Goal: Task Accomplishment & Management: Use online tool/utility

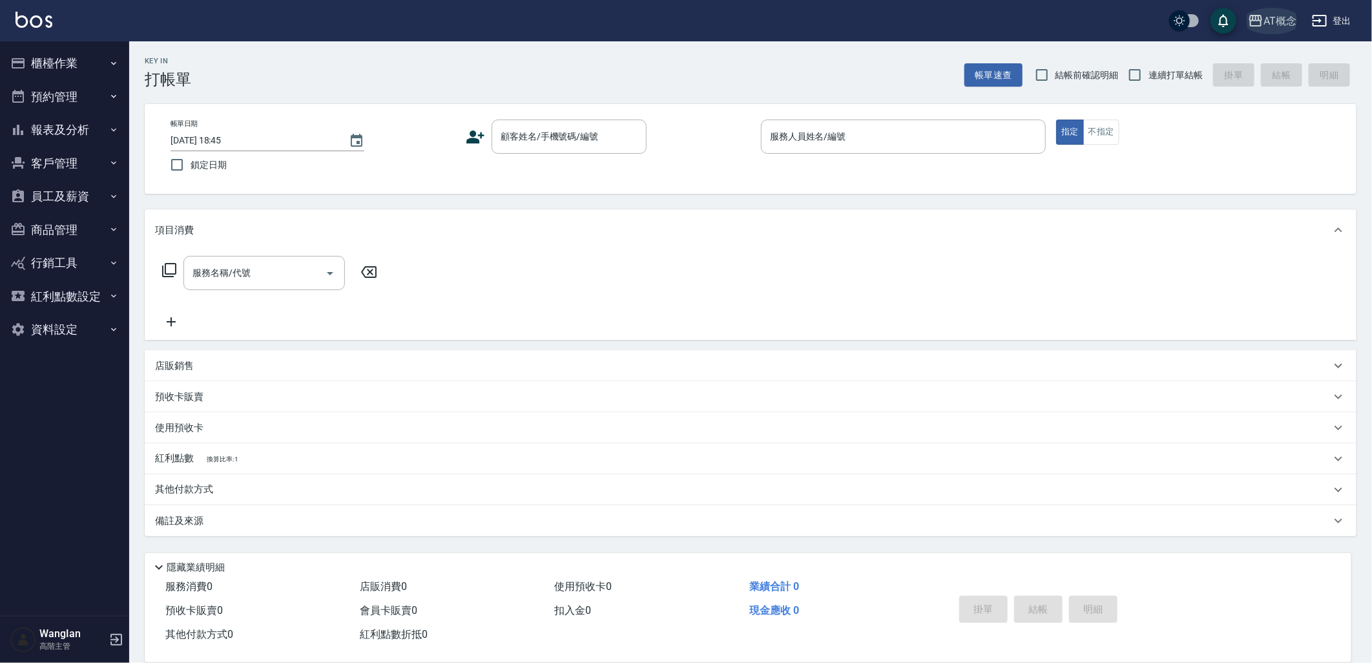
click at [1251, 17] on icon "button" at bounding box center [1255, 20] width 15 height 15
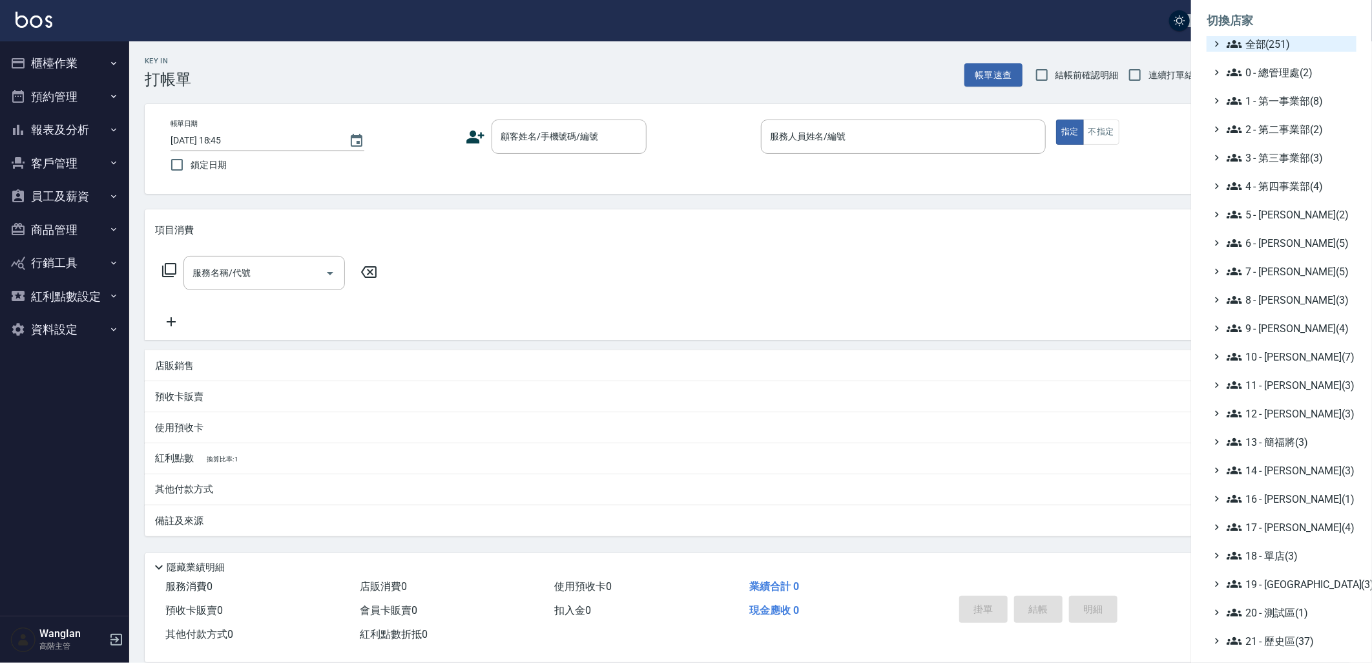
click at [1275, 48] on span "全部(251)" at bounding box center [1288, 43] width 125 height 15
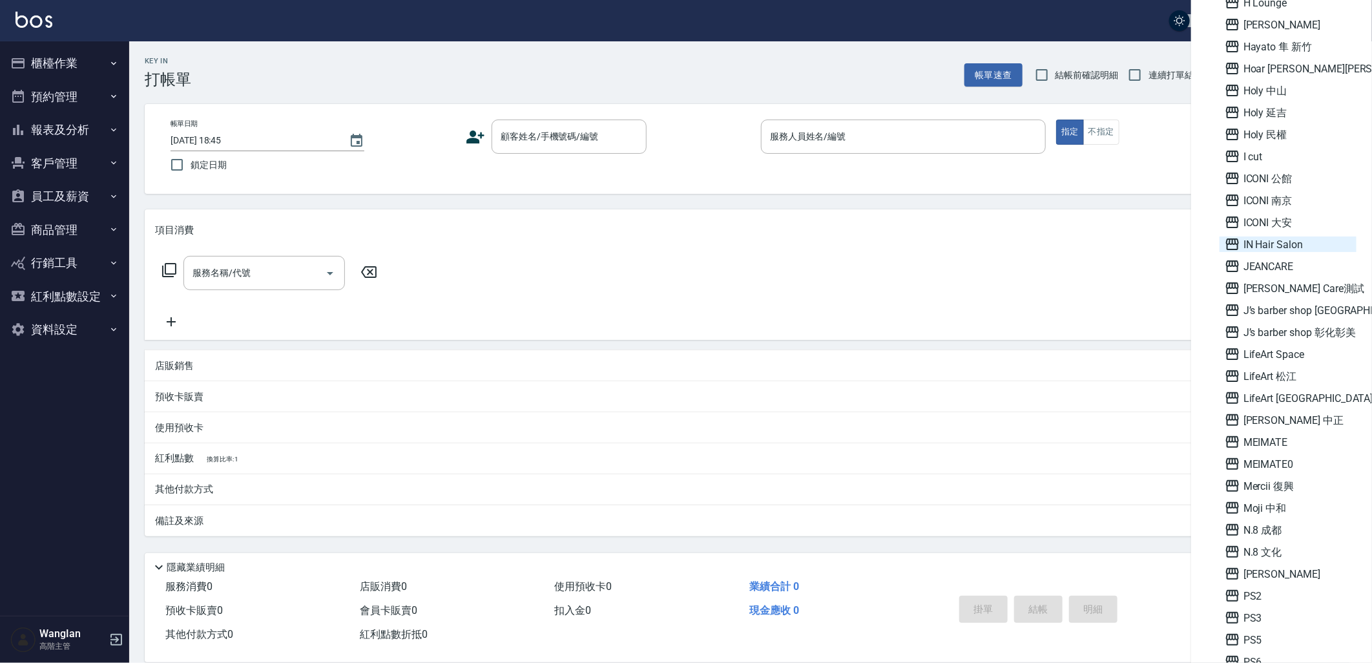
scroll to position [3284, 0]
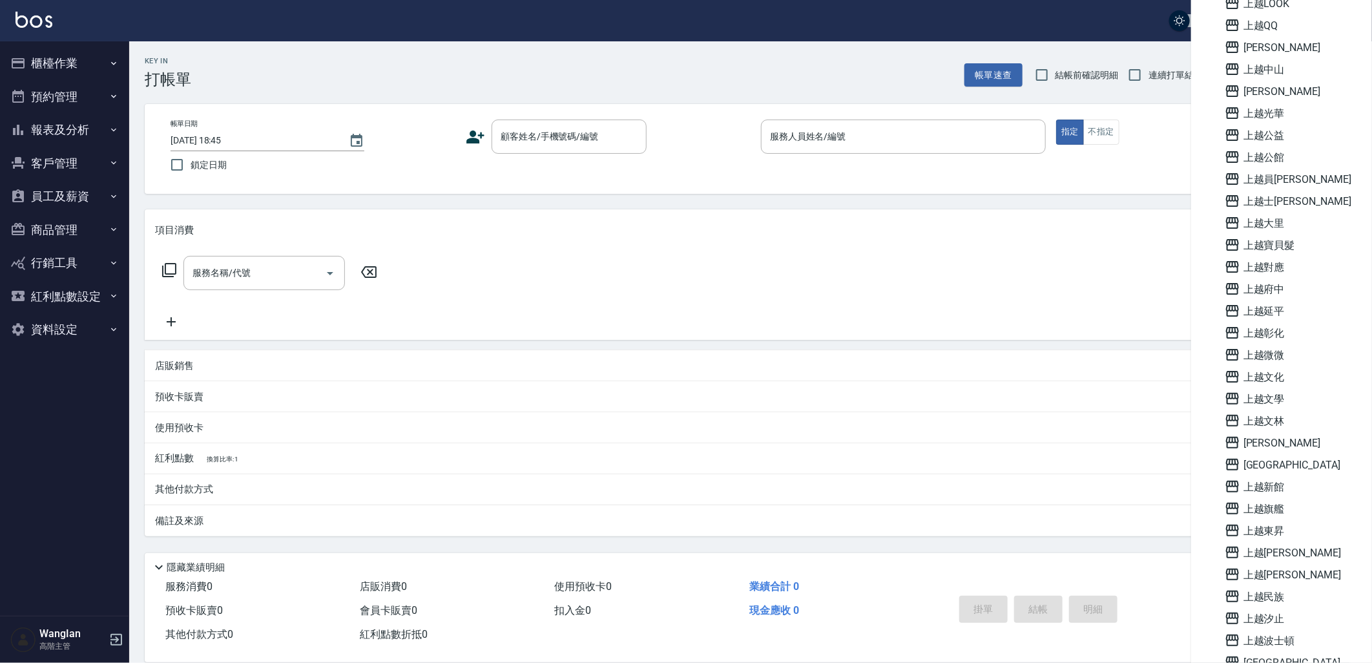
click at [1286, 331] on span "上越彰化" at bounding box center [1287, 332] width 127 height 15
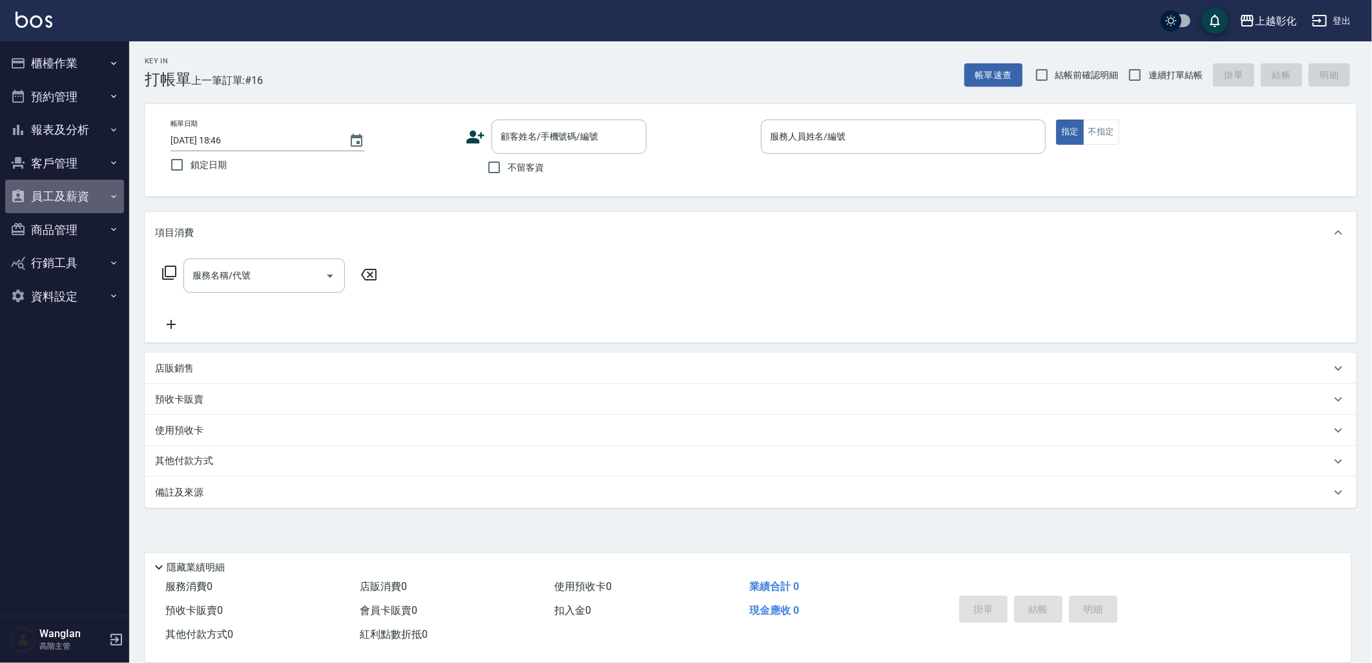
click at [68, 191] on button "員工及薪資" at bounding box center [64, 197] width 119 height 34
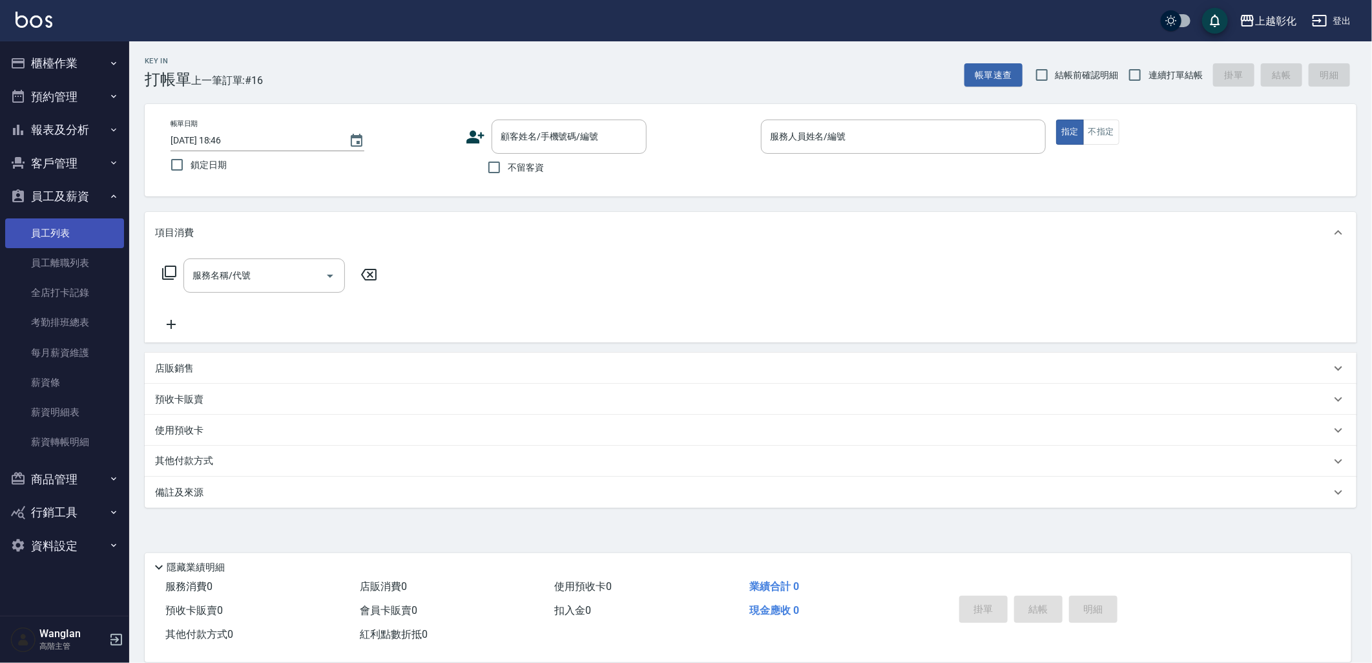
drag, startPoint x: 74, startPoint y: 232, endPoint x: 83, endPoint y: 232, distance: 9.0
click at [74, 232] on link "員工列表" at bounding box center [64, 233] width 119 height 30
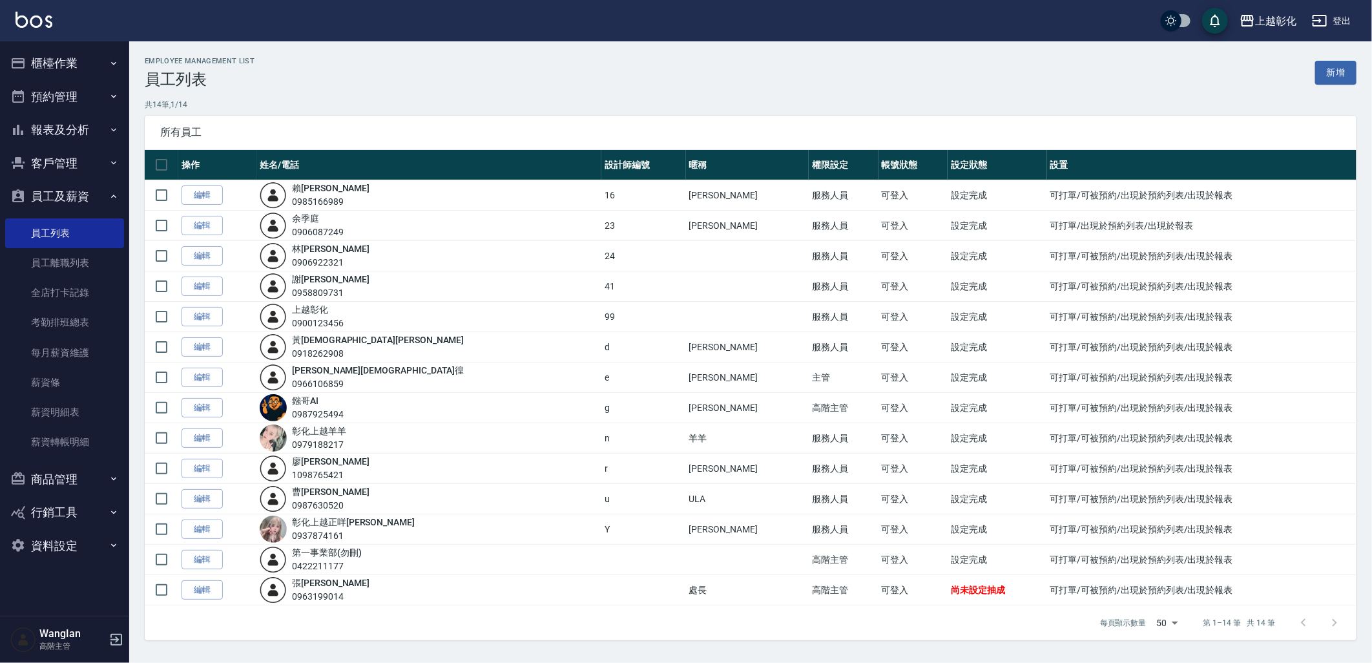
click at [87, 552] on button "資料設定" at bounding box center [64, 546] width 119 height 34
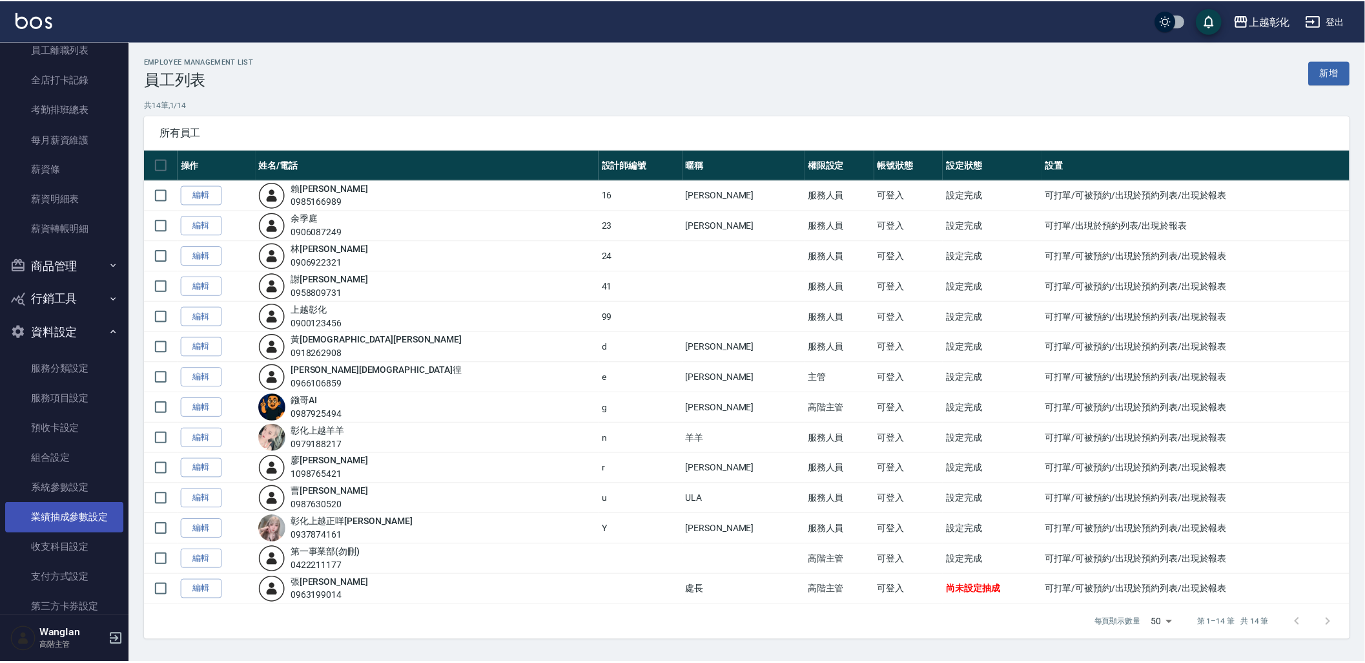
scroll to position [215, 0]
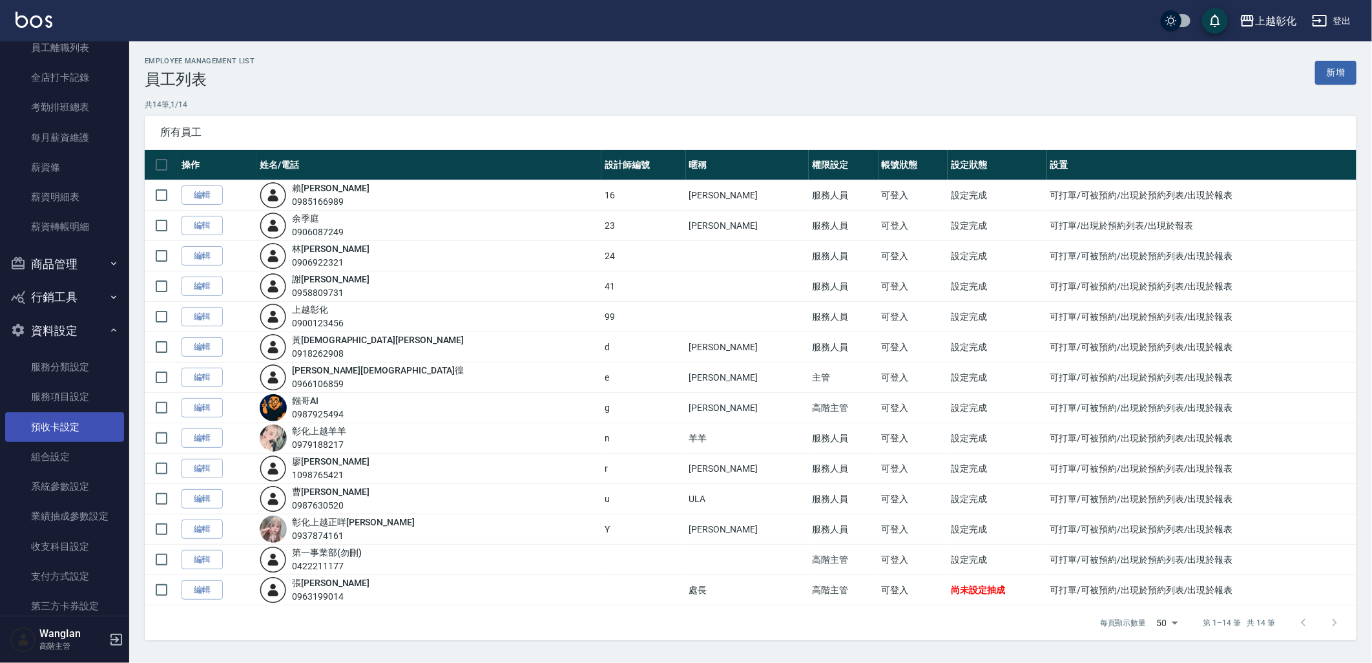
click at [92, 421] on link "預收卡設定" at bounding box center [64, 427] width 119 height 30
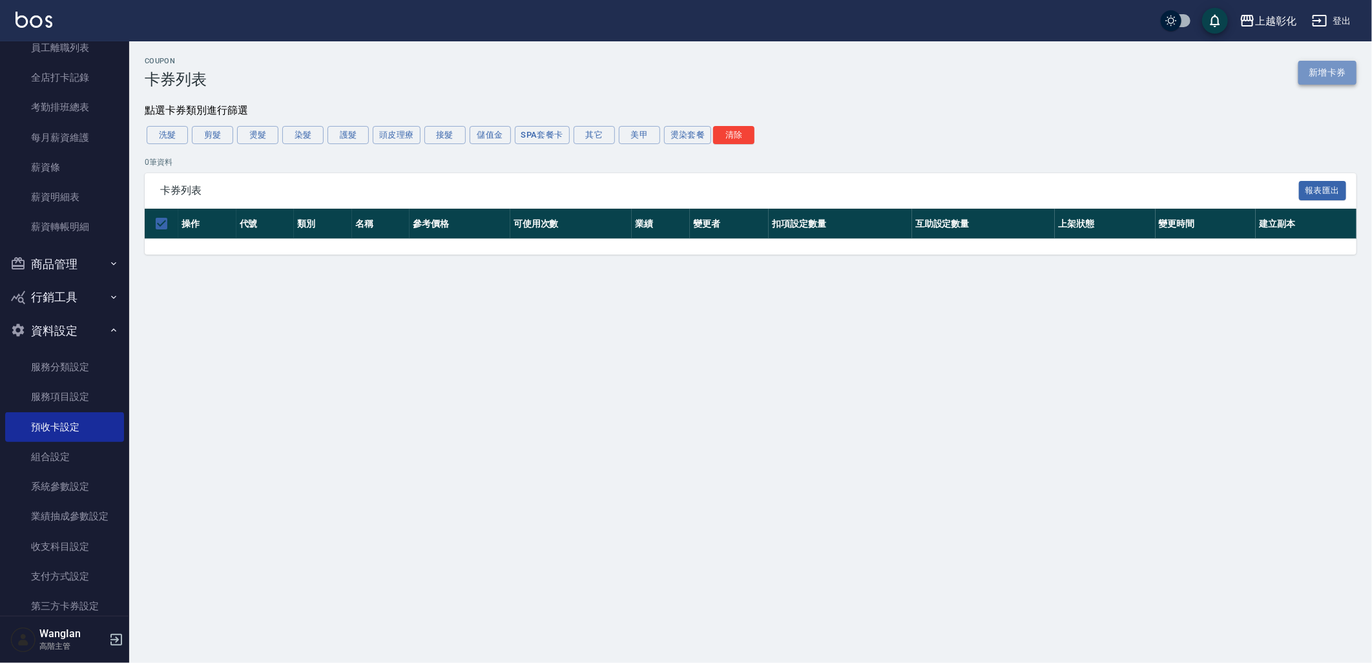
click at [1325, 67] on link "新增卡券" at bounding box center [1327, 73] width 58 height 24
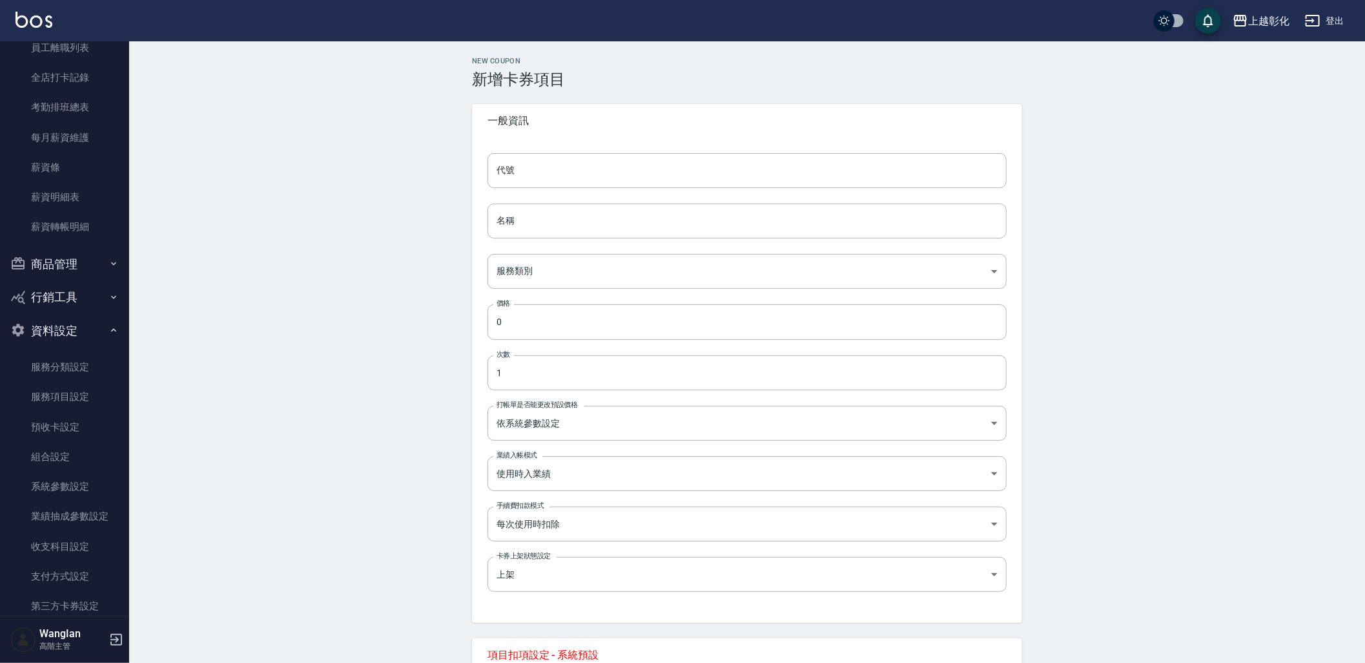
drag, startPoint x: 1113, startPoint y: 347, endPoint x: 1106, endPoint y: 345, distance: 7.6
click at [1113, 347] on div "New Coupon 新增卡券項目 一般資訊 代號 代號 名稱 名稱 服務類別 ​ 服務類別 價格 0 價格 次數 1 次數 打帳單是否能更改預設價格 依系統…" at bounding box center [747, 569] width 1236 height 1057
click at [660, 320] on input "0" at bounding box center [747, 321] width 519 height 35
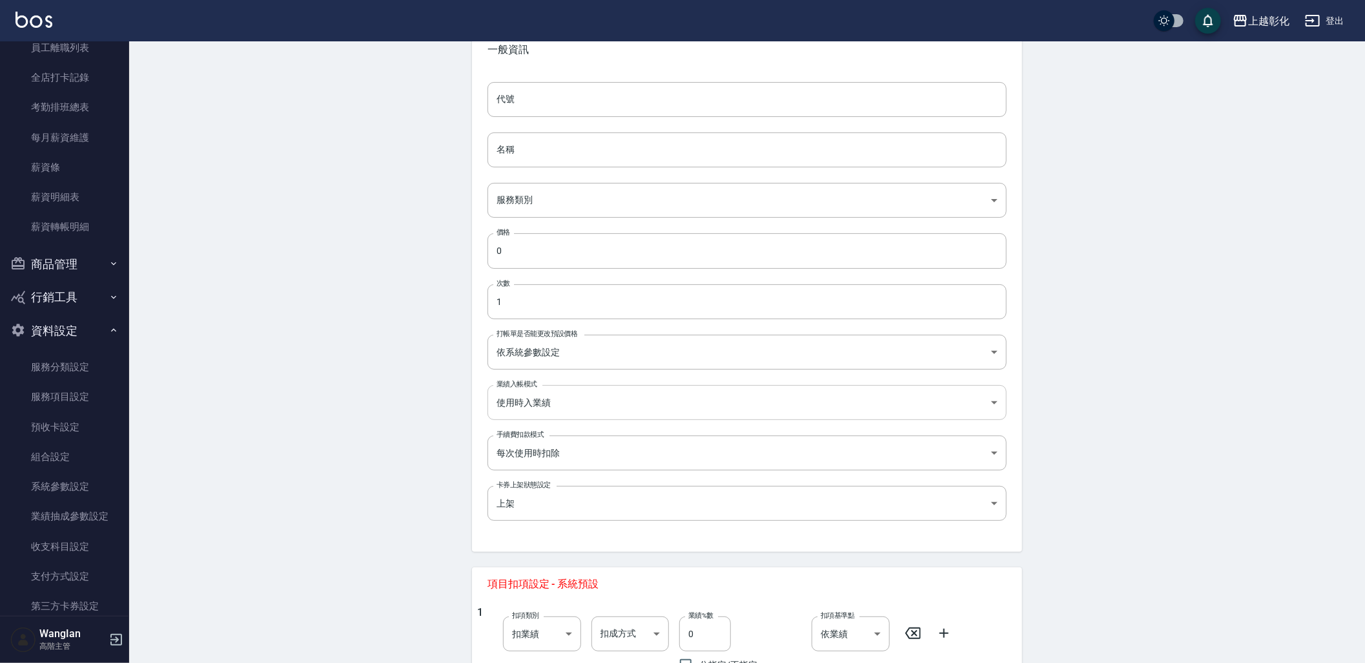
scroll to position [72, 0]
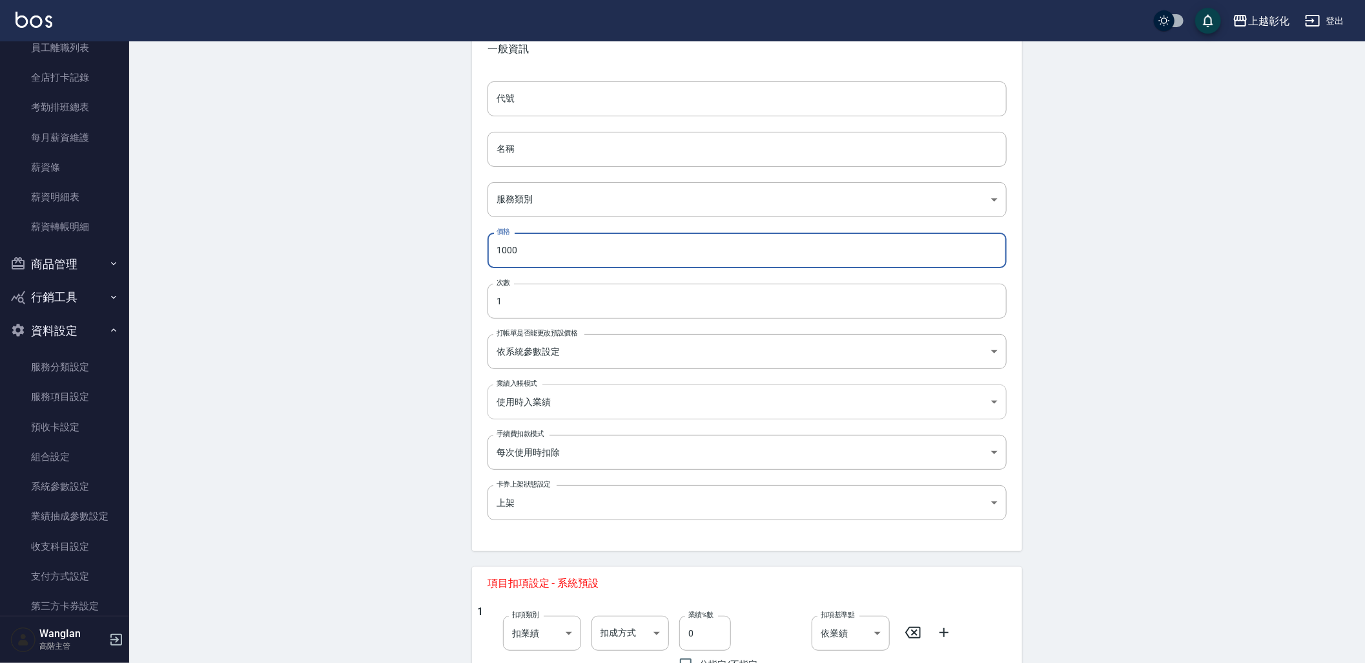
type input "1000"
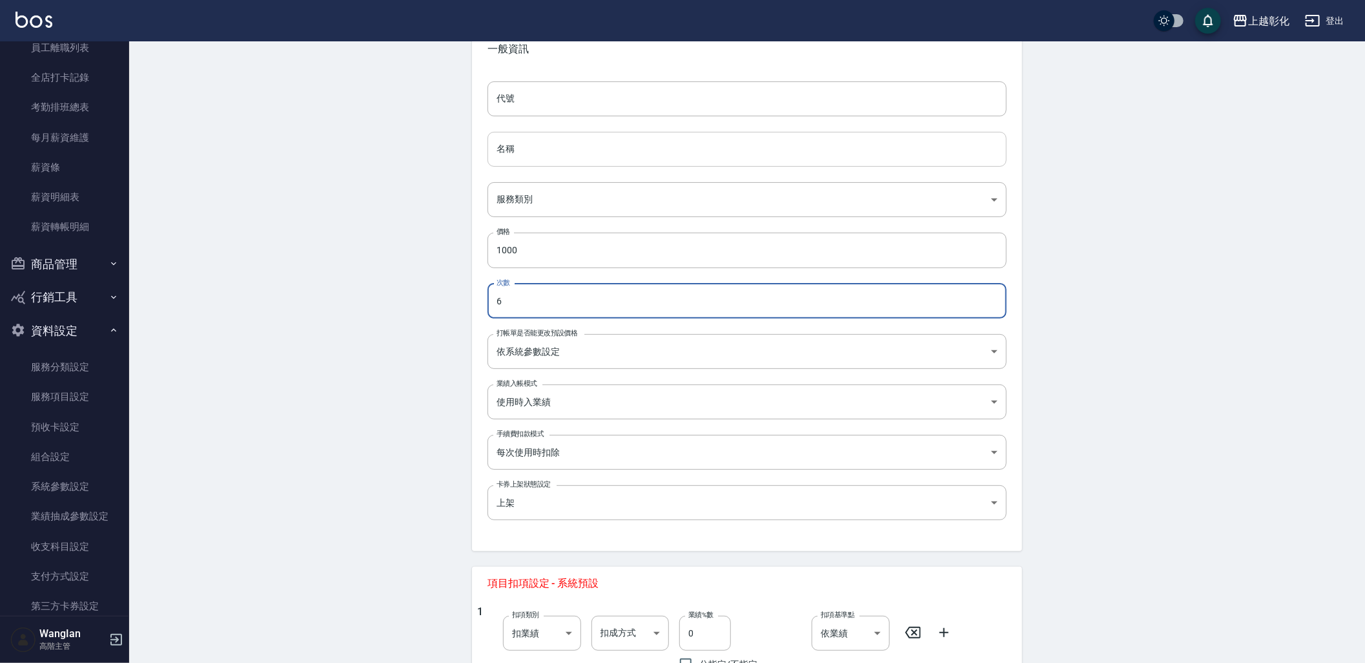
type input "6"
click at [694, 165] on input "名稱" at bounding box center [747, 149] width 519 height 35
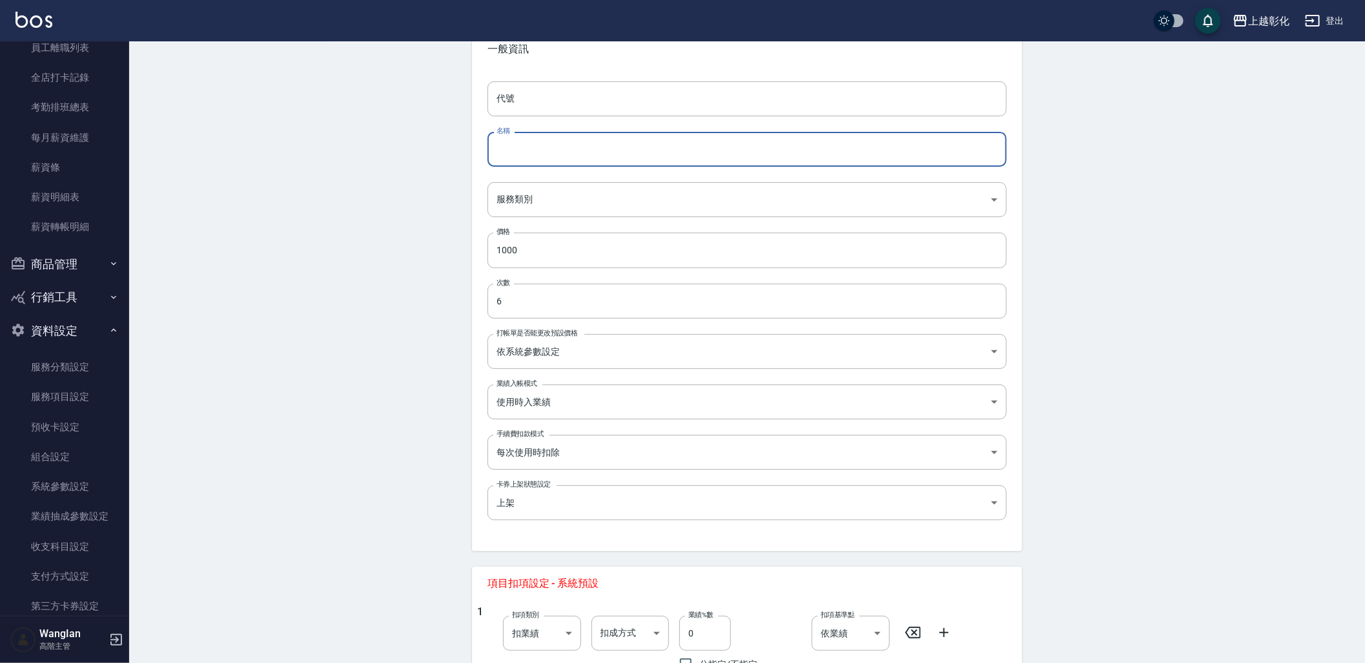
paste input "精油洗髮"
type input "精油洗髮"
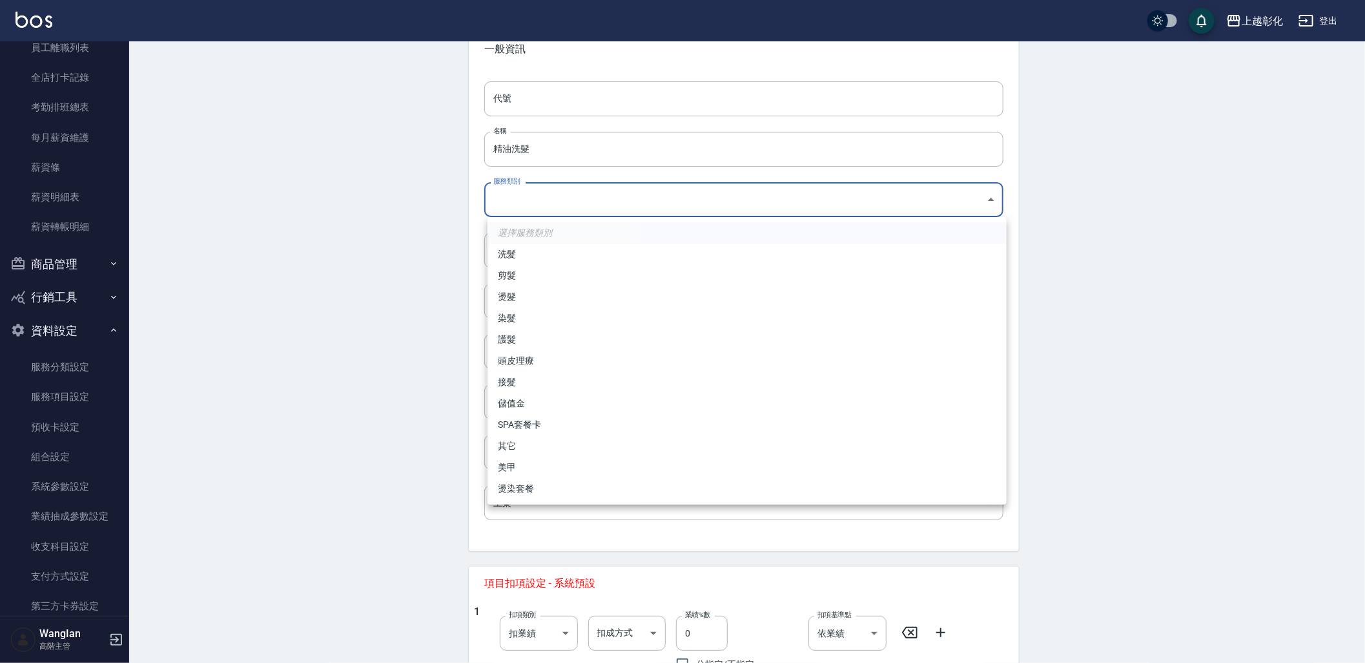
click at [859, 191] on body "上越彰化 登出 櫃檯作業 打帳單 帳單列表 掛單列表 座位開單 營業儀表板 現金收支登錄 高階收支登錄 材料自購登錄 每日結帳 排班表 現場電腦打卡 掃碼打卡…" at bounding box center [682, 477] width 1365 height 1099
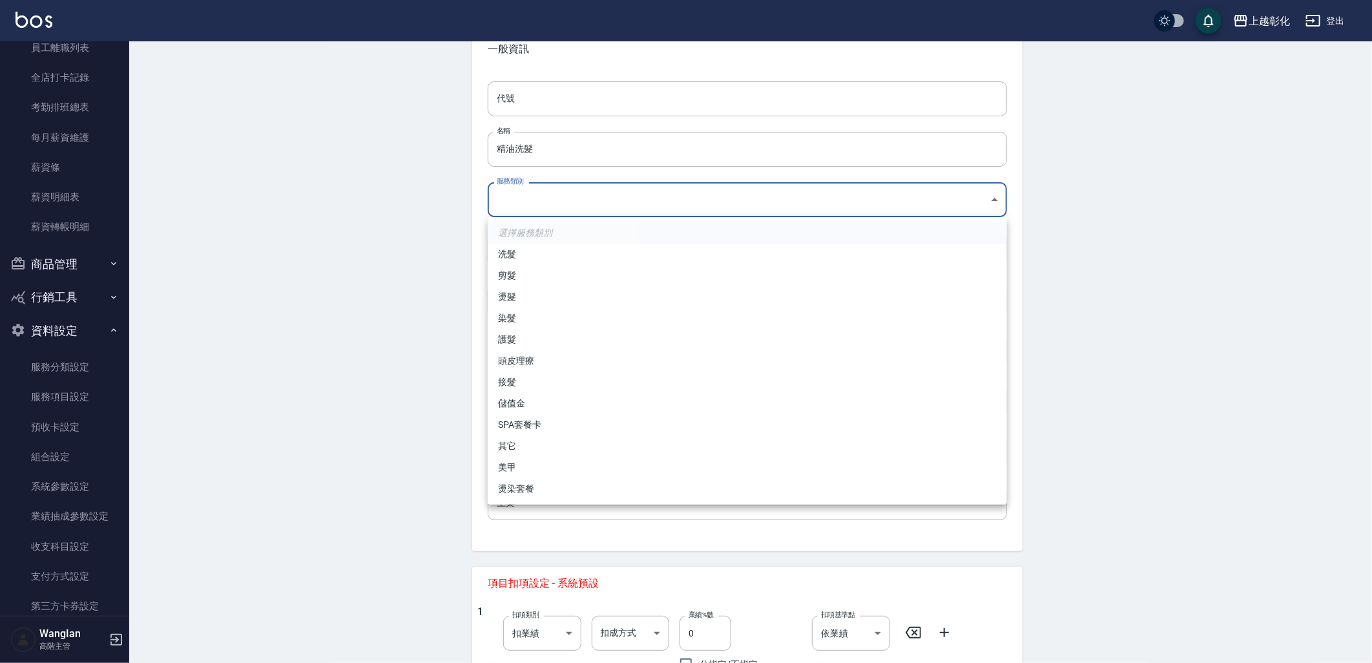
click at [797, 242] on ul "選擇服務類別 洗髮 剪髮 燙髮 染髮 護髮 頭皮理療 接髮 儲值金 SPA套餐卡 其它 美甲 燙染套餐" at bounding box center [747, 360] width 519 height 287
click at [789, 254] on li "洗髮" at bounding box center [747, 253] width 519 height 21
type input "e215c15b-122d-4d91-8600-1ef294297b5f"
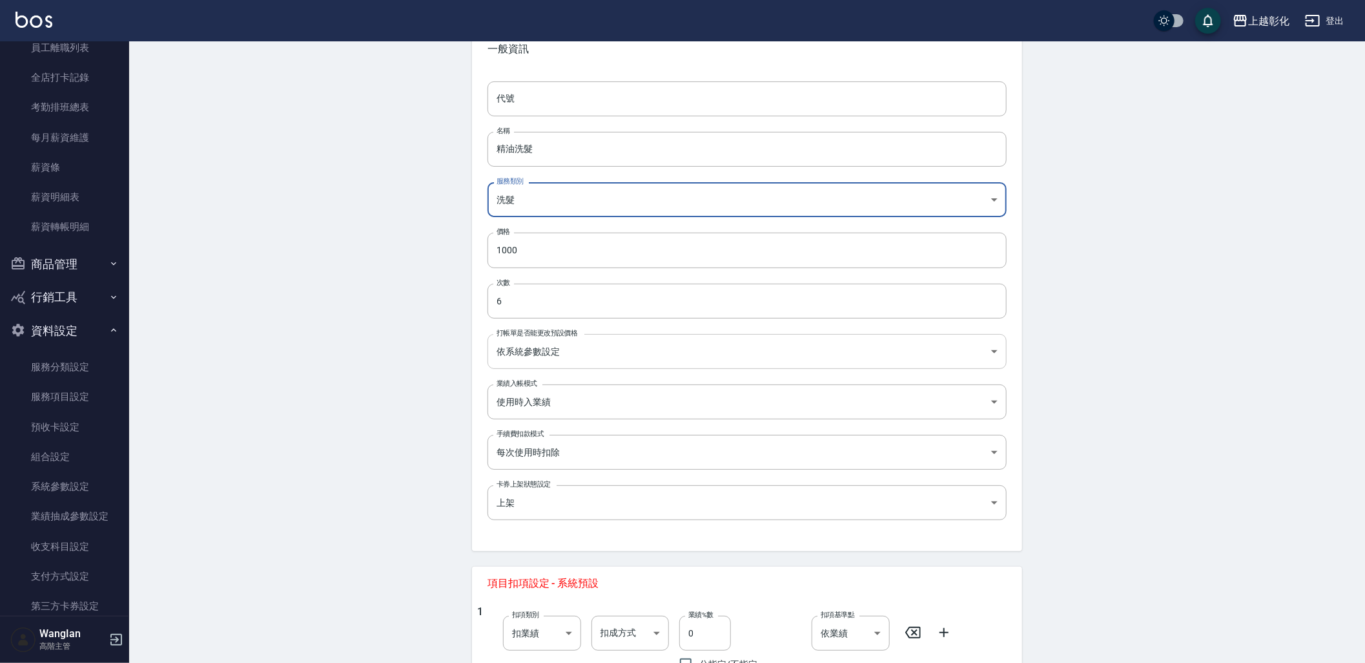
click at [597, 331] on body "上越彰化 登出 櫃檯作業 打帳單 帳單列表 掛單列表 座位開單 營業儀表板 現金收支登錄 高階收支登錄 材料自購登錄 每日結帳 排班表 現場電腦打卡 掃碼打卡…" at bounding box center [682, 477] width 1365 height 1099
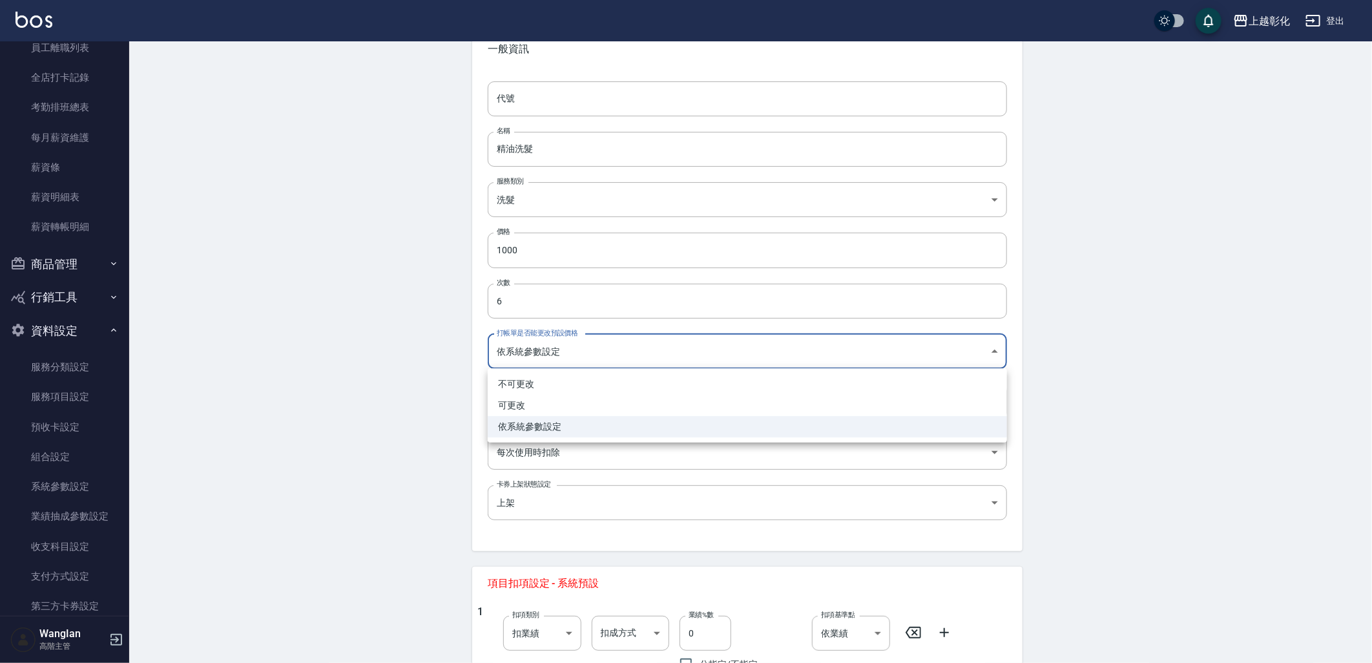
click at [410, 408] on div at bounding box center [686, 331] width 1372 height 663
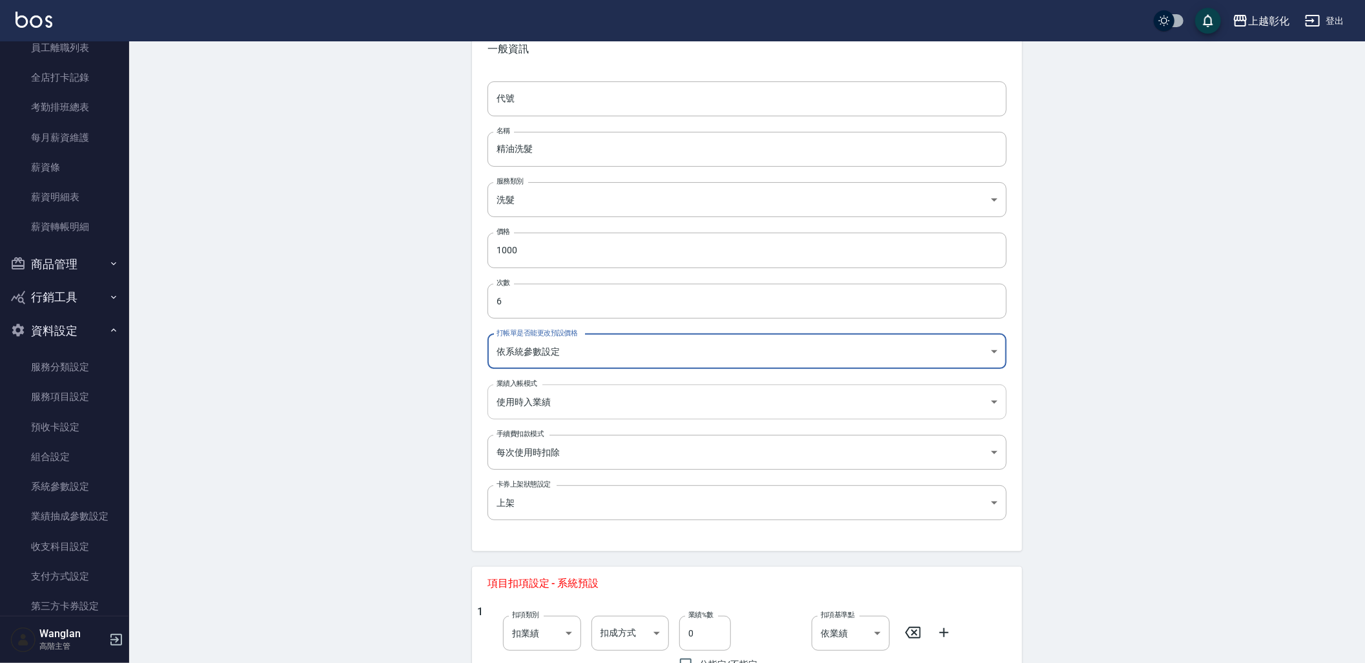
click at [557, 407] on body "上越彰化 登出 櫃檯作業 打帳單 帳單列表 掛單列表 座位開單 營業儀表板 現金收支登錄 高階收支登錄 材料自購登錄 每日結帳 排班表 現場電腦打卡 掃碼打卡…" at bounding box center [682, 477] width 1365 height 1099
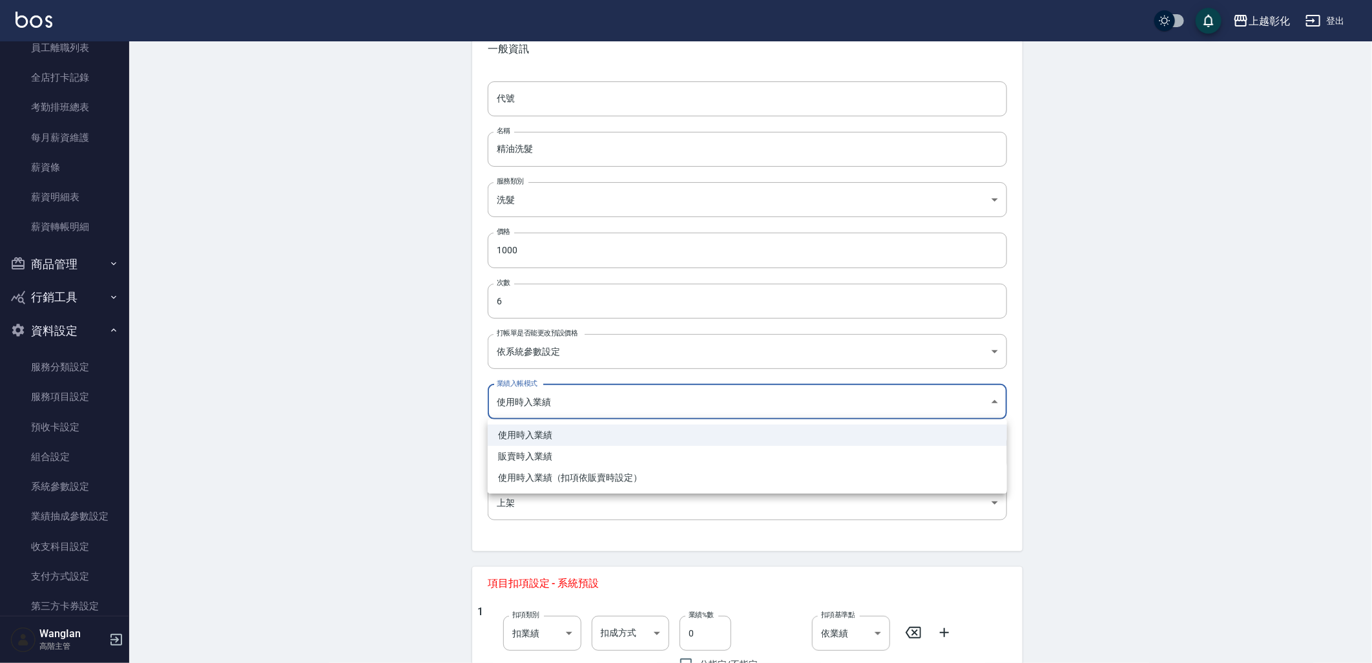
click at [456, 415] on div at bounding box center [686, 331] width 1372 height 663
click at [577, 404] on body "上越彰化 登出 櫃檯作業 打帳單 帳單列表 掛單列表 座位開單 營業儀表板 現金收支登錄 高階收支登錄 材料自購登錄 每日結帳 排班表 現場電腦打卡 掃碼打卡…" at bounding box center [686, 477] width 1372 height 1099
click at [572, 455] on li "販賣時入業績" at bounding box center [747, 456] width 519 height 21
type input "SELLING"
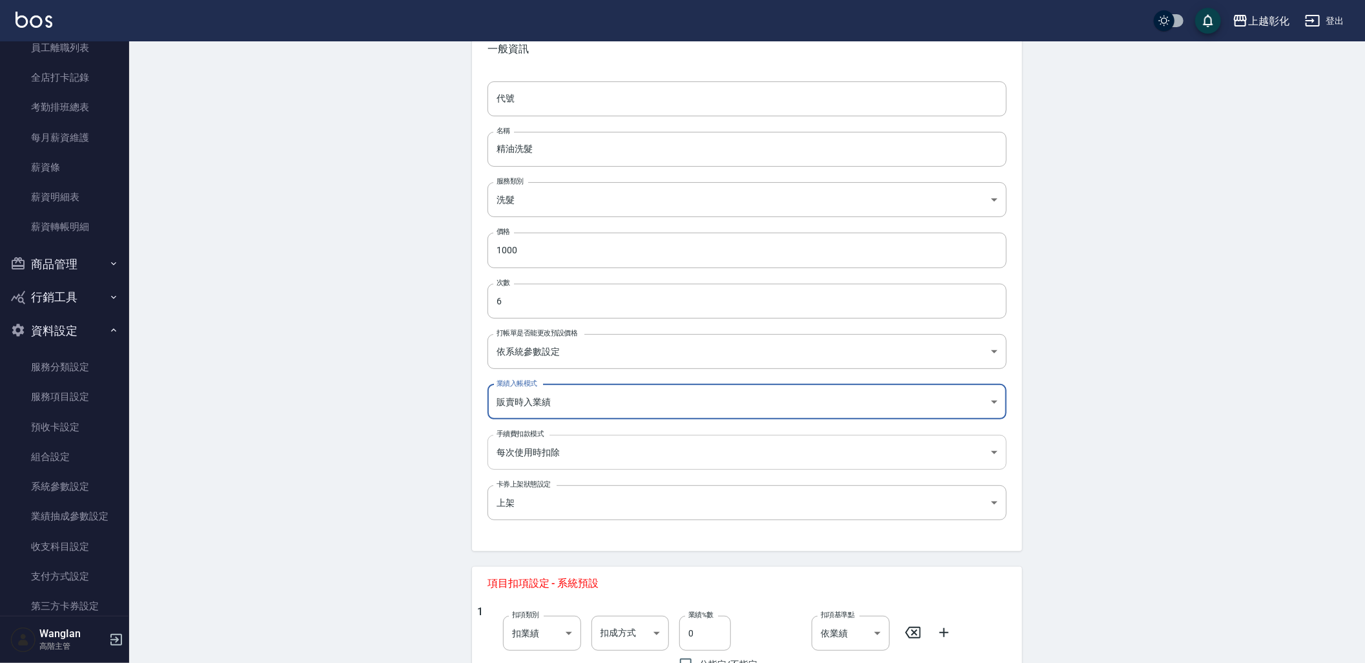
click at [570, 459] on body "上越彰化 登出 櫃檯作業 打帳單 帳單列表 掛單列表 座位開單 營業儀表板 現金收支登錄 高階收支登錄 材料自購登錄 每日結帳 排班表 現場電腦打卡 掃碼打卡…" at bounding box center [682, 477] width 1365 height 1099
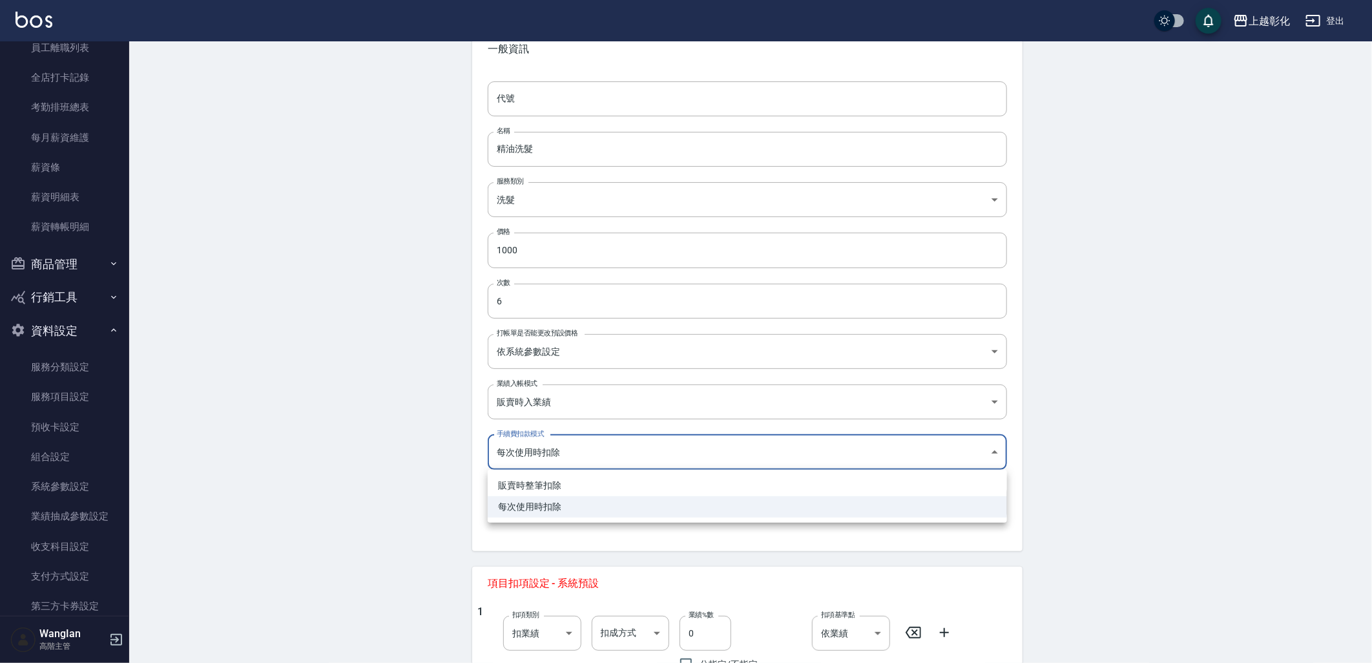
click at [568, 488] on li "販賣時整筆扣除" at bounding box center [747, 485] width 519 height 21
type input "SELLING"
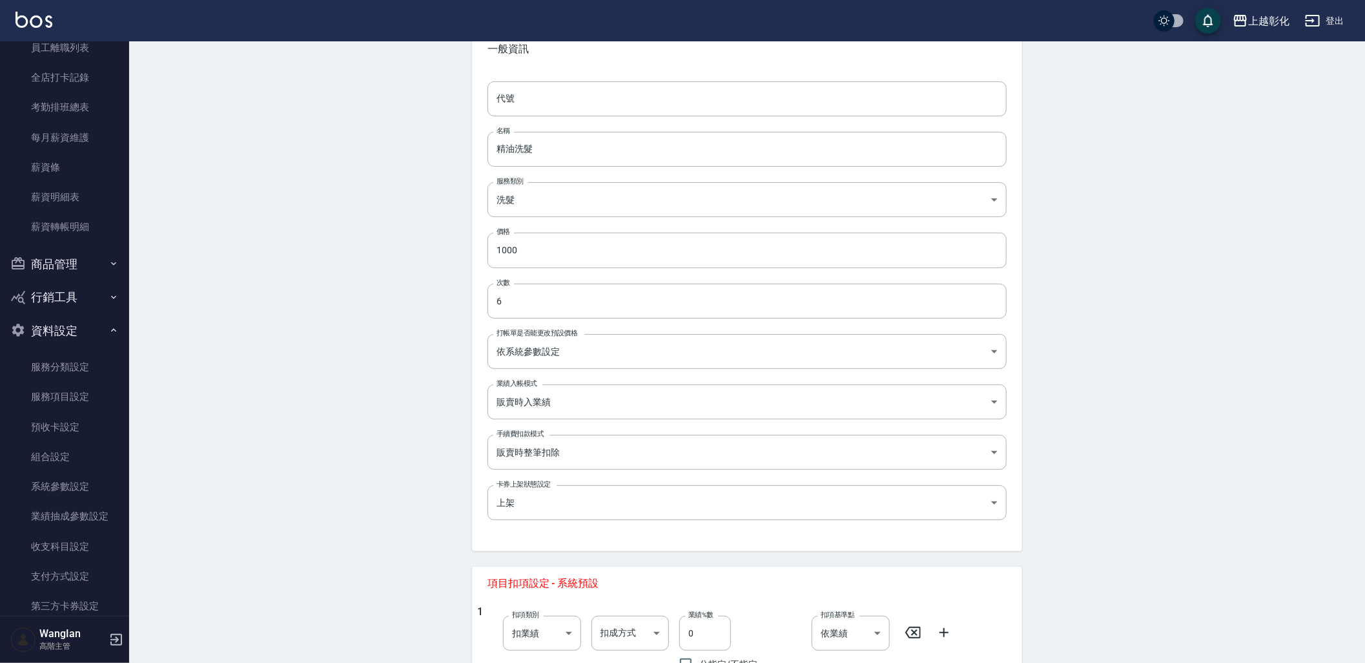
click at [479, 528] on div "代號 代號 名稱 精油洗髮 名稱 服務類別 洗髮 e215c15b-122d-4d91-8600-1ef294297b5f 服務類別 價格 1000 價格 次…" at bounding box center [747, 308] width 550 height 485
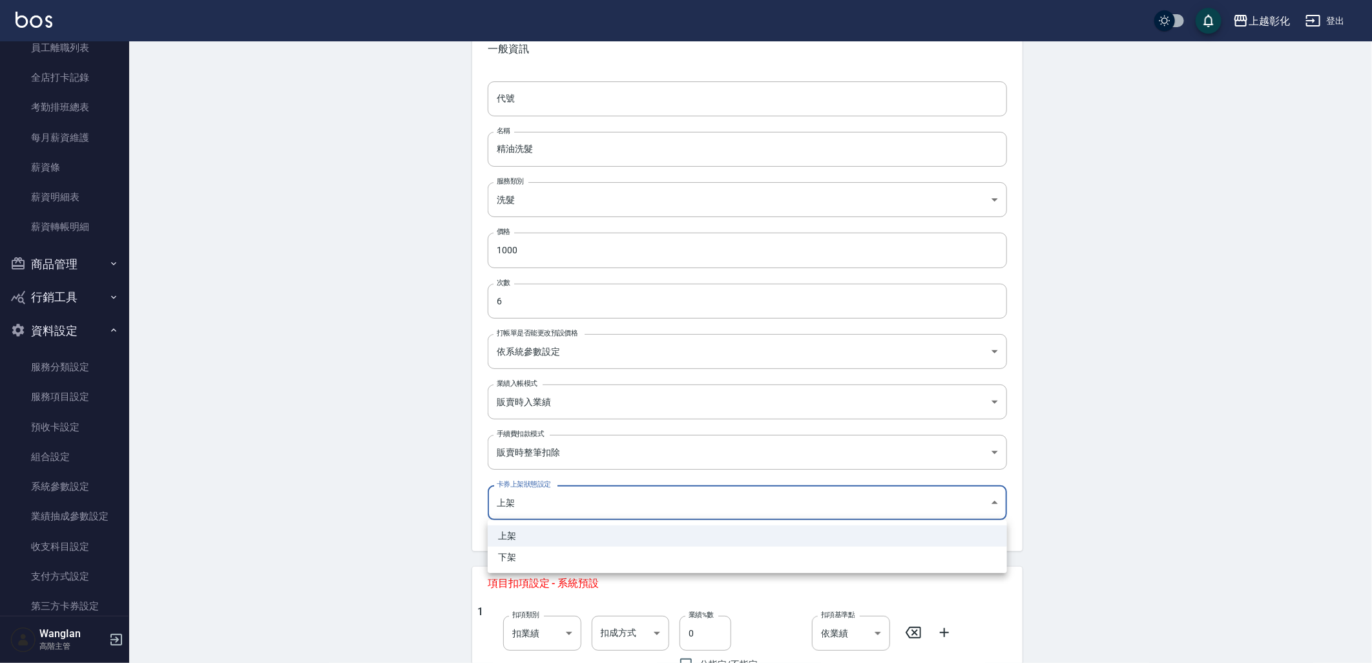
click at [614, 501] on body "上越彰化 登出 櫃檯作業 打帳單 帳單列表 掛單列表 座位開單 營業儀表板 現金收支登錄 高階收支登錄 材料自購登錄 每日結帳 排班表 現場電腦打卡 掃碼打卡…" at bounding box center [686, 477] width 1372 height 1099
click at [614, 501] on div at bounding box center [686, 331] width 1372 height 663
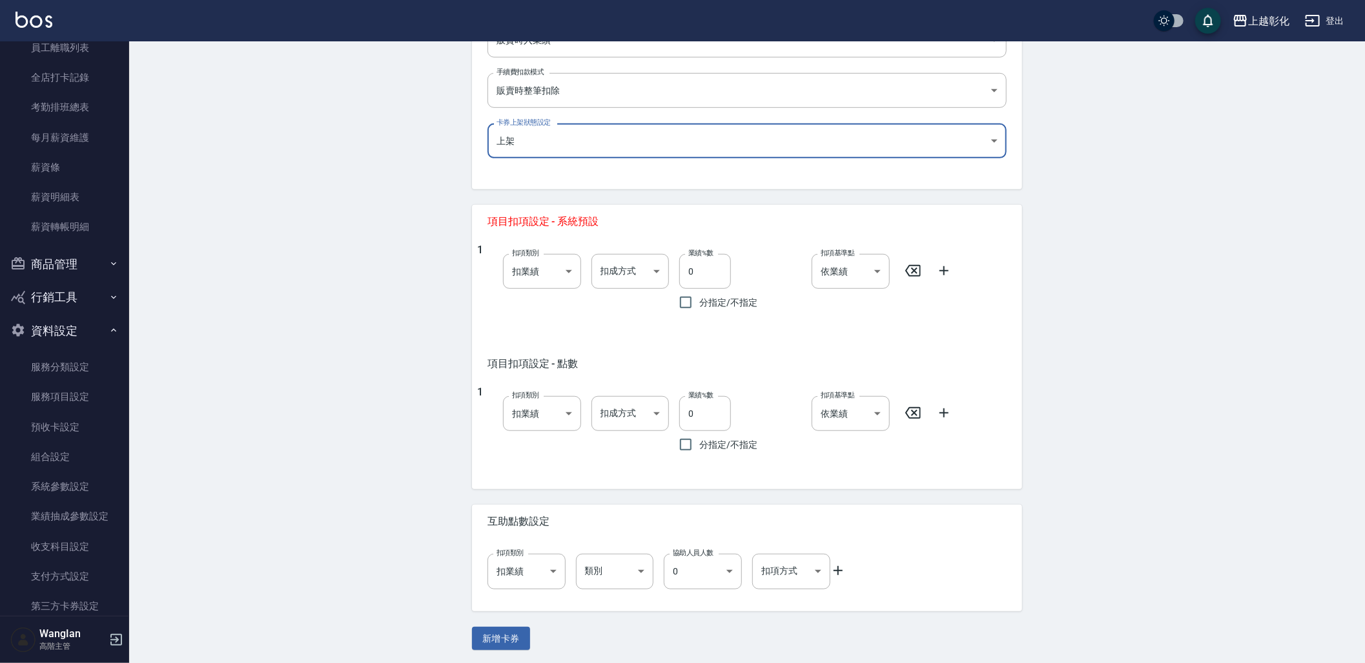
scroll to position [435, 0]
drag, startPoint x: 708, startPoint y: 278, endPoint x: 616, endPoint y: 276, distance: 92.4
click at [616, 276] on div "1 扣項類別 扣業績 onSales 扣項類別 扣成方式 ​ 扣成方式 業績%數 0 業績%數 分指定/不指定 扣項基準點 依業績 0 扣項基準點" at bounding box center [742, 278] width 530 height 72
type input "100"
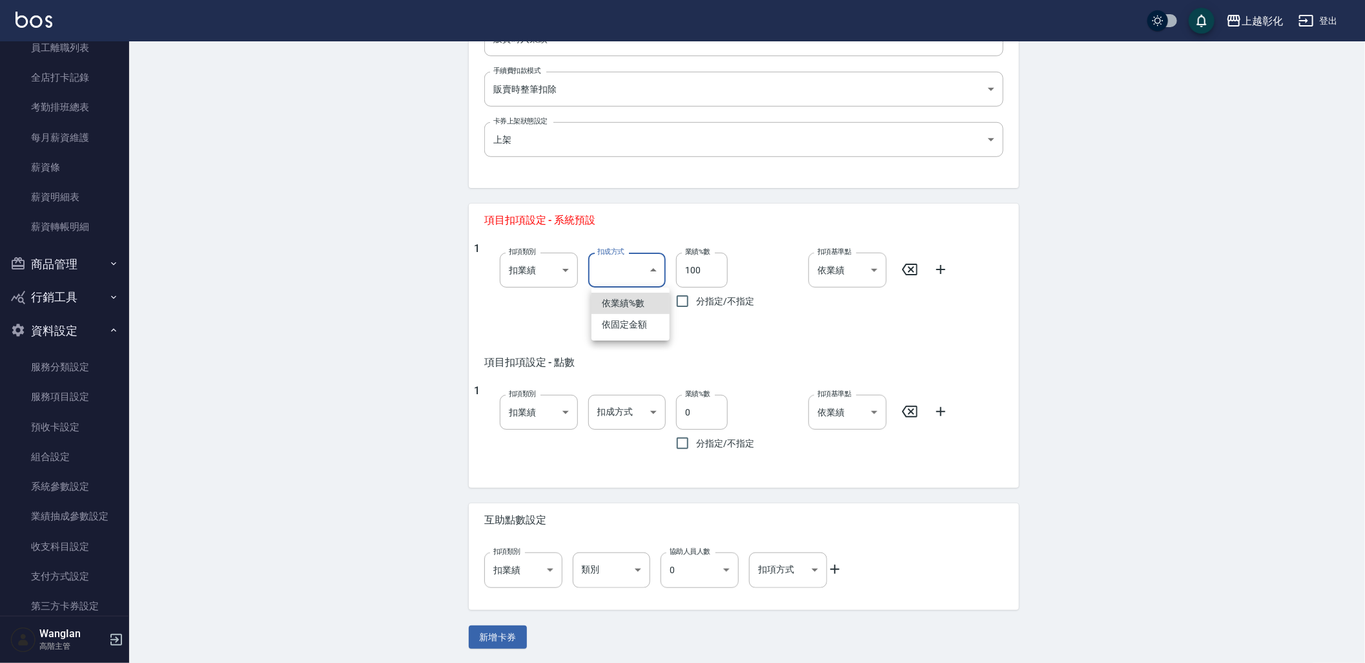
click at [618, 275] on body "上越彰化 登出 櫃檯作業 打帳單 帳單列表 掛單列表 座位開單 營業儀表板 現金收支登錄 高階收支登錄 材料自購登錄 每日結帳 排班表 現場電腦打卡 掃碼打卡…" at bounding box center [682, 114] width 1365 height 1099
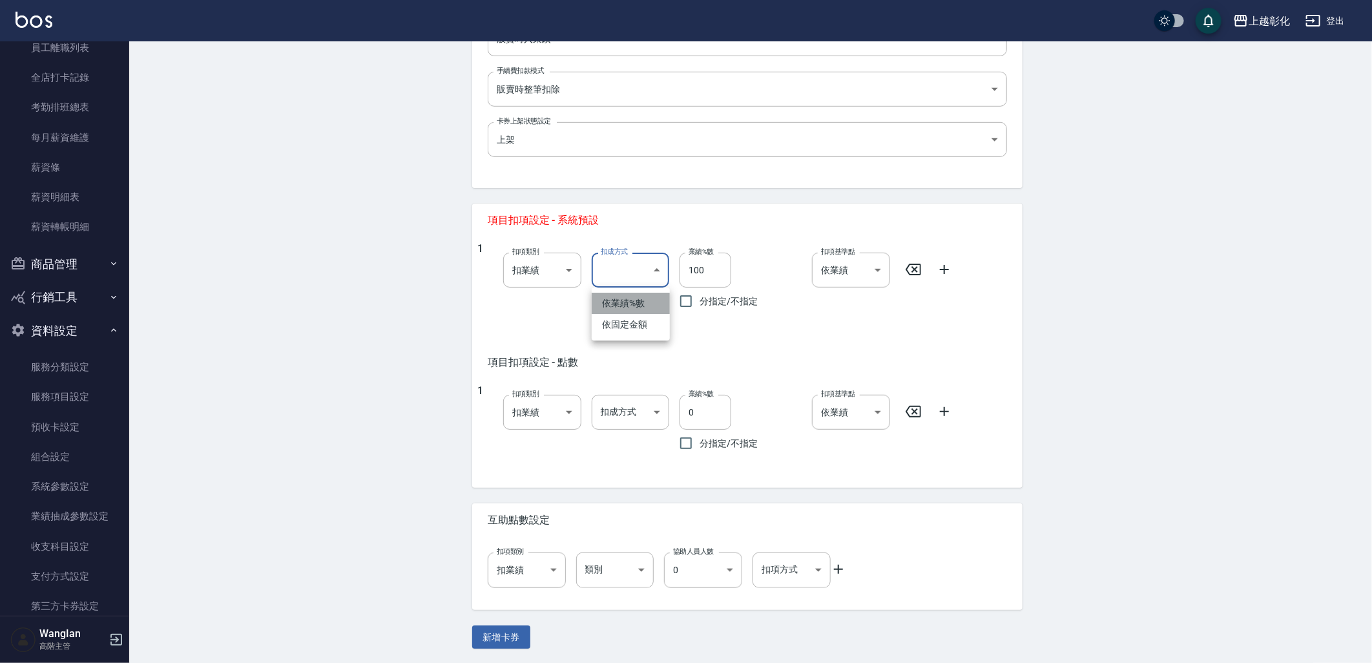
click at [649, 302] on li "依業績%數" at bounding box center [631, 303] width 78 height 21
type input "扣趴數"
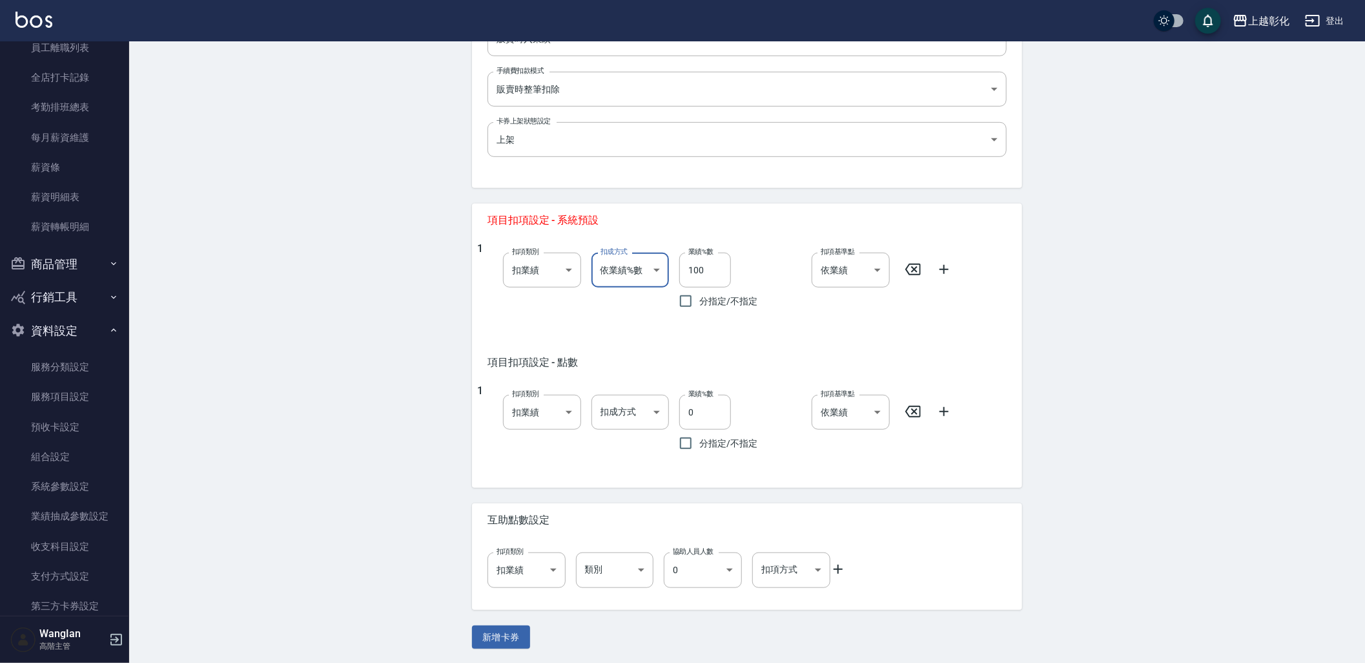
click at [601, 336] on div "1 扣項類別 扣業績 onSales 扣項類別 扣成方式 依業績%數 扣趴數 扣成方式 業績%數 100 業績%數 分指定/不指定 扣項基準點 依業績 0 扣…" at bounding box center [747, 291] width 550 height 108
click at [527, 635] on button "新增卡券" at bounding box center [501, 637] width 58 height 24
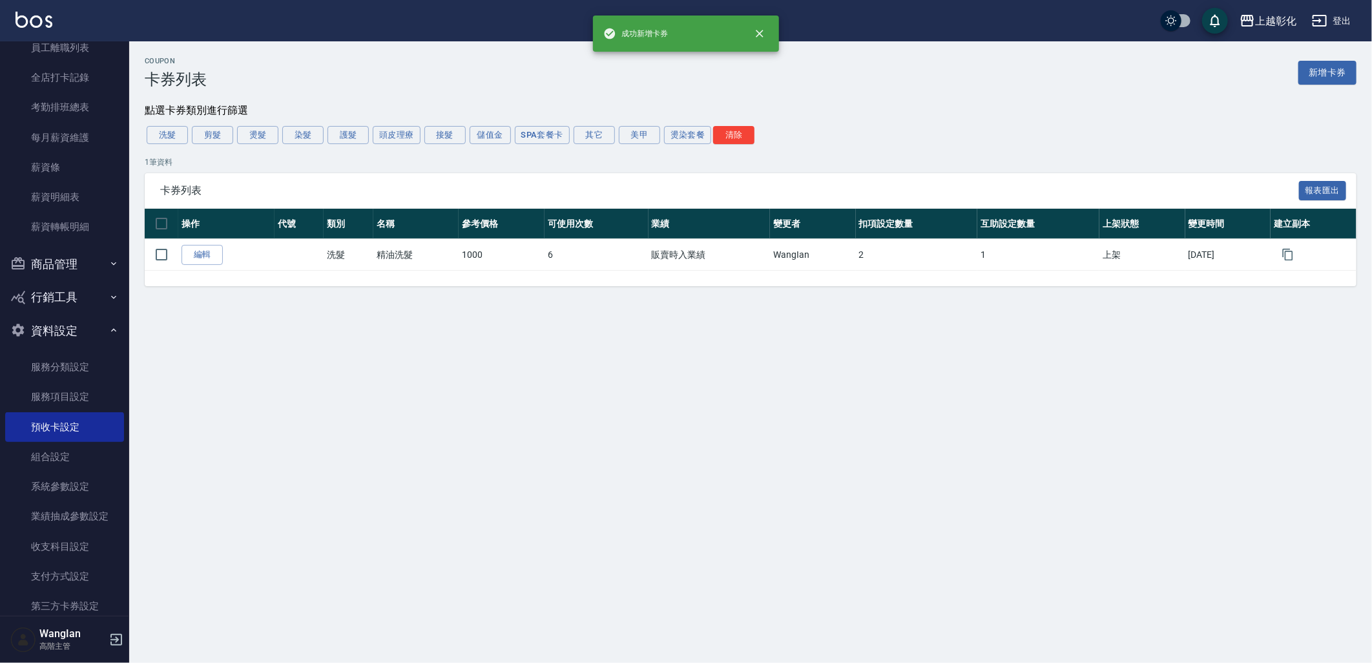
click at [1286, 253] on icon "button" at bounding box center [1287, 254] width 13 height 13
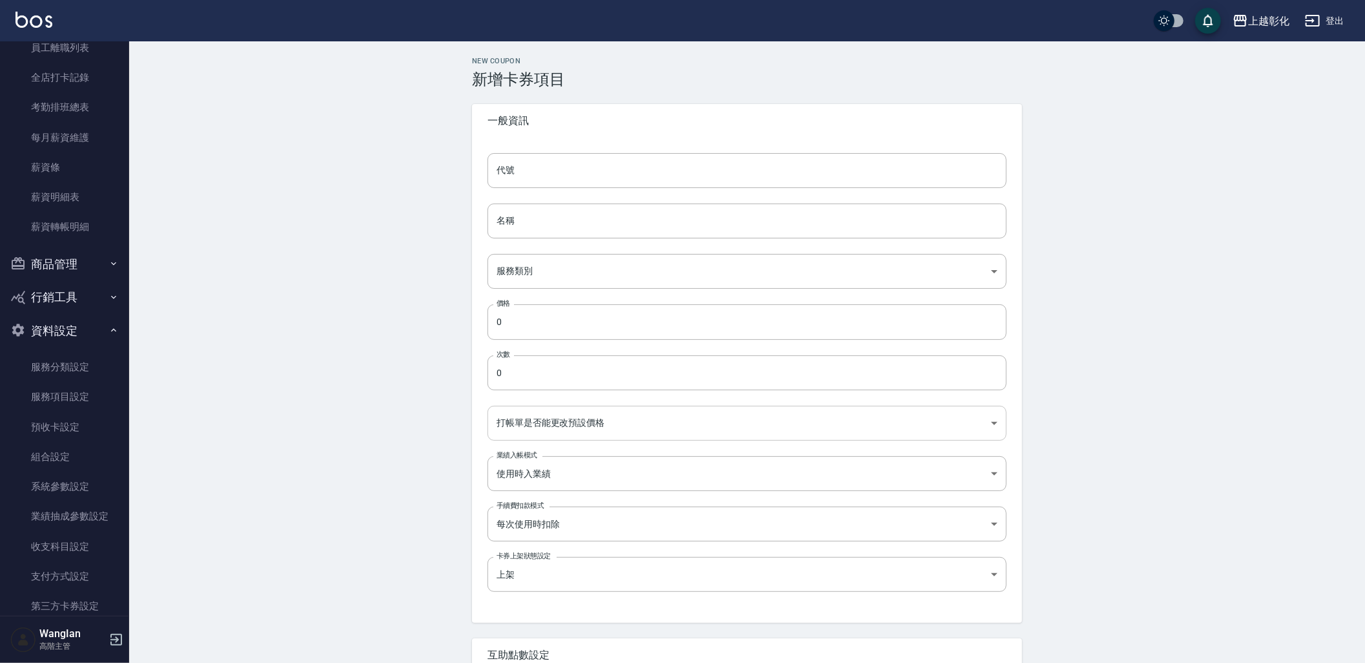
type input "的副本"
type input "精油洗髮的副本"
type input "e215c15b-122d-4d91-8600-1ef294297b5f"
type input "1000"
type input "6"
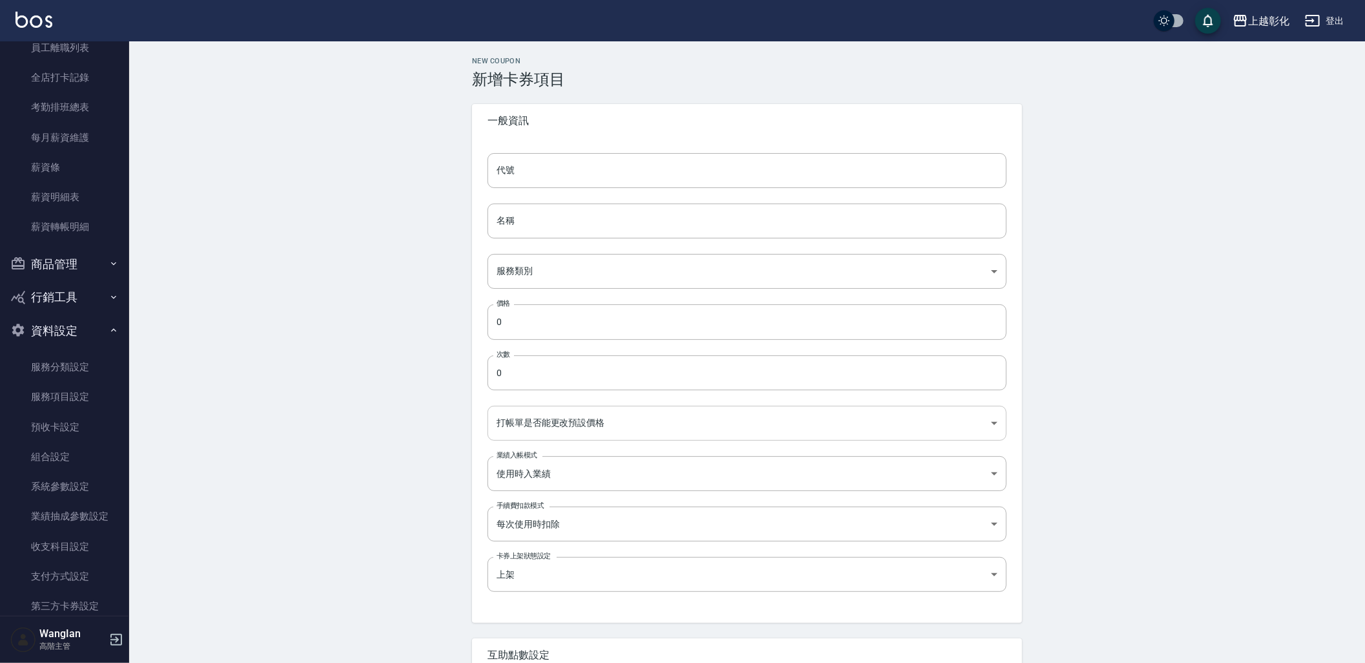
type input "UNSET"
type input "SELLING"
click at [616, 180] on input "的副本" at bounding box center [747, 170] width 519 height 35
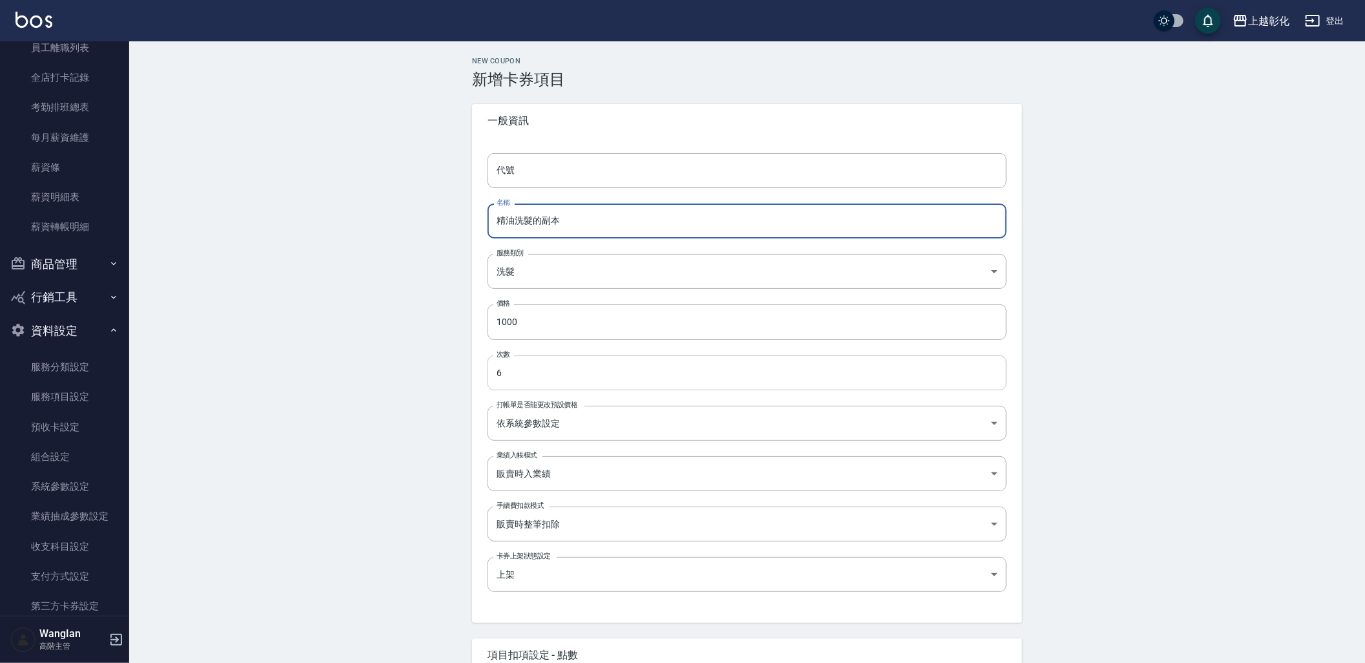
click at [559, 373] on input "6" at bounding box center [747, 372] width 519 height 35
click at [569, 220] on input "精油洗髮的副本" at bounding box center [747, 220] width 519 height 35
paste input "海鹽洗髮"
type input "海鹽洗髮"
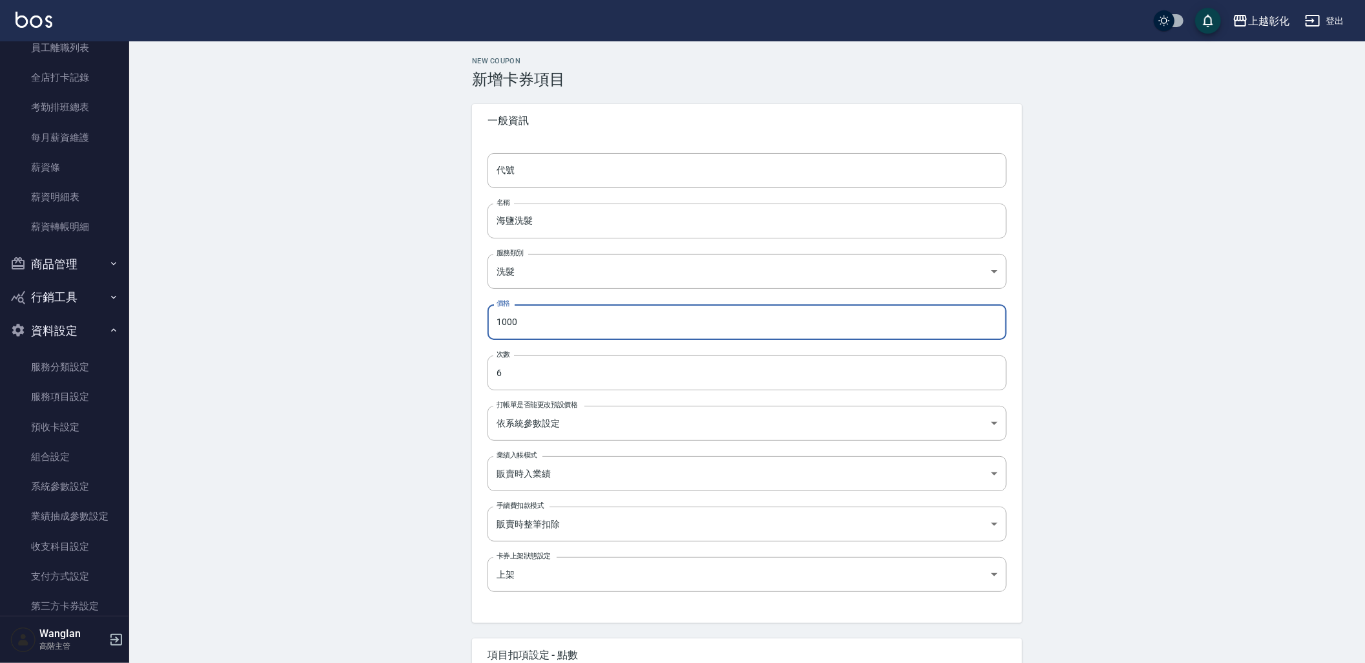
click at [638, 320] on input "1000" at bounding box center [747, 321] width 519 height 35
paste input "995"
type input "1995"
click at [1148, 407] on div "new coupon 新增卡券項目 一般資訊 代號 代號 名稱 海鹽洗髮 名稱 服務類別 洗髮 e215c15b-122d-4d91-8600-1ef2942…" at bounding box center [747, 569] width 1236 height 1057
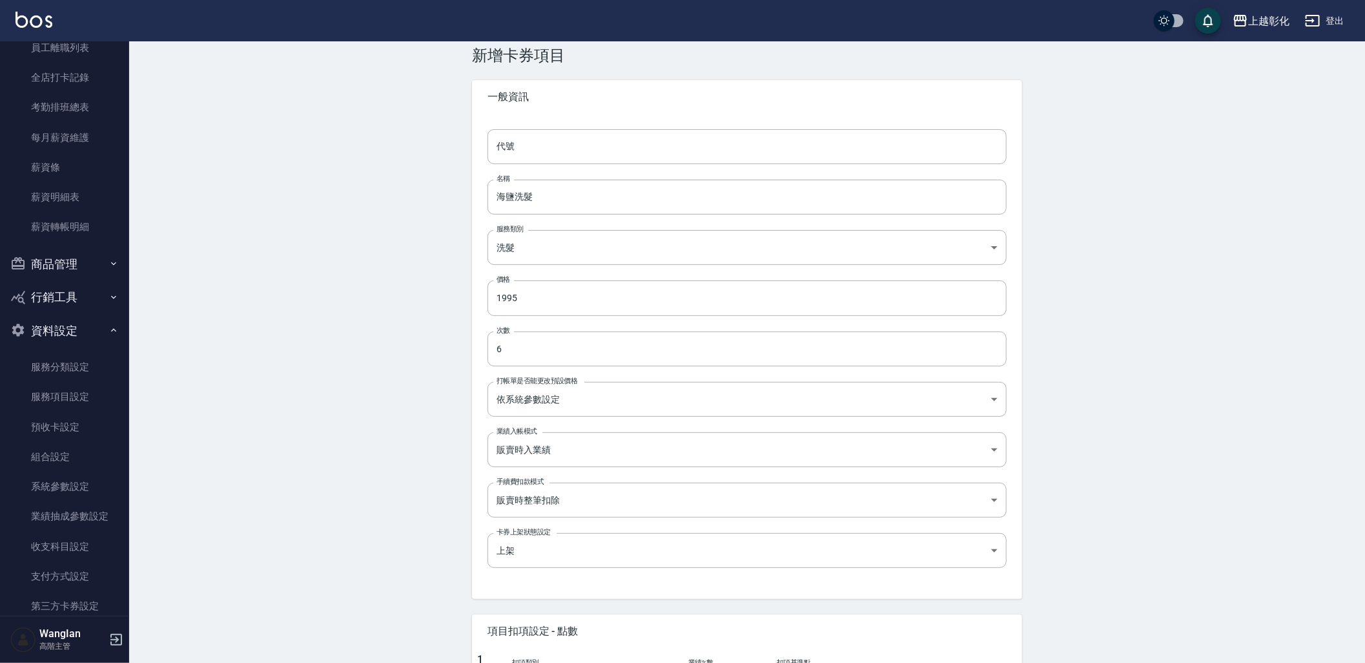
scroll to position [143, 0]
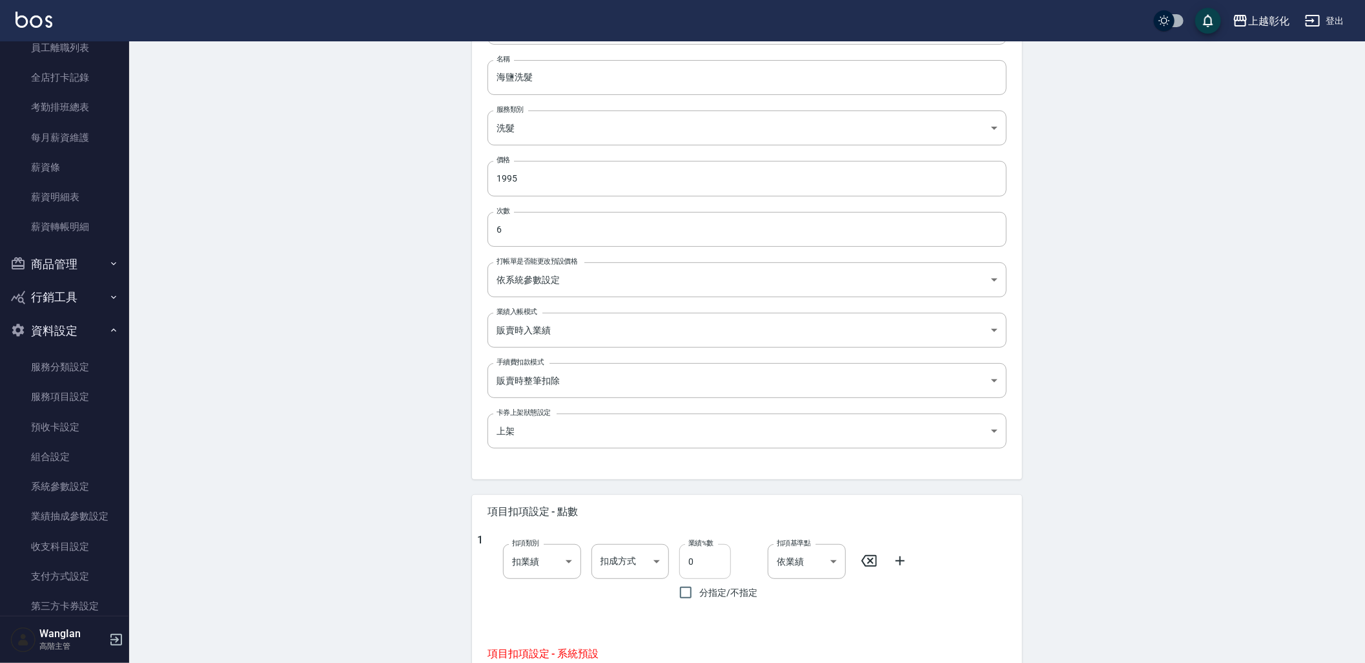
click at [688, 557] on input "0" at bounding box center [705, 561] width 52 height 35
type input "100"
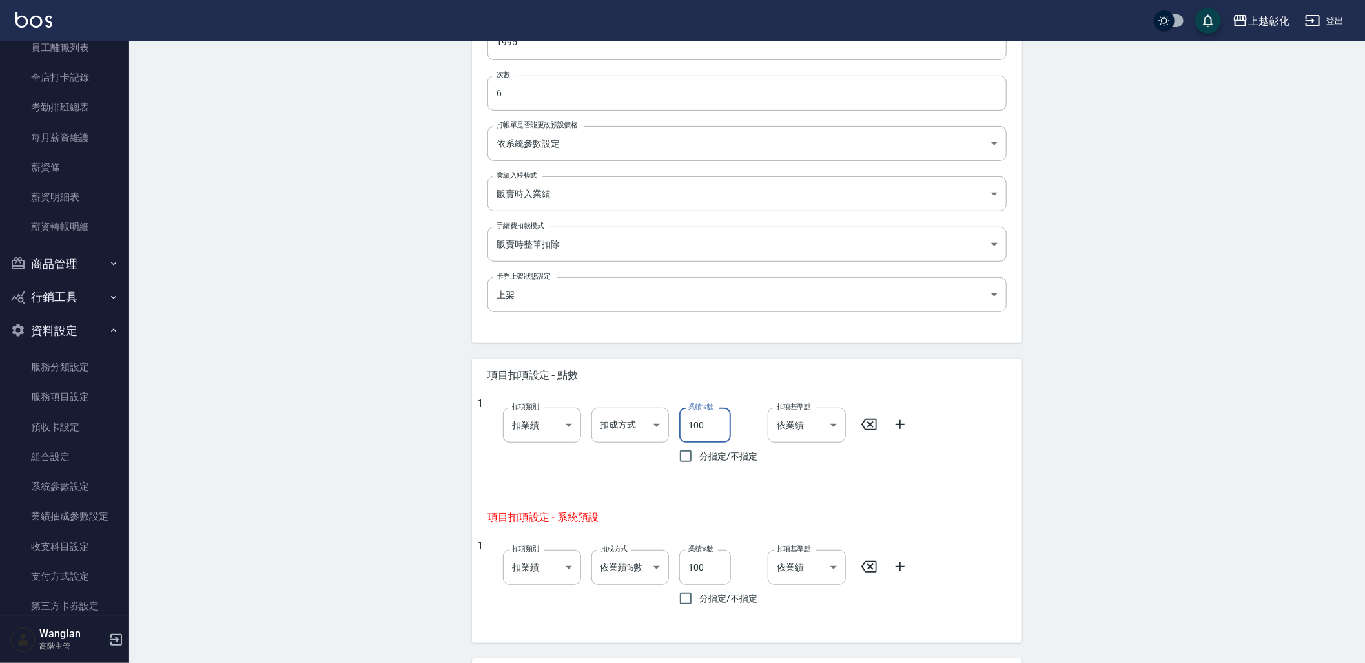
scroll to position [358, 0]
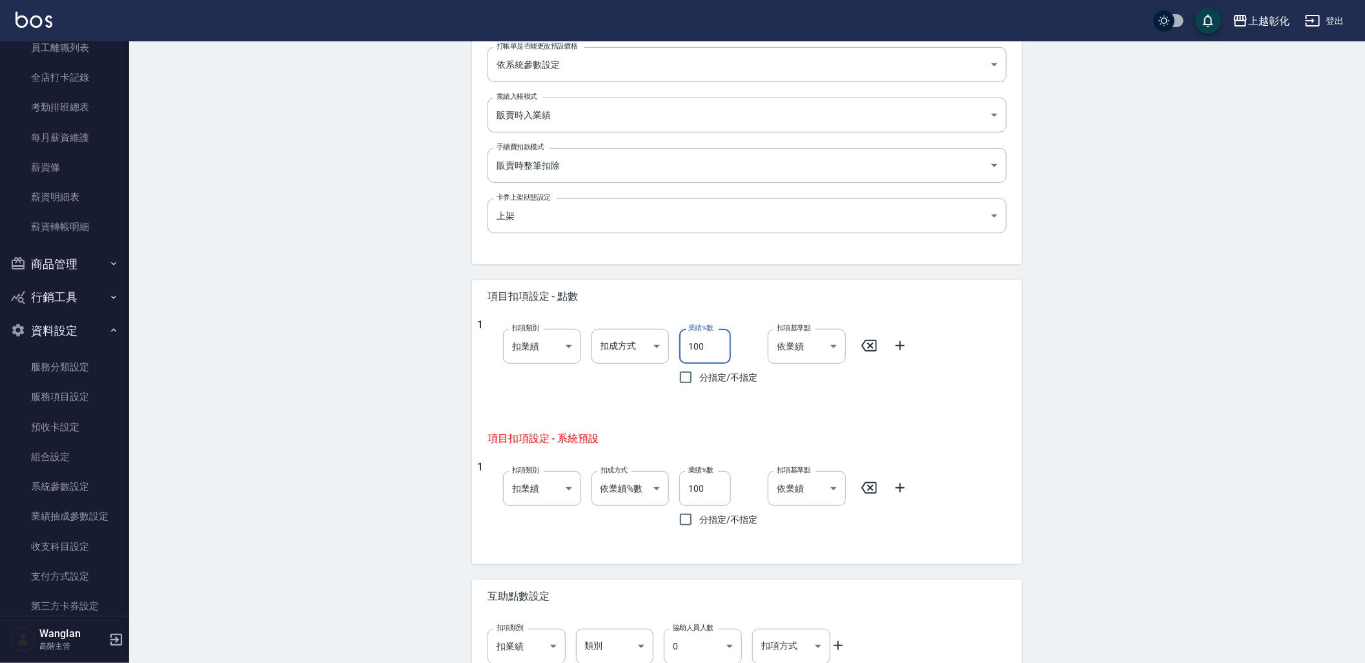
click at [694, 349] on input "100" at bounding box center [705, 346] width 52 height 35
click at [1181, 392] on div "new coupon 新增卡券項目 一般資訊 代號 代號 名稱 海鹽洗髮 名稱 服務類別 洗髮 e215c15b-122d-4d91-8600-1ef2942…" at bounding box center [747, 211] width 1236 height 1057
click at [698, 354] on input "業績%數" at bounding box center [705, 346] width 52 height 35
type input "0"
click at [420, 418] on div "new coupon 新增卡券項目 一般資訊 代號 代號 名稱 海鹽洗髮 名稱 服務類別 洗髮 e215c15b-122d-4d91-8600-1ef2942…" at bounding box center [747, 211] width 1236 height 1057
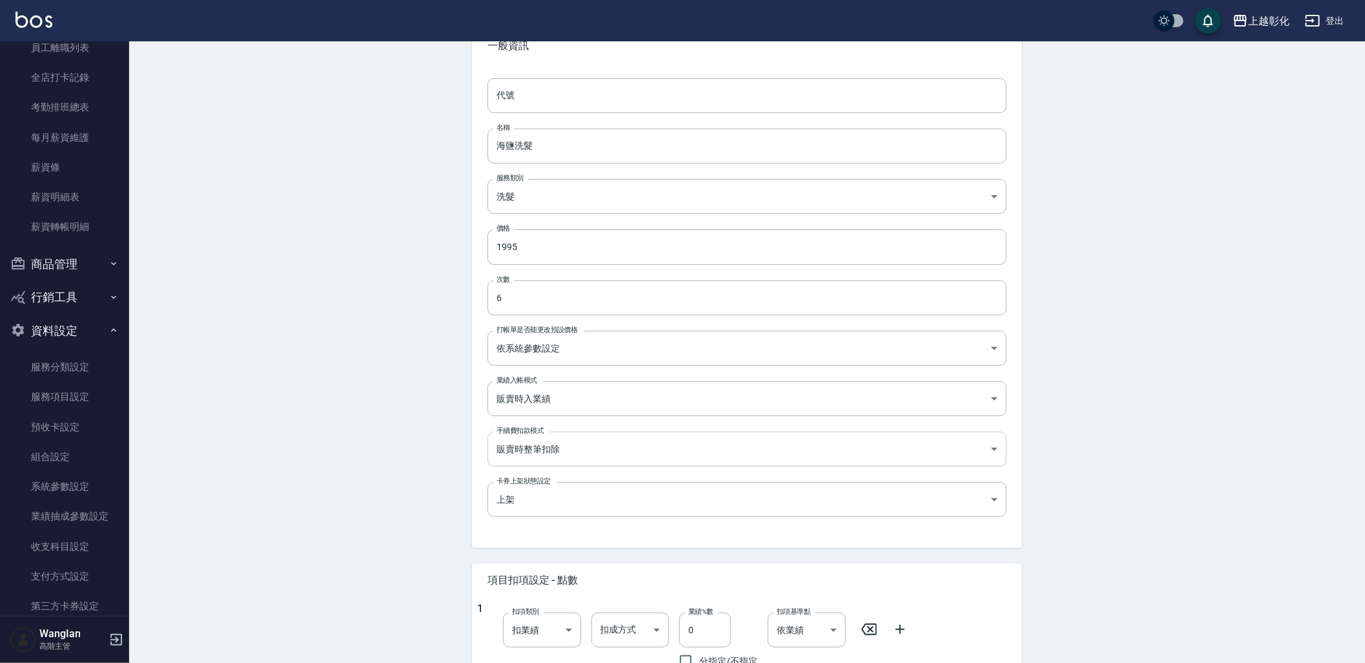
scroll to position [4, 0]
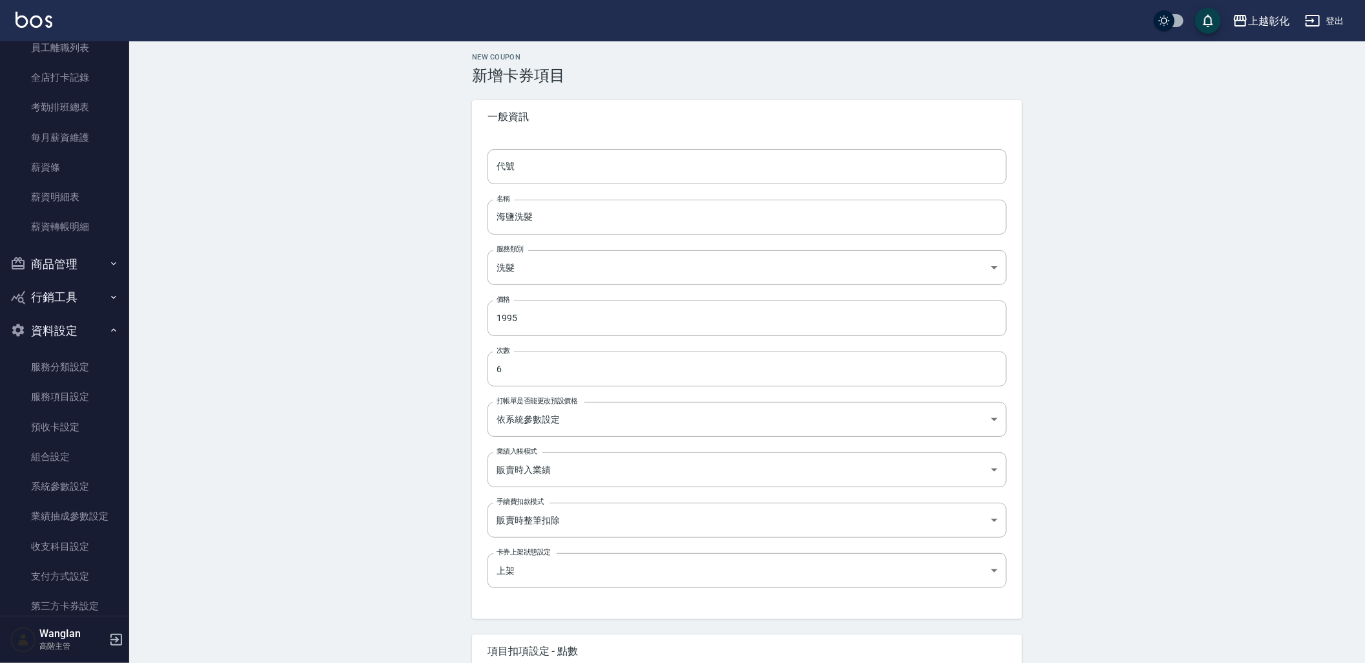
click at [1249, 353] on div "new coupon 新增卡券項目 一般資訊 代號 代號 名稱 海鹽洗髮 名稱 服務類別 洗髮 e215c15b-122d-4d91-8600-1ef2942…" at bounding box center [747, 565] width 1236 height 1057
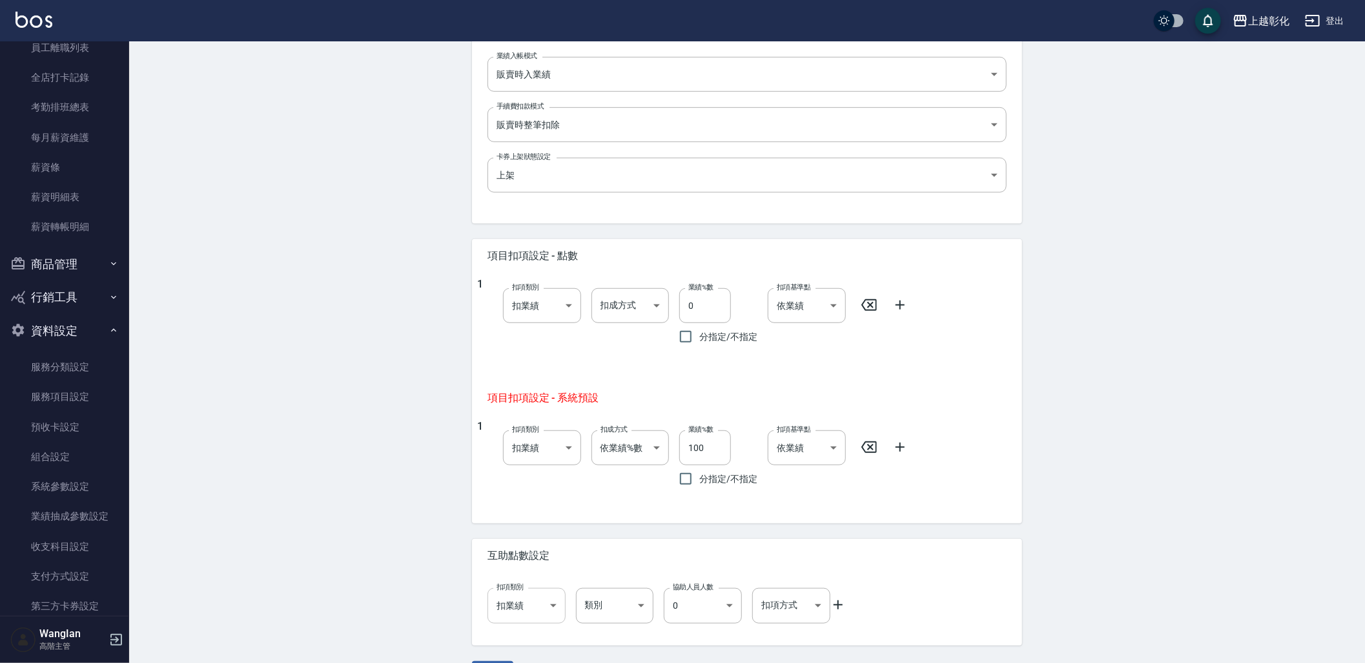
scroll to position [435, 0]
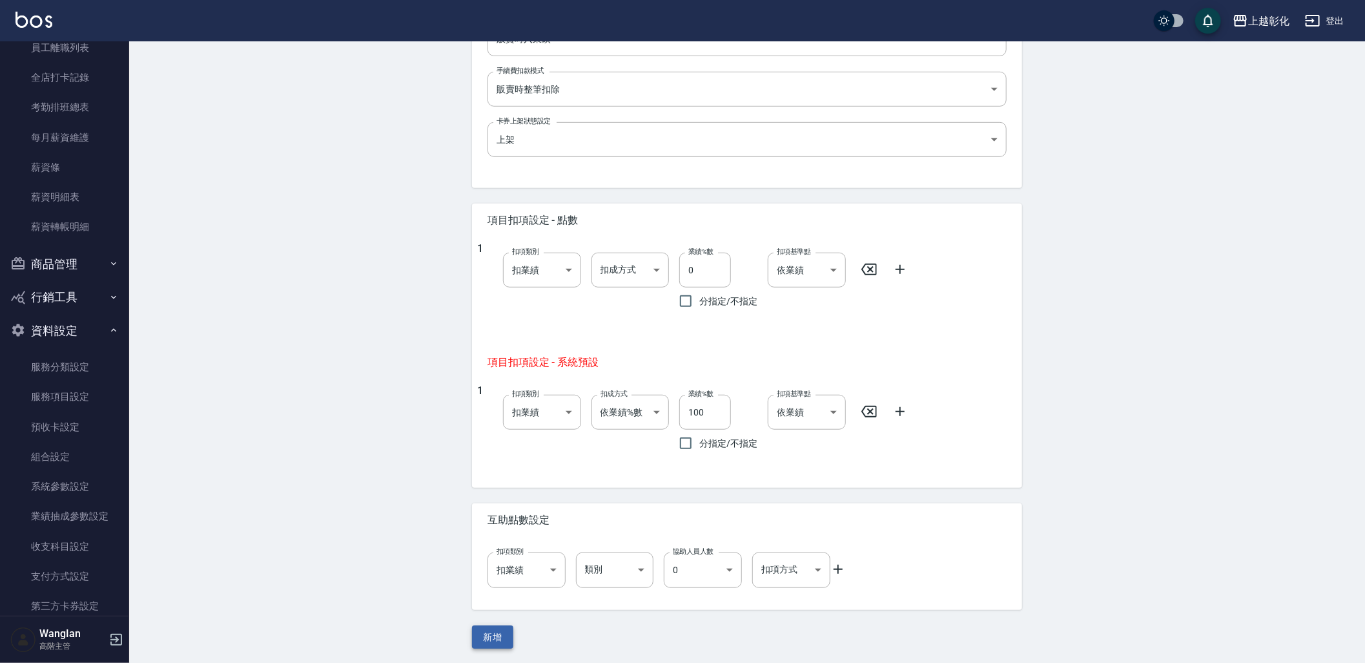
click at [491, 633] on button "新增" at bounding box center [492, 637] width 41 height 24
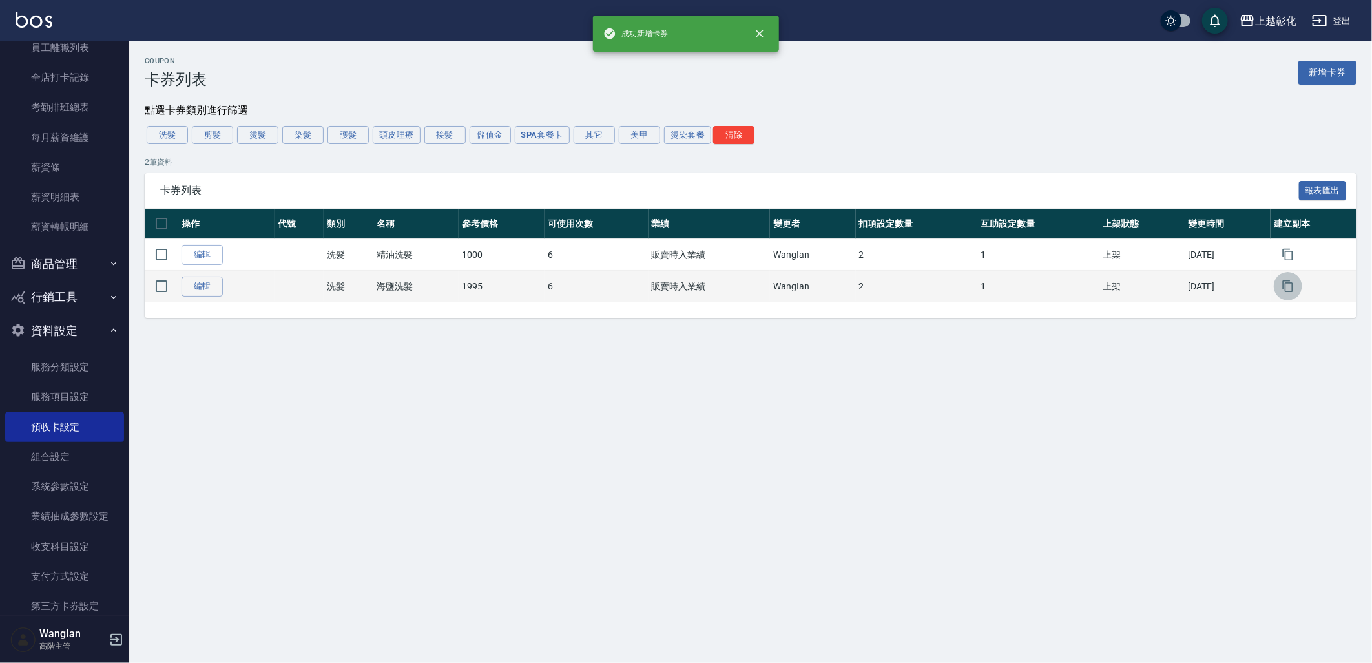
click at [1289, 291] on icon "button" at bounding box center [1287, 286] width 13 height 13
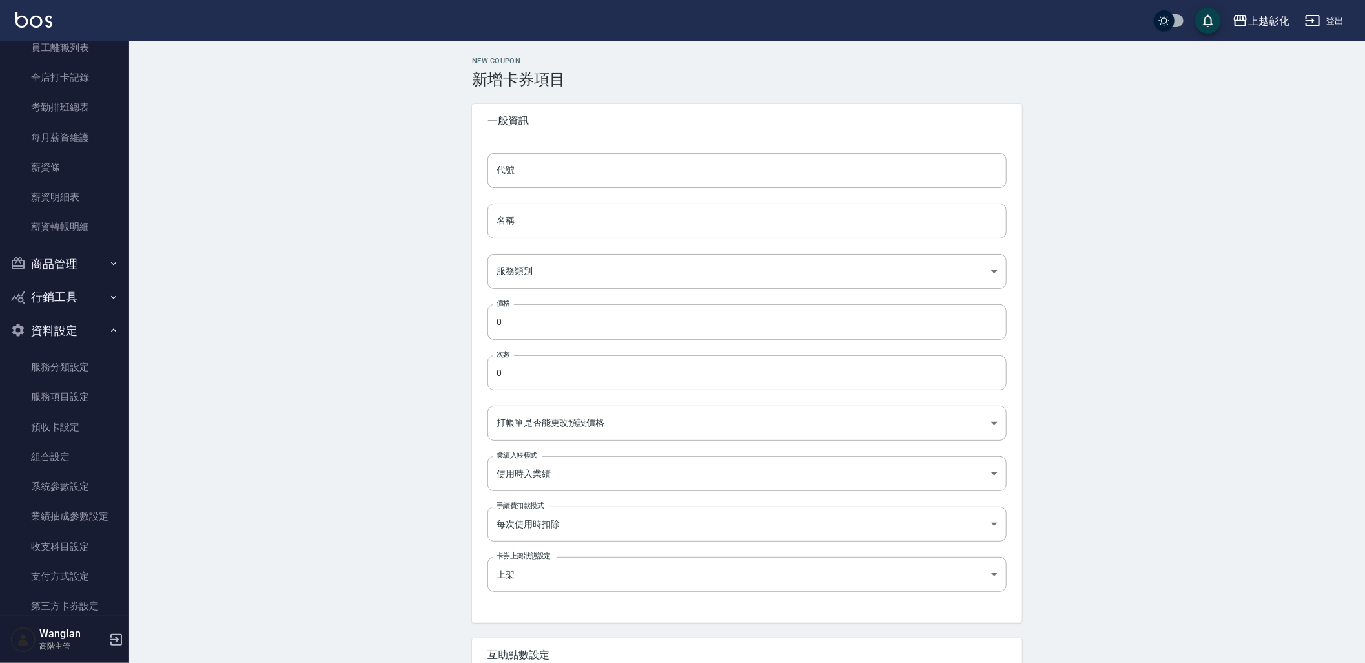
type input "的副本"
type input "海鹽洗髮的副本"
type input "e215c15b-122d-4d91-8600-1ef294297b5f"
type input "1995"
type input "6"
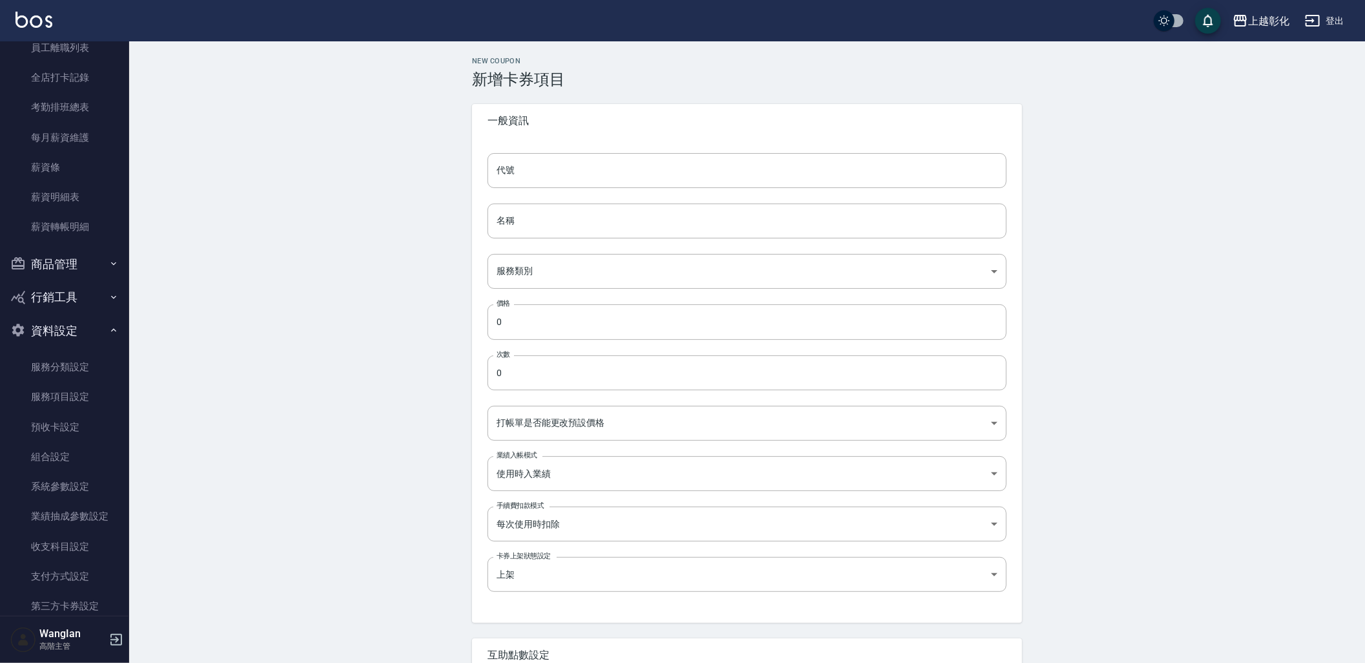
type input "UNSET"
type input "SELLING"
click at [576, 226] on input "海鹽洗髮的副本" at bounding box center [747, 220] width 519 height 35
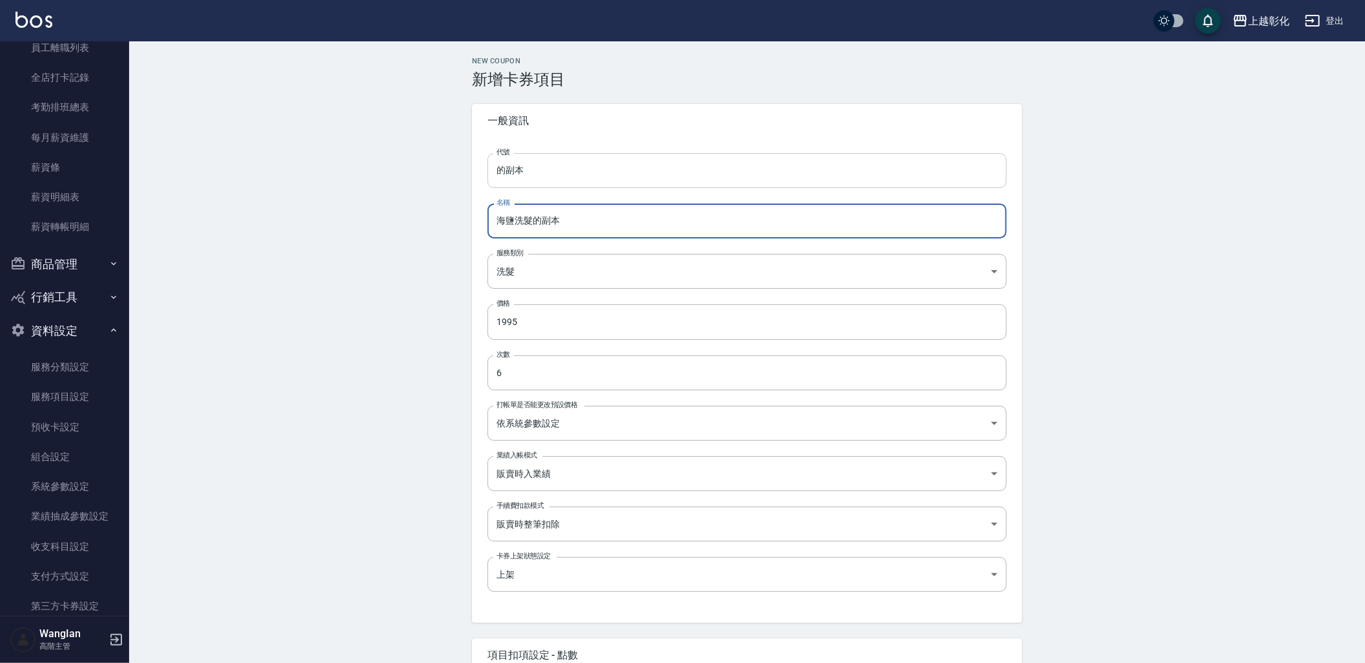
paste input "頭皮去角質"
type input "頭皮去角質"
click at [562, 169] on input "的副本" at bounding box center [747, 170] width 519 height 35
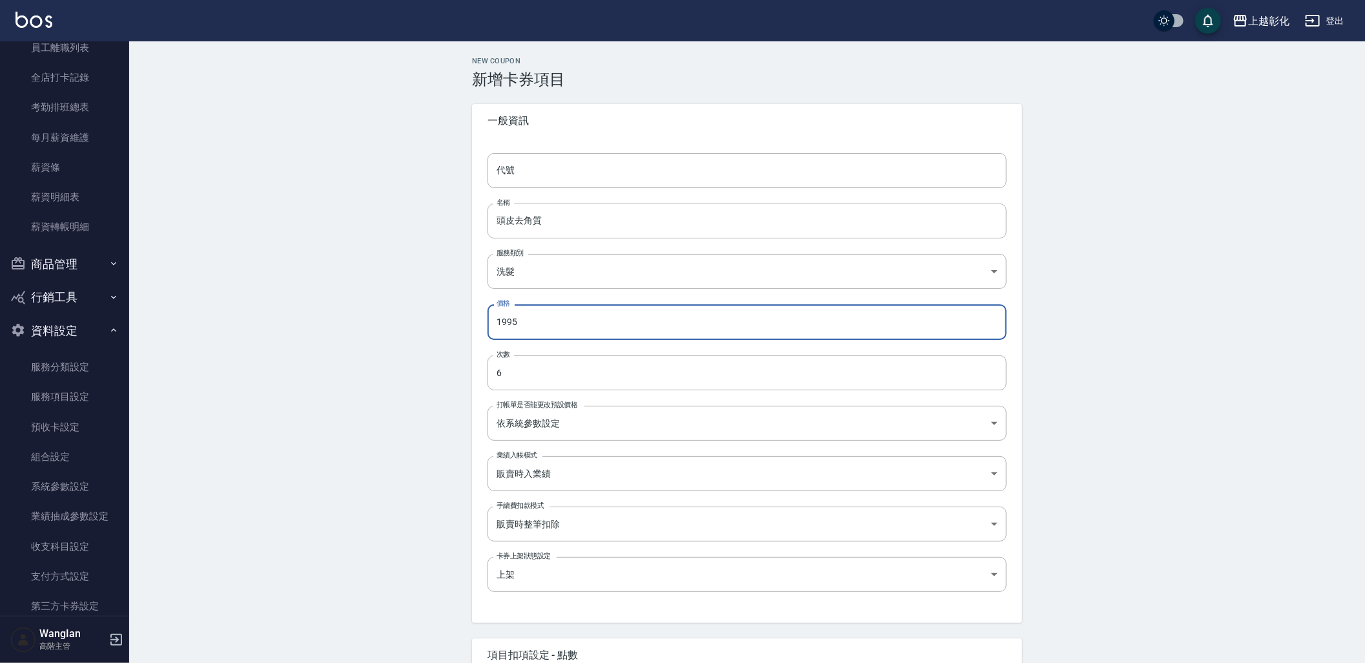
paste input "24"
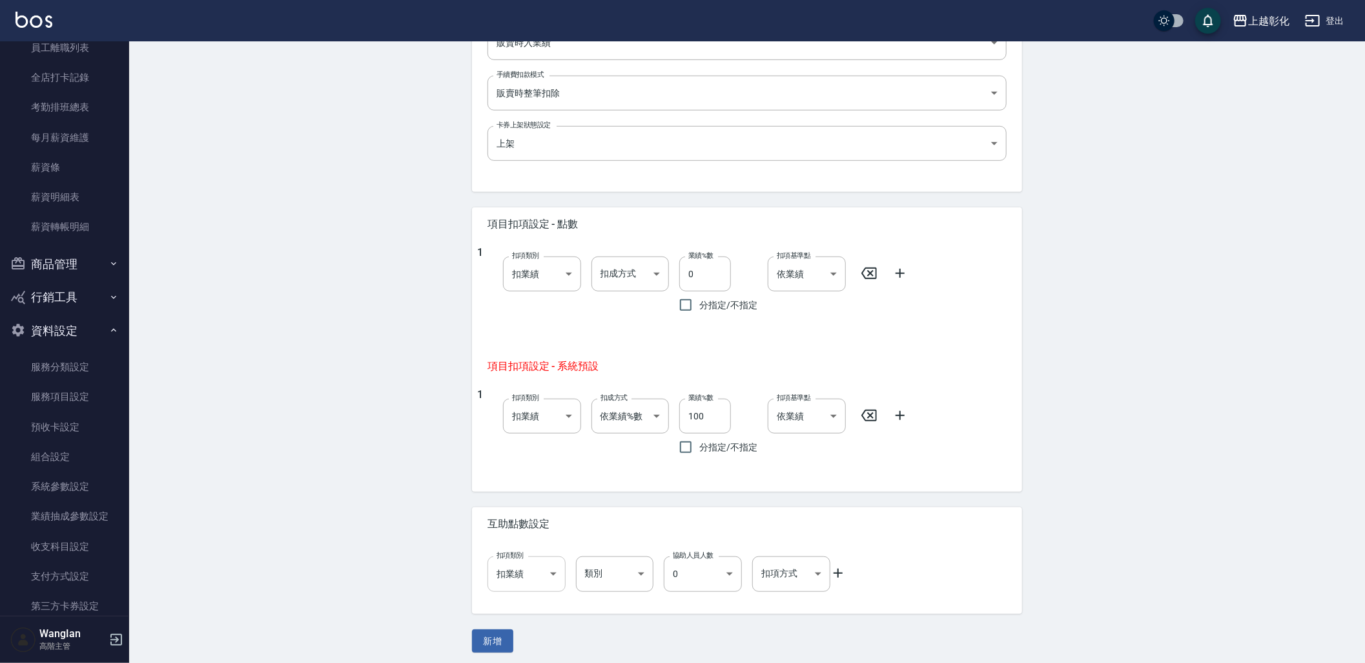
scroll to position [435, 0]
type input "2495"
click at [485, 634] on button "新增" at bounding box center [492, 637] width 41 height 24
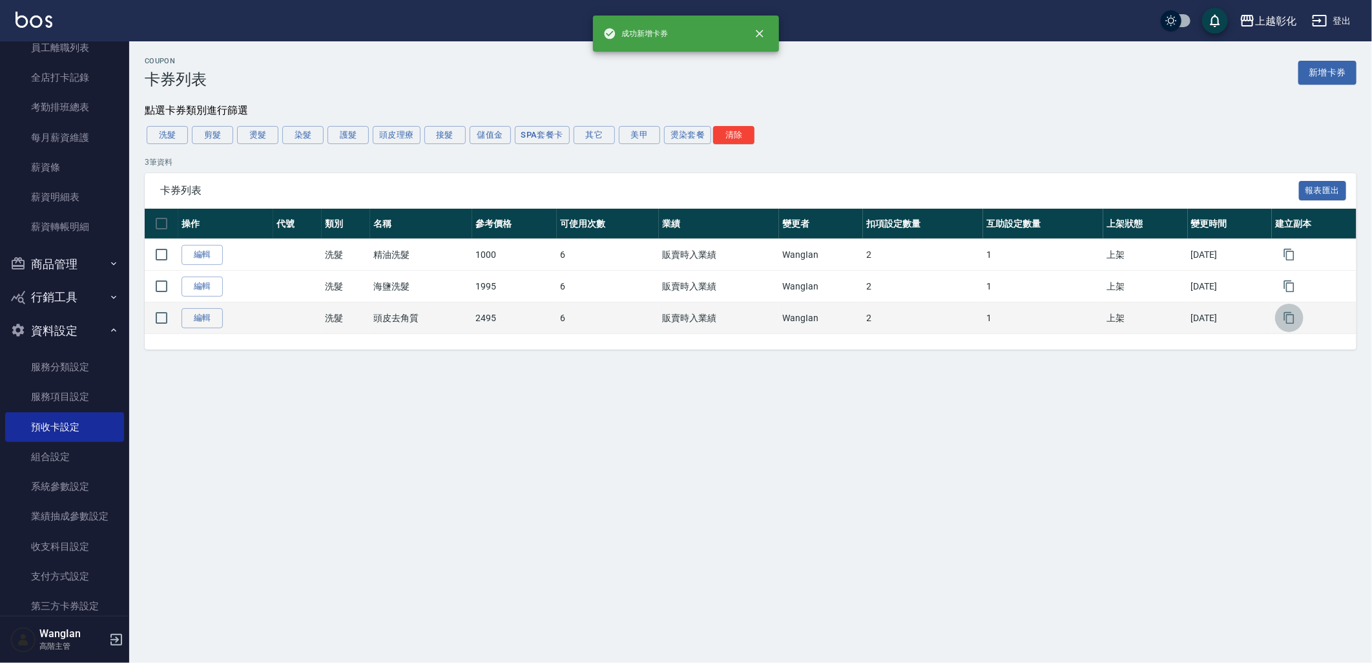
click at [1299, 324] on button "button" at bounding box center [1289, 318] width 28 height 28
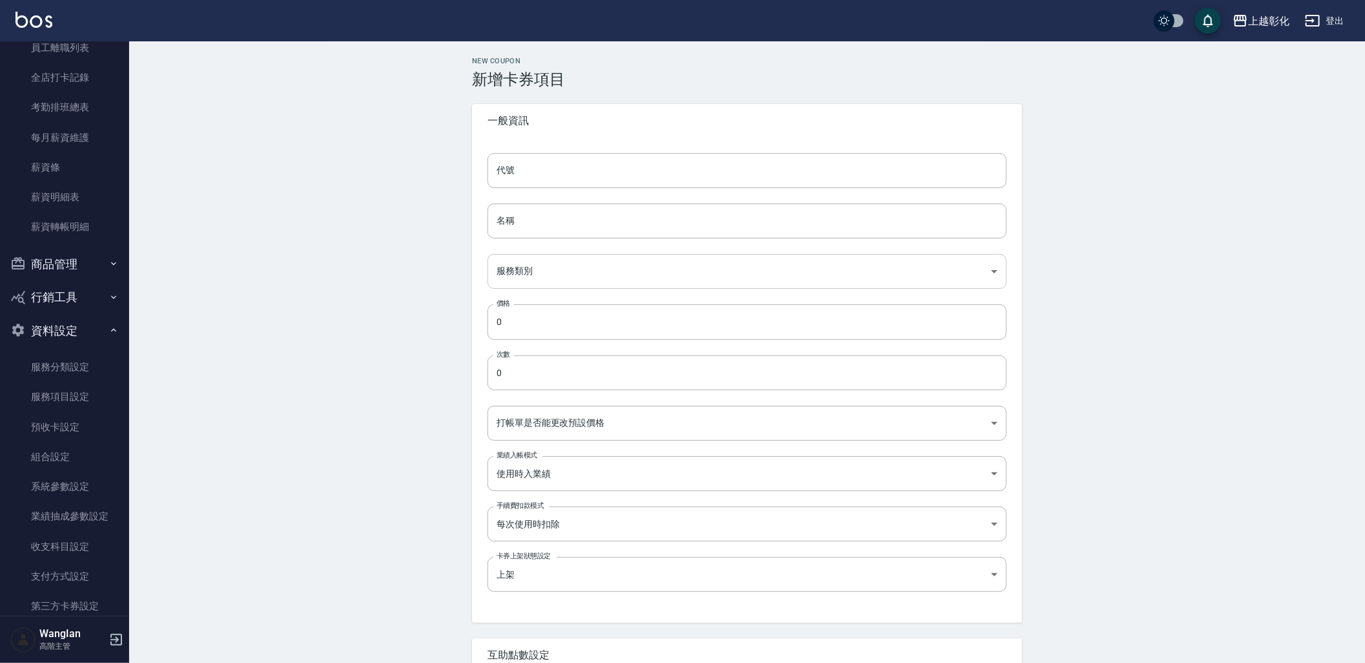
type input "的副本"
type input "頭皮去角質的副本"
type input "e215c15b-122d-4d91-8600-1ef294297b5f"
type input "2495"
type input "6"
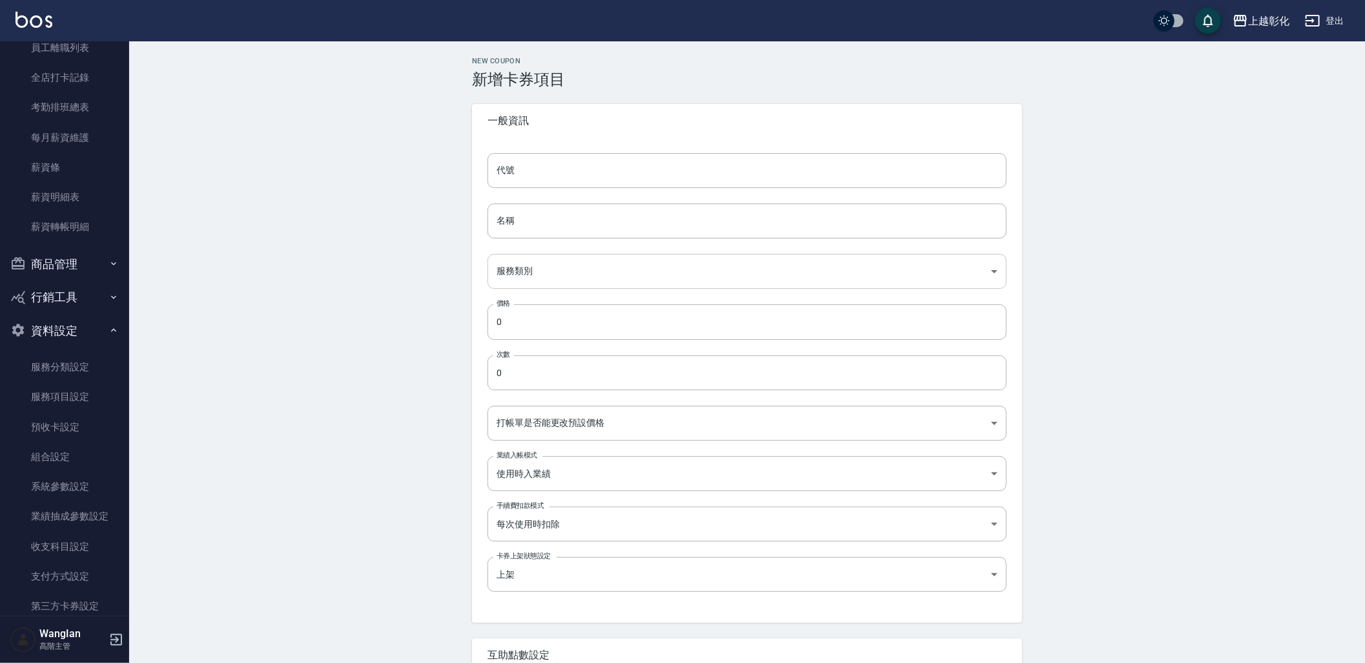
type input "UNSET"
type input "SELLING"
click at [597, 178] on input "的副本" at bounding box center [747, 170] width 519 height 35
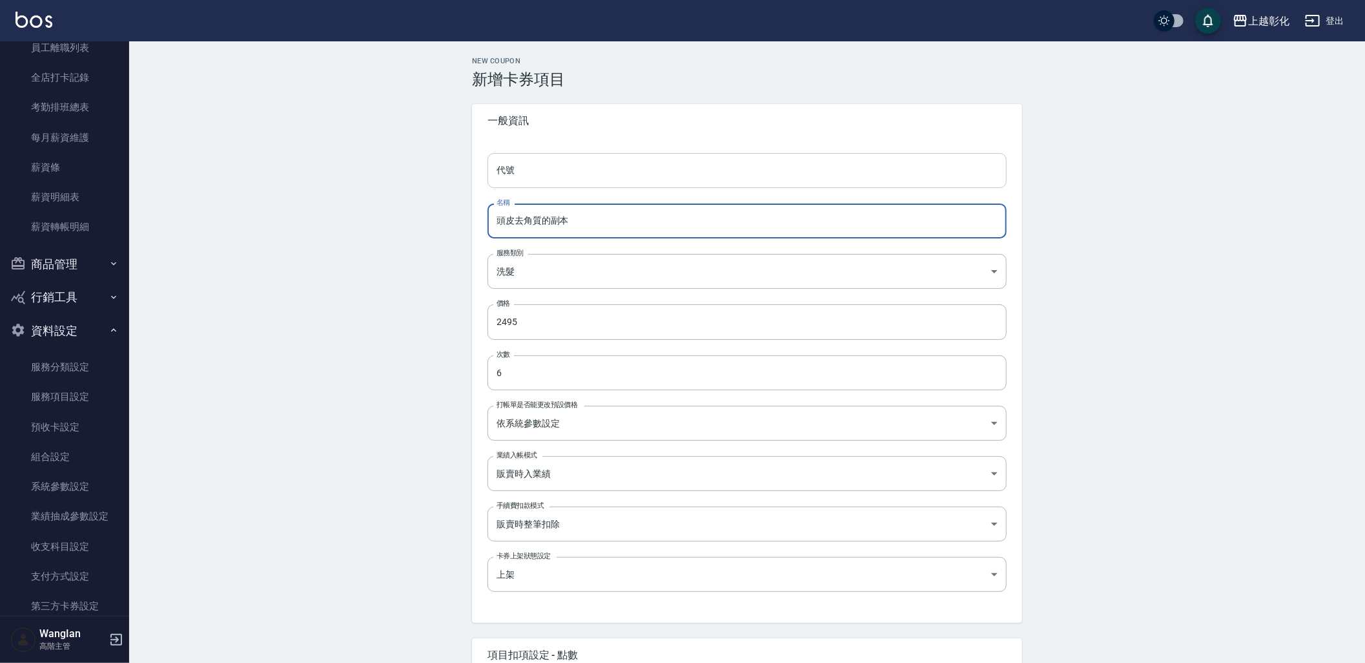
paste input "精油spa"
type input "頭皮精油spa"
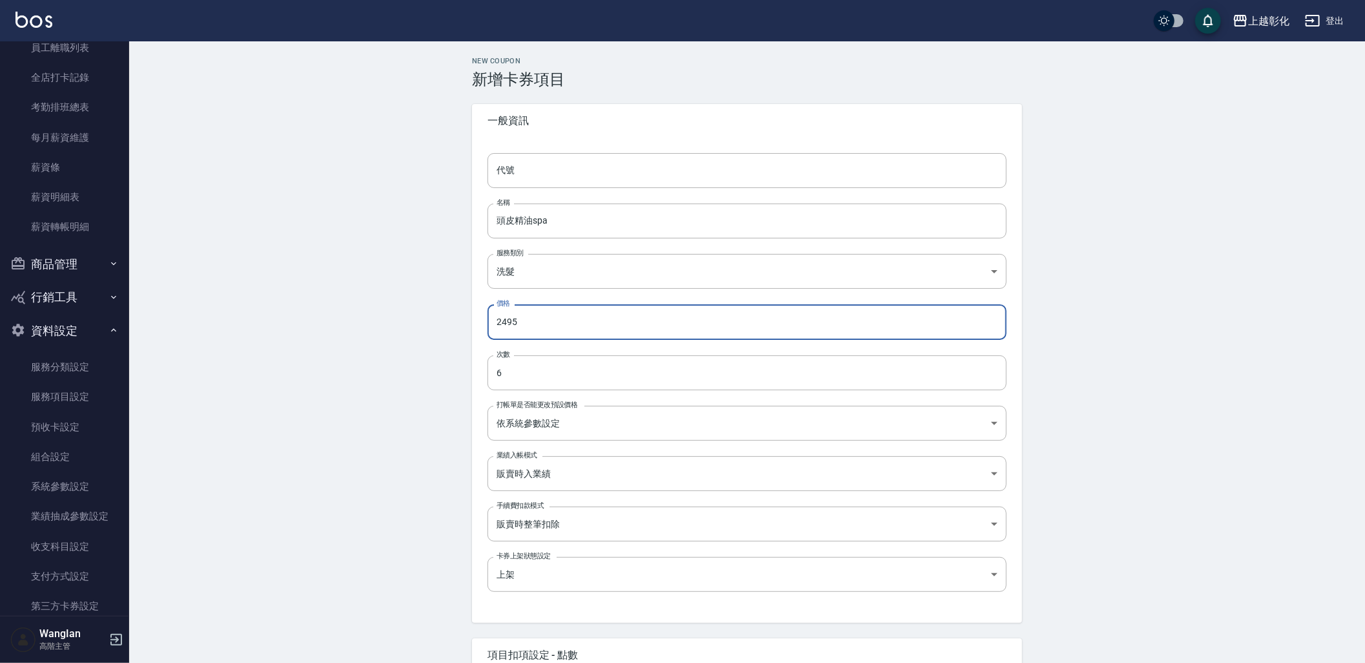
click at [591, 320] on input "2495" at bounding box center [747, 321] width 519 height 35
paste input "3"
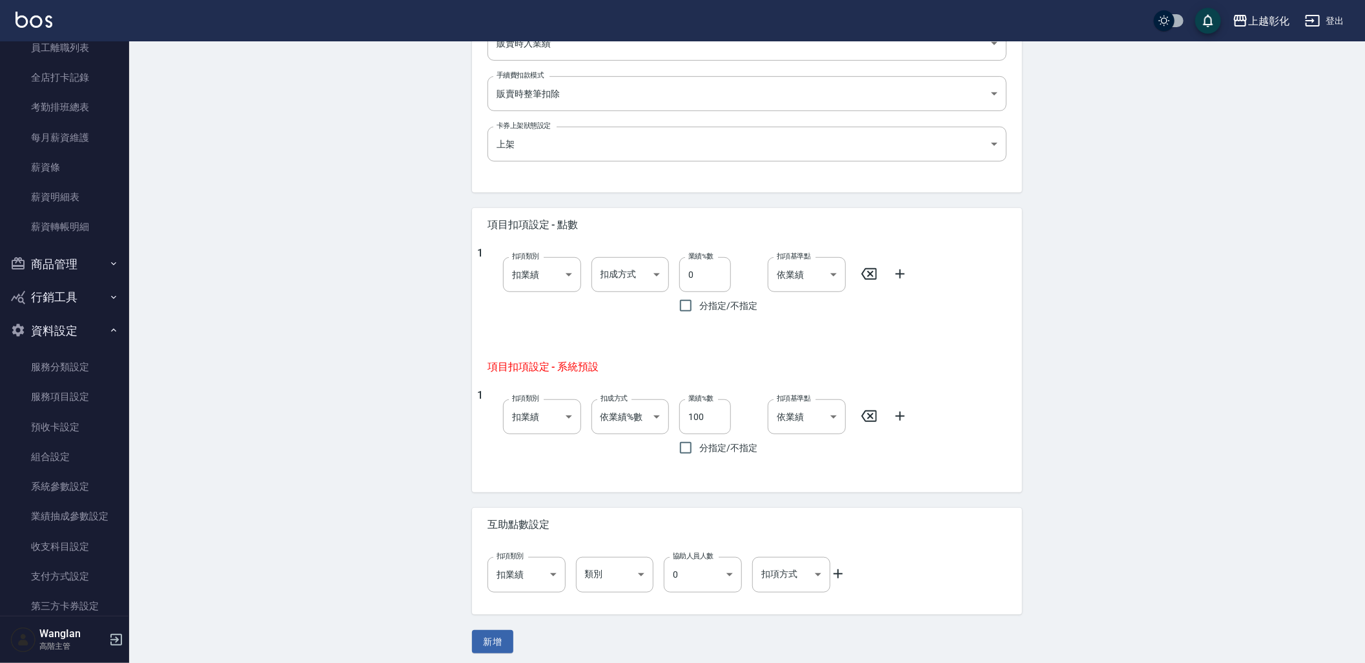
scroll to position [435, 0]
type input "3495"
click at [497, 627] on button "新增" at bounding box center [492, 637] width 41 height 24
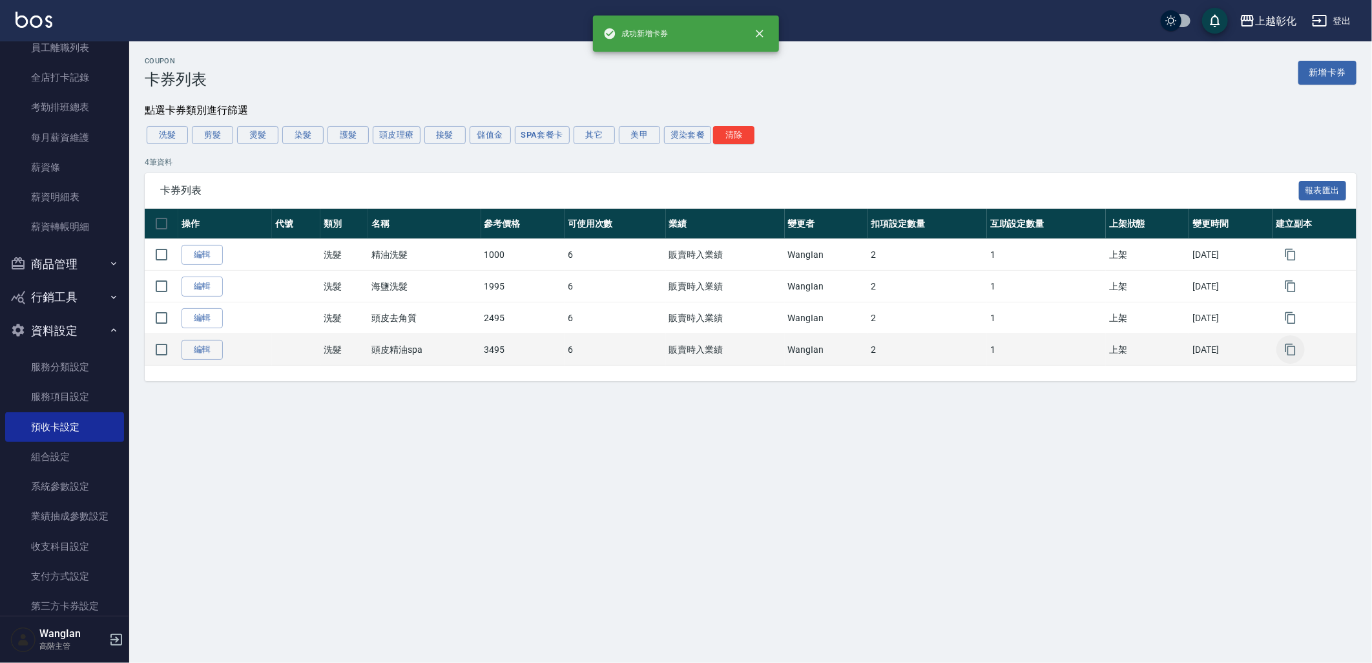
click at [1296, 354] on icon "button" at bounding box center [1290, 349] width 13 height 13
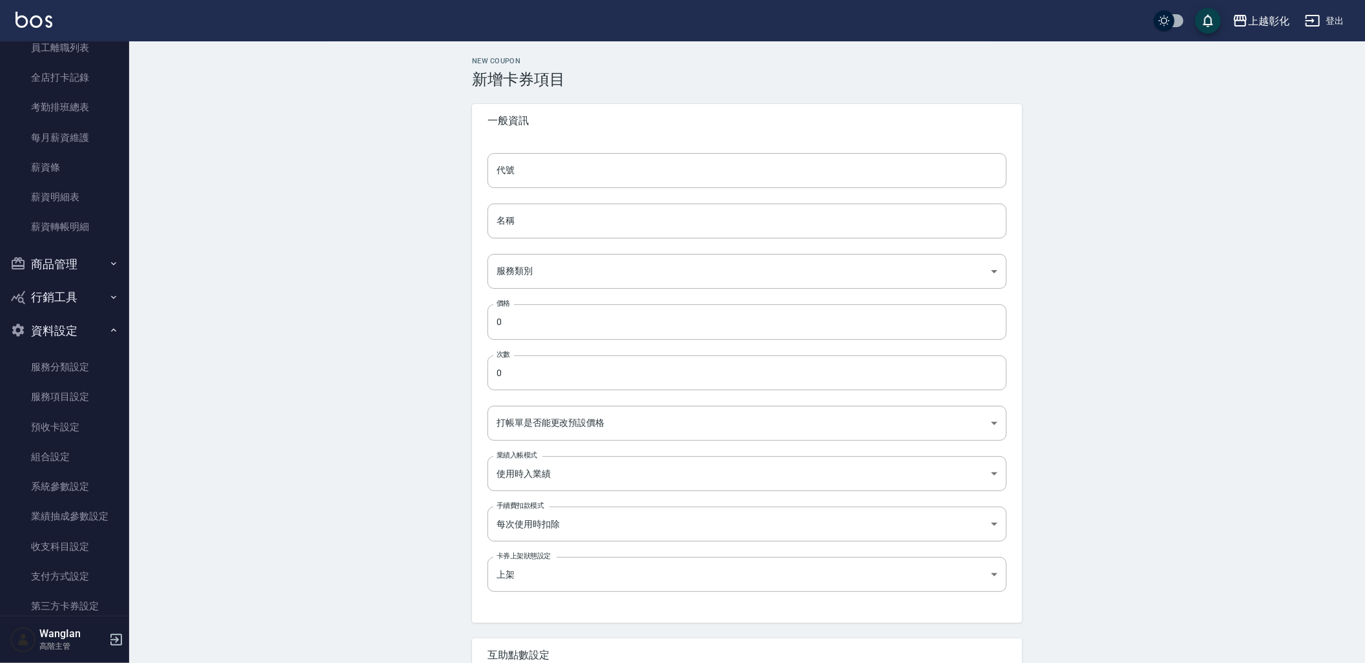
type input "的副本"
type input "頭皮精油spa的副本"
type input "e215c15b-122d-4d91-8600-1ef294297b5f"
type input "3495"
type input "6"
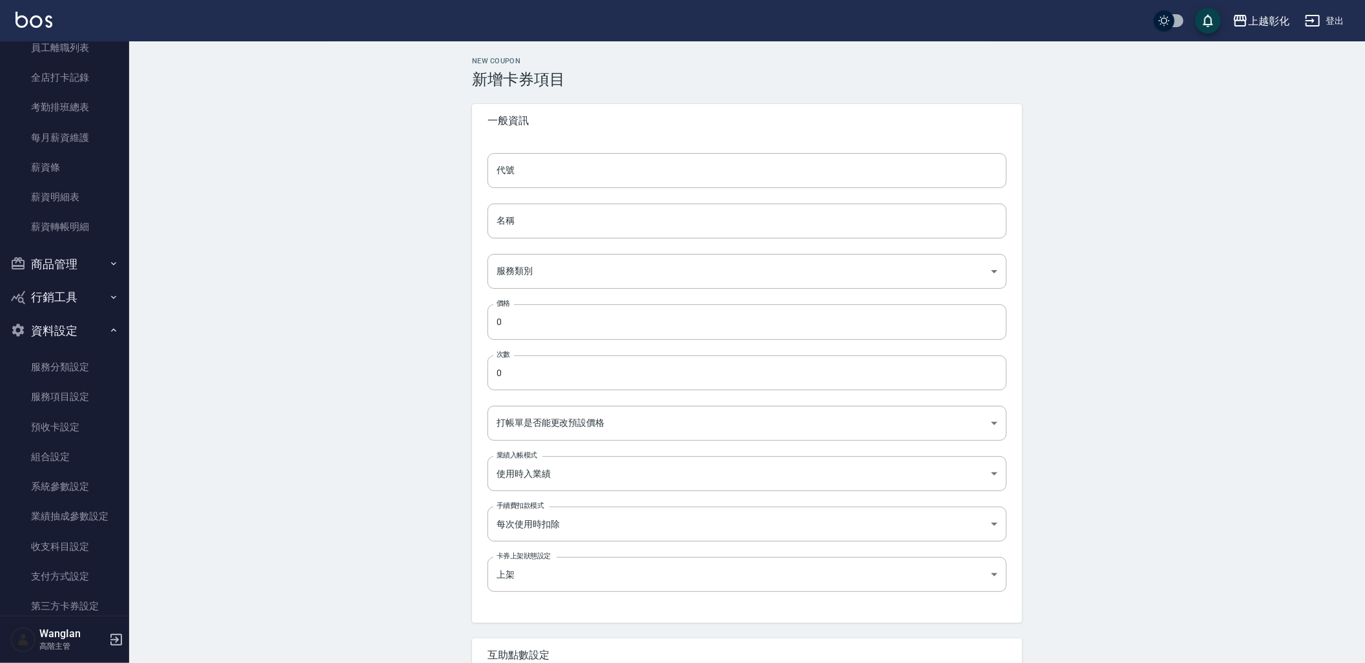
type input "UNSET"
type input "SELLING"
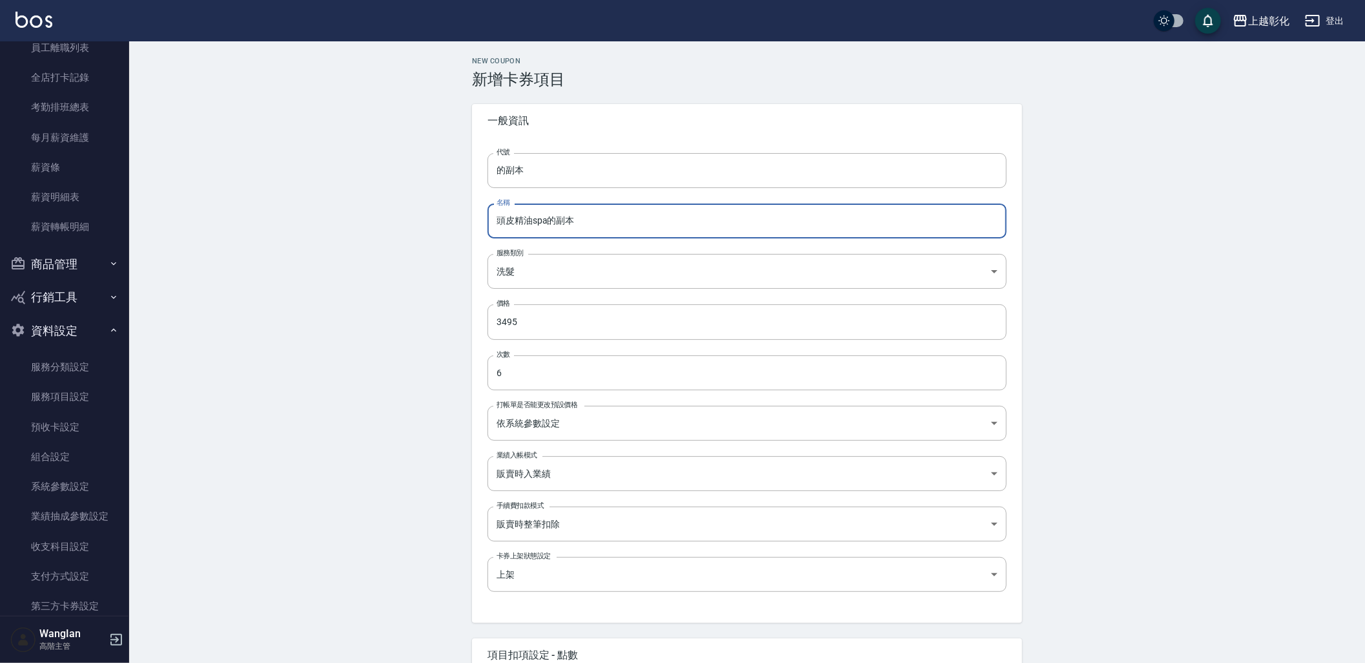
click at [590, 220] on input "頭皮精油spa的副本" at bounding box center [747, 220] width 519 height 35
paste input "Revivre排毒"
type input "Revivre排毒"
click at [523, 171] on input "的副本" at bounding box center [747, 170] width 519 height 35
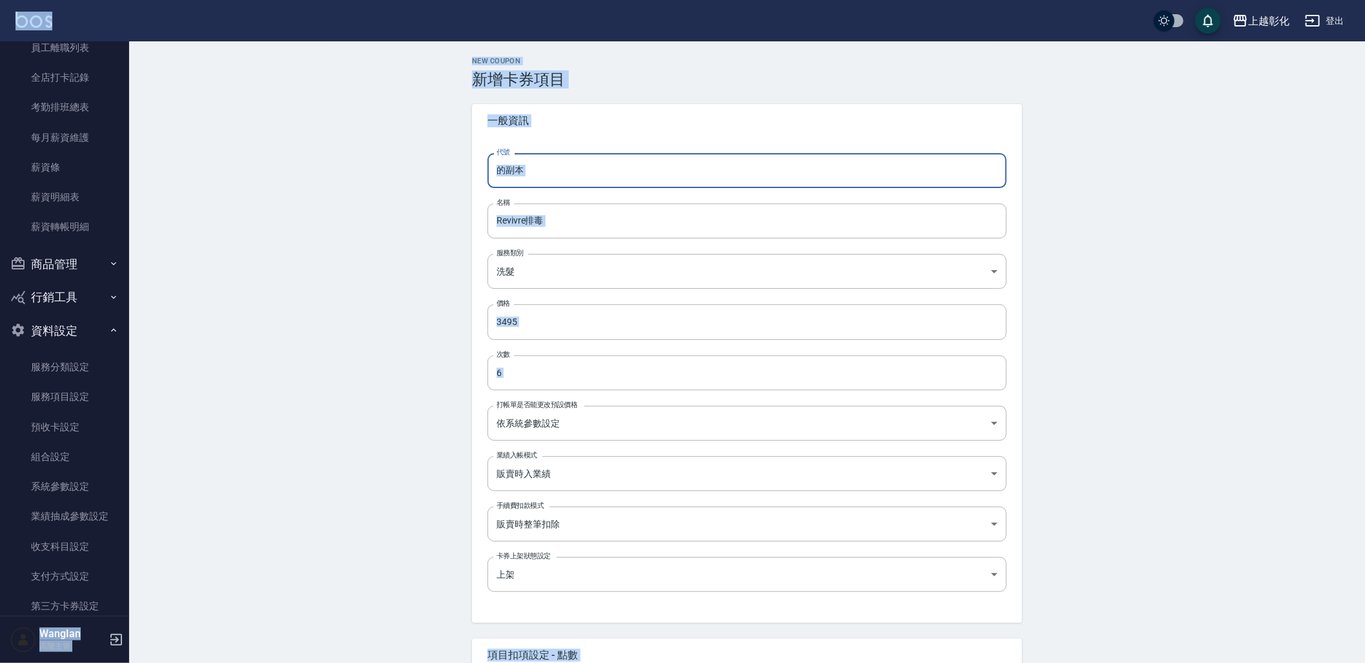
click at [523, 171] on input "的副本" at bounding box center [747, 170] width 519 height 35
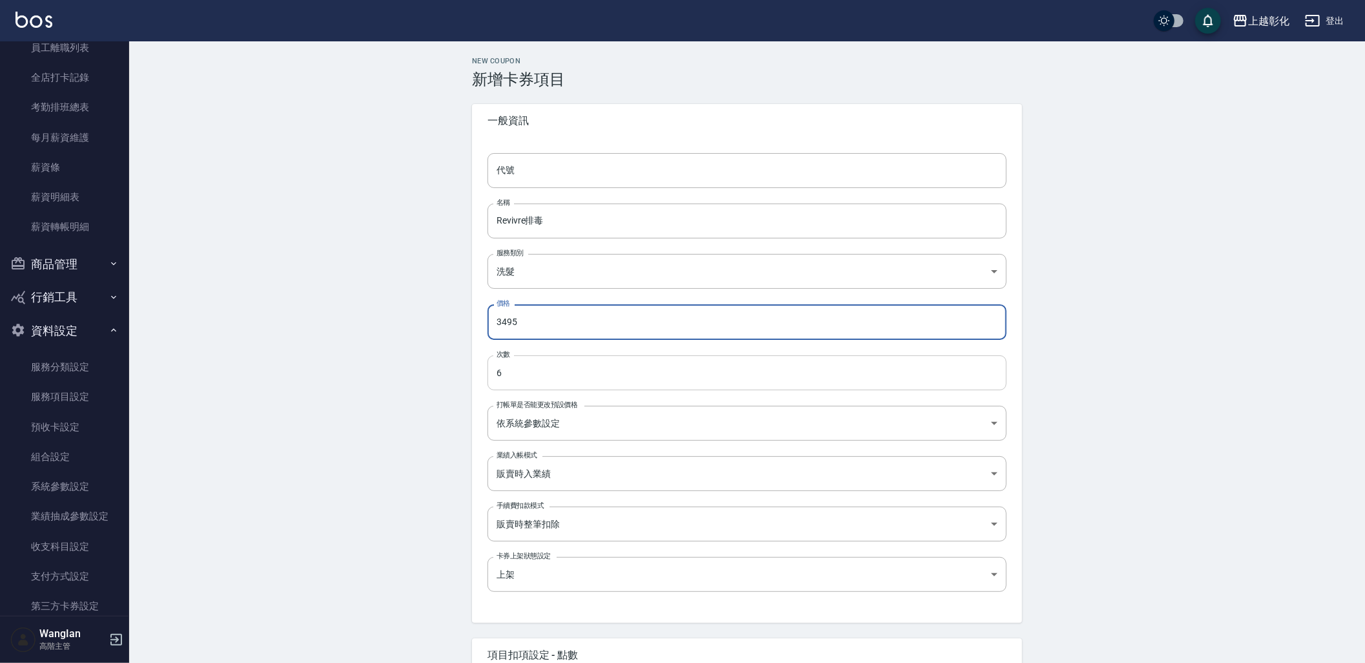
paste input "4"
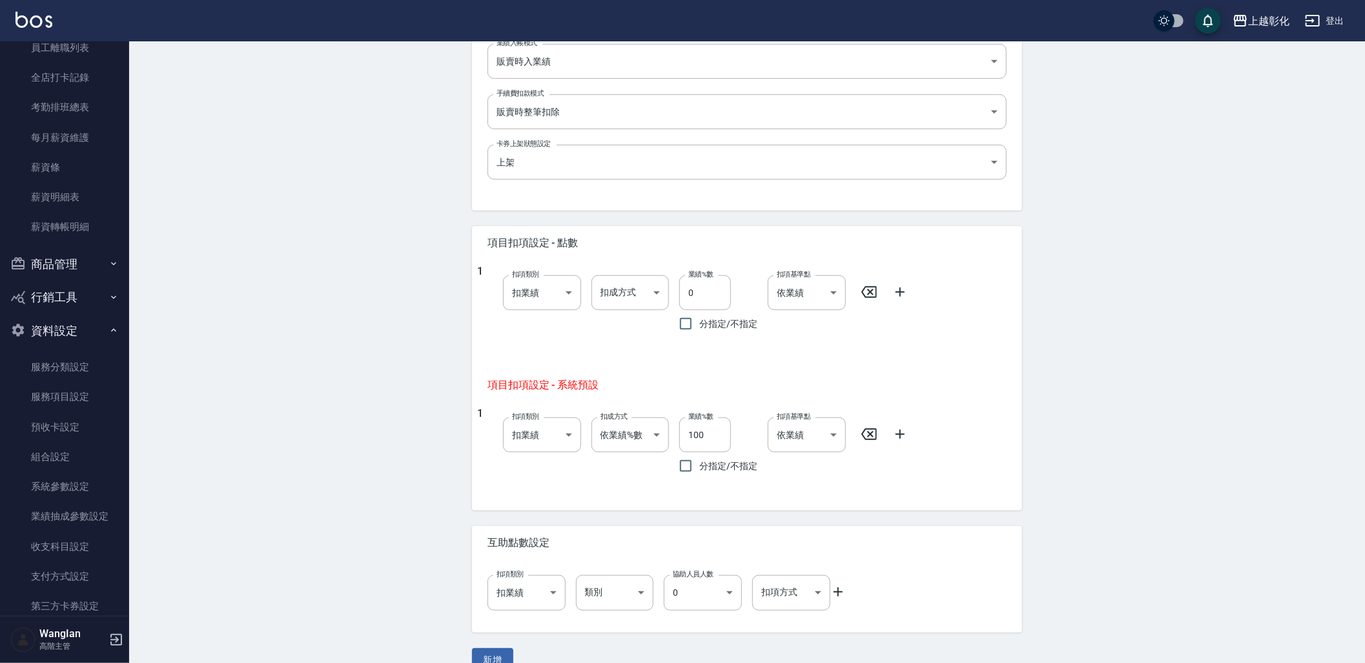
scroll to position [435, 0]
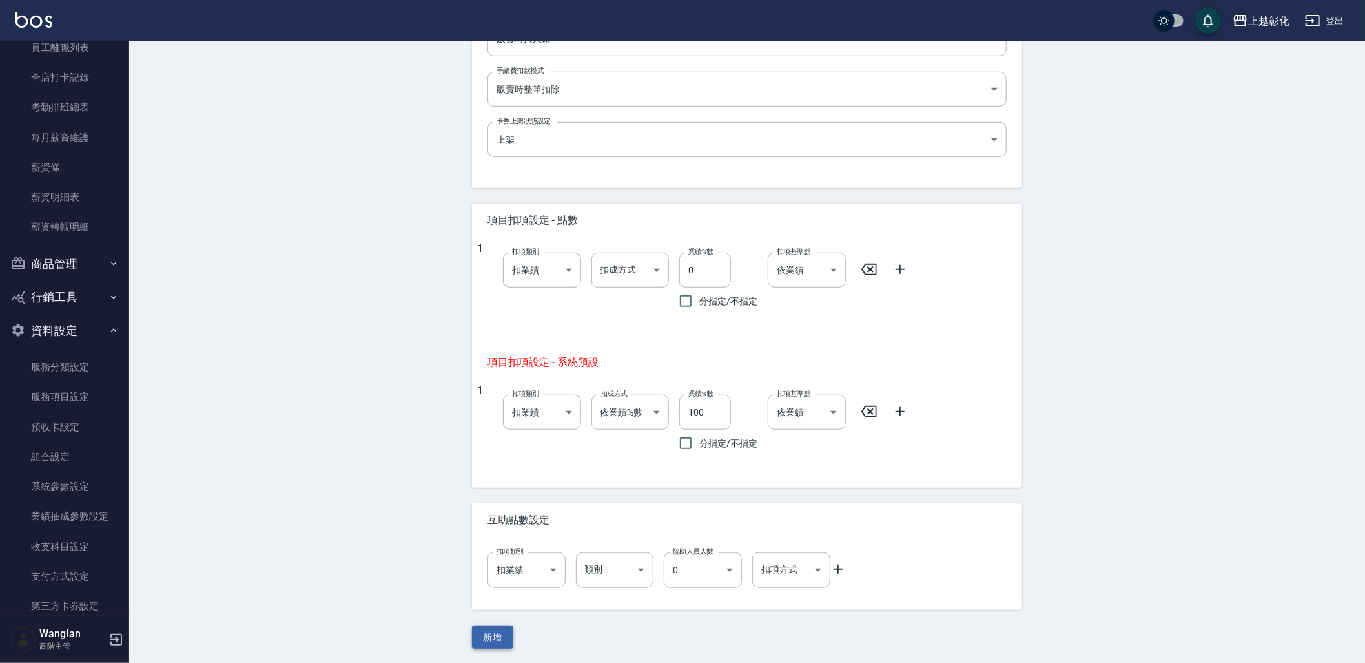
type input "4495"
click at [501, 636] on button "新增" at bounding box center [492, 637] width 41 height 24
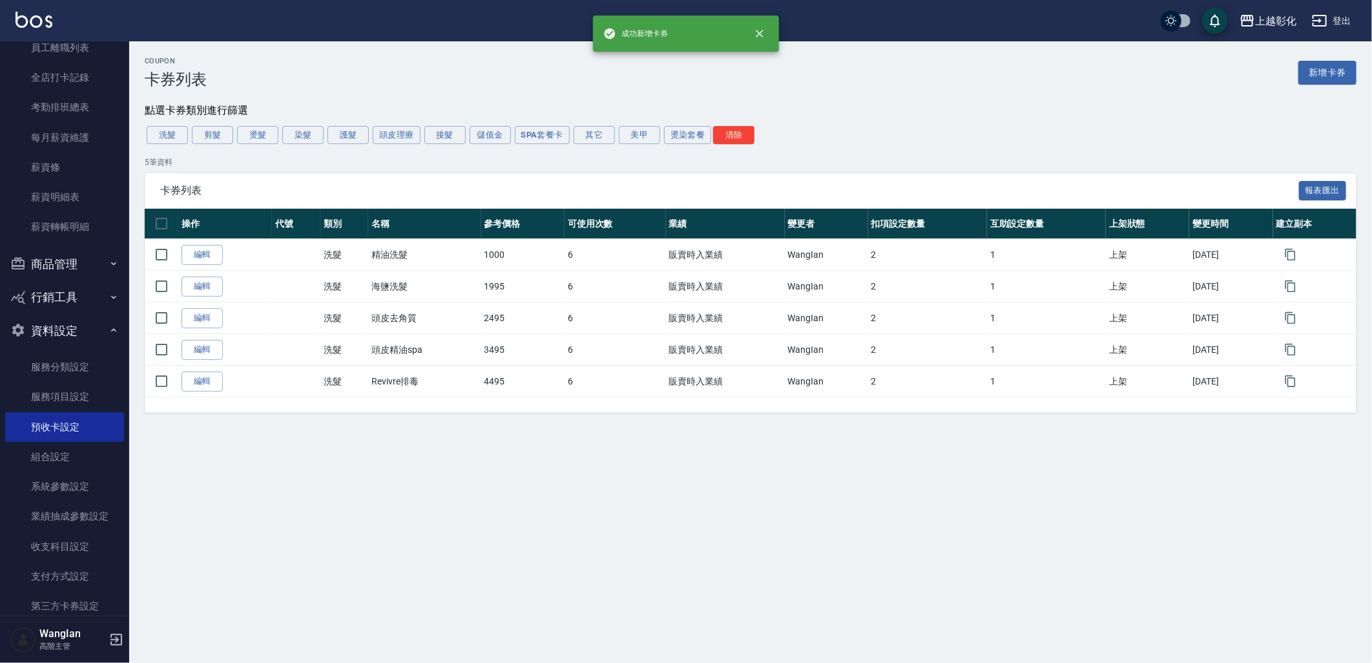
click at [681, 437] on div "Coupon 卡券列表 新增卡券 點選卡券類別進行篩選 洗髮 剪髮 燙髮 染髮 護髮 頭皮理療 接髮 儲值金 SPA套餐卡 其它 美甲 燙染套餐 清除 5 筆…" at bounding box center [750, 242] width 1243 height 402
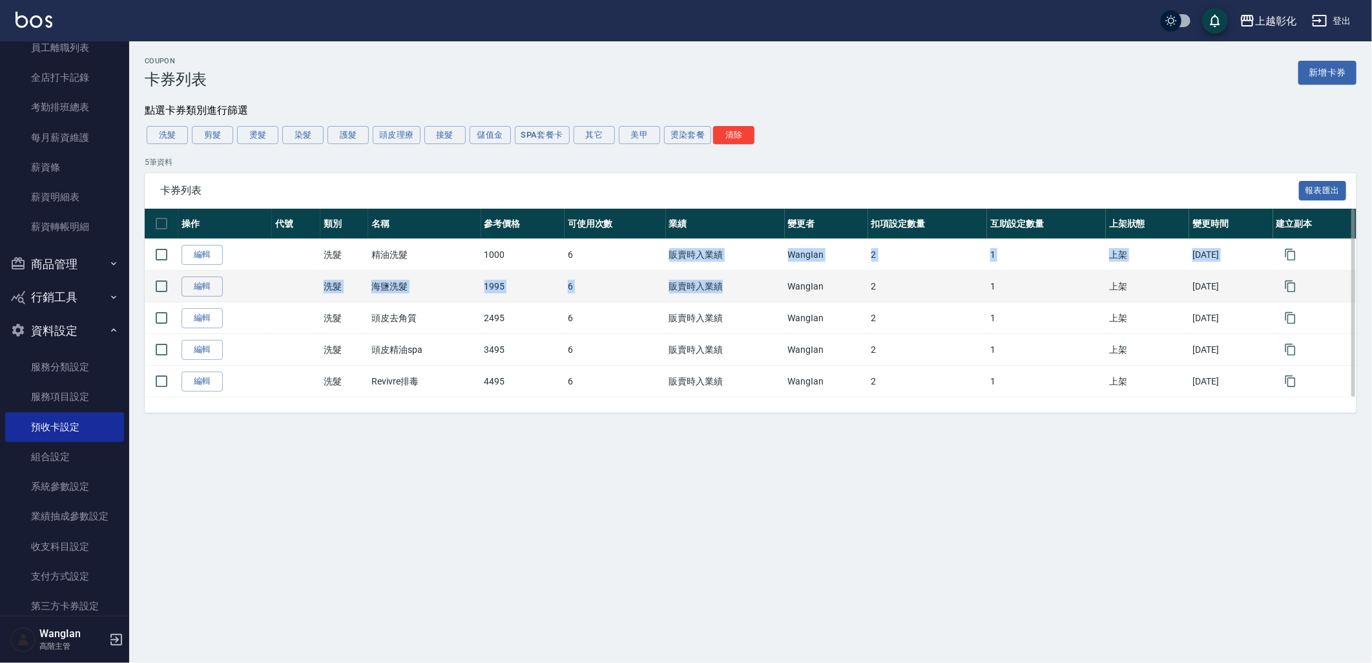
drag, startPoint x: 583, startPoint y: 249, endPoint x: 722, endPoint y: 291, distance: 145.7
click at [722, 291] on tbody "編輯 洗髮 精油洗髮 1000 6 販賣時入業績 WangIan 2 1 上架 2025/09/04 編輯 洗髮 海鹽洗髮 1995 6 販賣時入業績 Wan…" at bounding box center [751, 318] width 1212 height 158
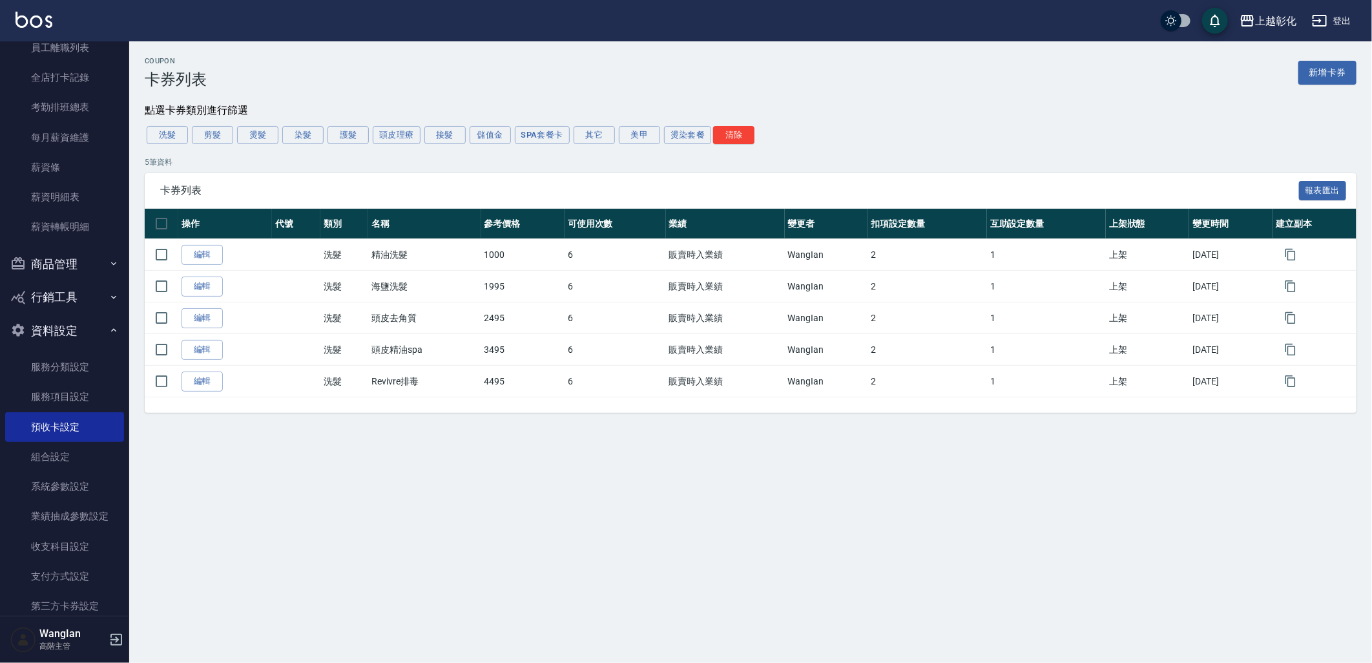
drag, startPoint x: 722, startPoint y: 291, endPoint x: 758, endPoint y: 429, distance: 142.9
click at [752, 433] on div "Coupon 卡券列表 新增卡券 點選卡券類別進行篩選 洗髮 剪髮 燙髮 染髮 護髮 頭皮理療 接髮 儲值金 SPA套餐卡 其它 美甲 燙染套餐 清除 5 筆…" at bounding box center [750, 242] width 1243 height 402
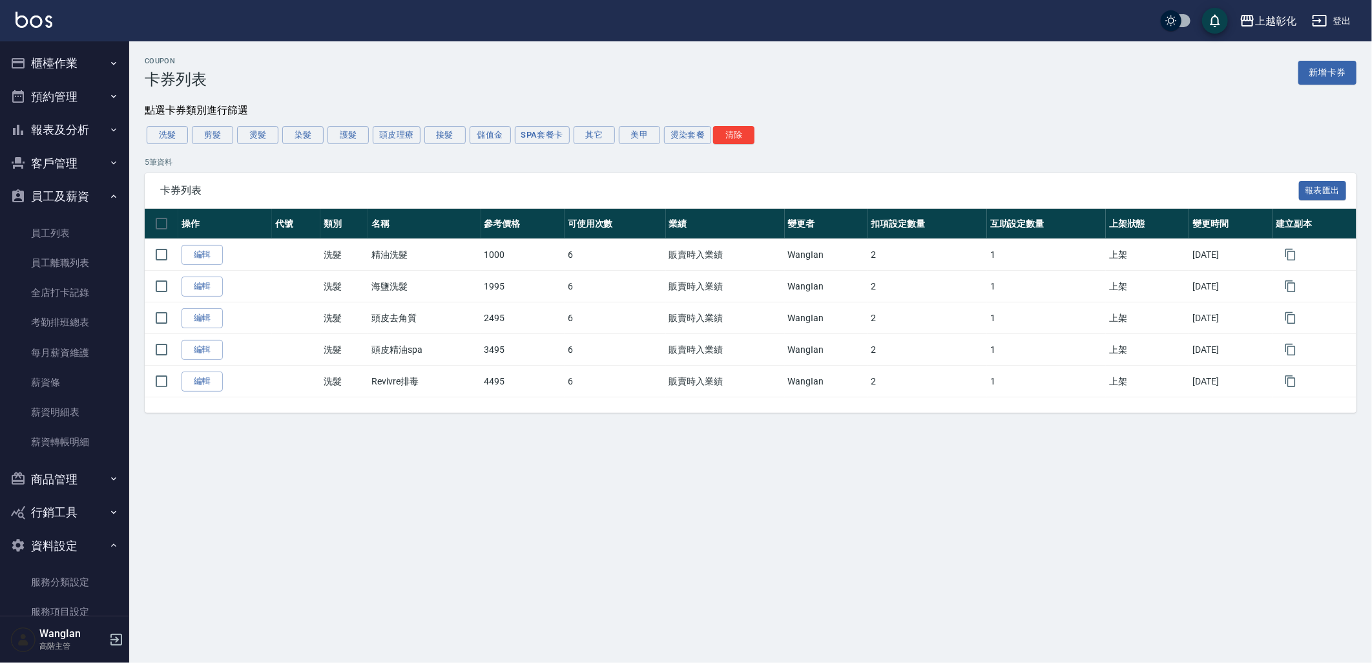
click at [77, 63] on button "櫃檯作業" at bounding box center [64, 63] width 119 height 34
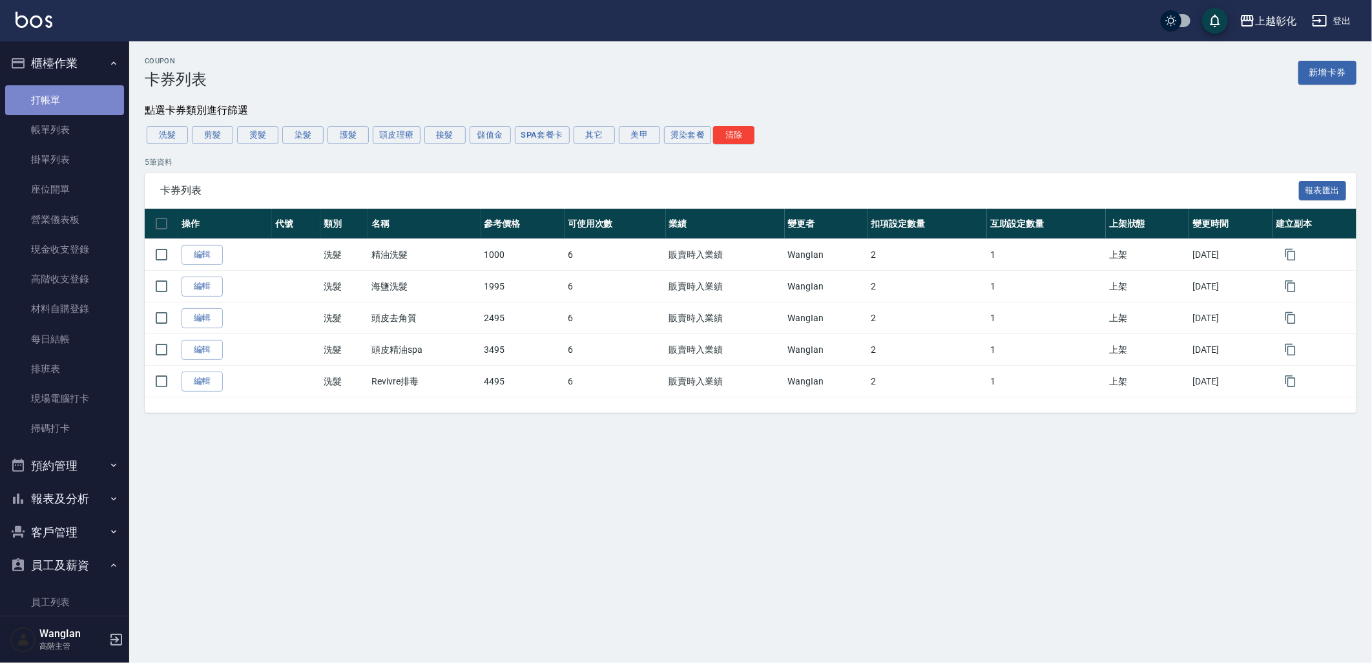
click at [67, 103] on link "打帳單" at bounding box center [64, 100] width 119 height 30
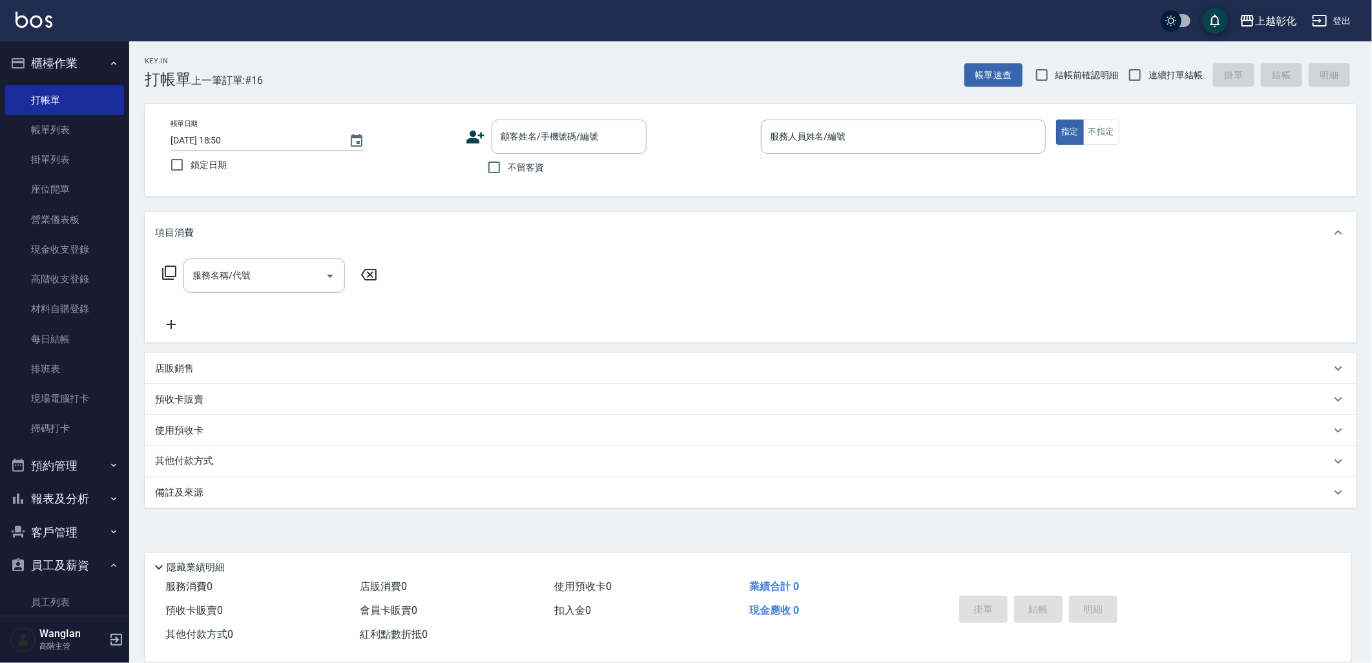
click at [1259, 21] on div "上越彰化" at bounding box center [1275, 21] width 41 height 16
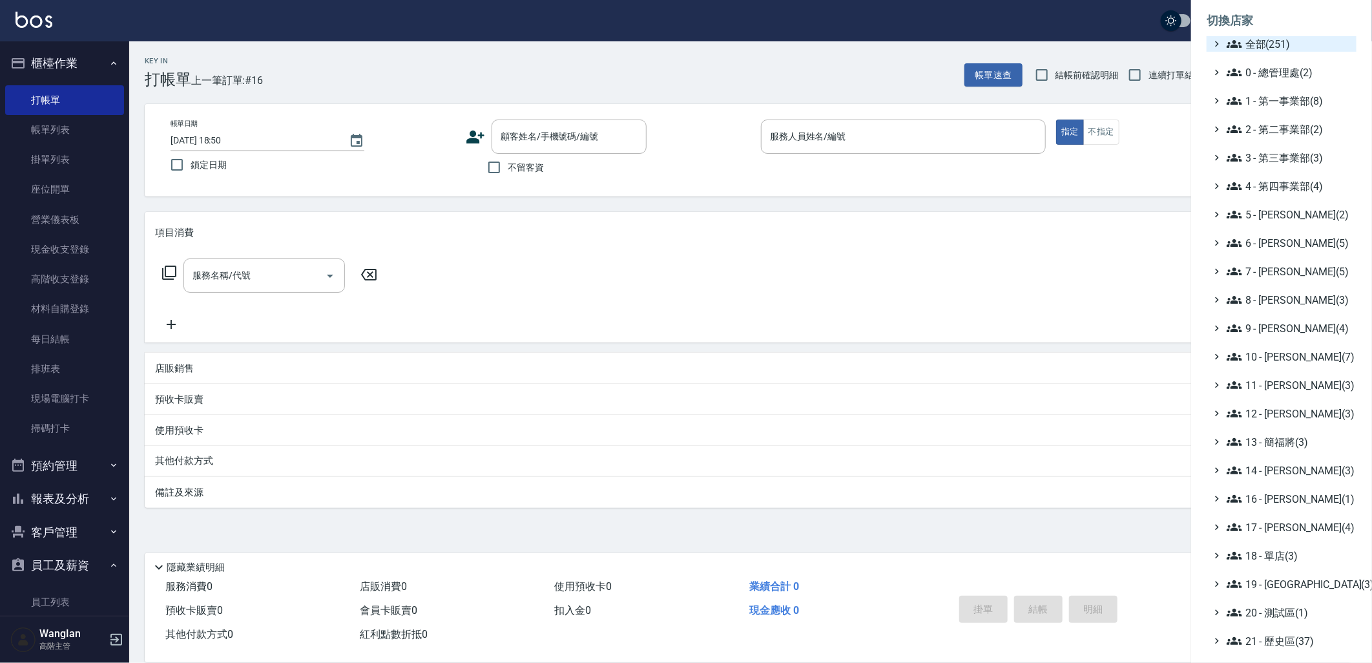
click at [1236, 43] on icon at bounding box center [1233, 43] width 15 height 15
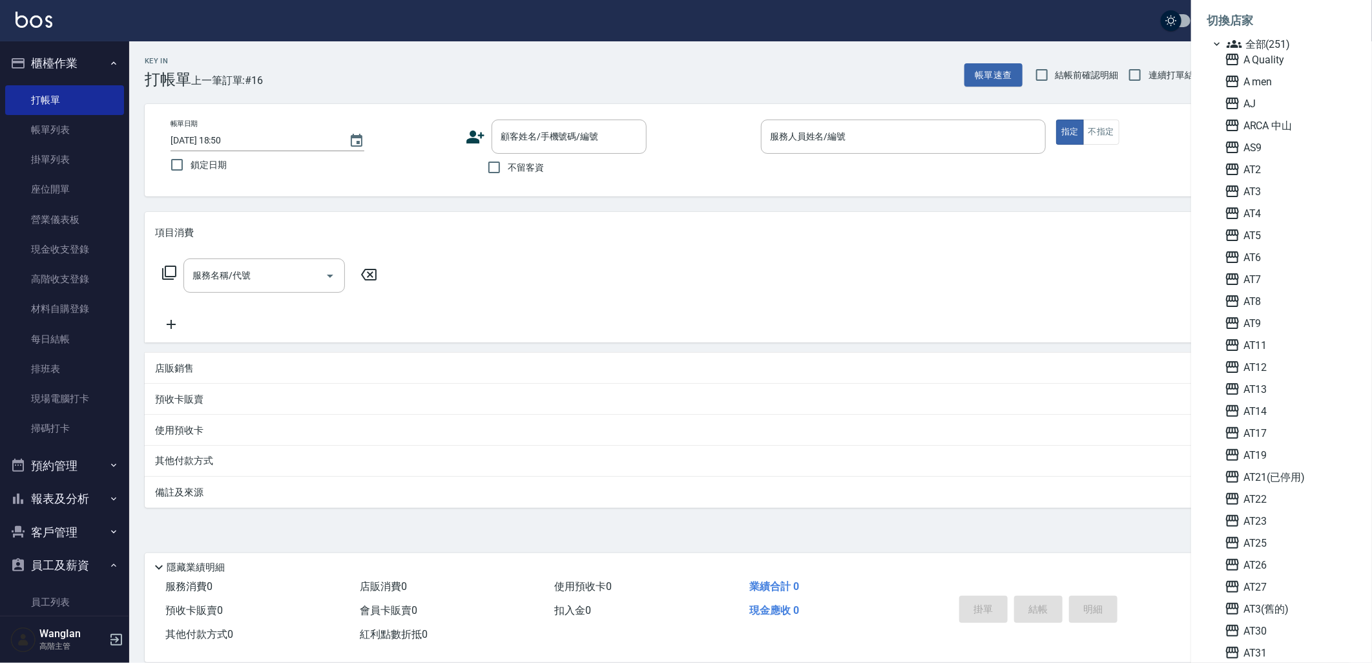
click at [1286, 276] on span "AT7" at bounding box center [1287, 278] width 127 height 15
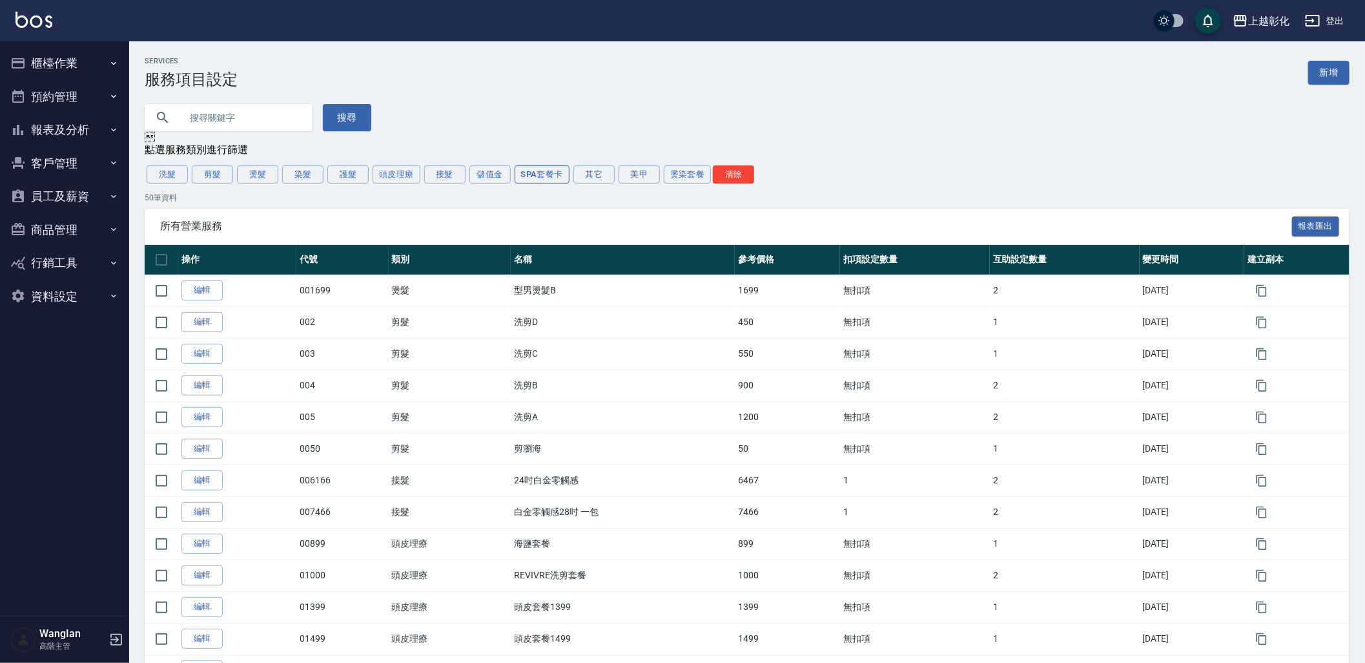
click at [552, 180] on button "SPA套餐卡" at bounding box center [542, 174] width 55 height 18
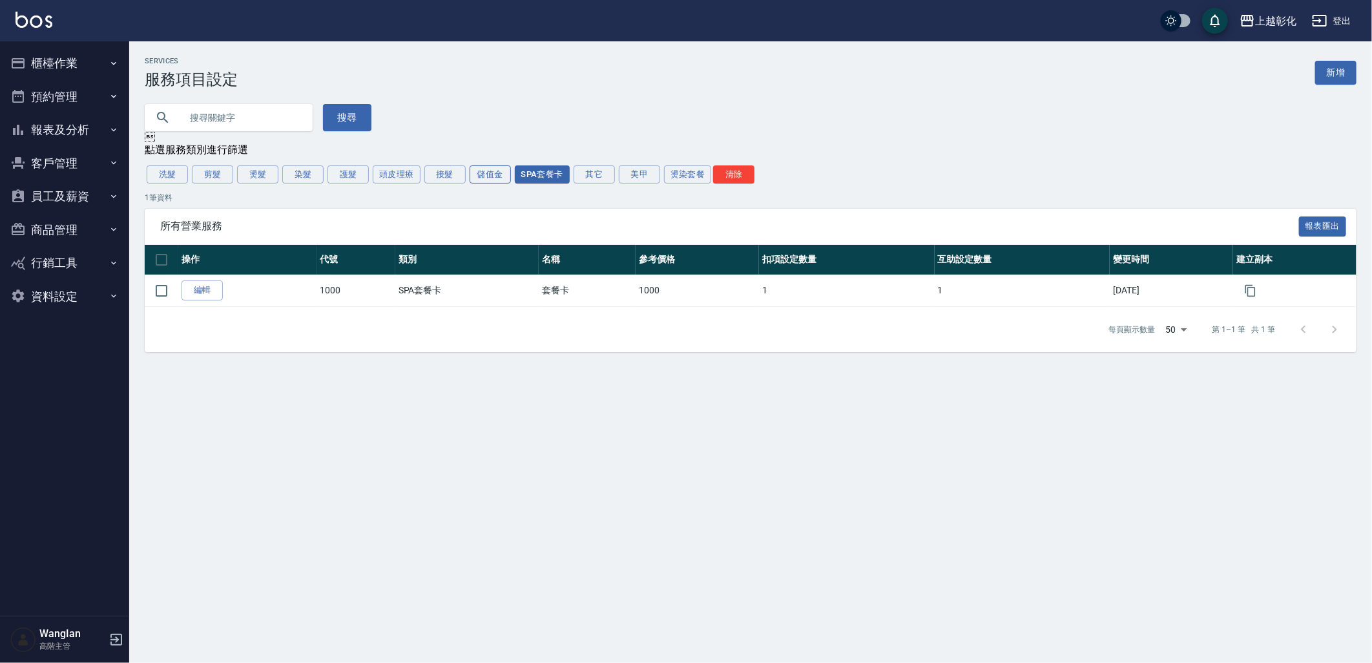
click at [480, 177] on button "儲值金" at bounding box center [490, 174] width 41 height 18
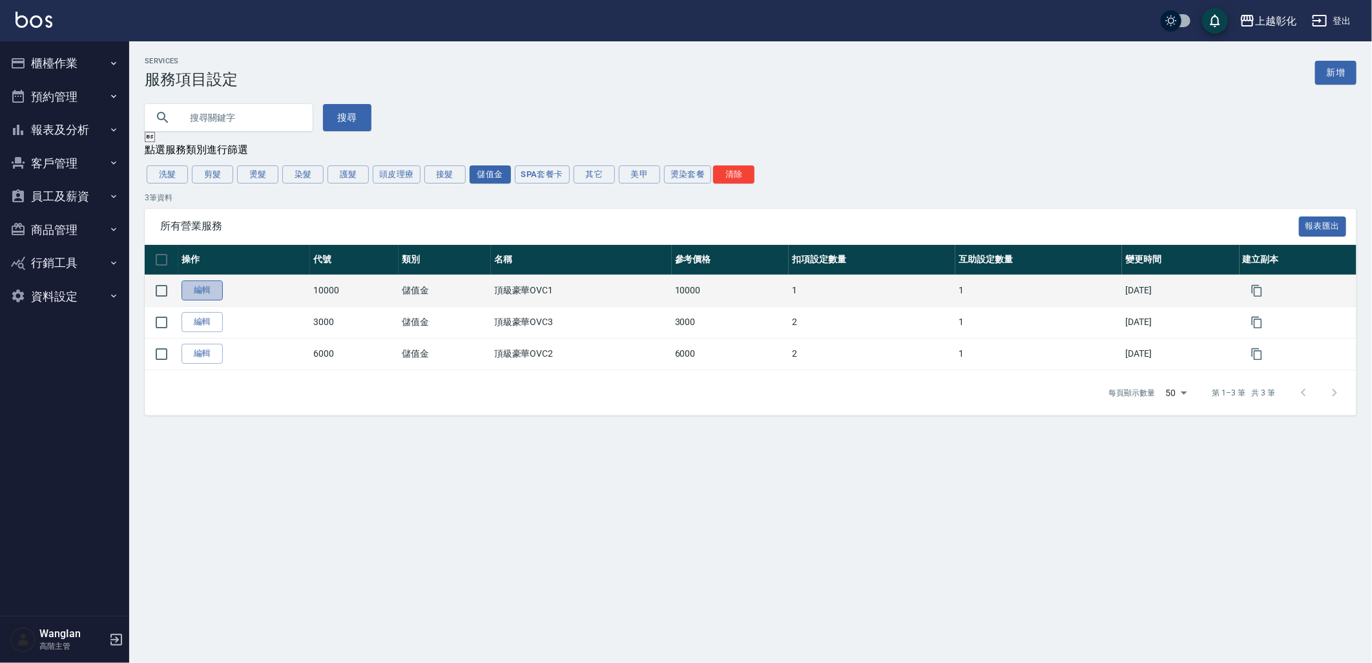
drag, startPoint x: 214, startPoint y: 299, endPoint x: 214, endPoint y: 321, distance: 22.0
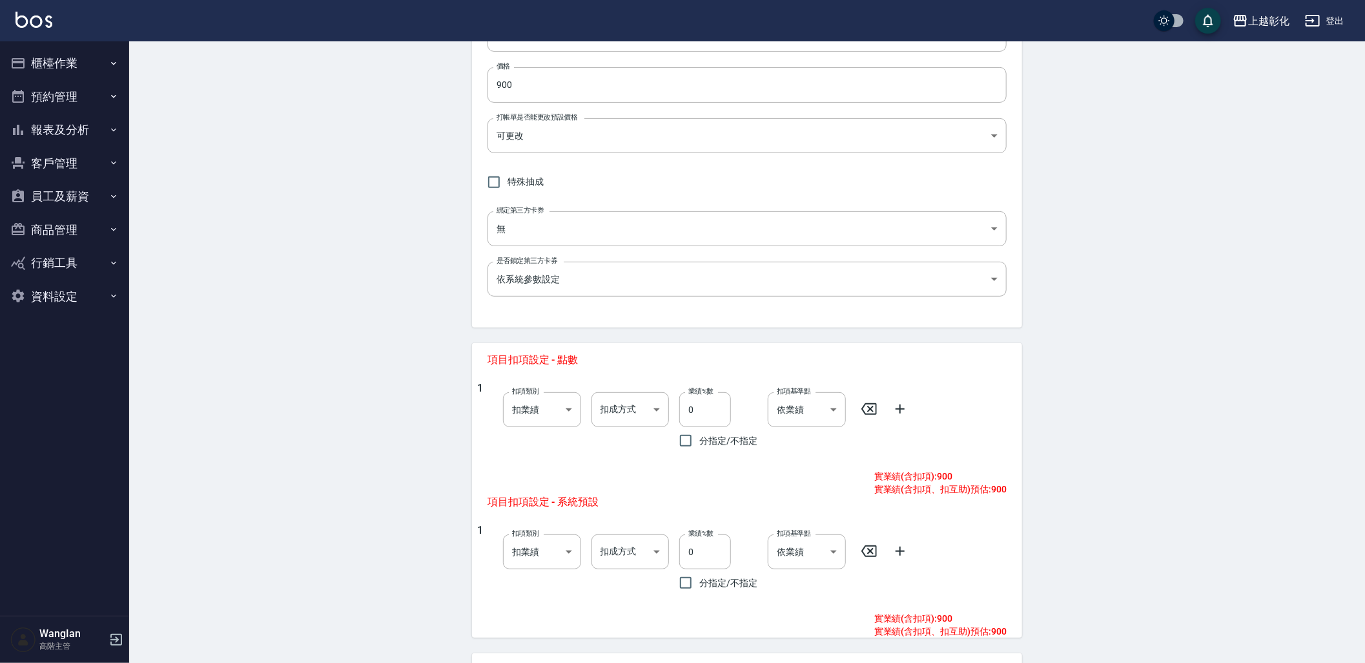
scroll to position [358, 0]
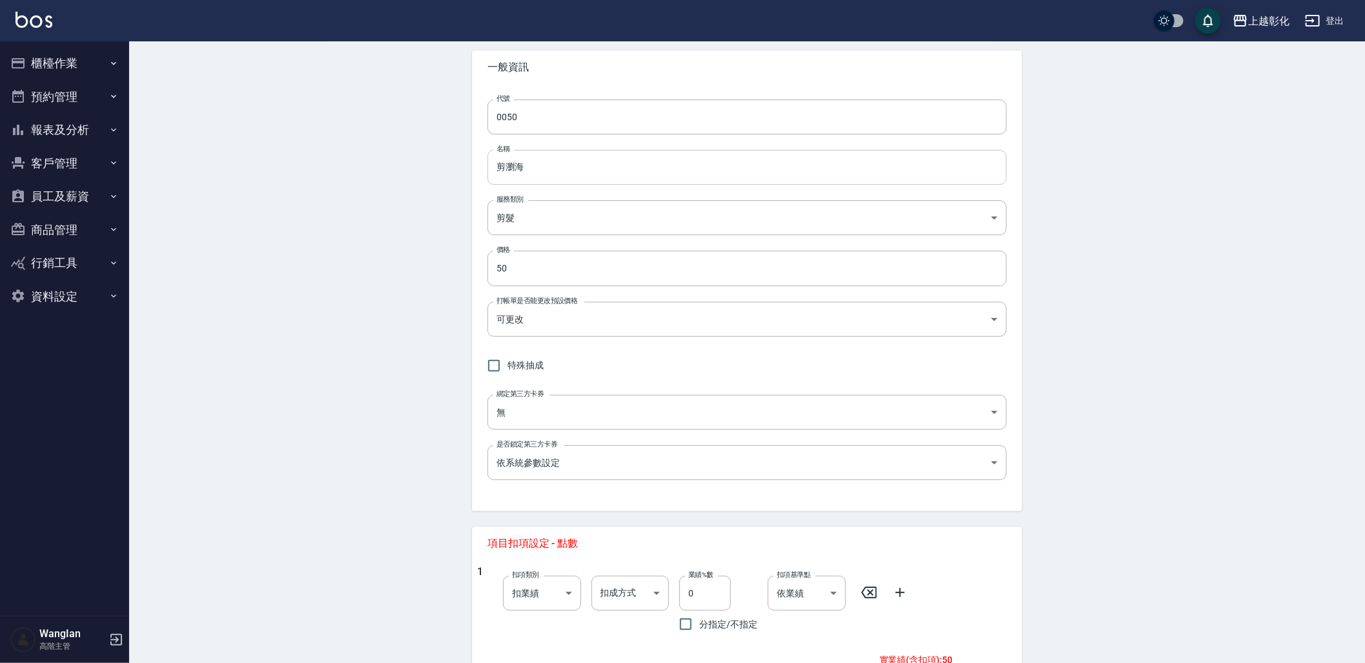
scroll to position [387, 0]
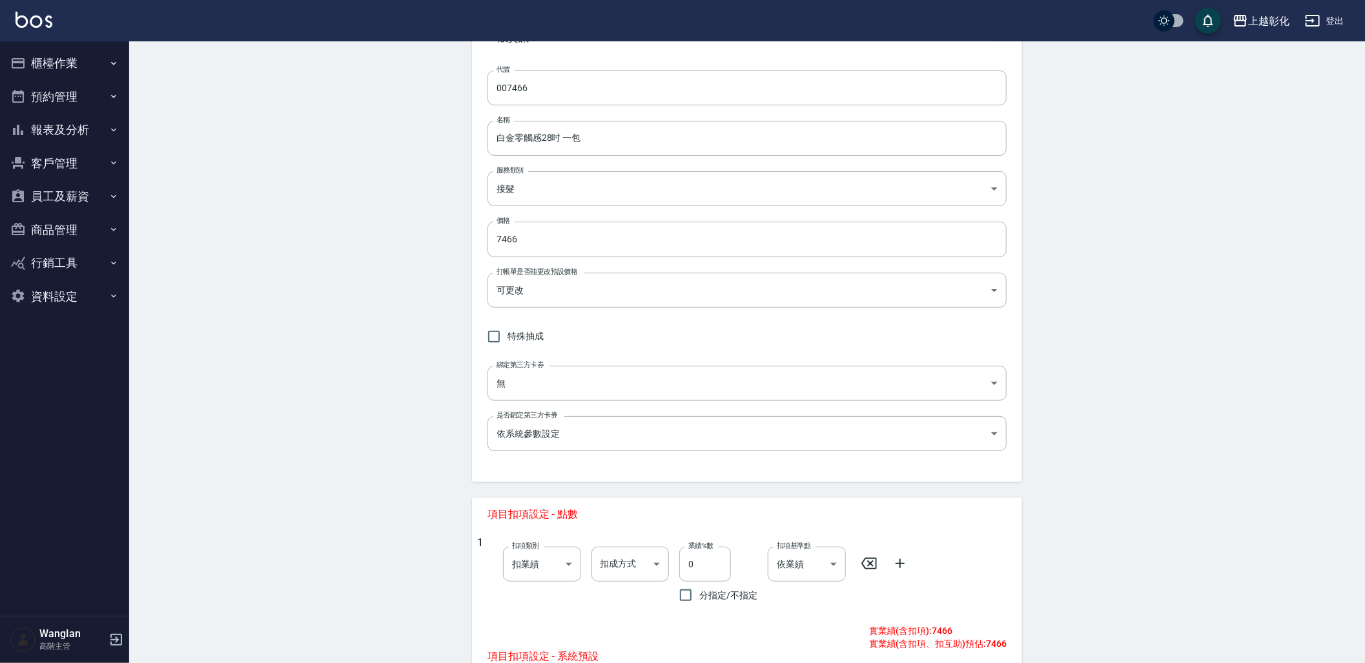
scroll to position [72, 0]
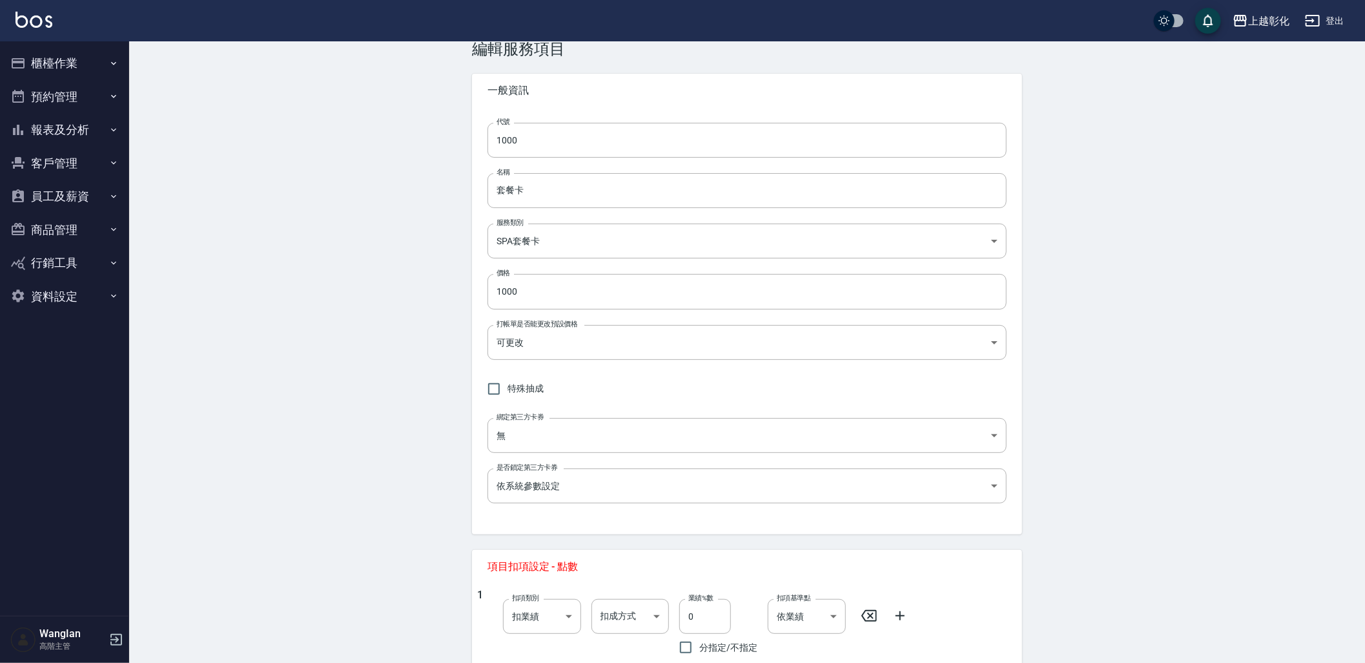
scroll to position [358, 0]
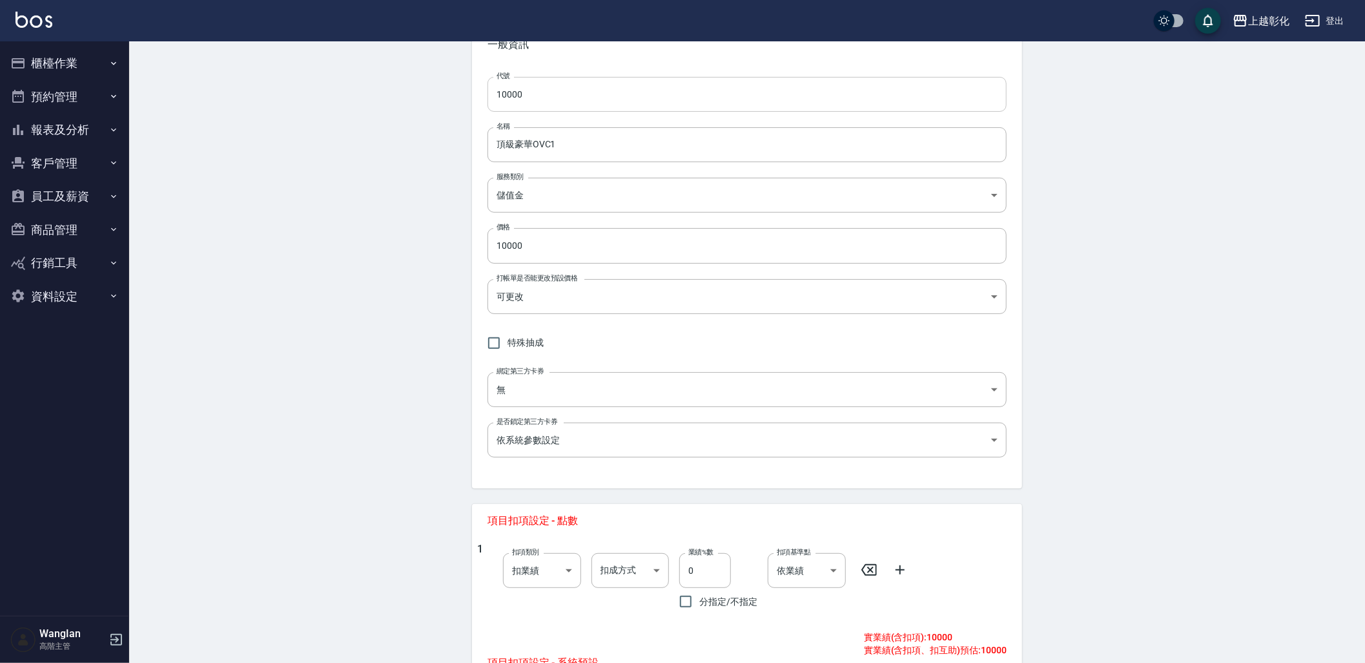
scroll to position [287, 0]
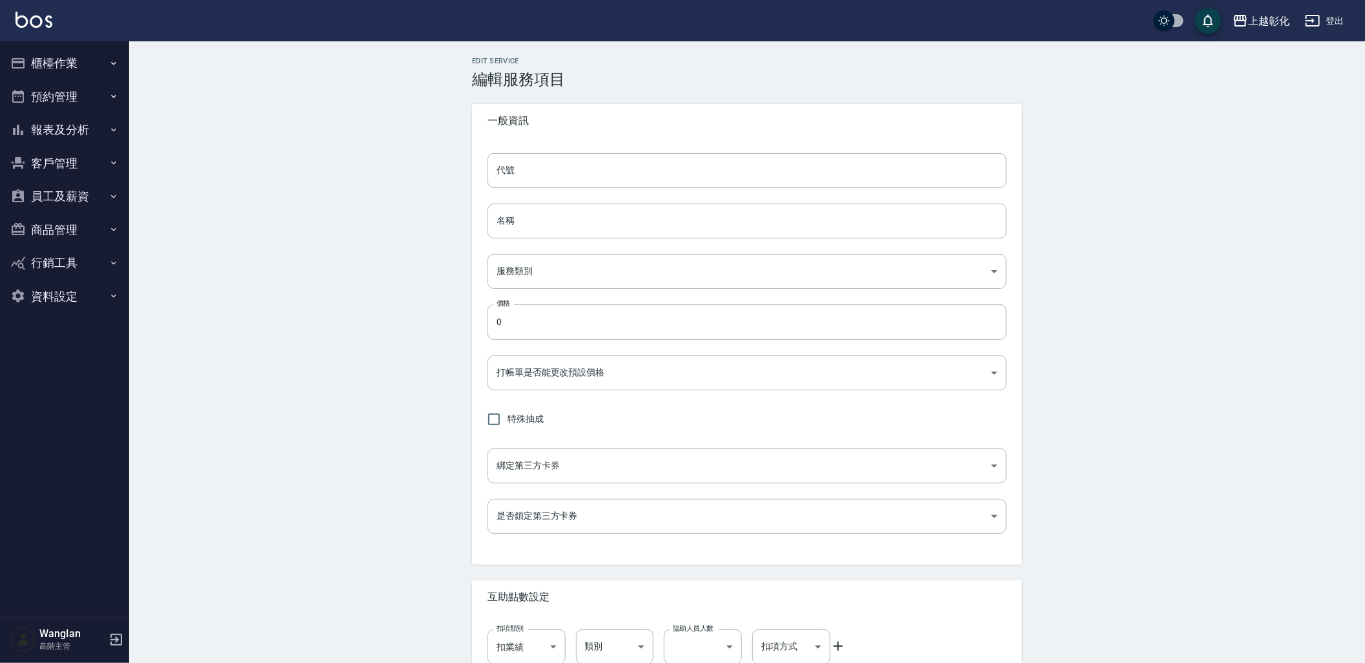
type input "3000"
type input "頂級豪華OVC3"
type input "be2f2dcb-a450-41b4-9c26-0847cc798b53"
type input "3000"
type input "FALSE"
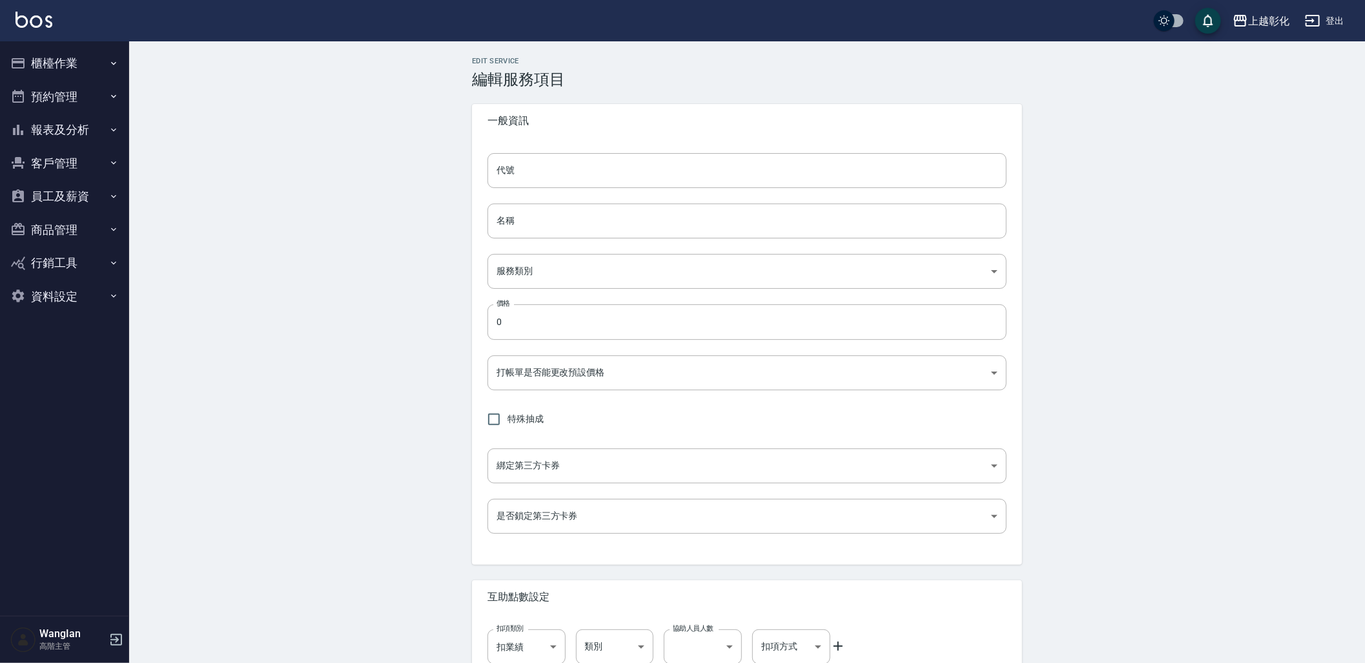
type input "none"
type input "UNSET"
type input "none"
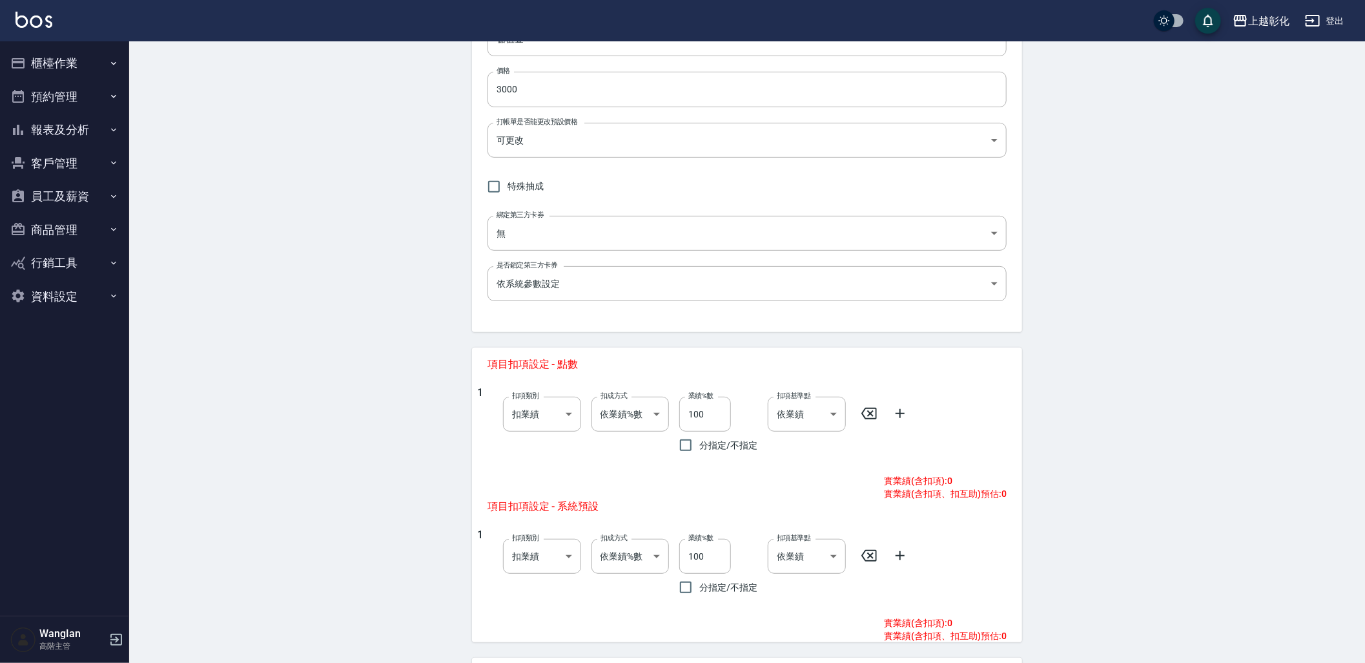
scroll to position [287, 0]
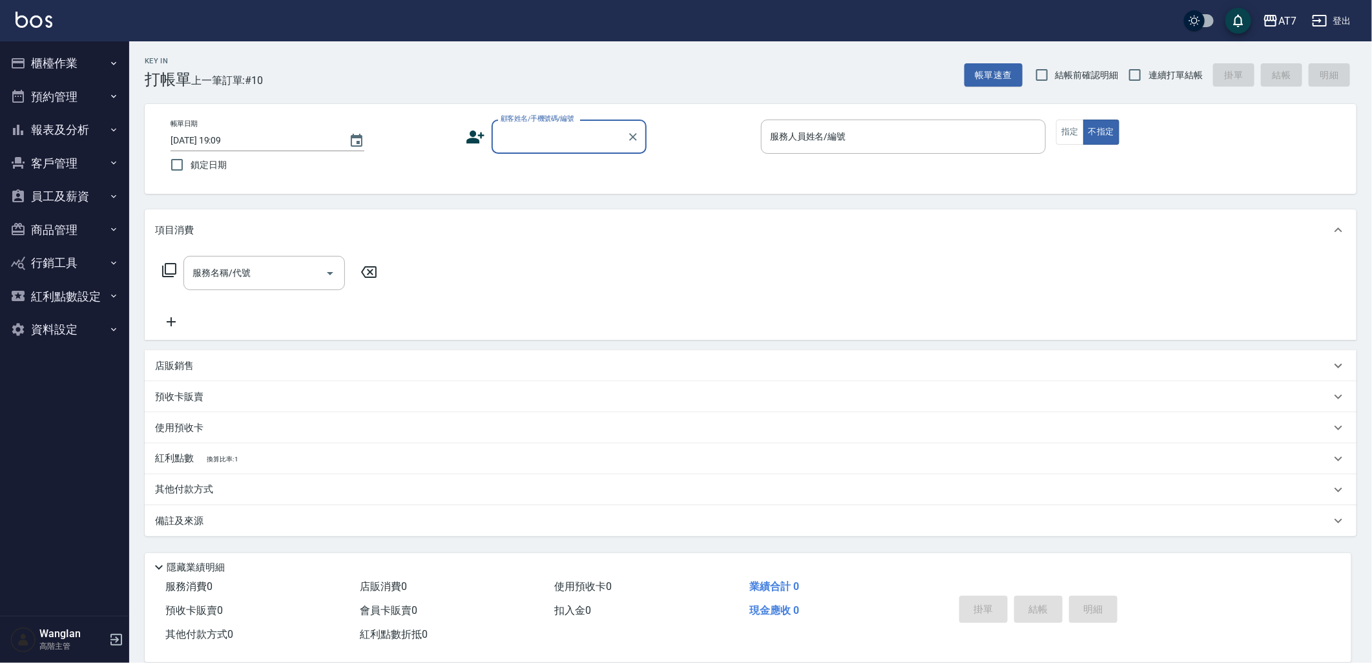
click at [92, 209] on button "員工及薪資" at bounding box center [64, 197] width 119 height 34
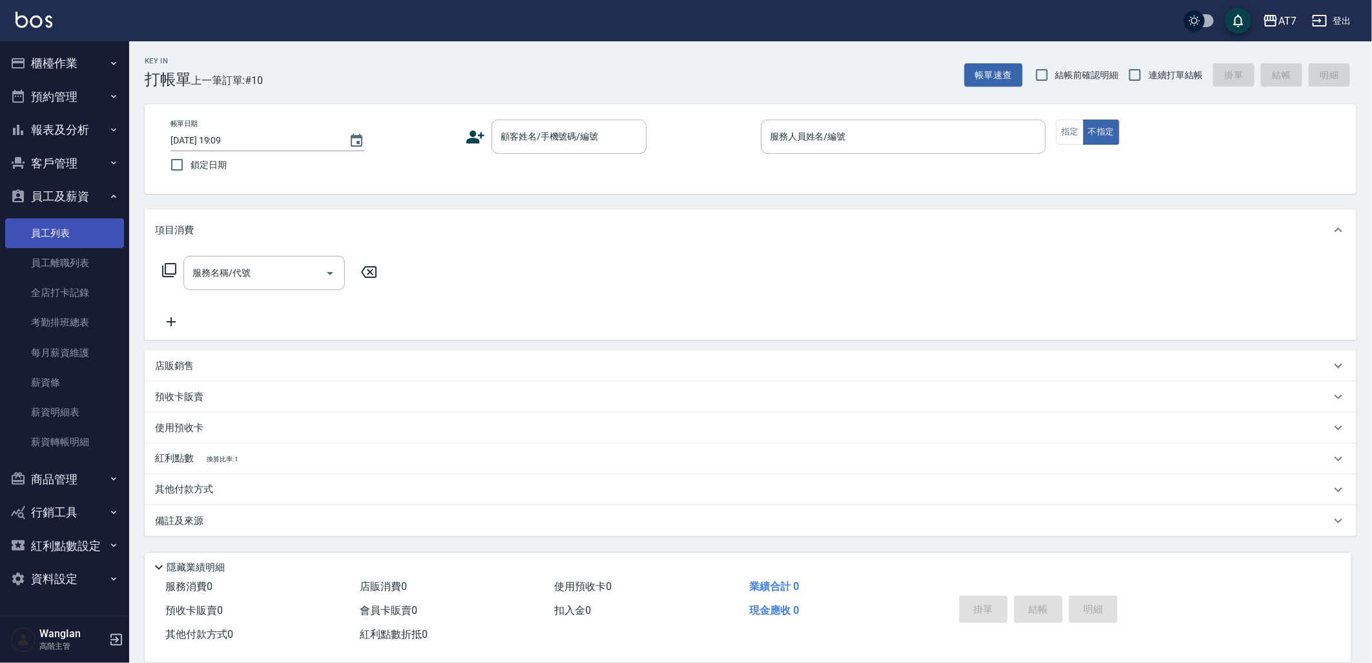
click at [92, 240] on link "員工列表" at bounding box center [64, 233] width 119 height 30
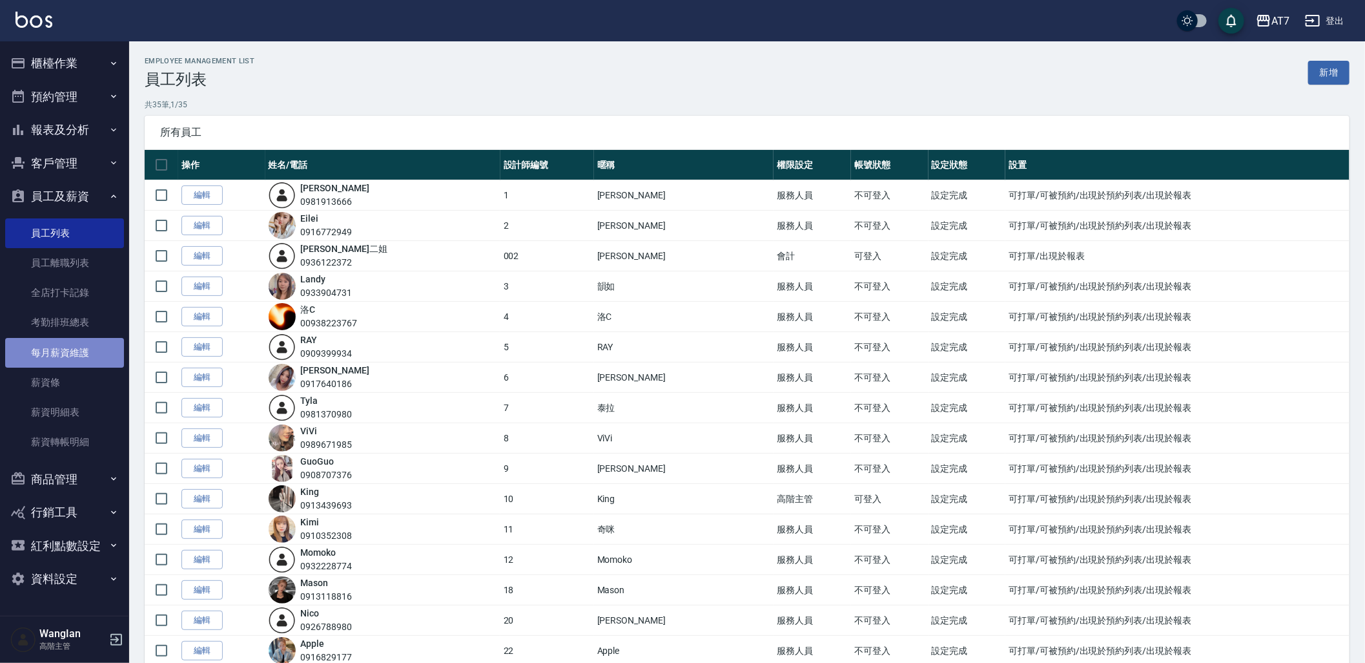
click at [81, 346] on link "每月薪資維護" at bounding box center [64, 353] width 119 height 30
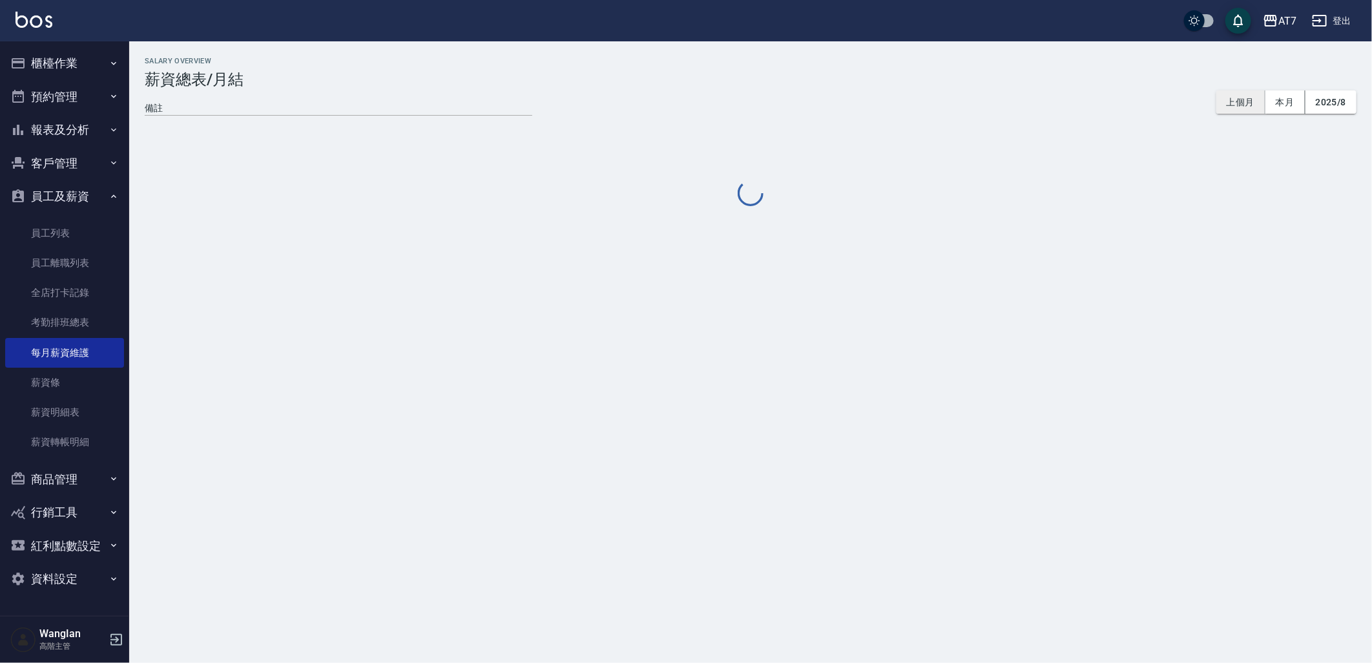
click at [1238, 103] on button "上個月" at bounding box center [1240, 102] width 49 height 24
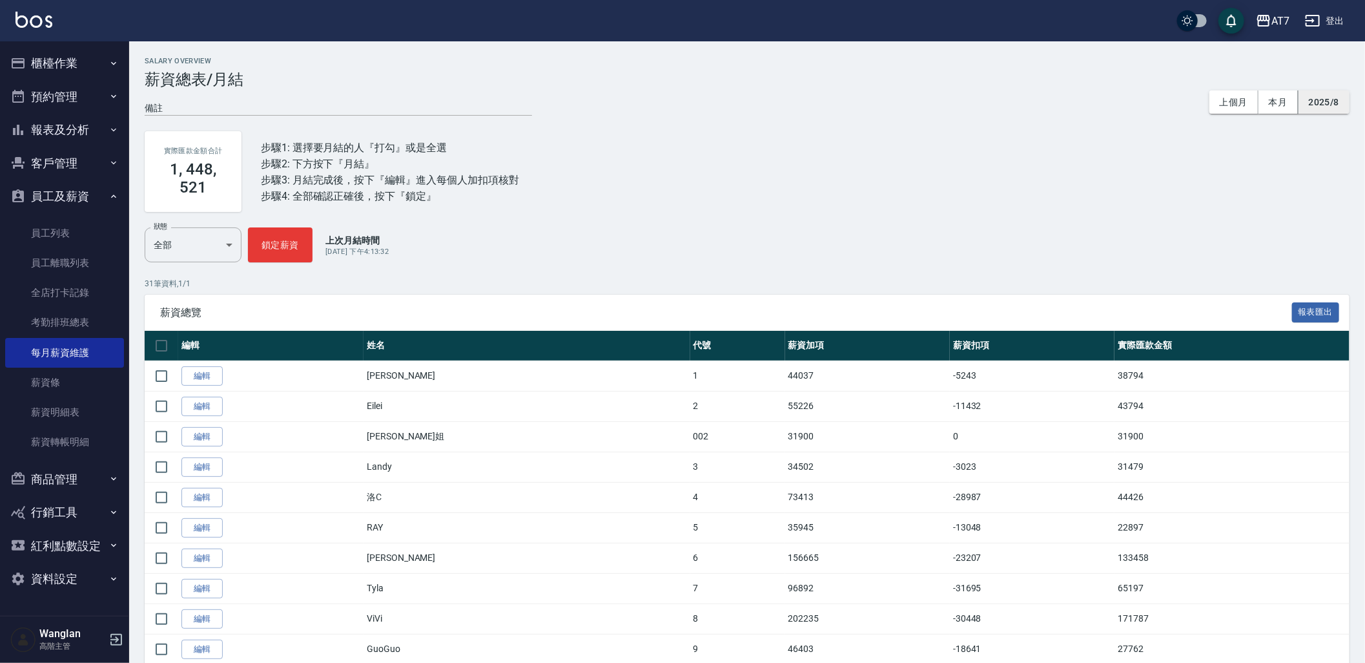
click at [1334, 95] on button "2025/8" at bounding box center [1324, 102] width 51 height 24
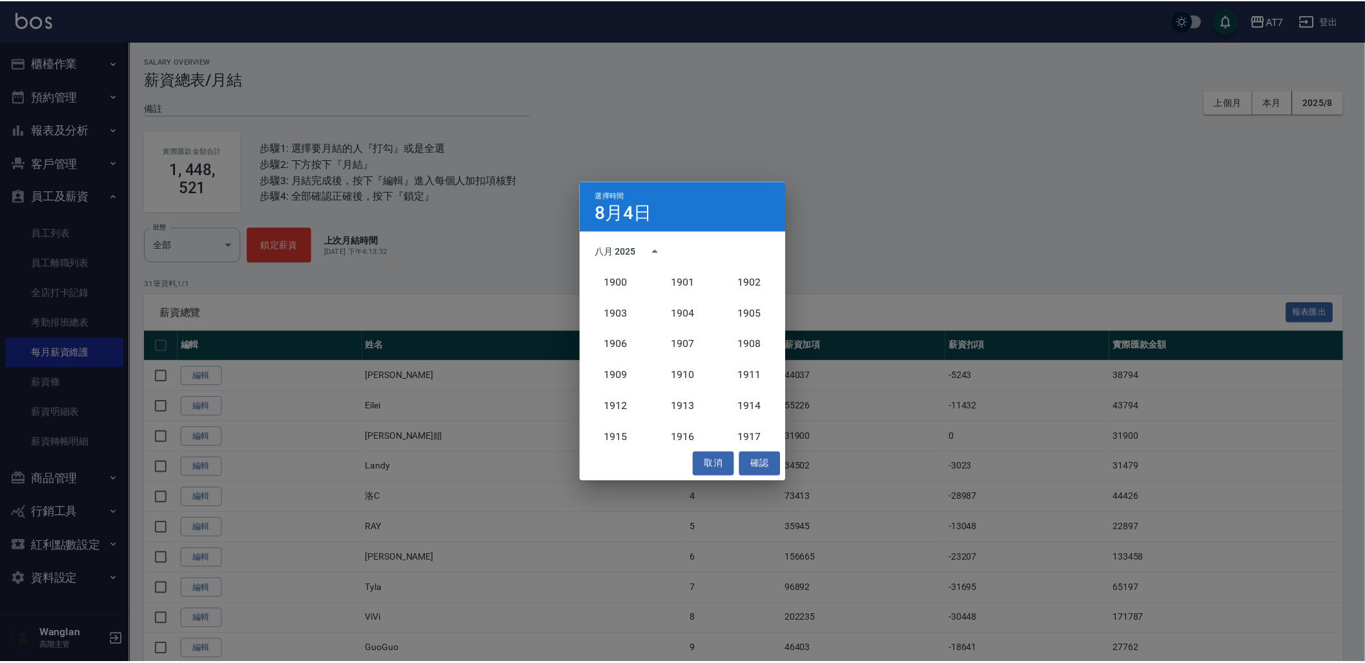
scroll to position [1195, 0]
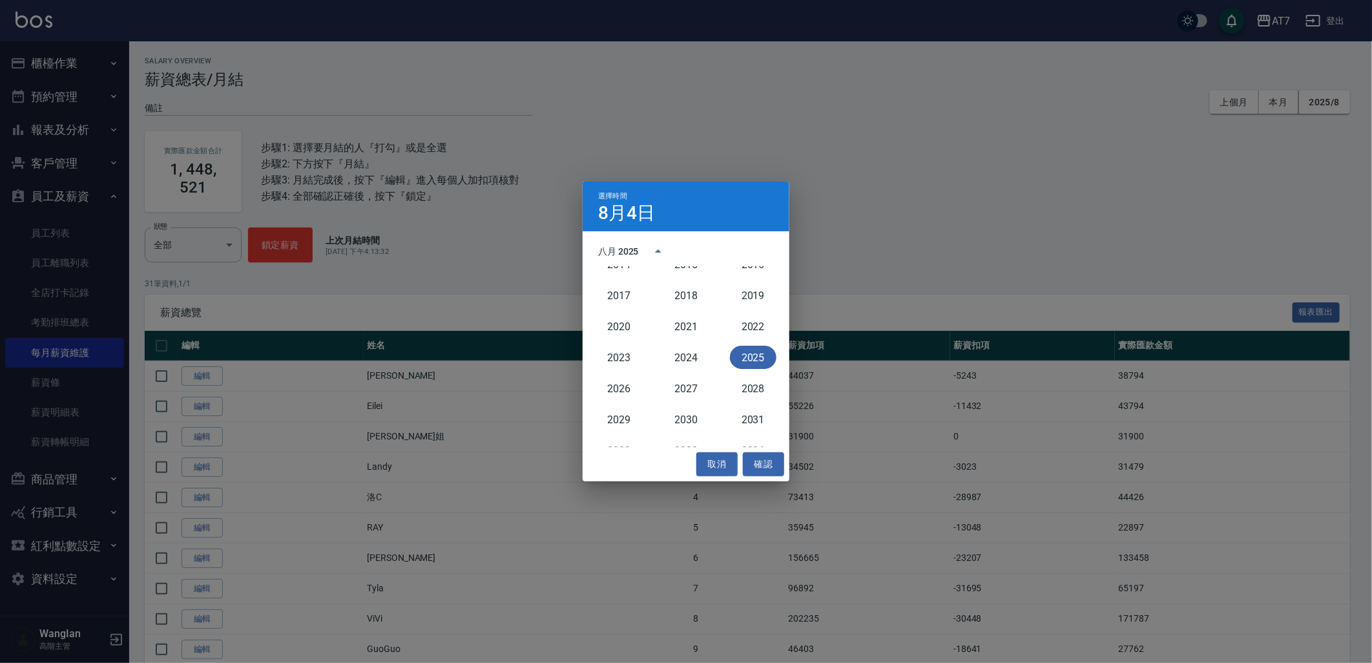
click at [744, 353] on button "2025" at bounding box center [753, 357] width 46 height 23
click at [625, 347] on button "7月" at bounding box center [618, 349] width 46 height 23
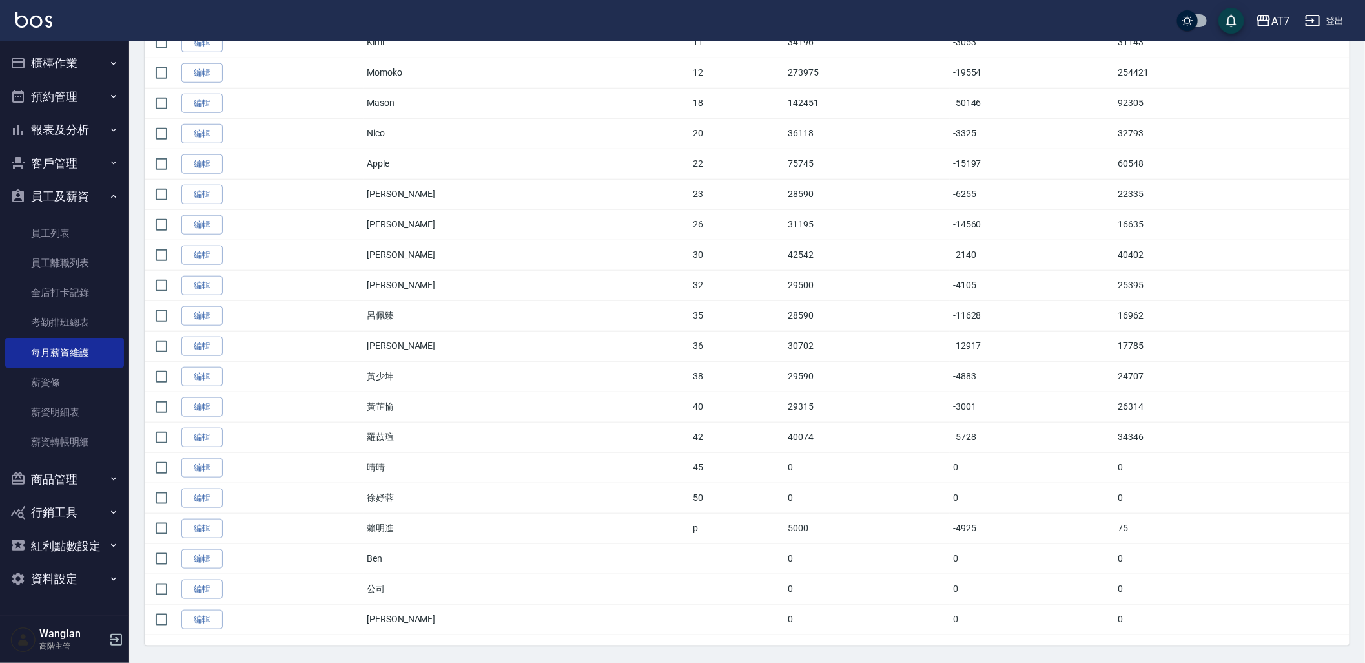
scroll to position [681, 0]
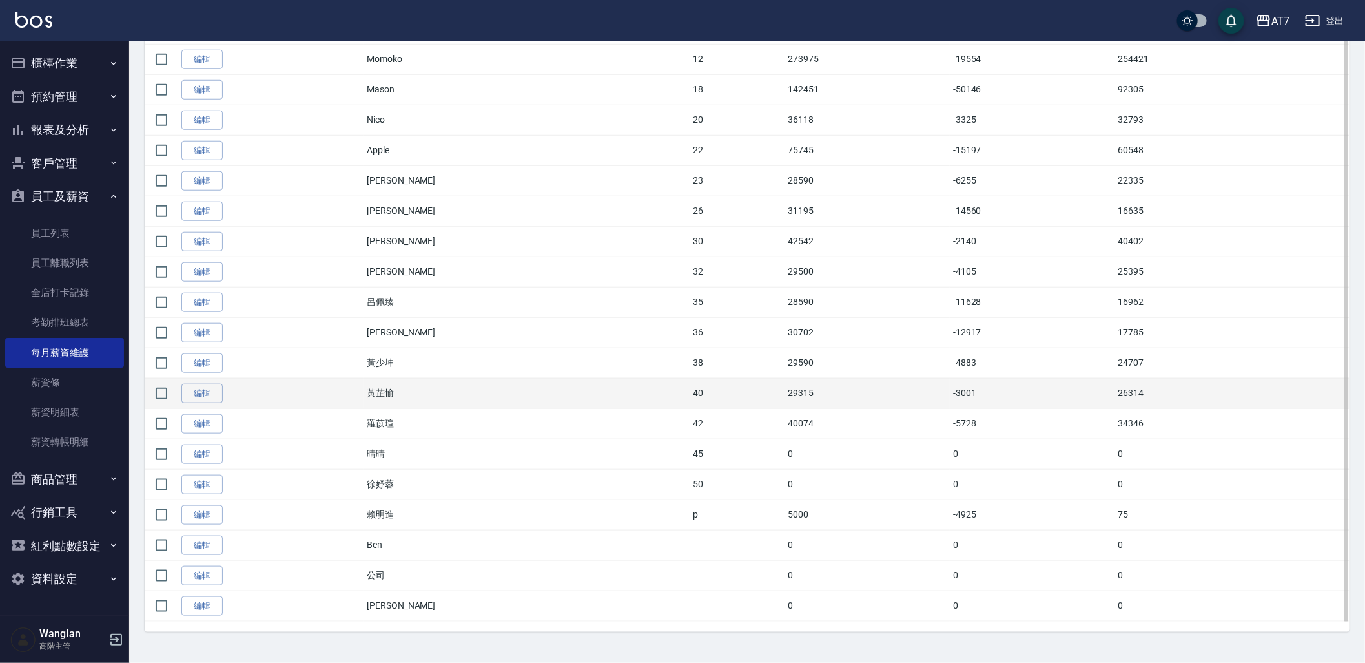
click at [1248, 402] on td "26314" at bounding box center [1232, 393] width 235 height 30
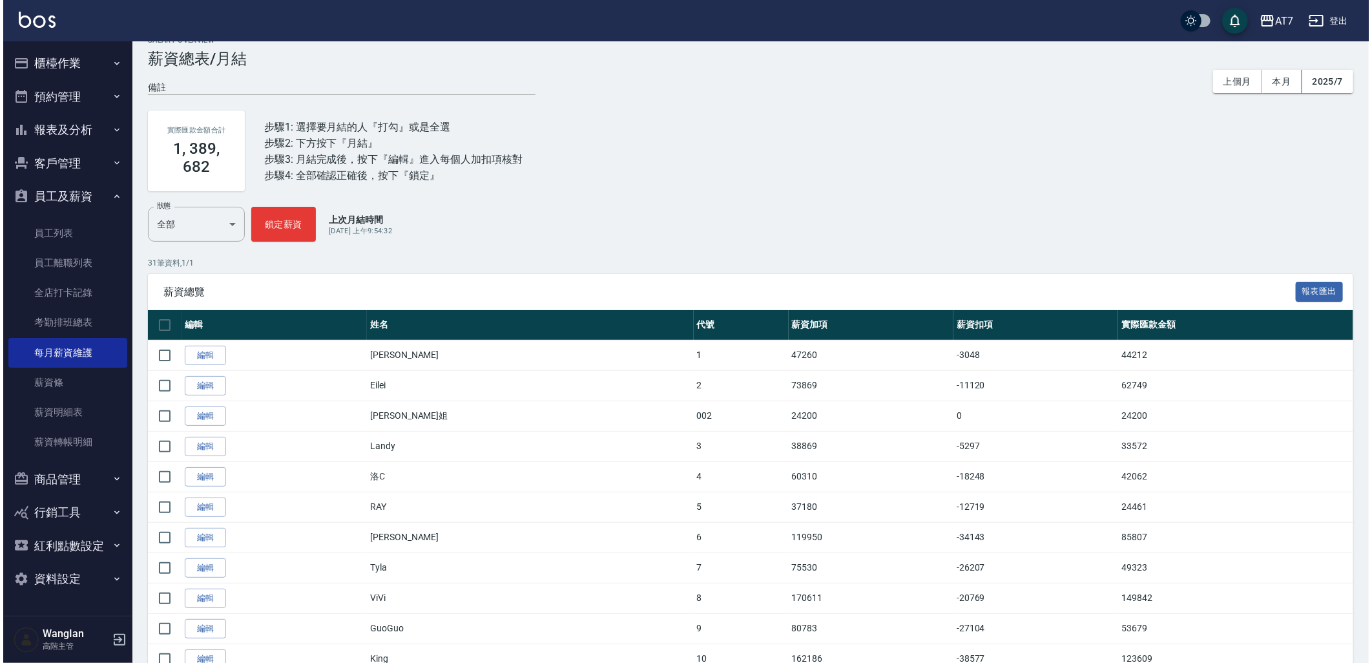
scroll to position [0, 0]
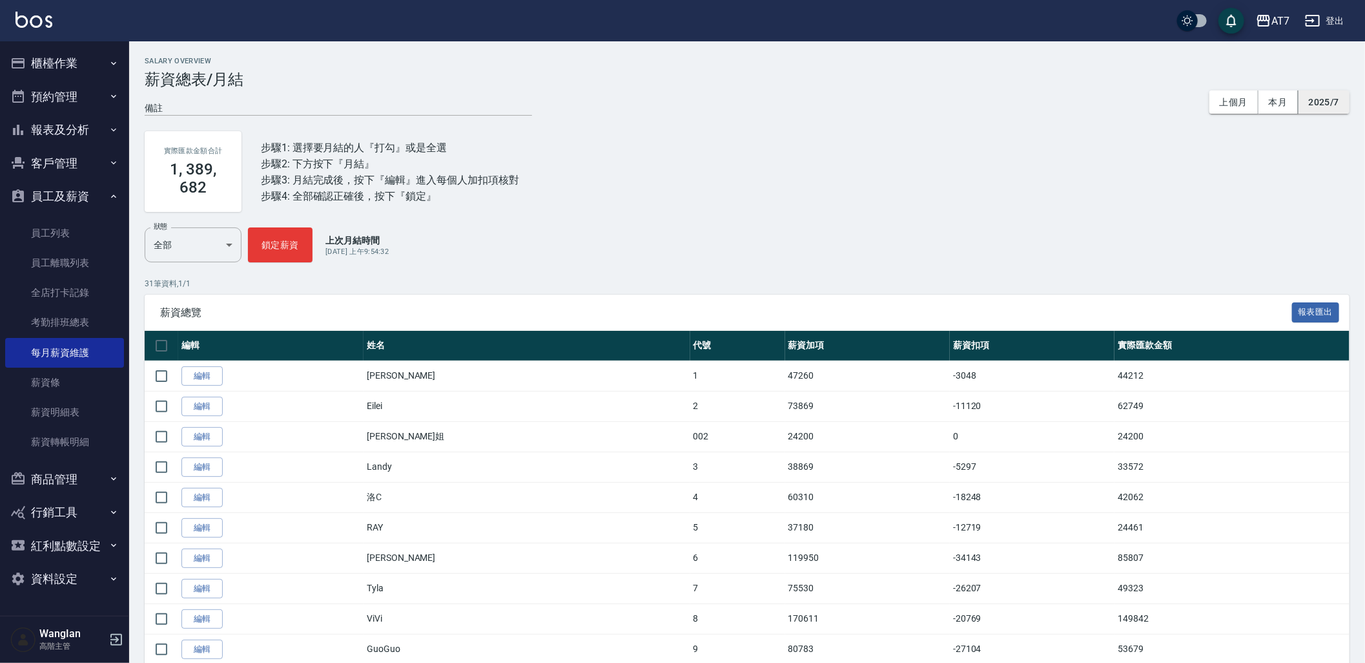
click at [1337, 105] on button "2025/7" at bounding box center [1324, 102] width 51 height 24
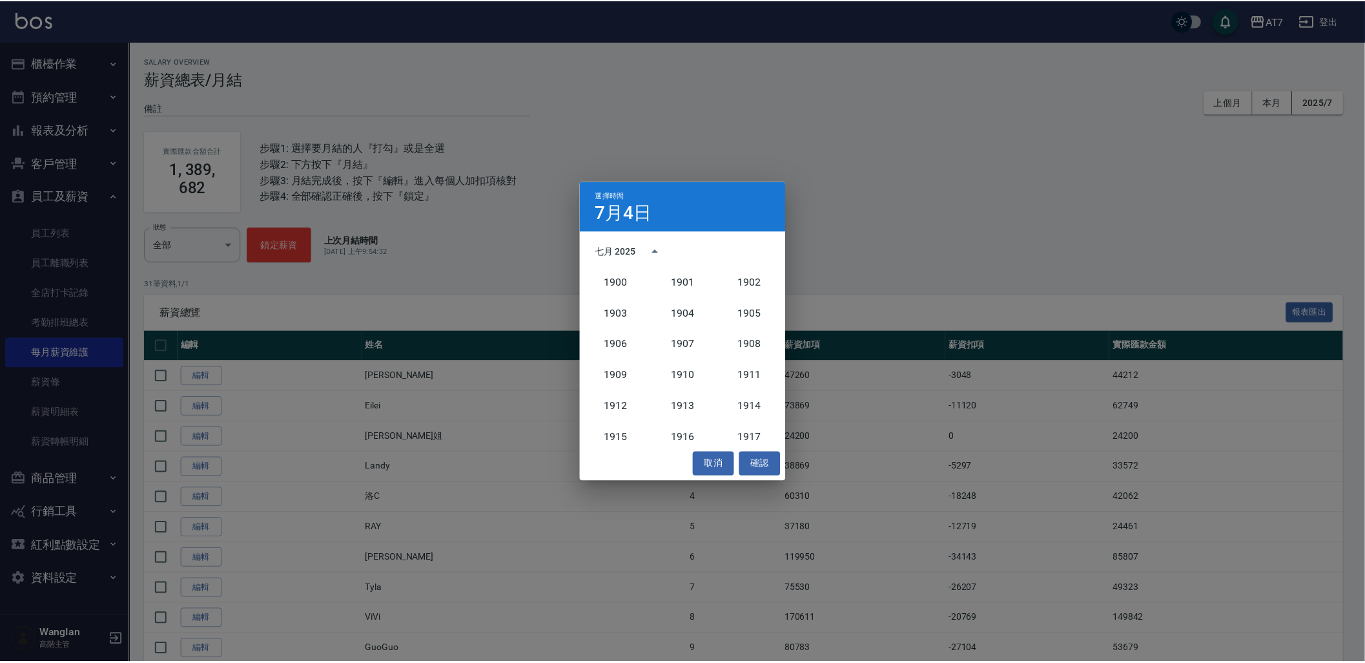
scroll to position [1195, 0]
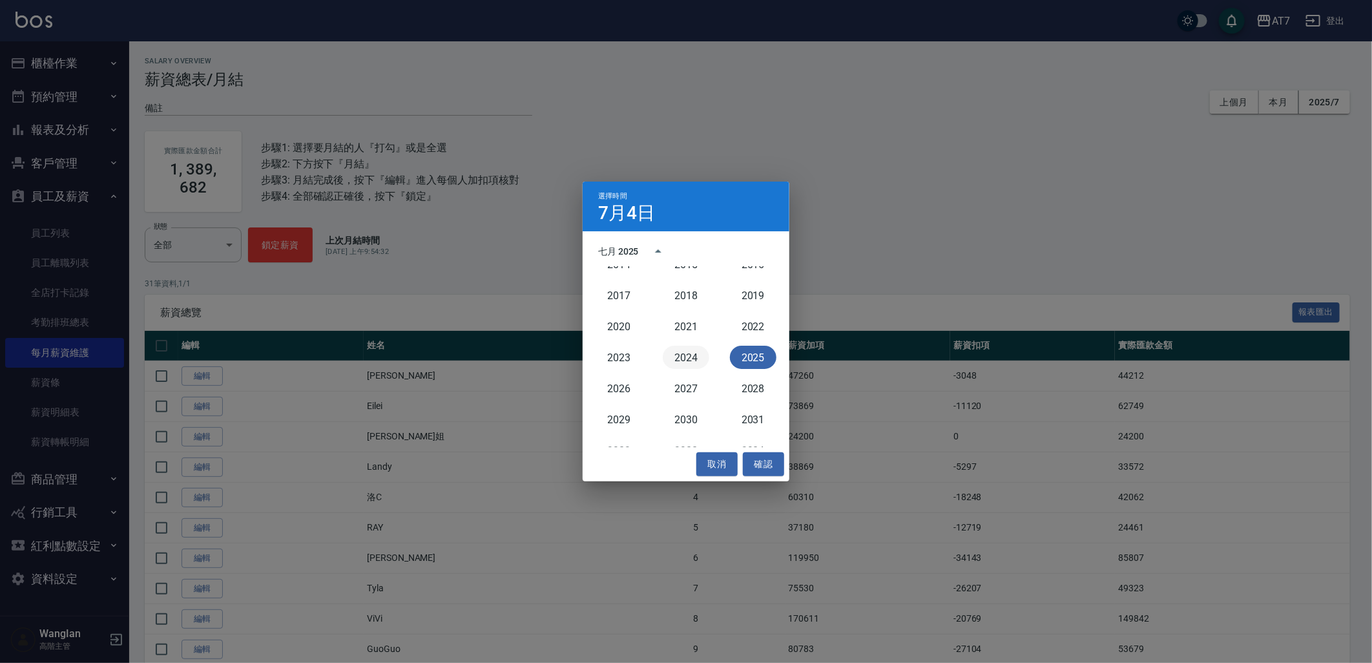
click at [691, 354] on button "2024" at bounding box center [686, 357] width 46 height 23
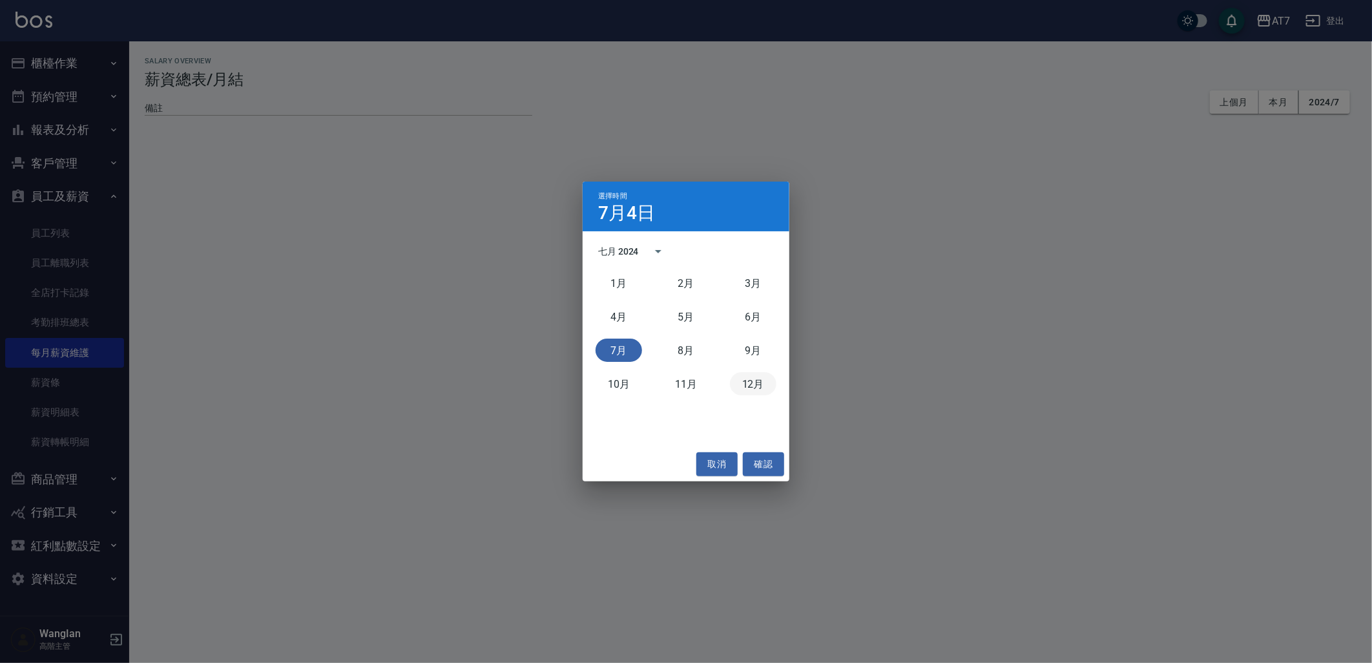
click at [741, 383] on button "12月" at bounding box center [753, 383] width 46 height 23
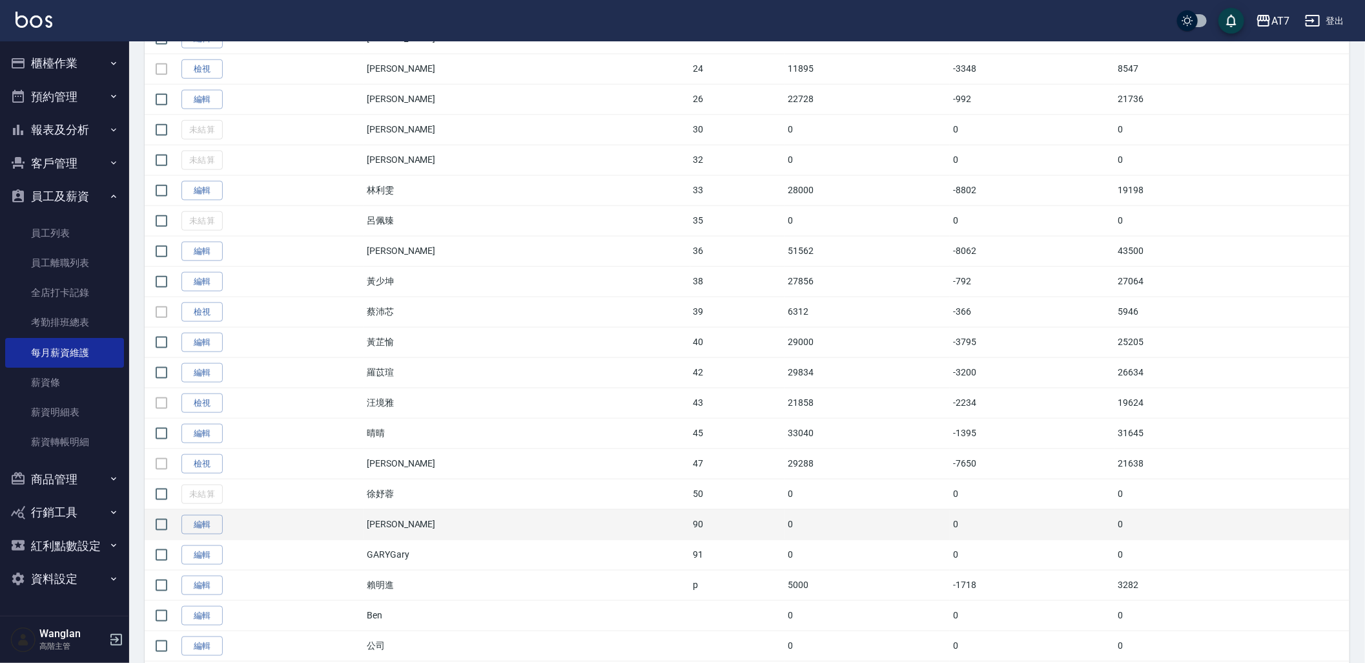
scroll to position [751, 0]
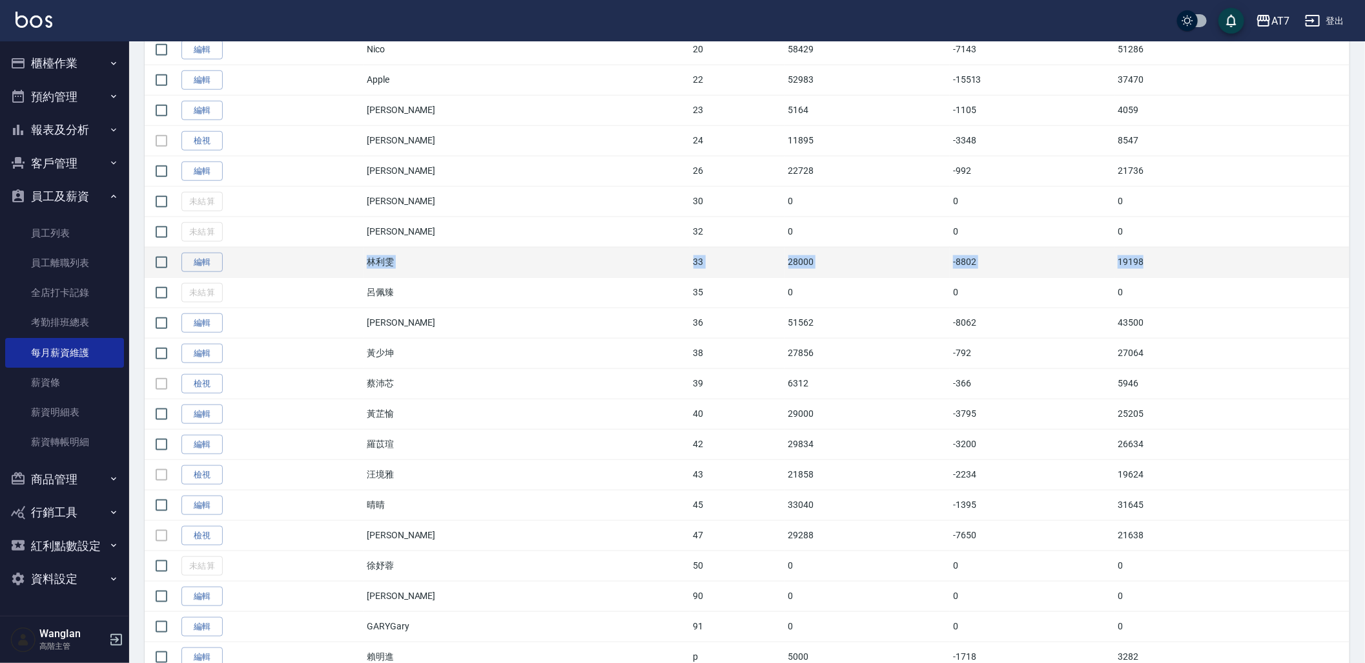
drag, startPoint x: 385, startPoint y: 263, endPoint x: 1166, endPoint y: 272, distance: 780.8
click at [1166, 272] on tr "編輯 林利雯 33 28000 -8802 19198" at bounding box center [747, 262] width 1205 height 30
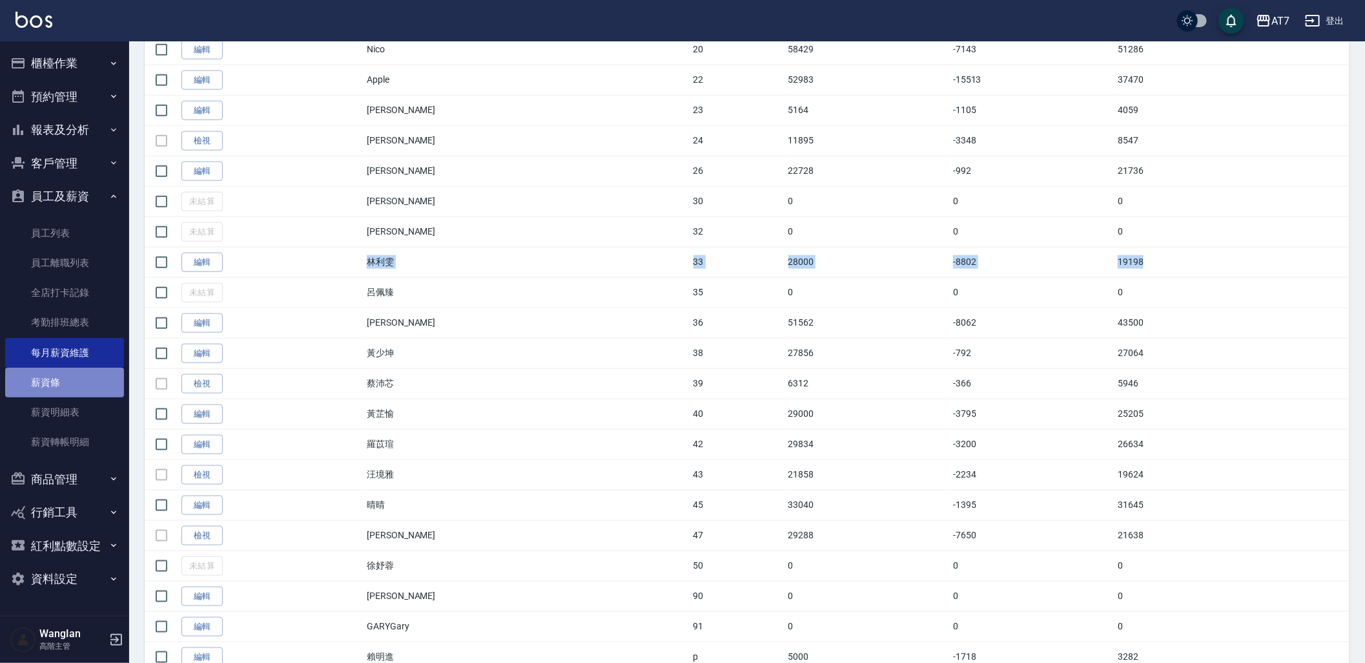
click at [68, 384] on link "薪資條" at bounding box center [64, 382] width 119 height 30
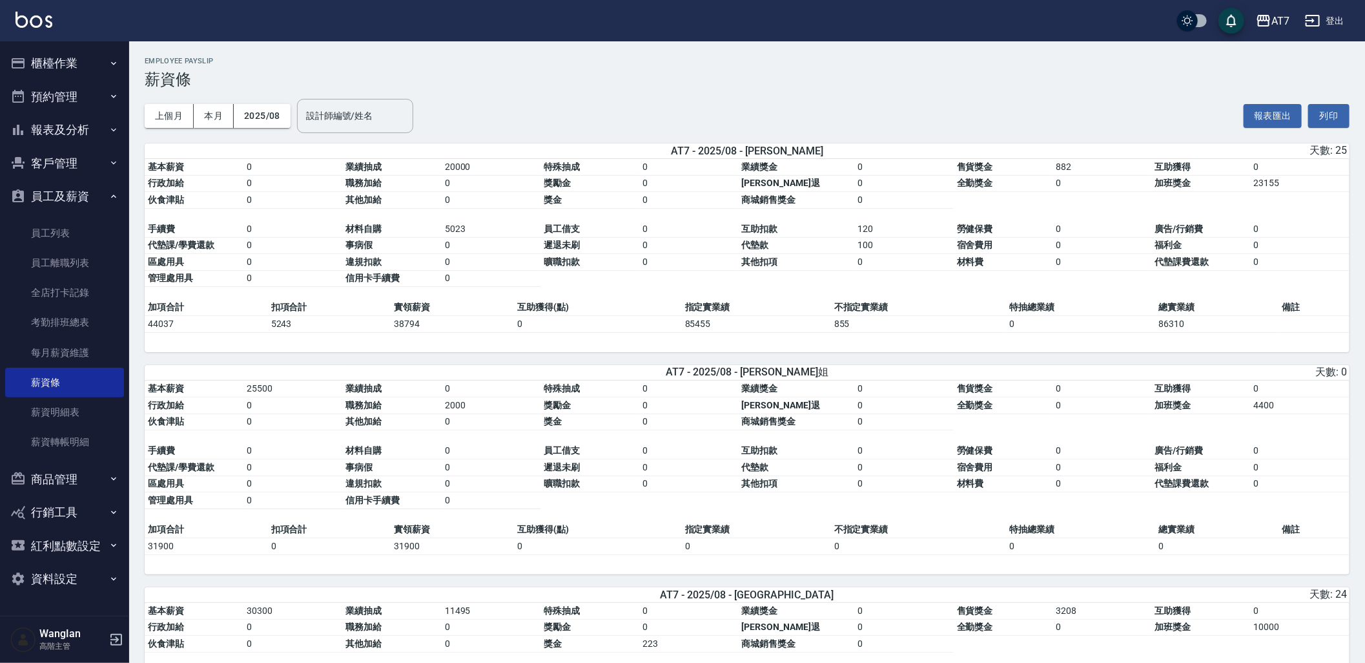
click at [269, 128] on div "上個月 本月 2025/08 設計師編號/姓名 設計師編號/姓名" at bounding box center [279, 115] width 269 height 55
click at [271, 120] on button "2025/08" at bounding box center [262, 116] width 57 height 24
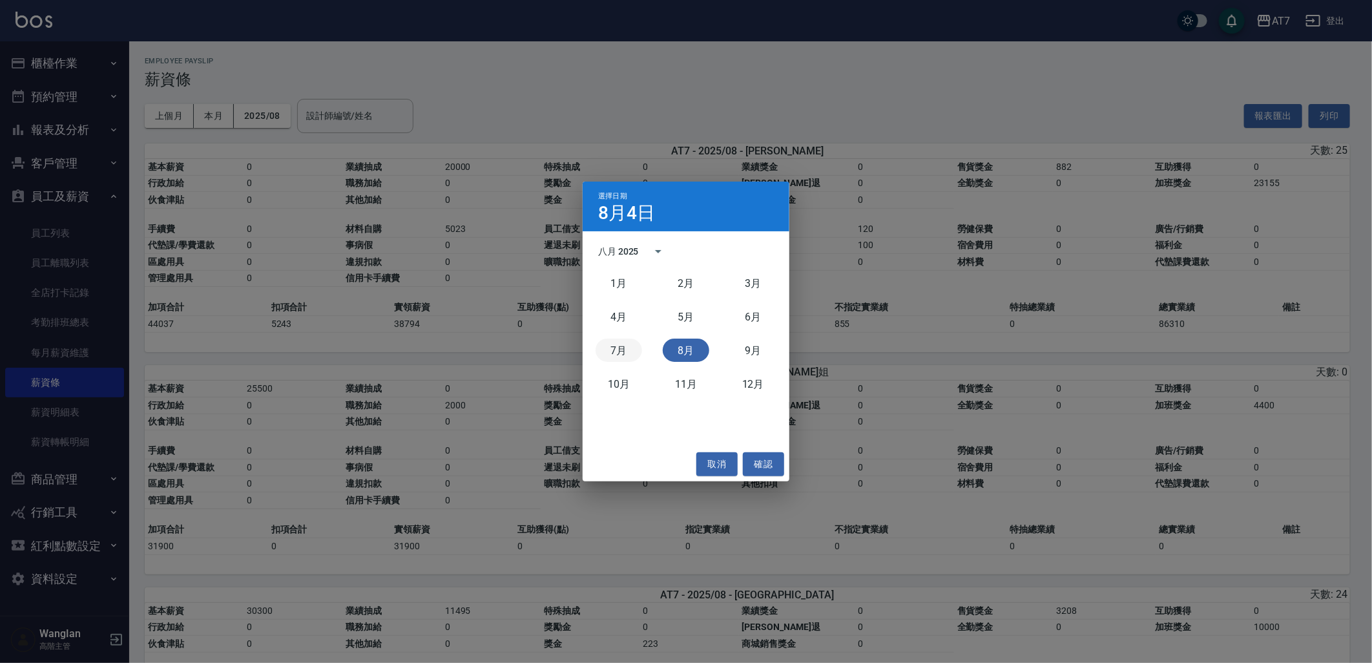
click at [612, 351] on button "7月" at bounding box center [618, 349] width 46 height 23
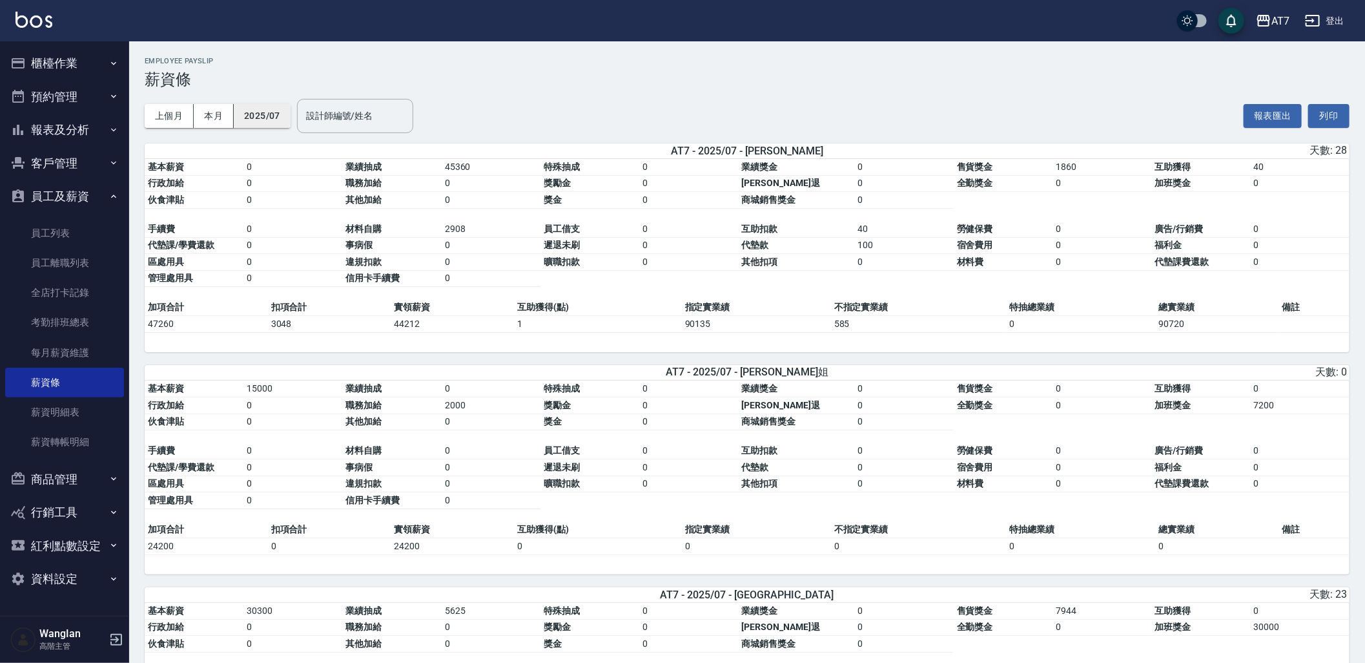
click at [255, 118] on button "2025/07" at bounding box center [262, 116] width 57 height 24
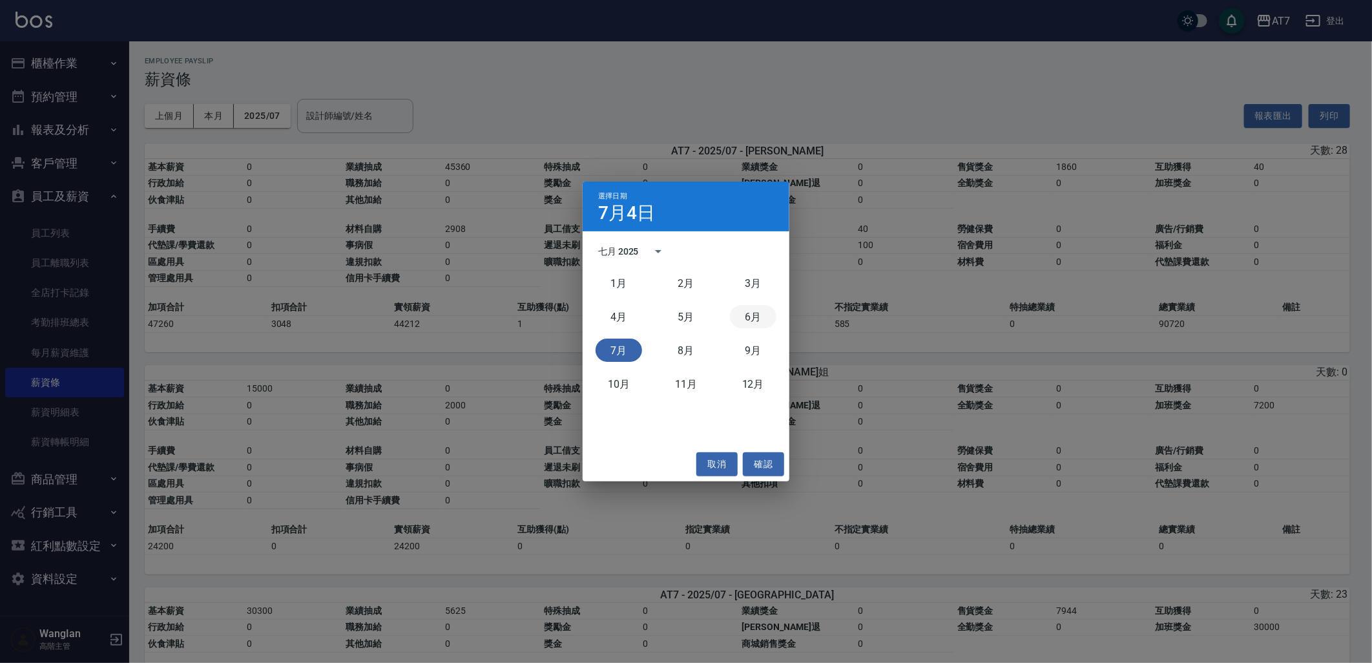
click at [756, 314] on button "6月" at bounding box center [753, 316] width 46 height 23
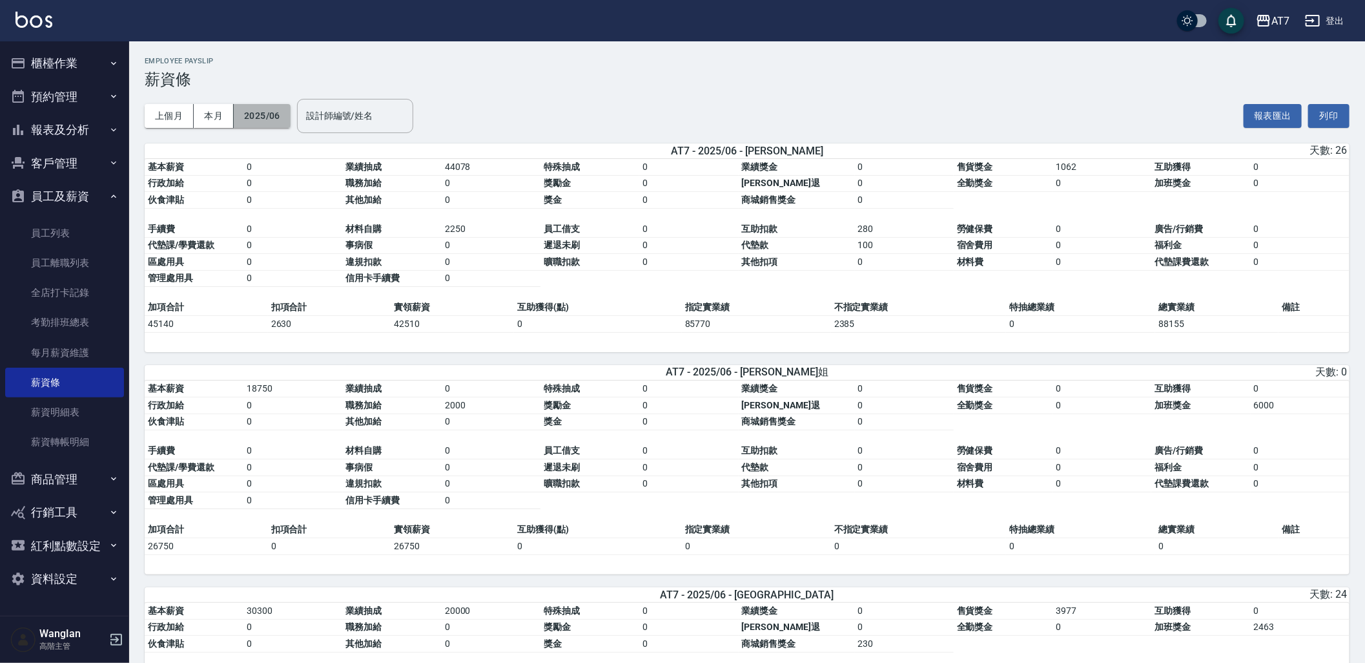
click at [257, 114] on button "2025/06" at bounding box center [262, 116] width 57 height 24
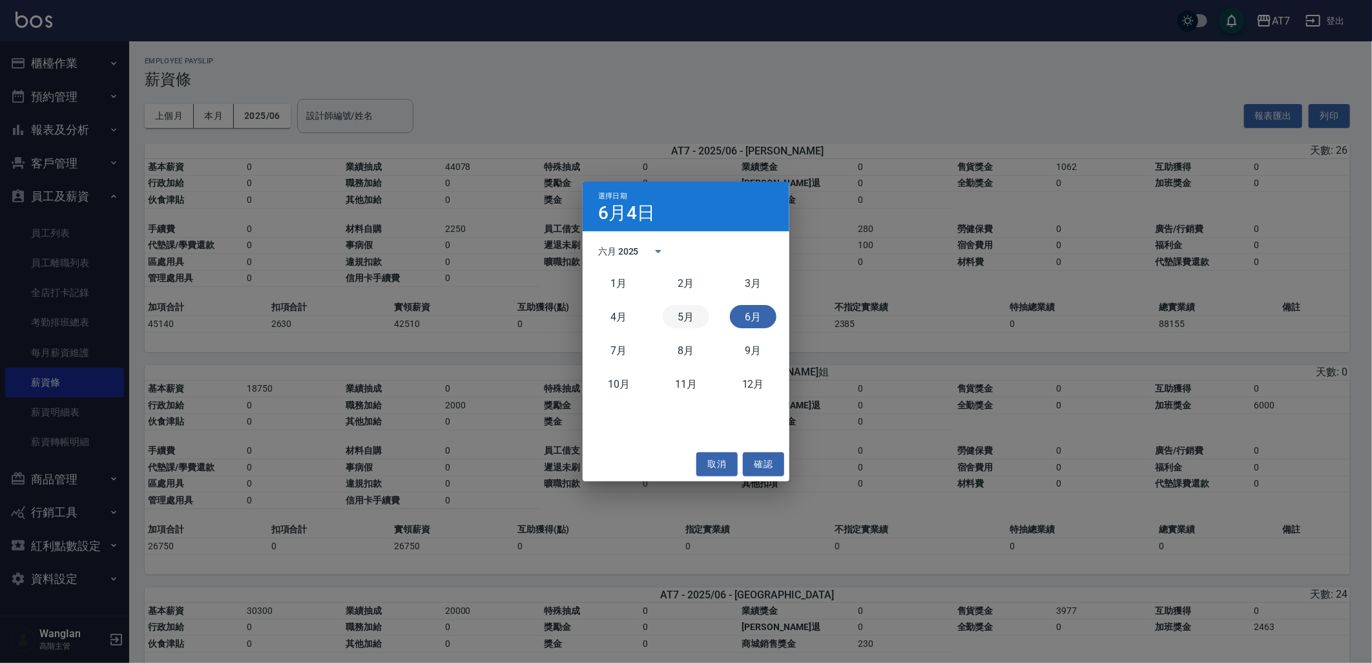
click at [675, 319] on button "5月" at bounding box center [686, 316] width 46 height 23
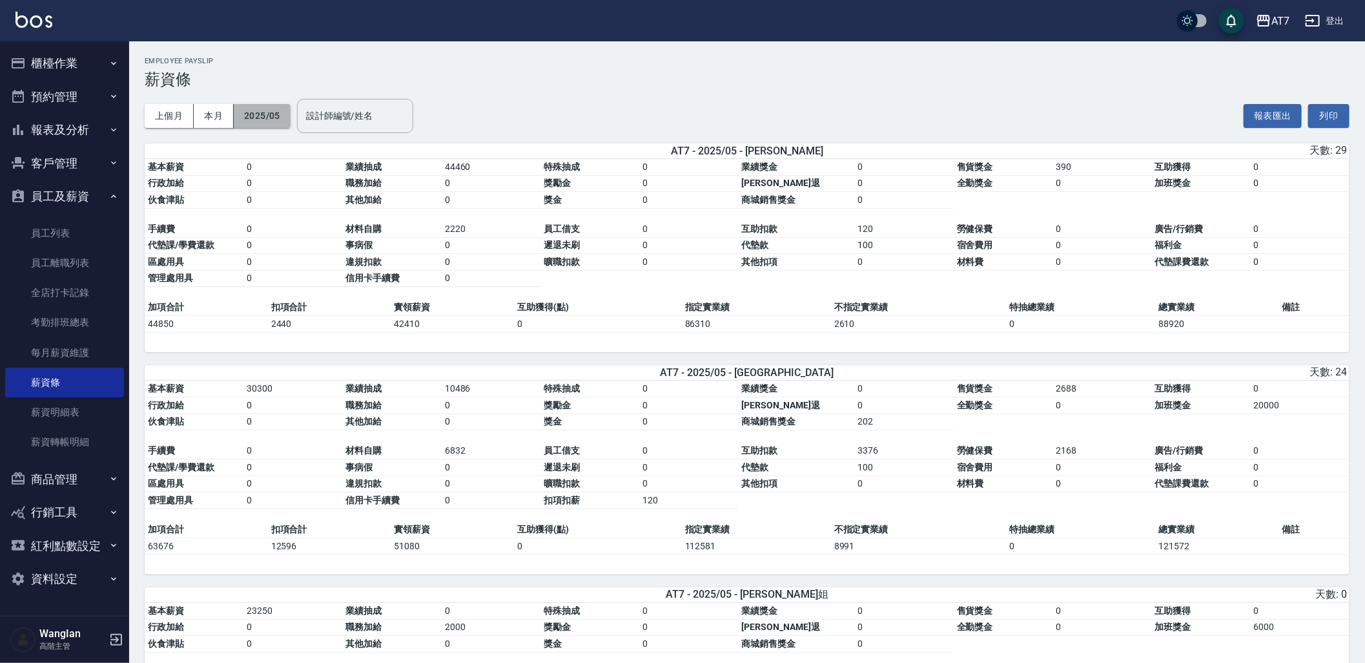
click at [280, 127] on button "2025/05" at bounding box center [262, 116] width 57 height 24
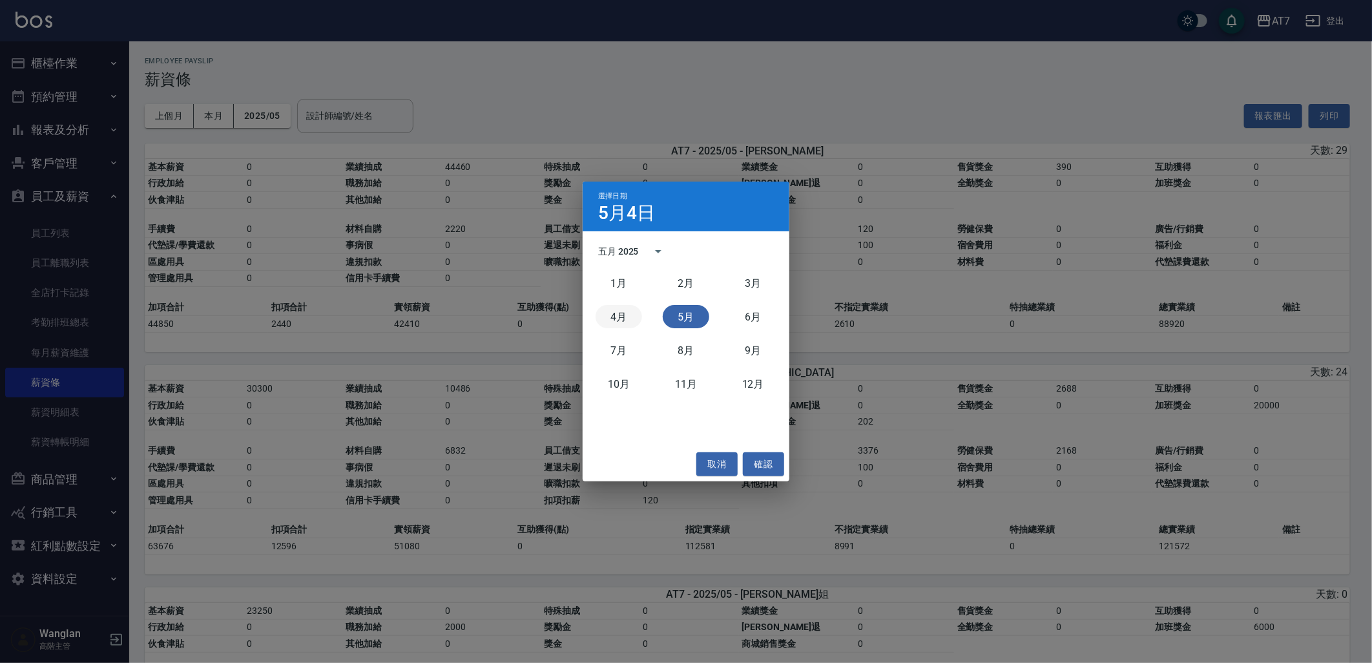
click at [603, 319] on button "4月" at bounding box center [618, 316] width 46 height 23
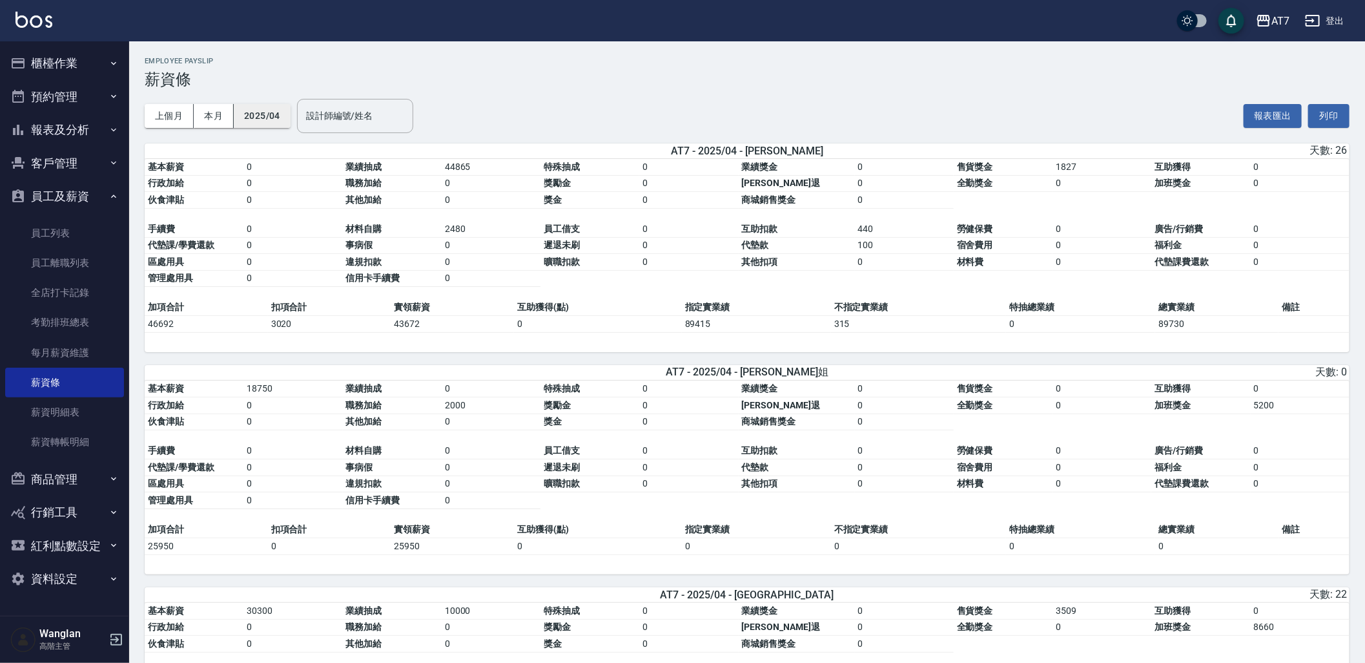
click at [263, 113] on button "2025/04" at bounding box center [262, 116] width 57 height 24
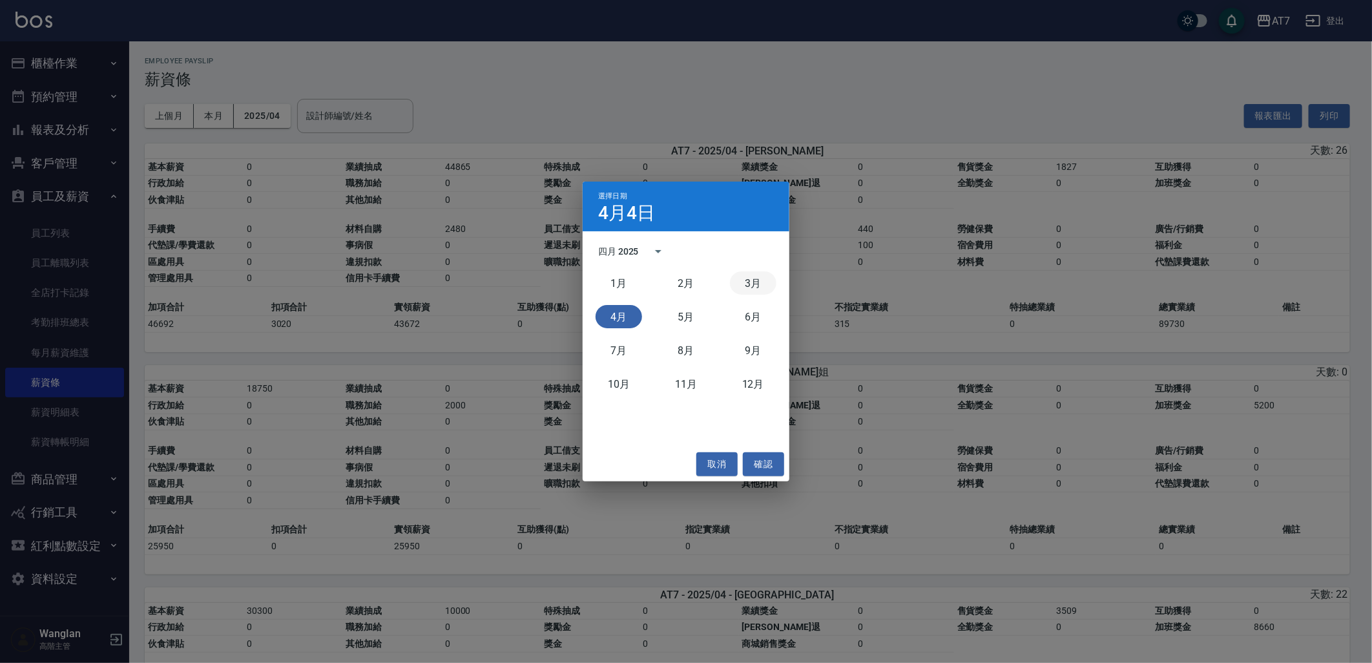
click at [754, 287] on button "3月" at bounding box center [753, 282] width 46 height 23
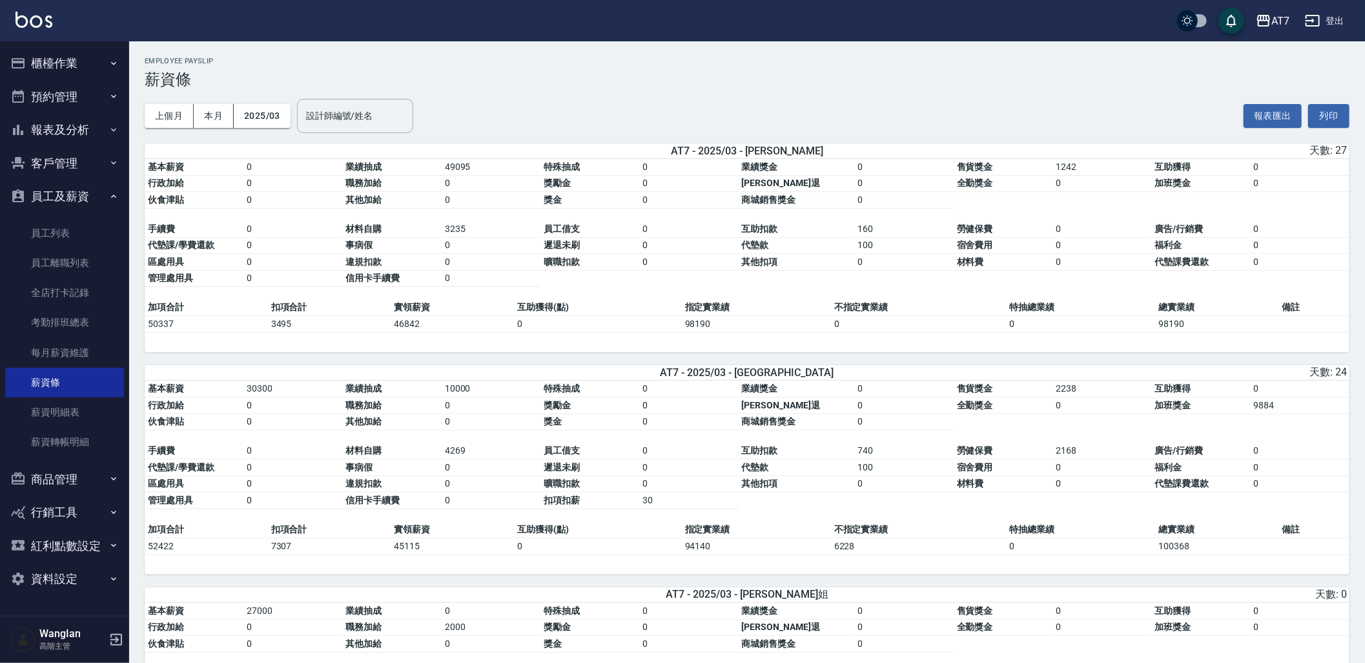
click at [270, 133] on div "上個月 本月 2025/03 設計師編號/姓名 設計師編號/姓名" at bounding box center [279, 115] width 269 height 55
click at [272, 123] on button "2025/03" at bounding box center [262, 116] width 57 height 24
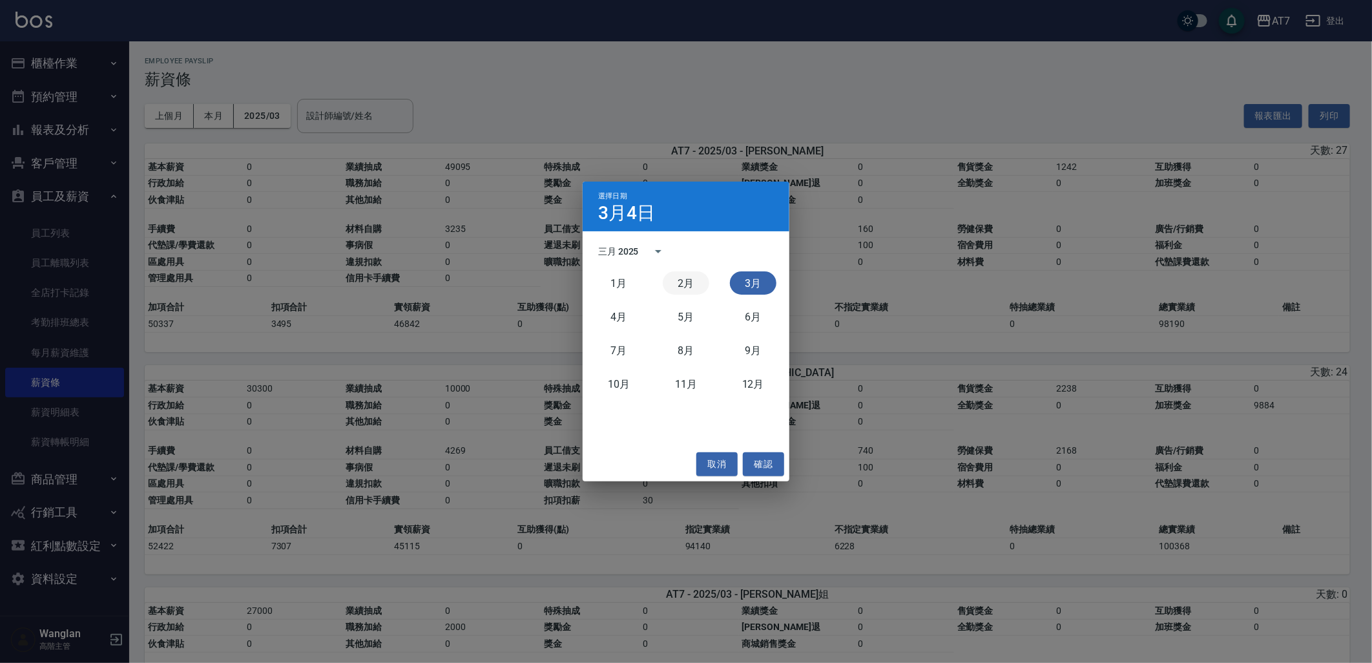
click at [692, 274] on button "2月" at bounding box center [686, 282] width 46 height 23
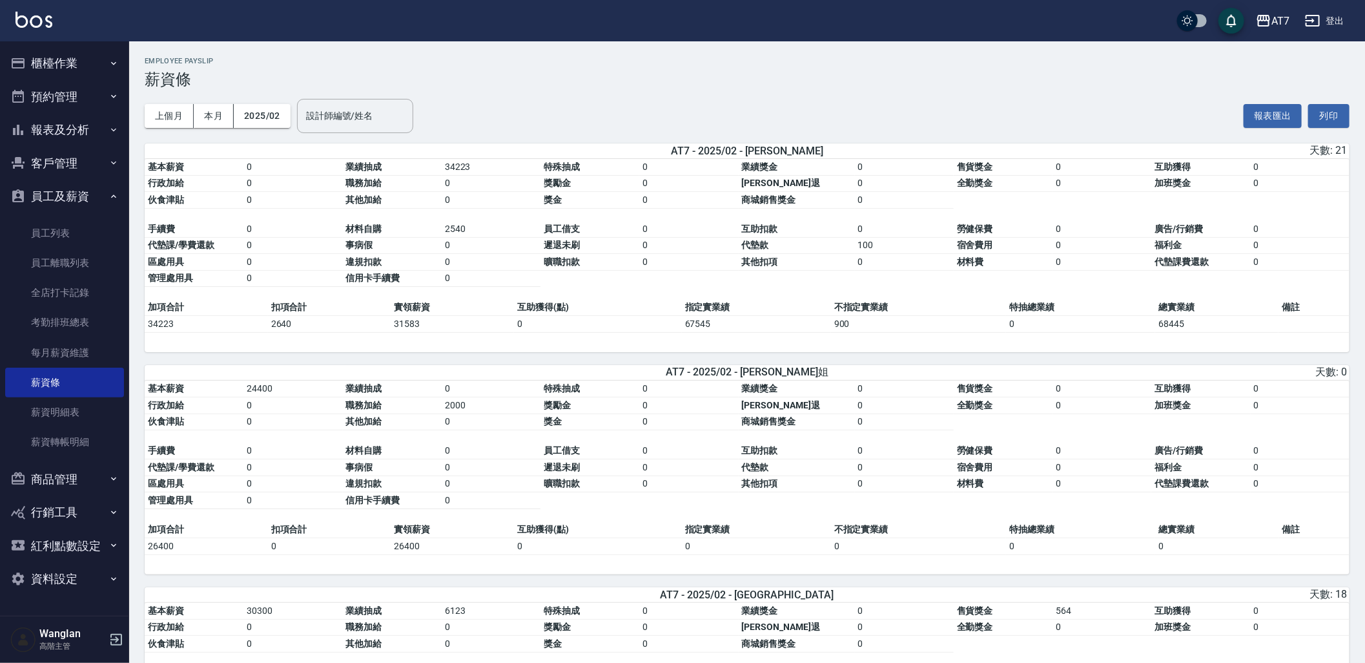
click at [267, 127] on div "上個月 本月 2025/02 設計師編號/姓名 設計師編號/姓名" at bounding box center [279, 115] width 269 height 55
click at [276, 124] on button "2025/02" at bounding box center [262, 116] width 57 height 24
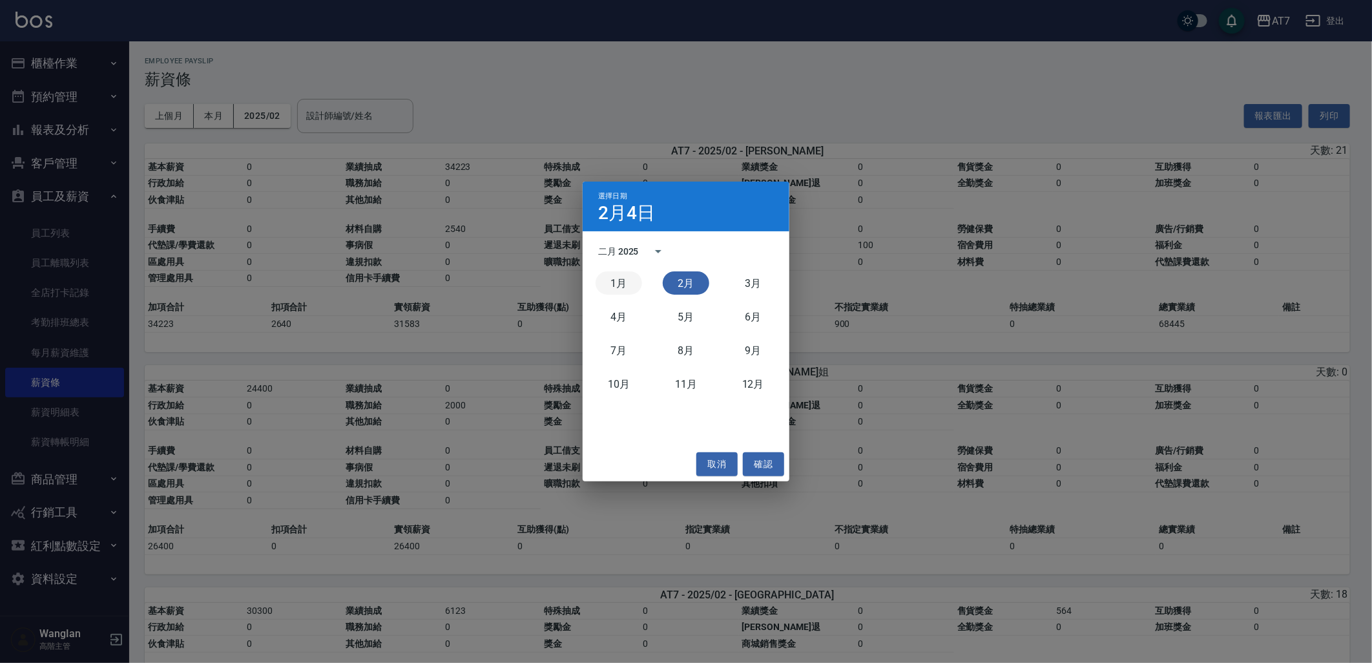
click at [611, 274] on button "1月" at bounding box center [618, 282] width 46 height 23
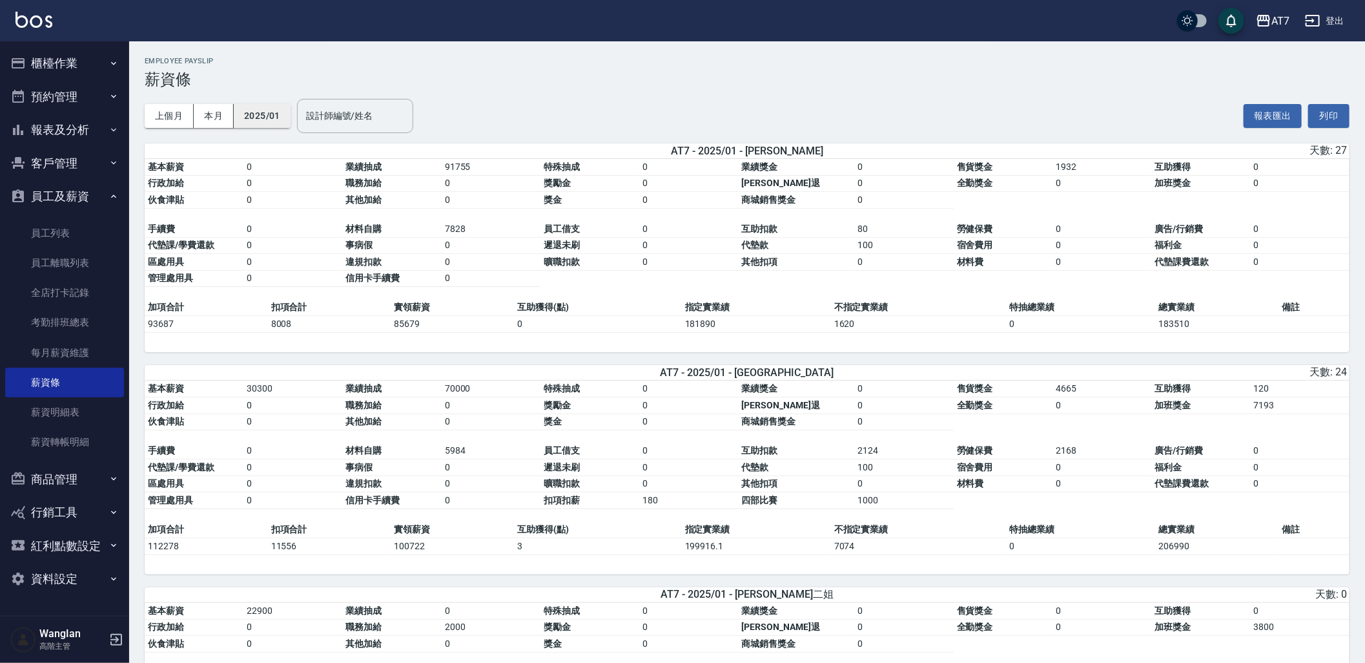
click at [265, 124] on button "2025/01" at bounding box center [262, 116] width 57 height 24
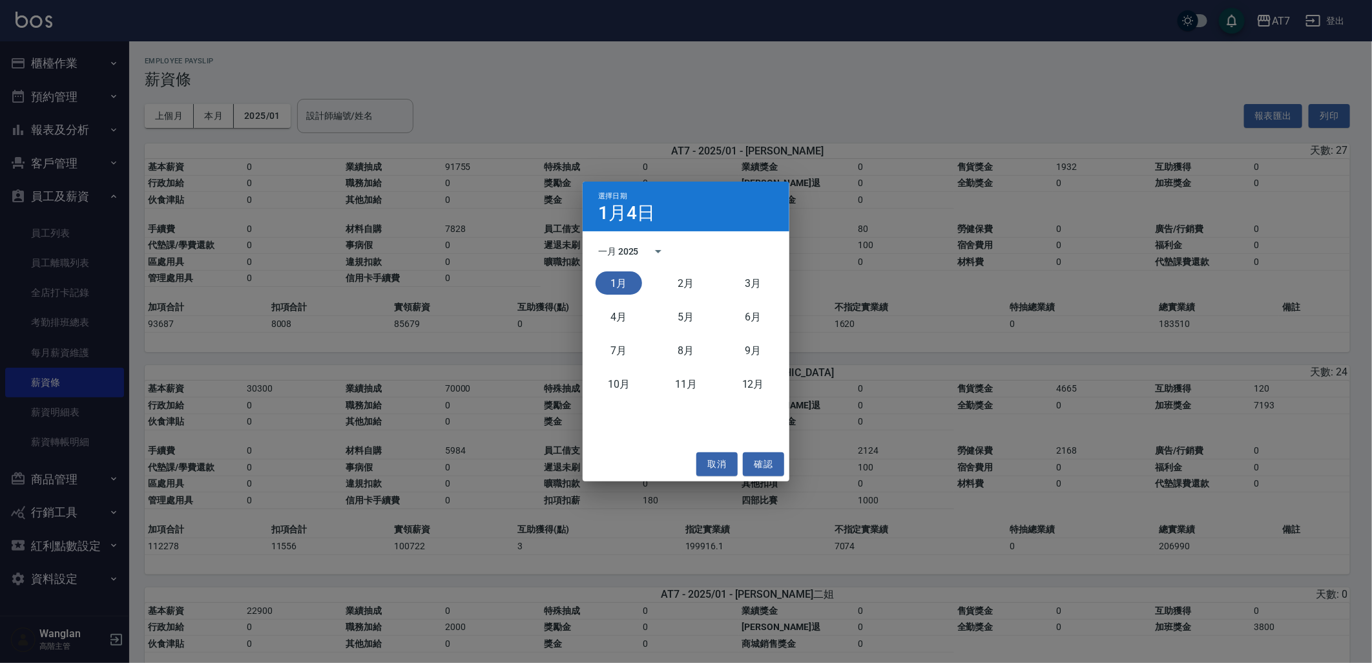
click at [643, 256] on div "一月 2025" at bounding box center [636, 251] width 76 height 31
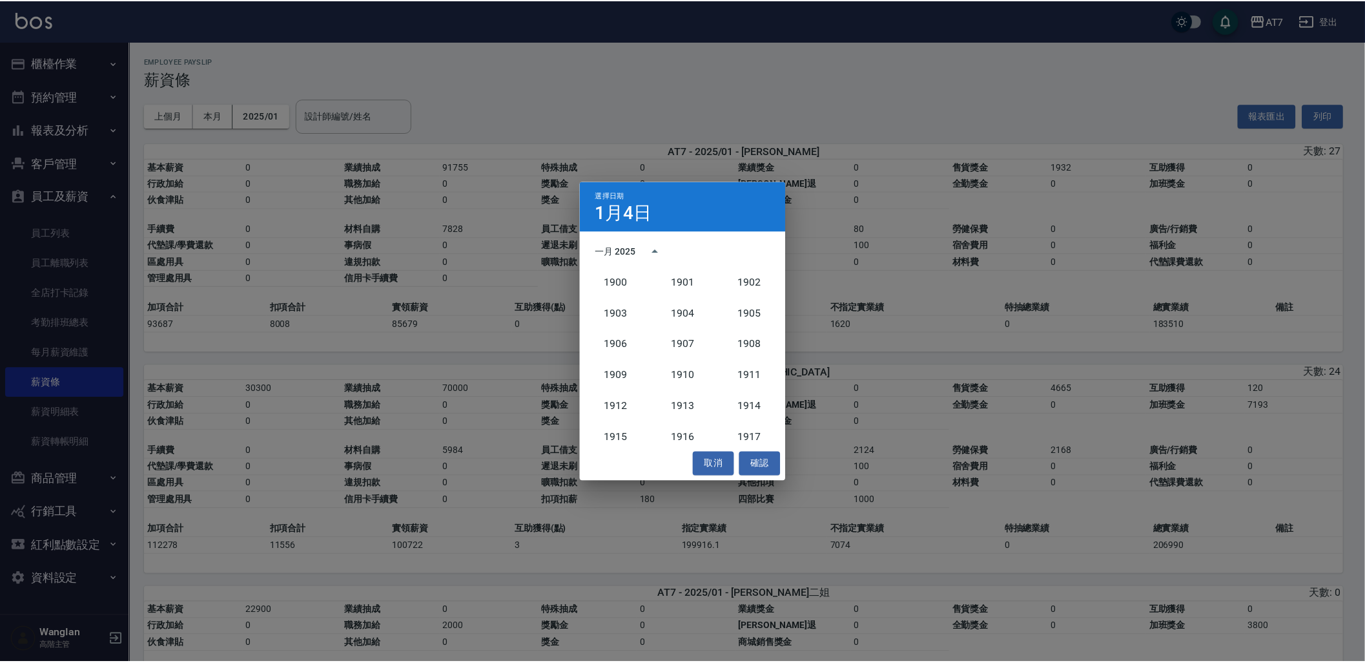
scroll to position [1195, 0]
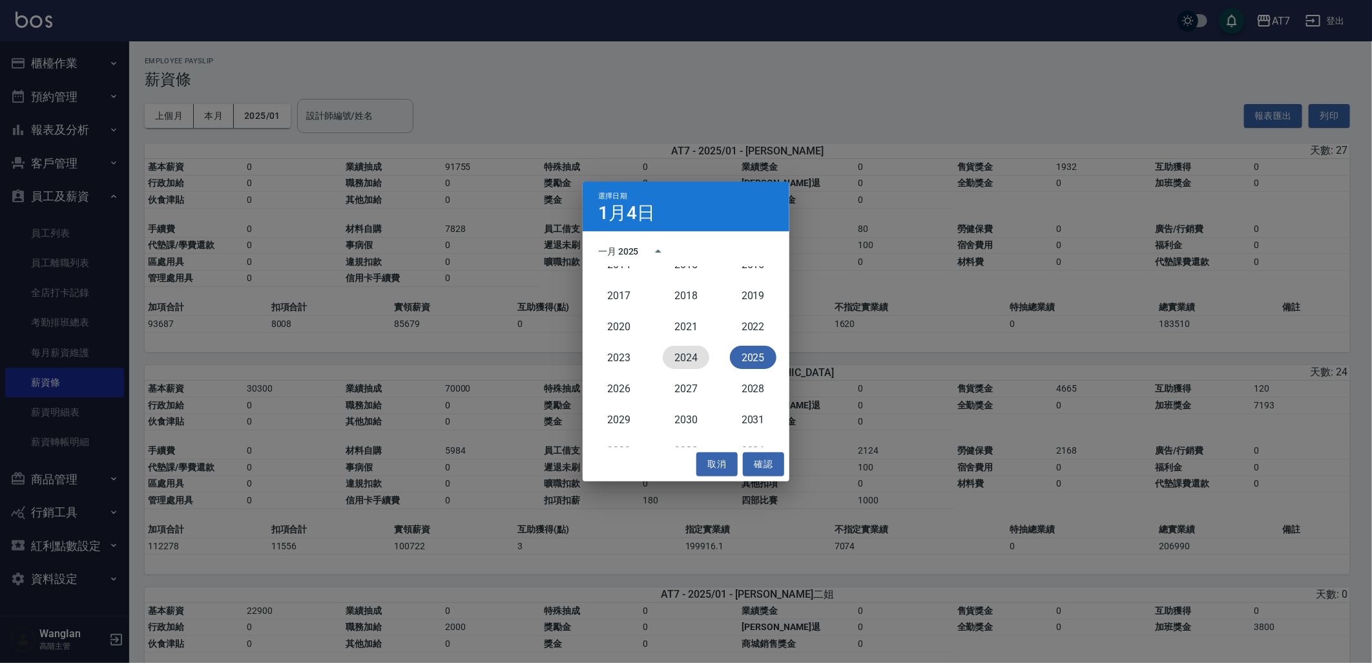
click at [691, 358] on button "2024" at bounding box center [686, 357] width 46 height 23
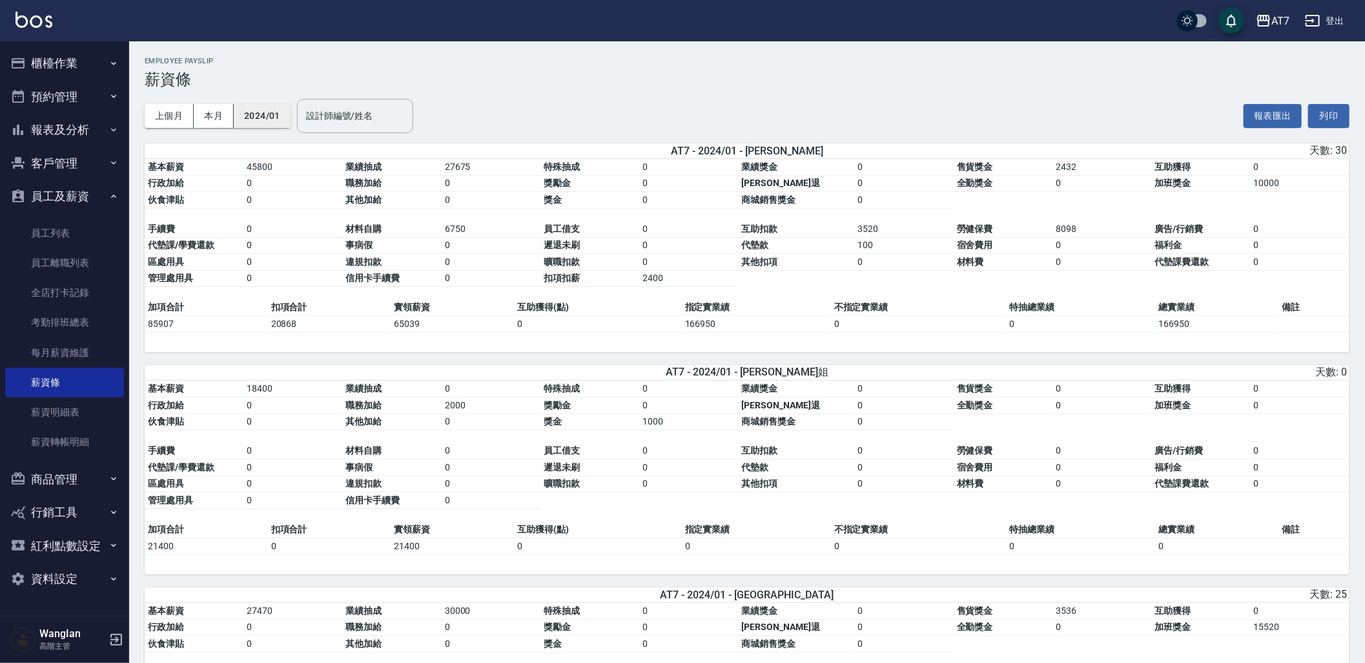
click at [282, 118] on button "2024/01" at bounding box center [262, 116] width 57 height 24
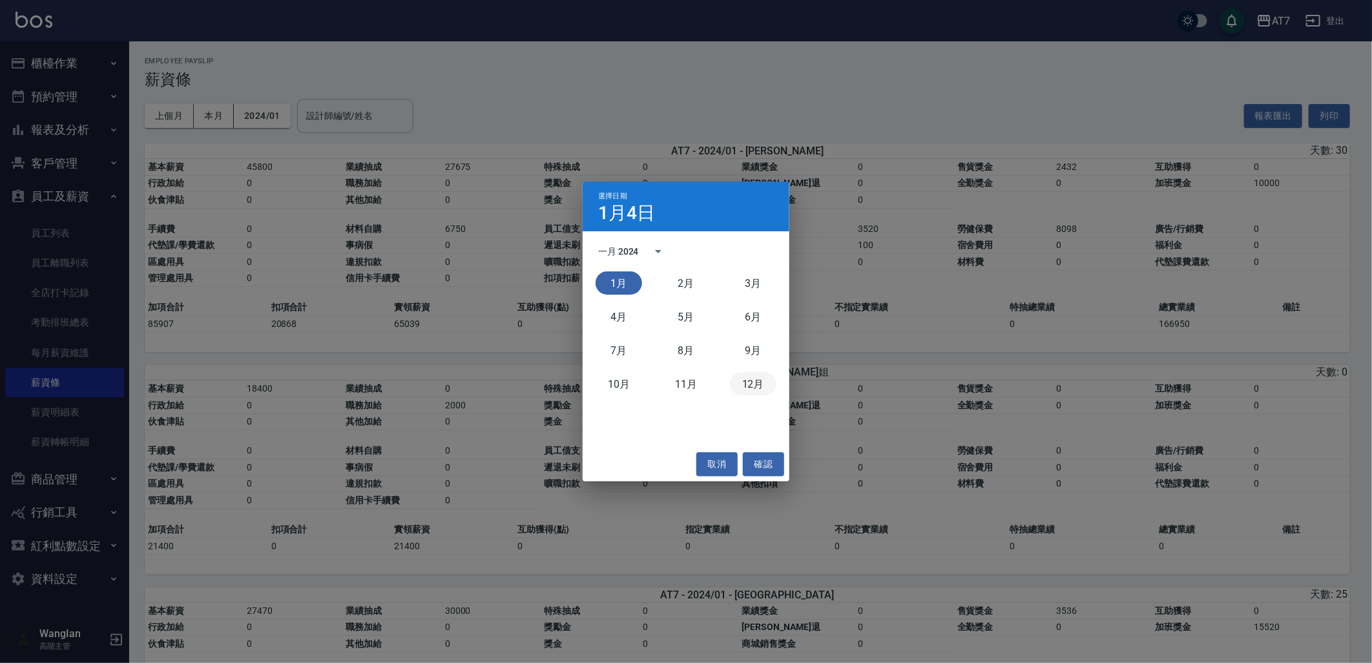
click at [754, 373] on button "12月" at bounding box center [753, 383] width 46 height 23
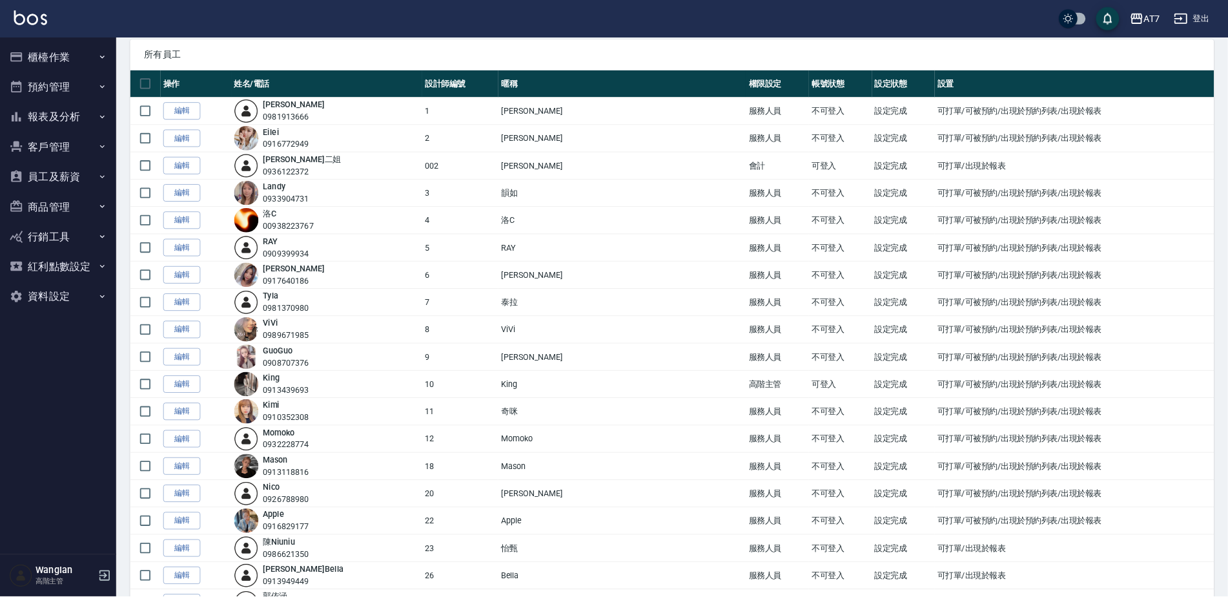
scroll to position [465, 0]
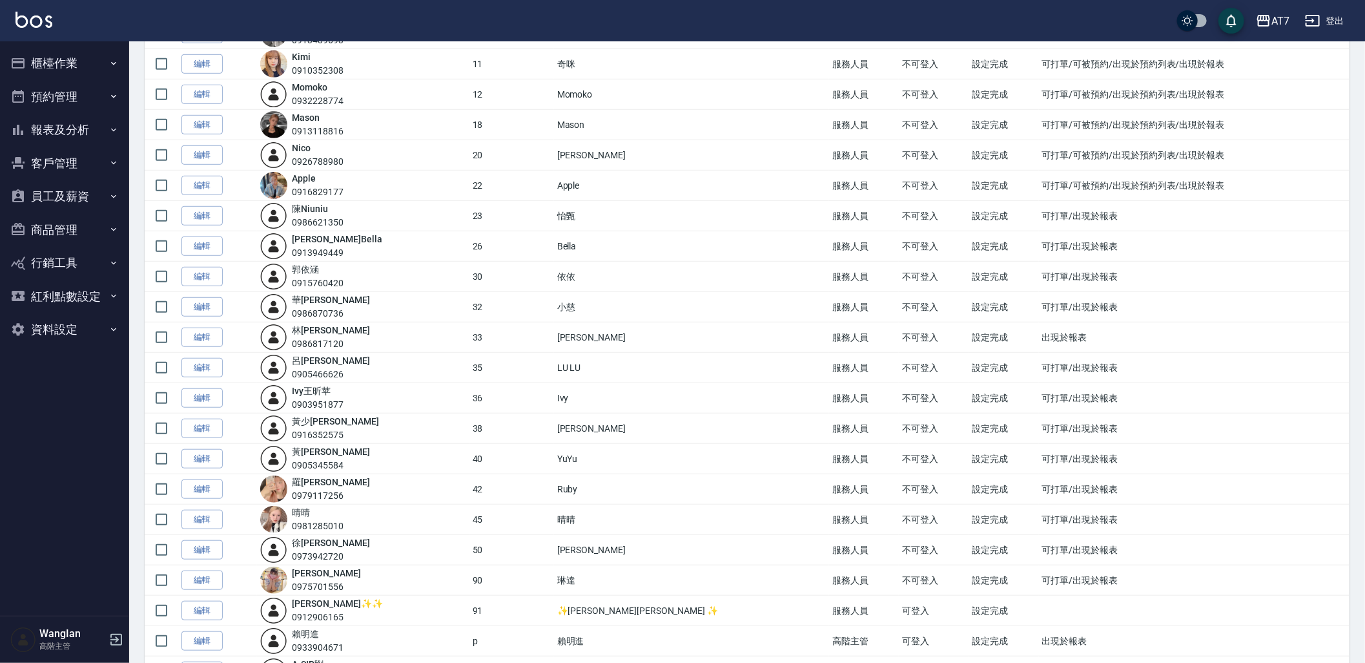
click at [576, 340] on td "雯雯" at bounding box center [692, 337] width 276 height 30
click at [80, 196] on button "員工及薪資" at bounding box center [64, 197] width 119 height 34
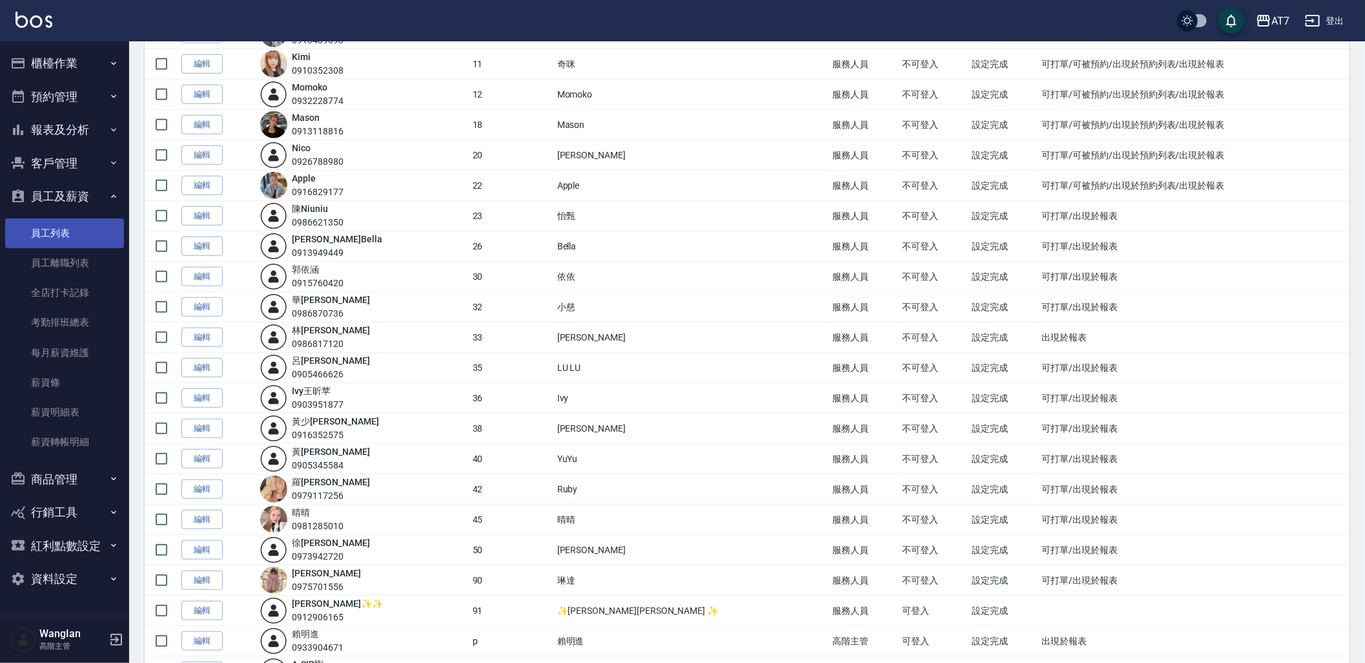
click at [74, 236] on link "員工列表" at bounding box center [64, 233] width 119 height 30
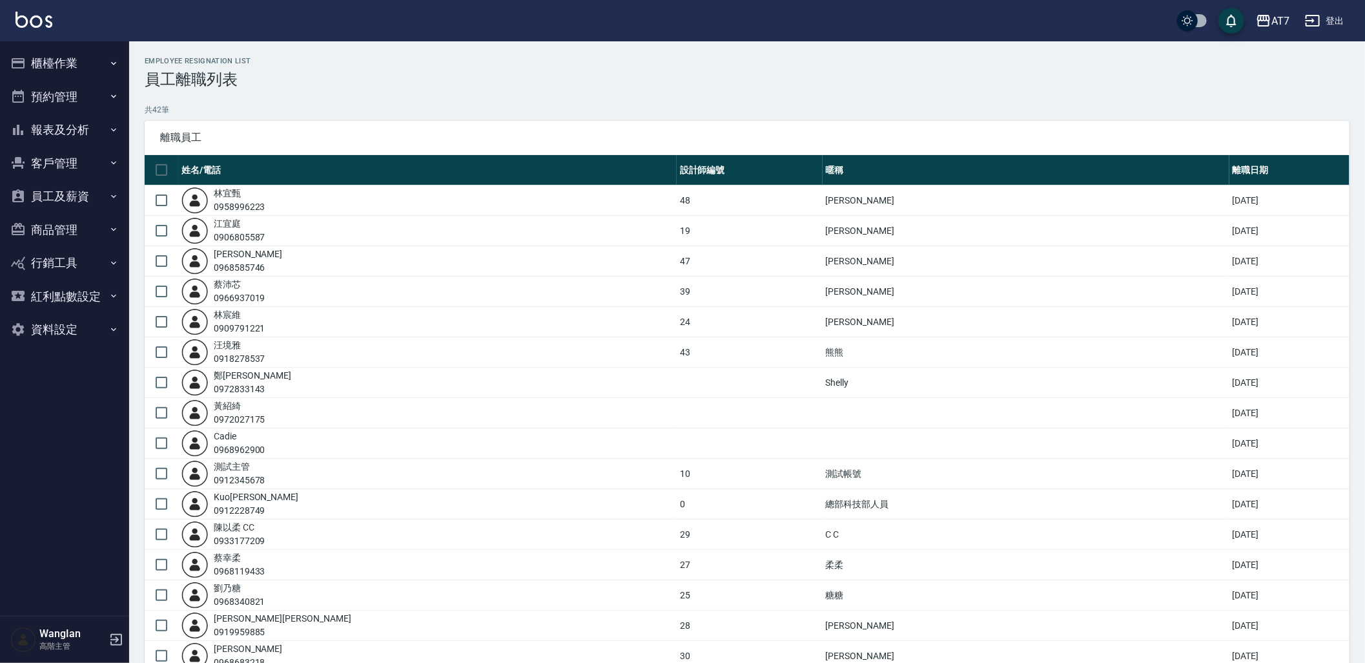
click at [112, 198] on icon "button" at bounding box center [113, 196] width 10 height 10
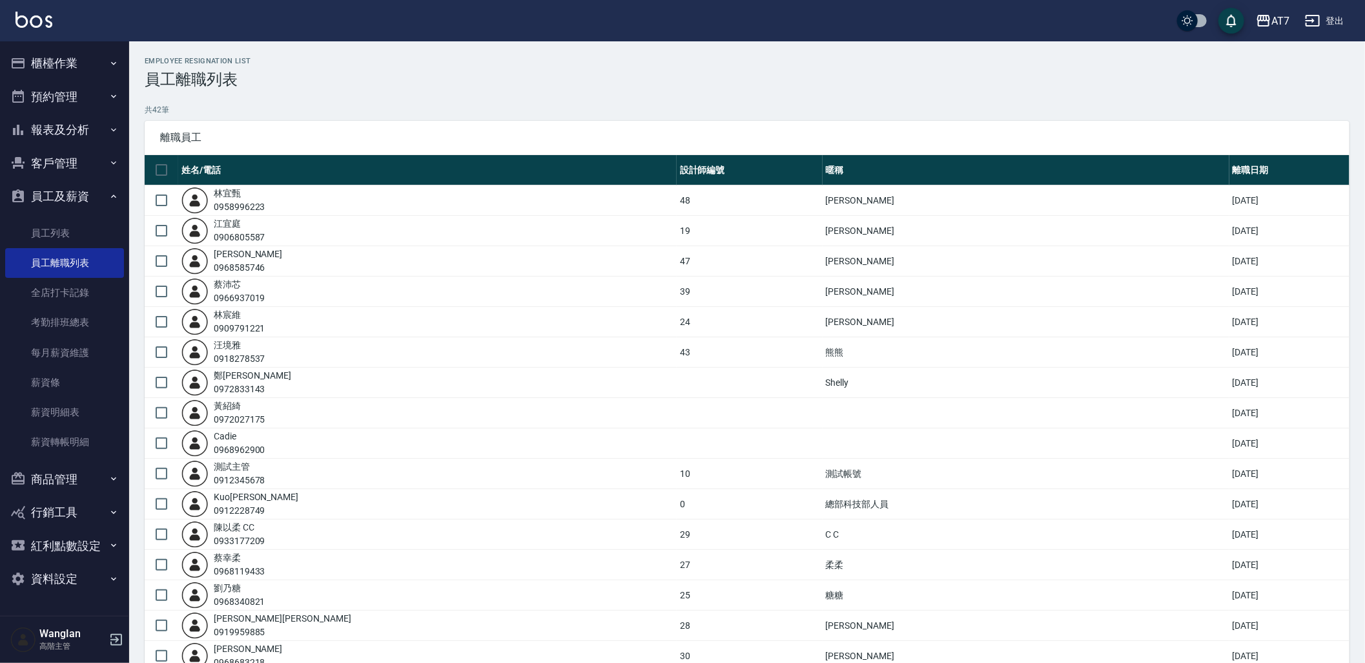
click at [65, 344] on link "每月薪資維護" at bounding box center [64, 353] width 119 height 30
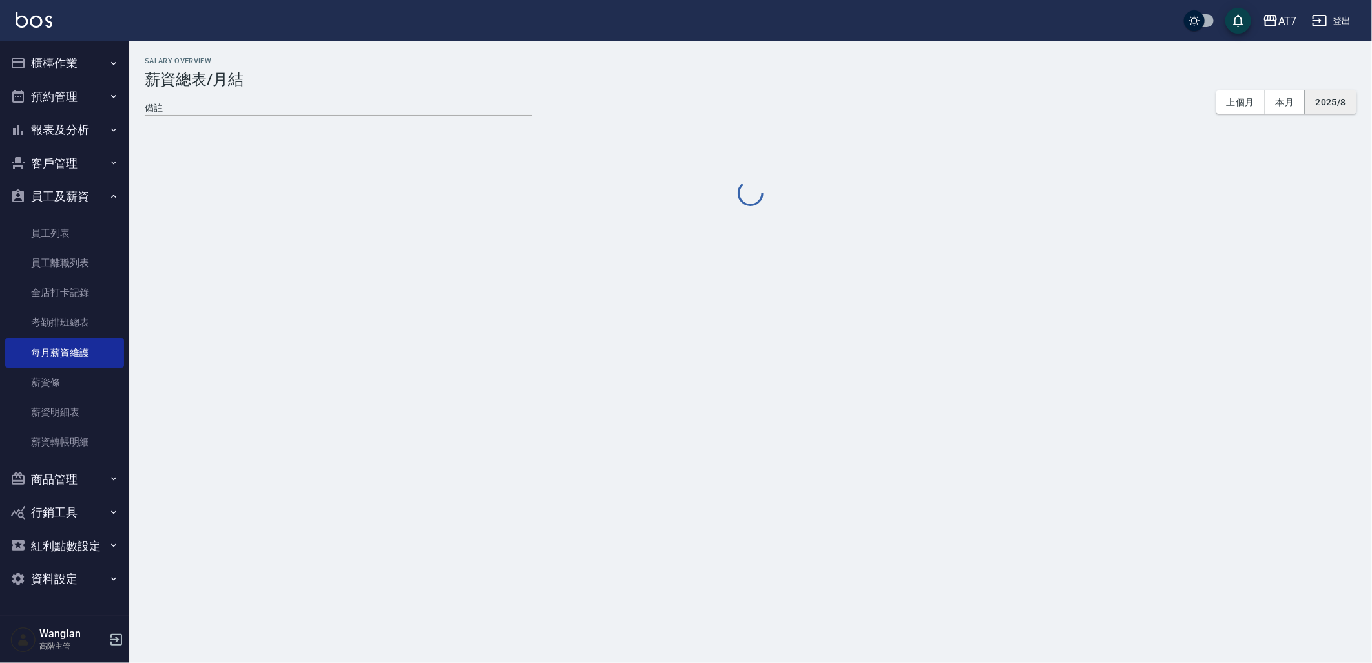
click at [1330, 97] on button "2025/8" at bounding box center [1330, 102] width 51 height 24
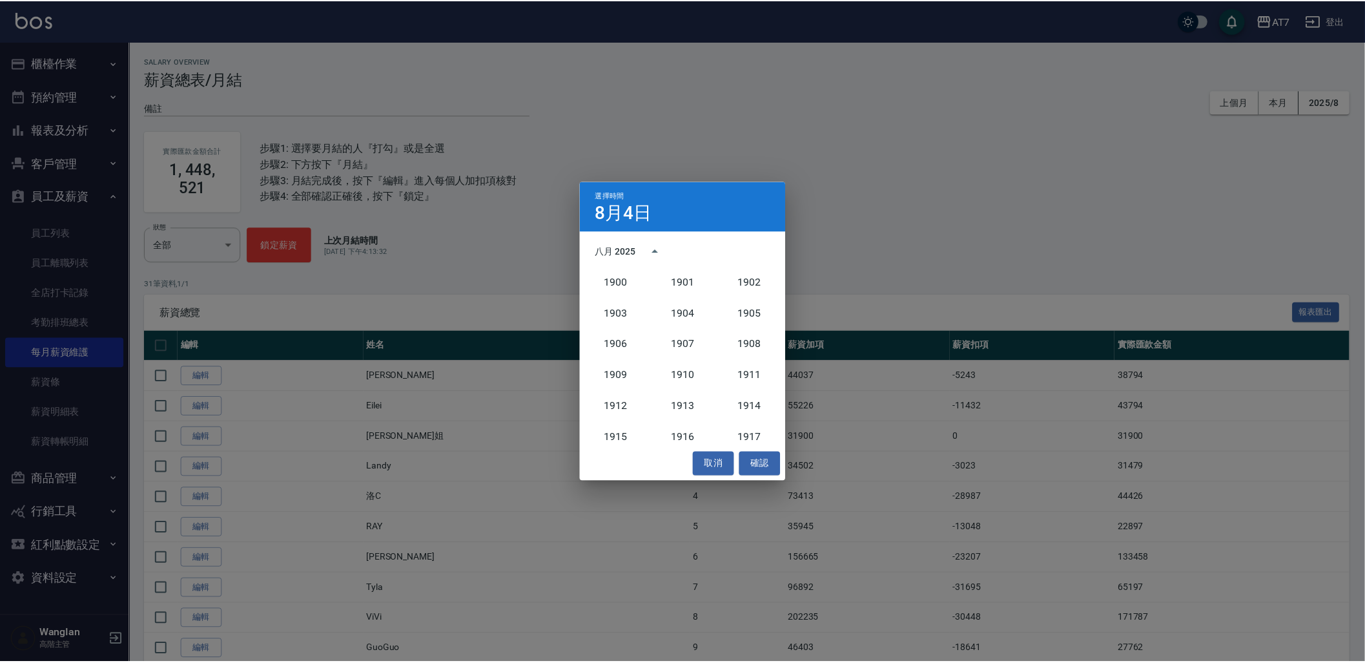
scroll to position [1195, 0]
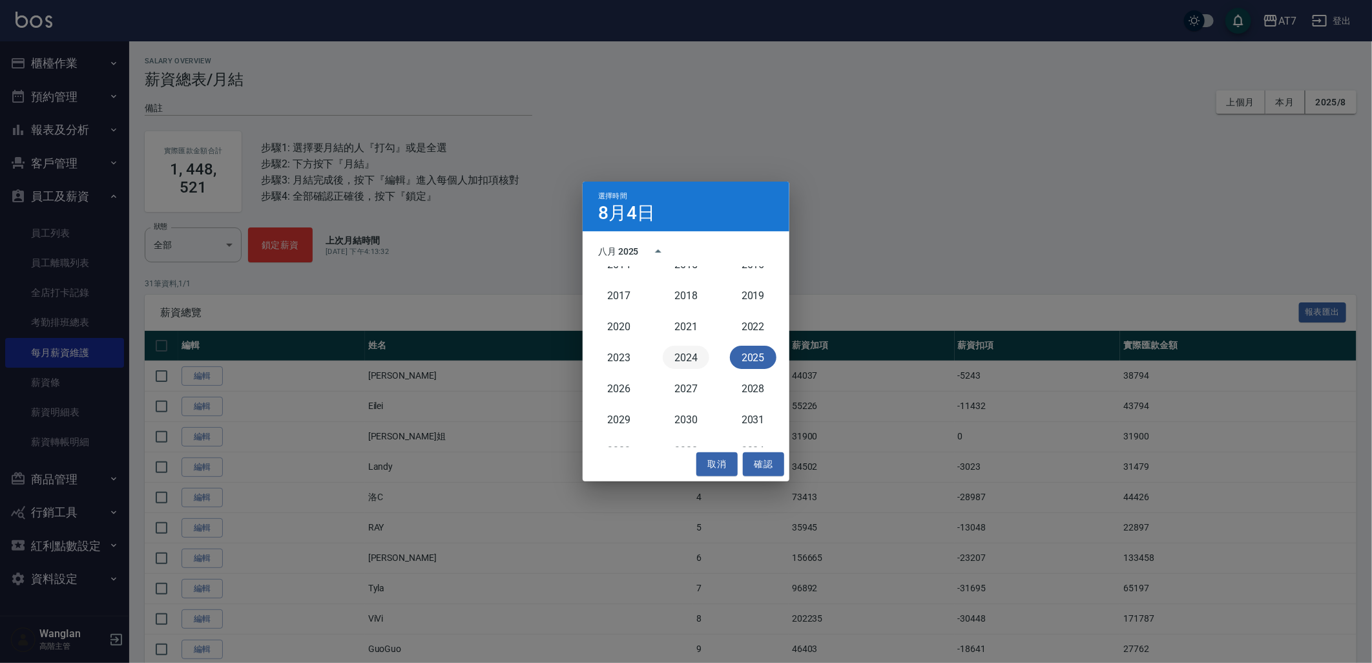
click at [692, 364] on button "2024" at bounding box center [686, 357] width 46 height 23
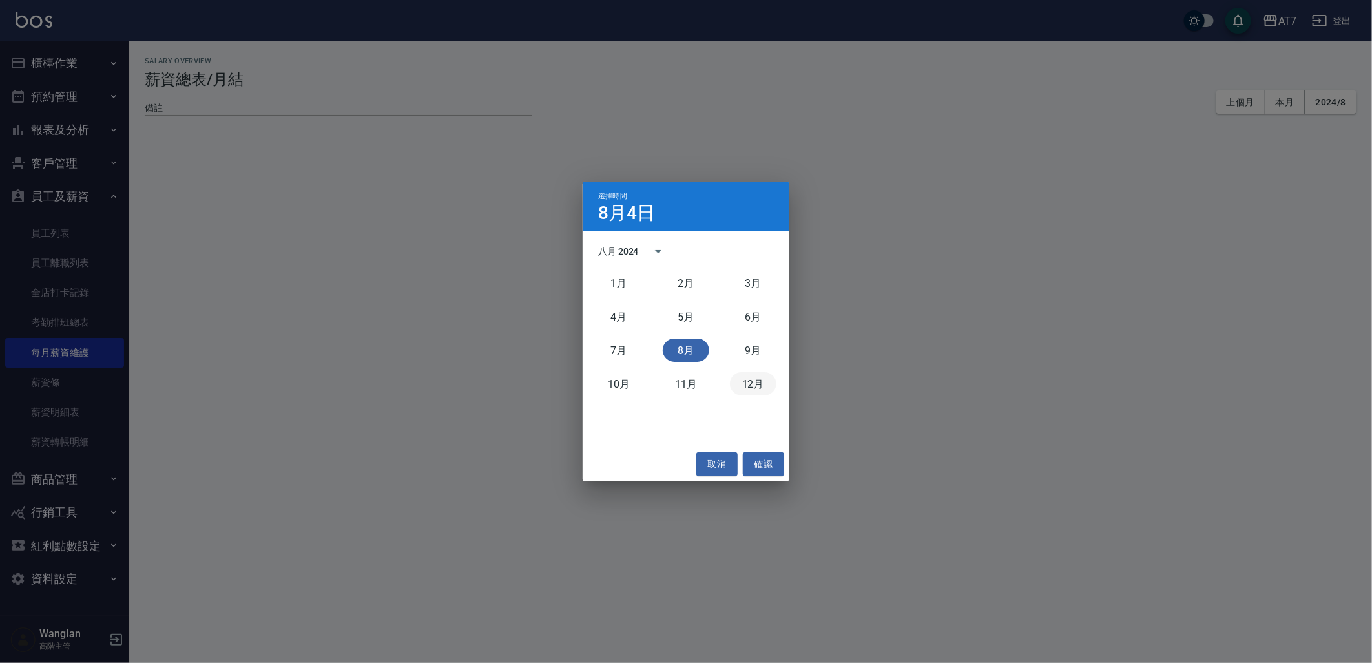
click at [756, 386] on button "12月" at bounding box center [753, 383] width 46 height 23
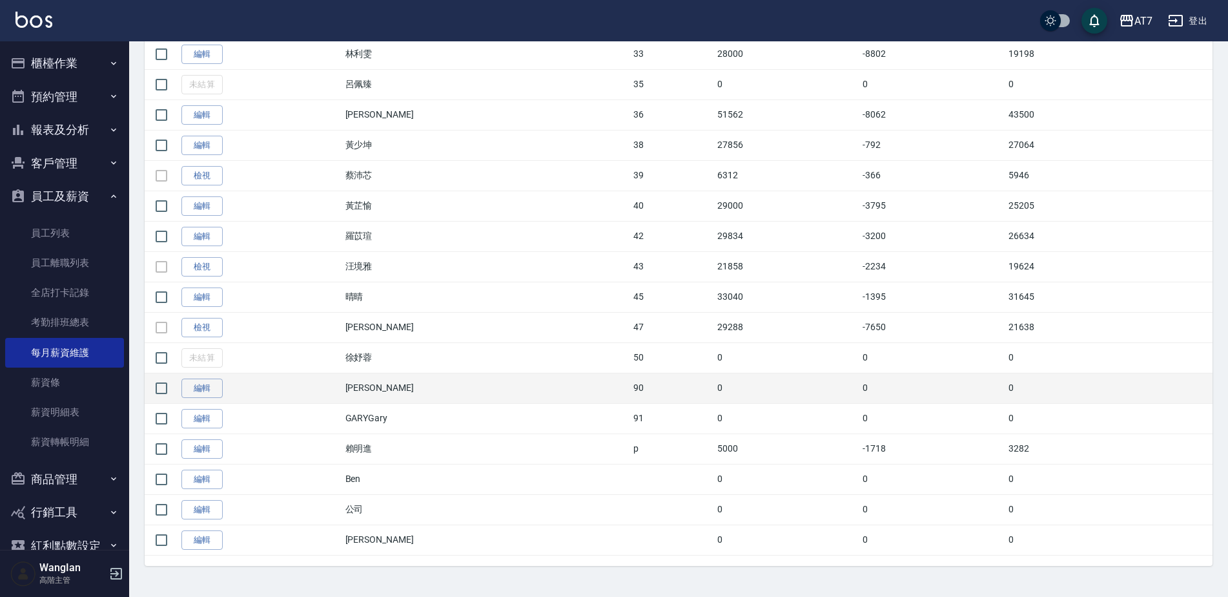
scroll to position [894, 0]
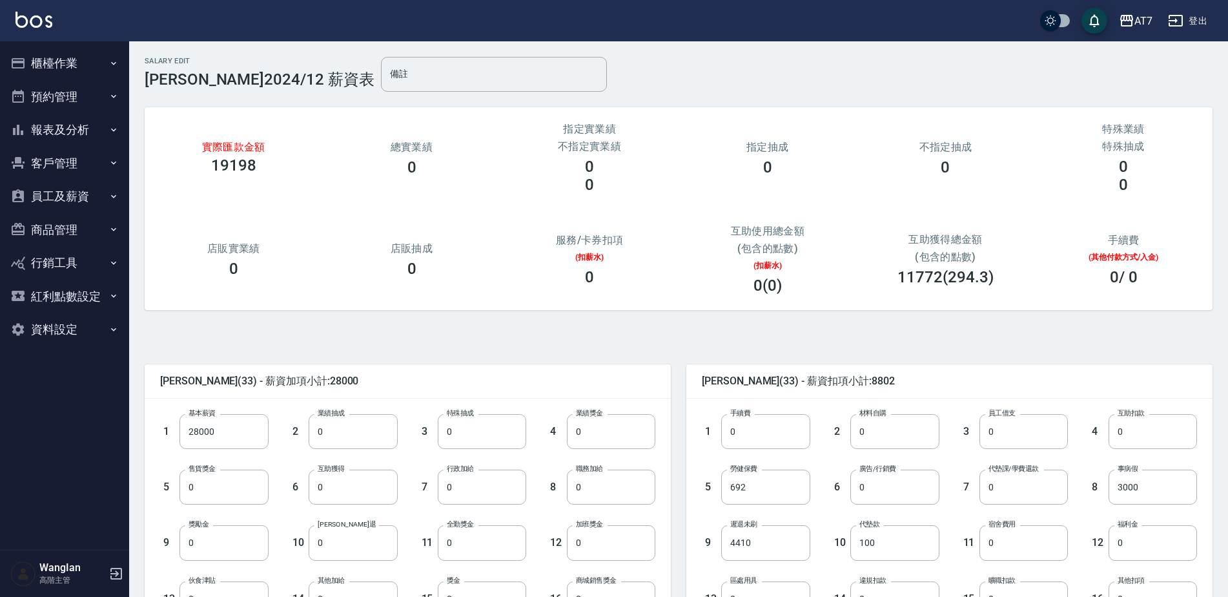
drag, startPoint x: 71, startPoint y: 189, endPoint x: 69, endPoint y: 251, distance: 61.4
click at [71, 189] on button "員工及薪資" at bounding box center [64, 197] width 119 height 34
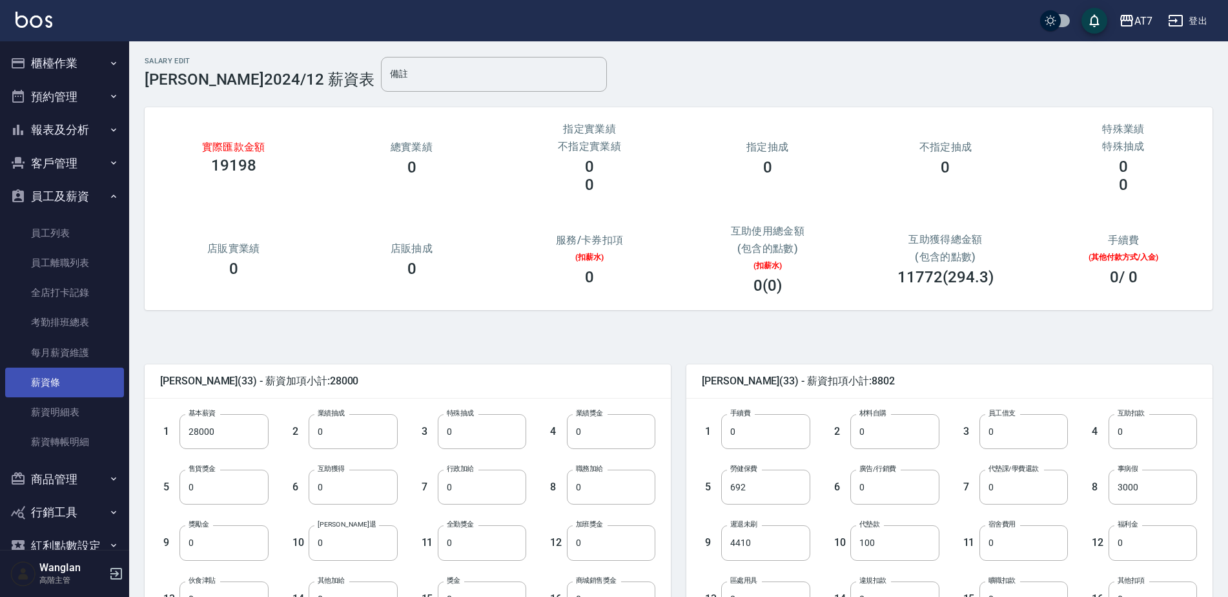
drag, startPoint x: 76, startPoint y: 382, endPoint x: 109, endPoint y: 378, distance: 33.8
click at [76, 382] on link "薪資條" at bounding box center [64, 382] width 119 height 30
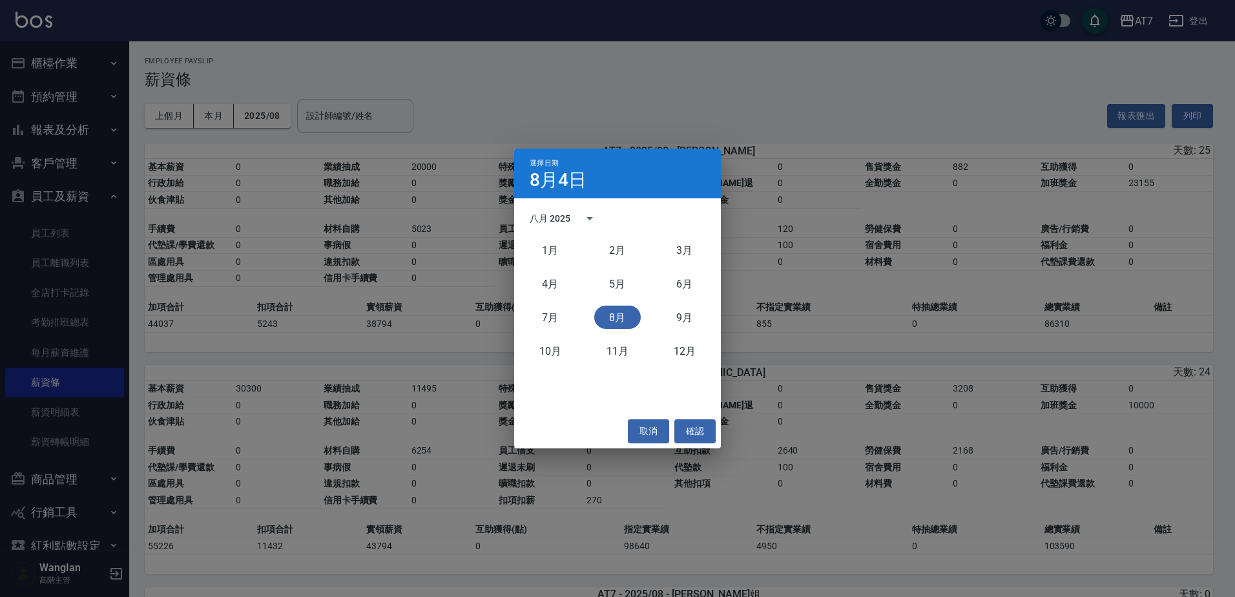
click at [565, 216] on div "八月 2025" at bounding box center [550, 219] width 41 height 14
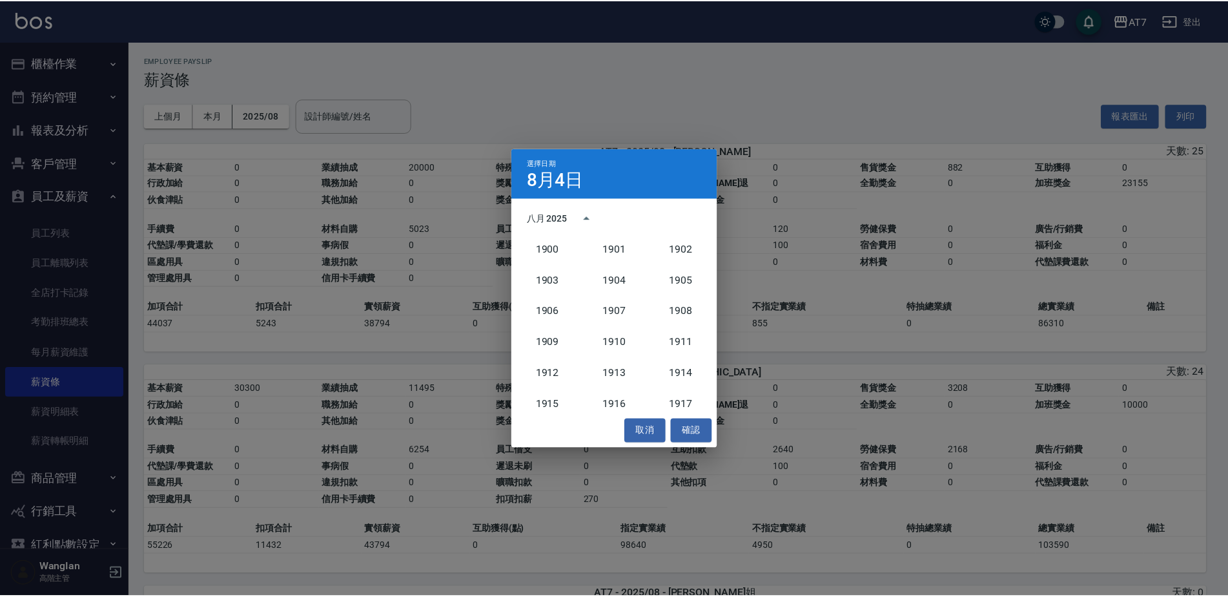
scroll to position [1196, 0]
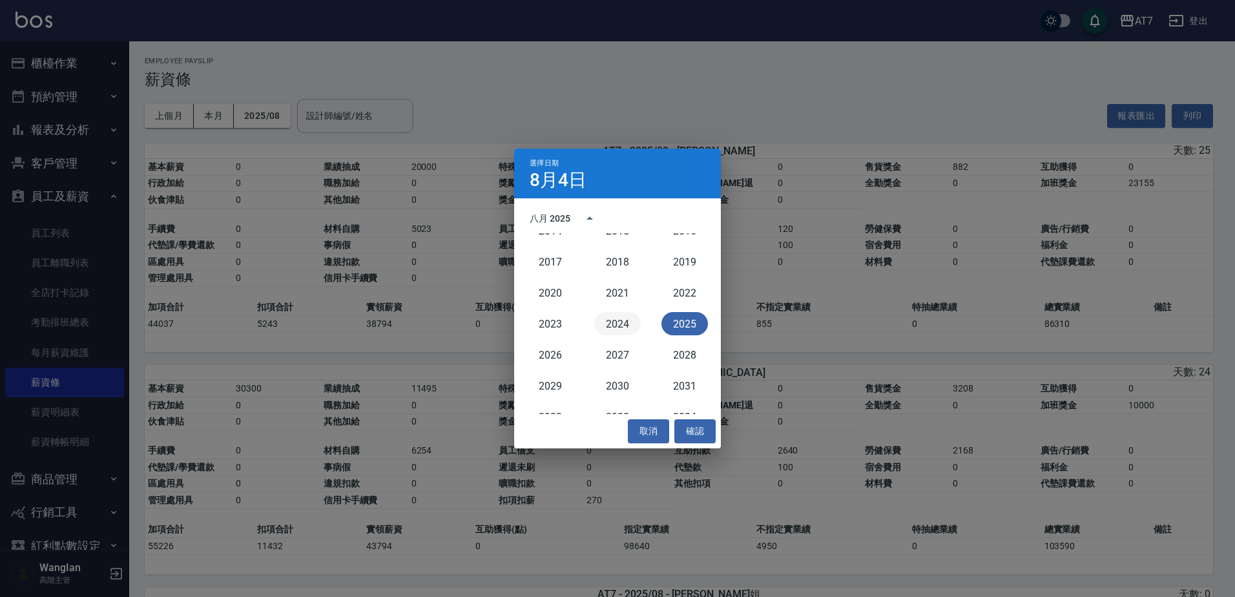
click at [611, 314] on button "2024" at bounding box center [617, 323] width 46 height 23
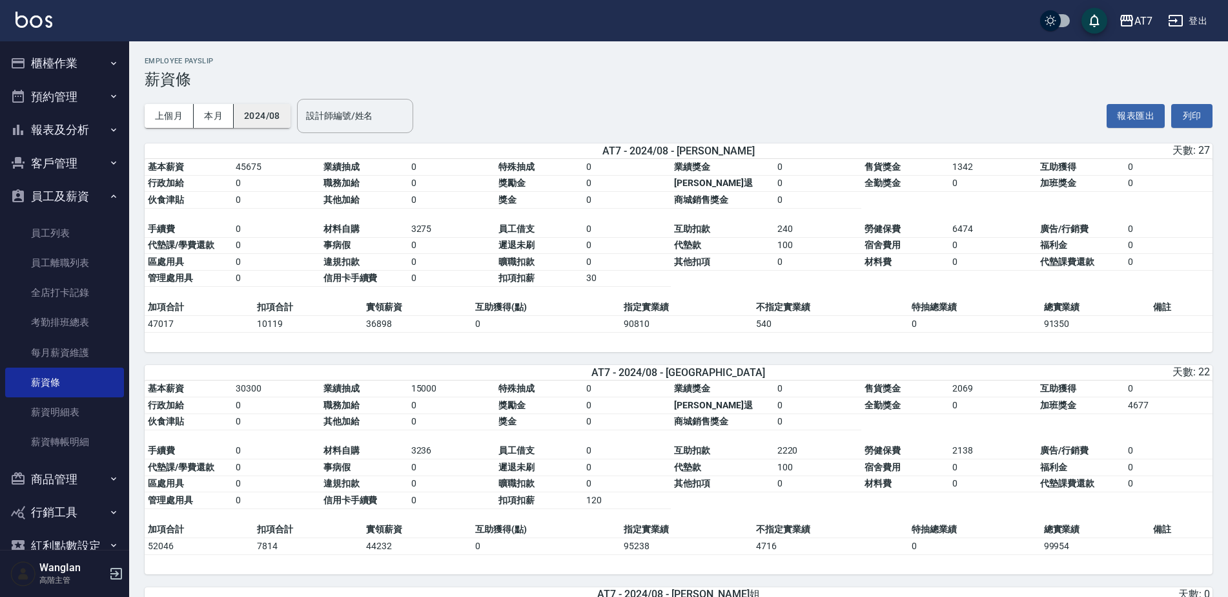
click at [275, 123] on button "2024/08" at bounding box center [262, 116] width 57 height 24
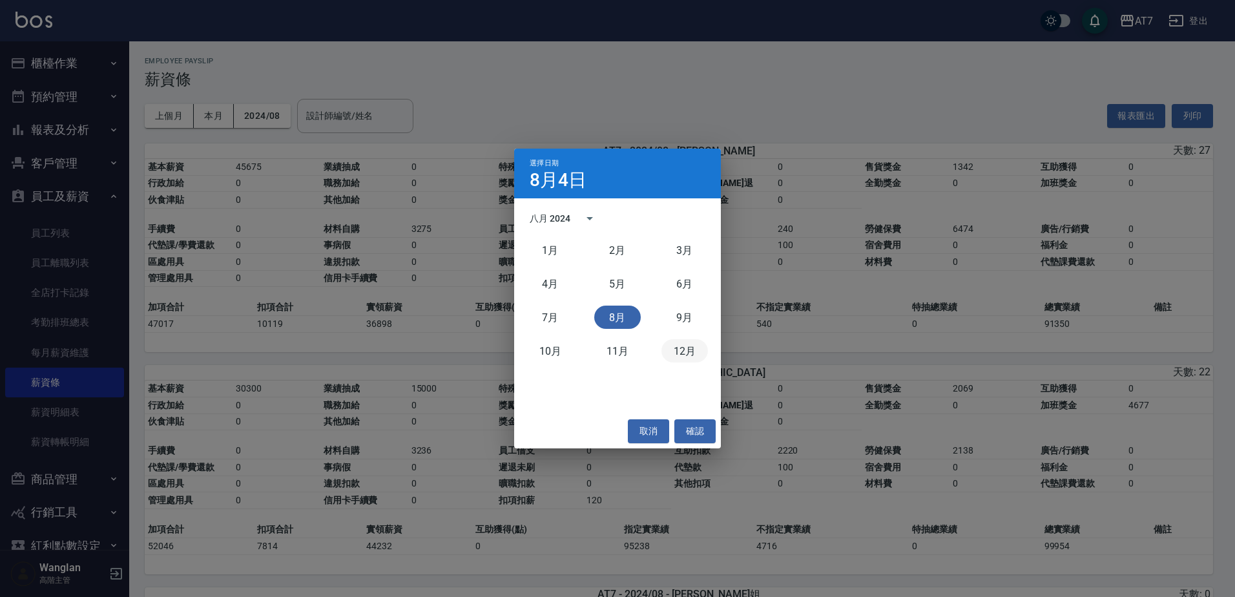
click at [687, 358] on button "12月" at bounding box center [684, 350] width 46 height 23
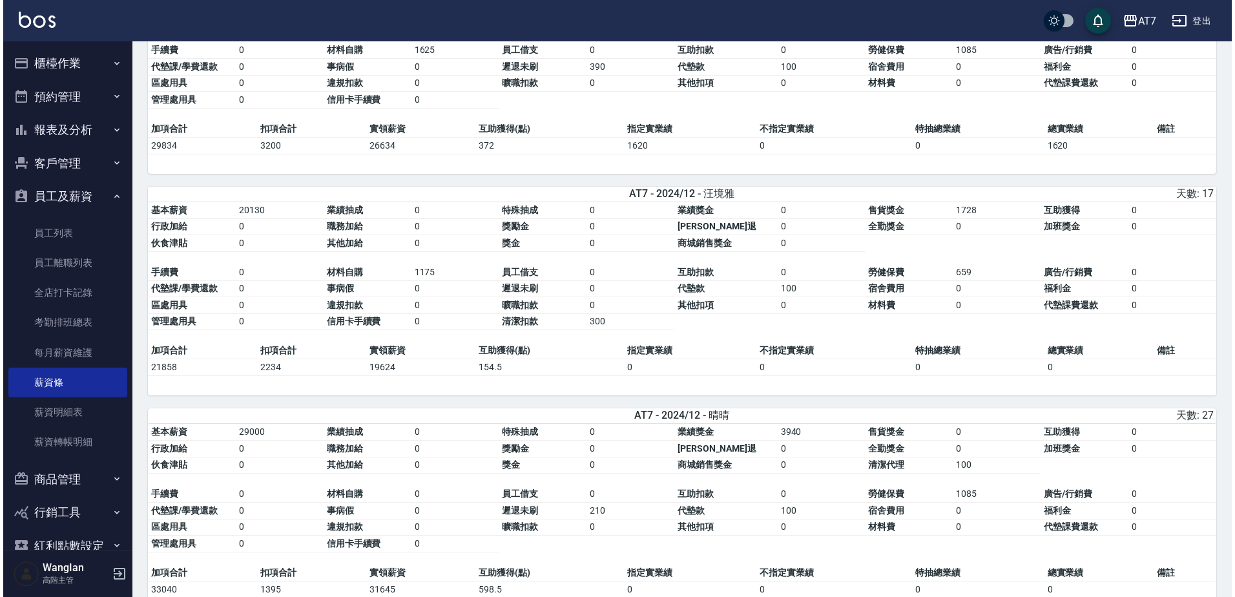
scroll to position [5828, 0]
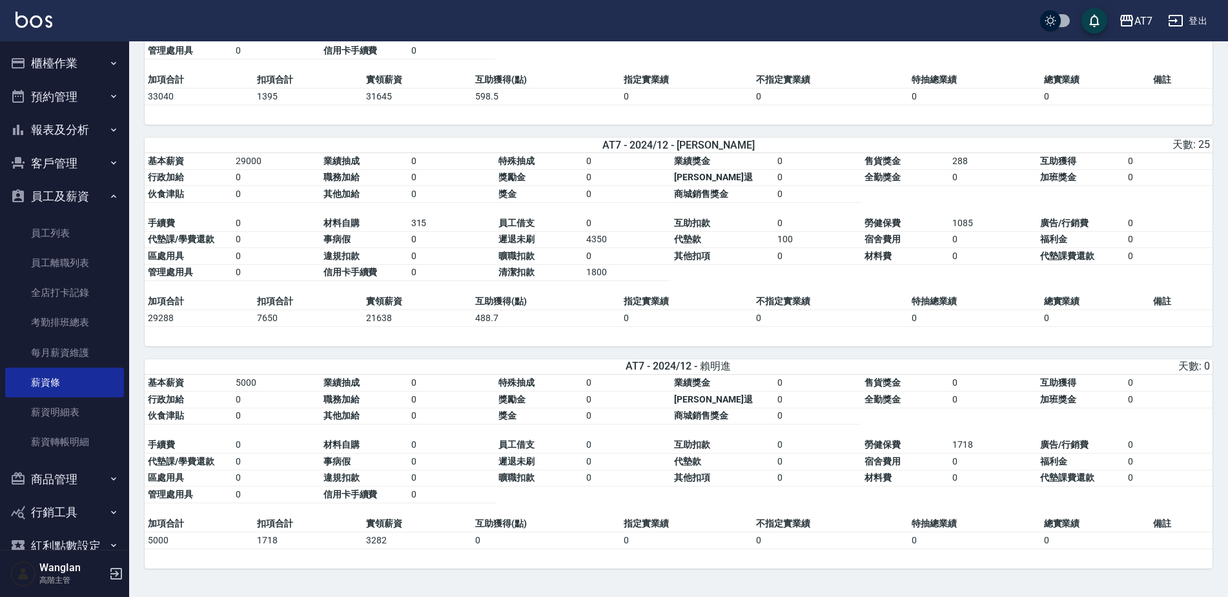
click at [292, 374] on hr at bounding box center [679, 374] width 1068 height 1
click at [1136, 21] on div "AT7" at bounding box center [1144, 21] width 18 height 16
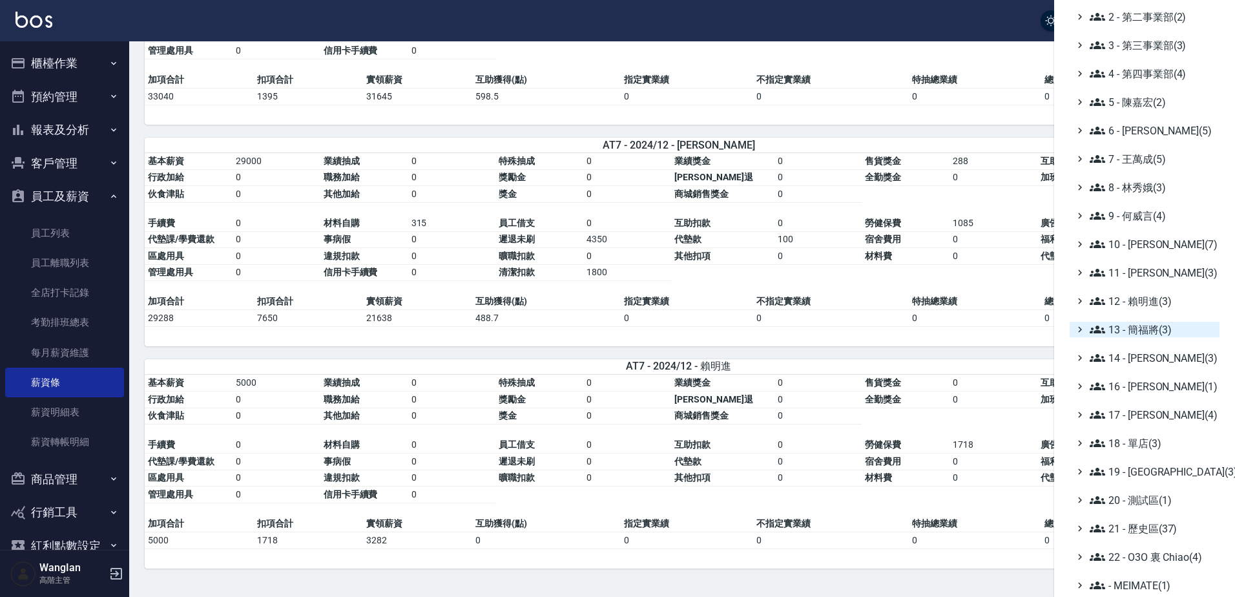
scroll to position [142, 0]
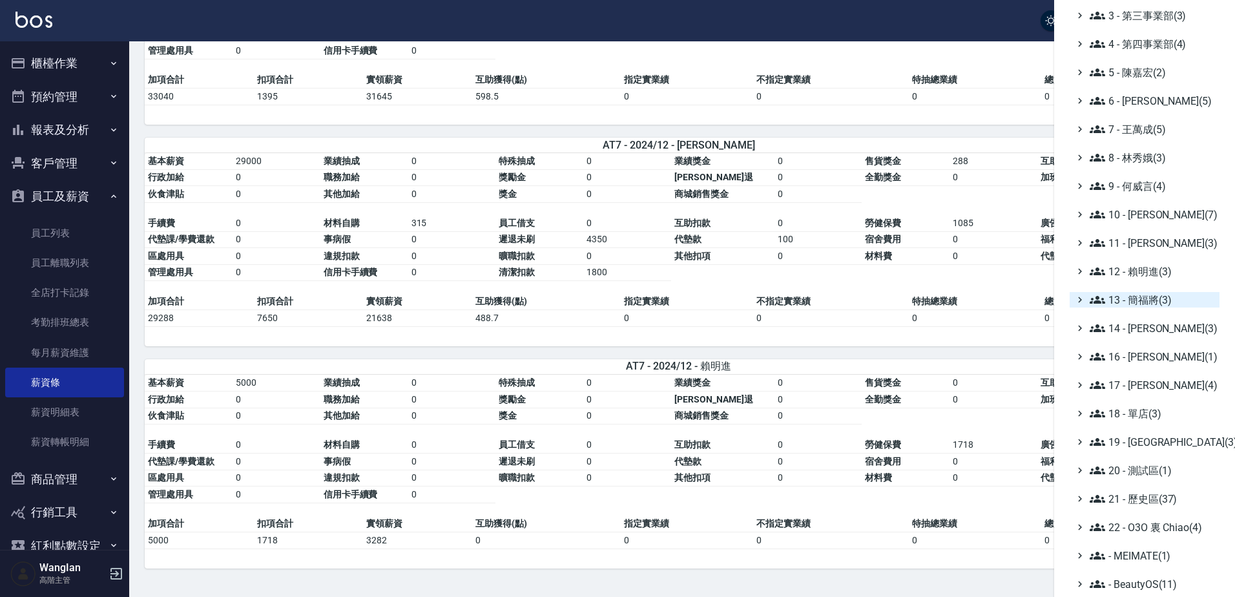
click at [1183, 519] on ul "全部(251) 0 - 總管理處(2) 1 - 第一事業部(8) 2 - 第二事業部(2) 3 - 第三事業部(3) 4 - 第四事業部(4) 5 - [PE…" at bounding box center [1144, 242] width 150 height 697
click at [1186, 526] on span "22 - O3O 裏 Chiao(4)" at bounding box center [1151, 526] width 125 height 15
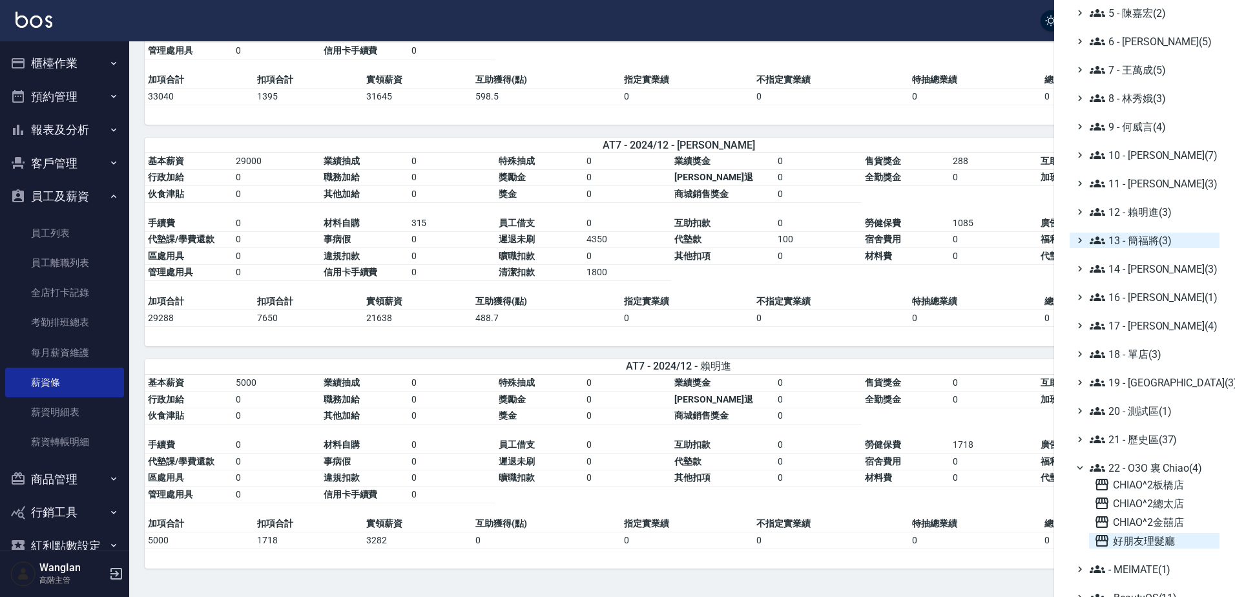
scroll to position [207, 0]
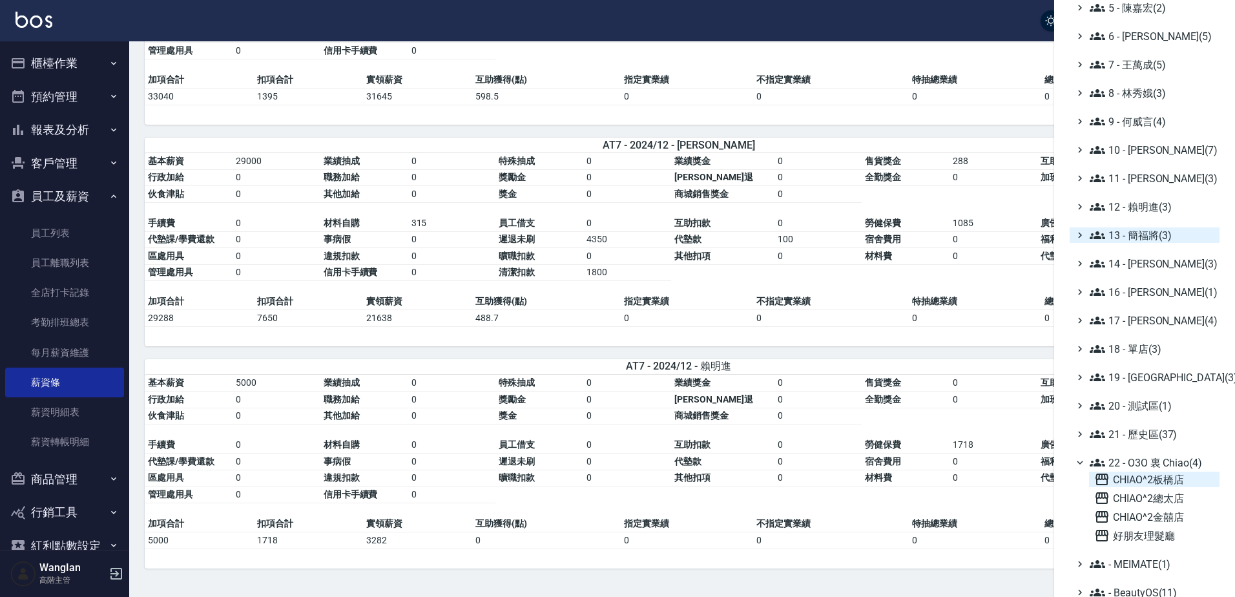
click at [1190, 482] on span "CHIAO^2板橋店" at bounding box center [1154, 478] width 120 height 15
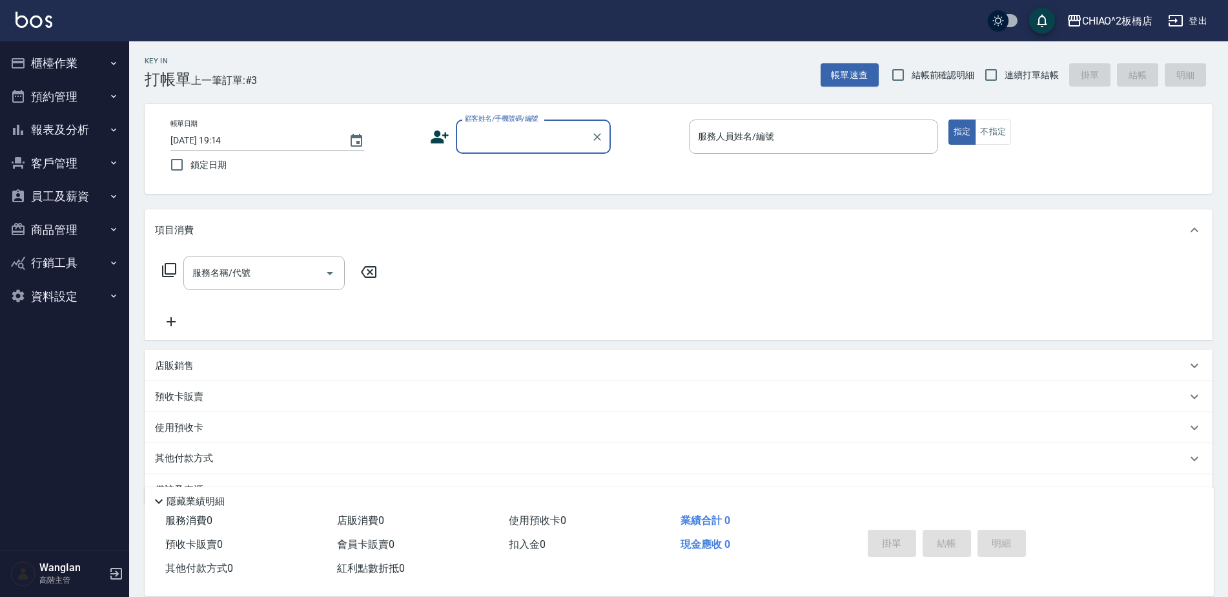
click at [59, 197] on button "員工及薪資" at bounding box center [64, 197] width 119 height 34
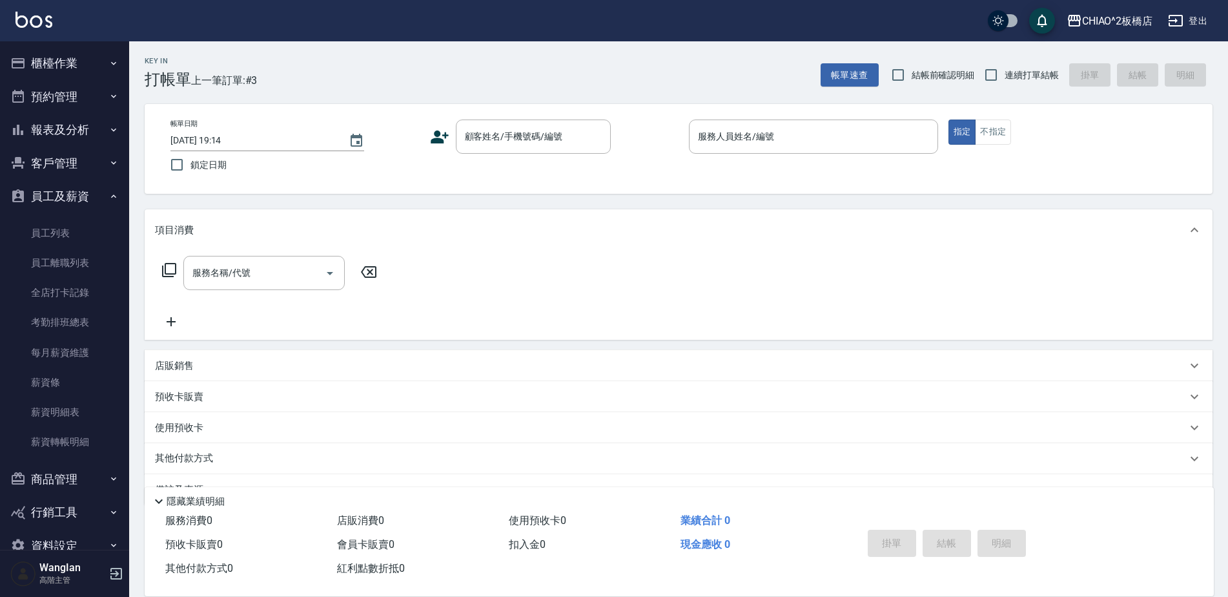
click at [80, 188] on button "員工及薪資" at bounding box center [64, 197] width 119 height 34
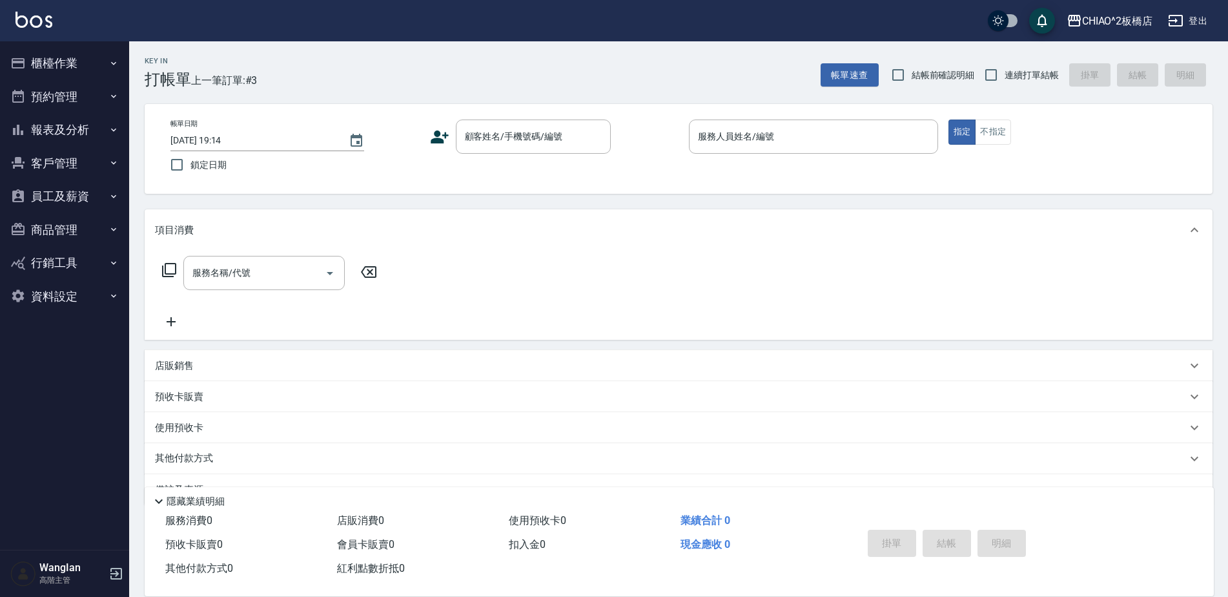
click at [103, 227] on button "商品管理" at bounding box center [64, 230] width 119 height 34
click at [94, 201] on button "員工及薪資" at bounding box center [64, 197] width 119 height 34
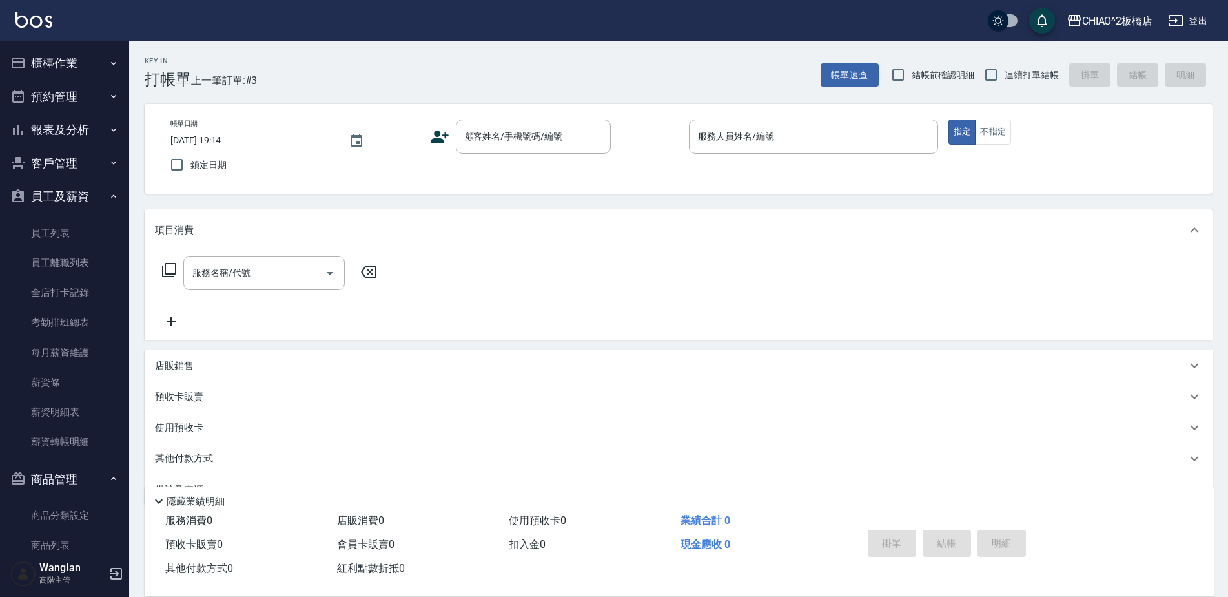
click at [91, 164] on button "客戶管理" at bounding box center [64, 164] width 119 height 34
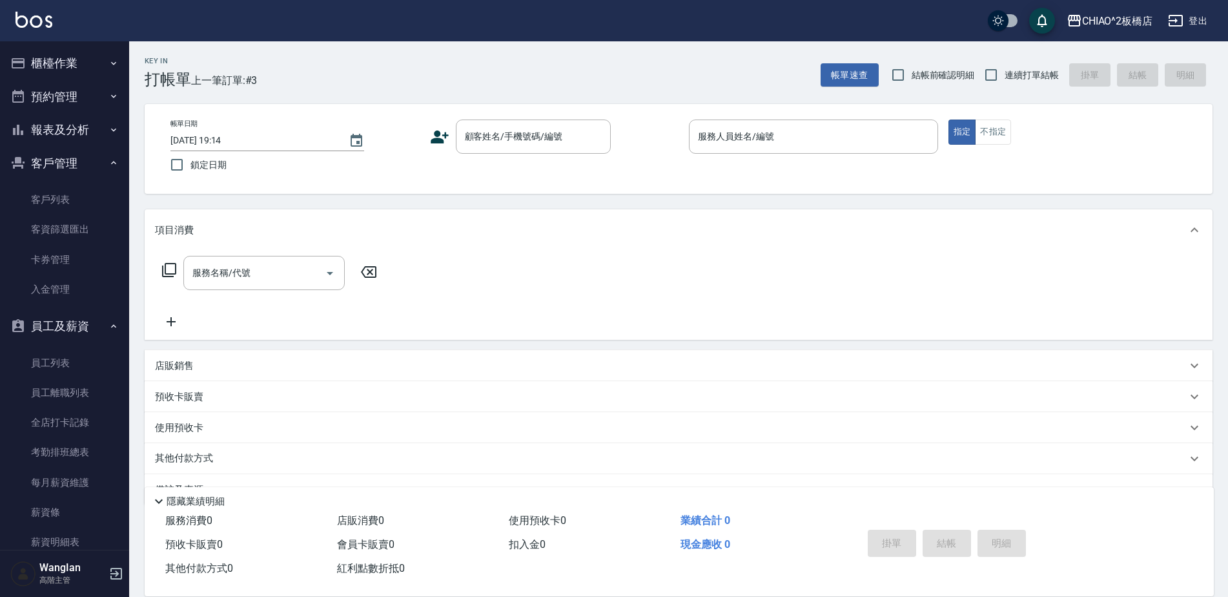
click at [95, 163] on button "客戶管理" at bounding box center [64, 164] width 119 height 34
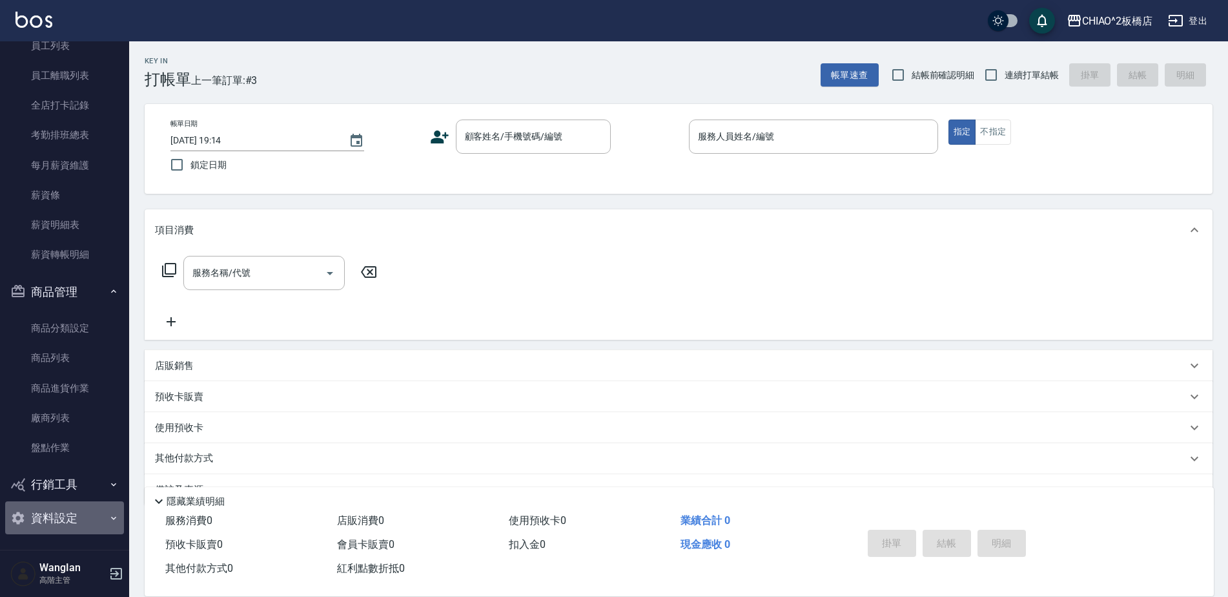
click at [70, 513] on button "資料設定" at bounding box center [64, 518] width 119 height 34
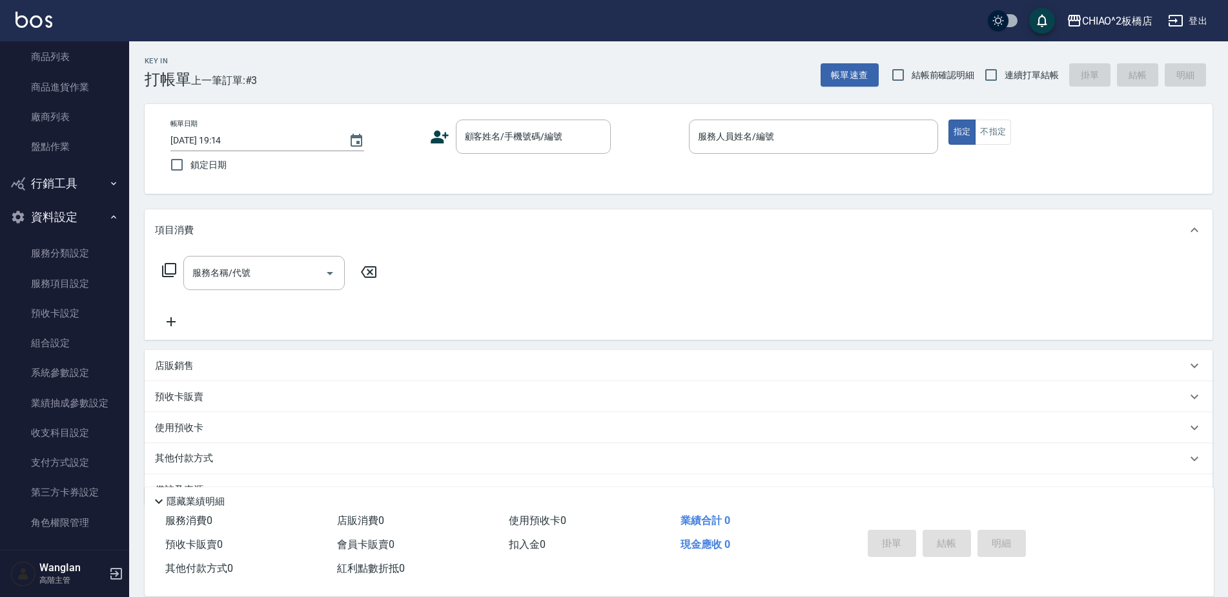
scroll to position [495, 0]
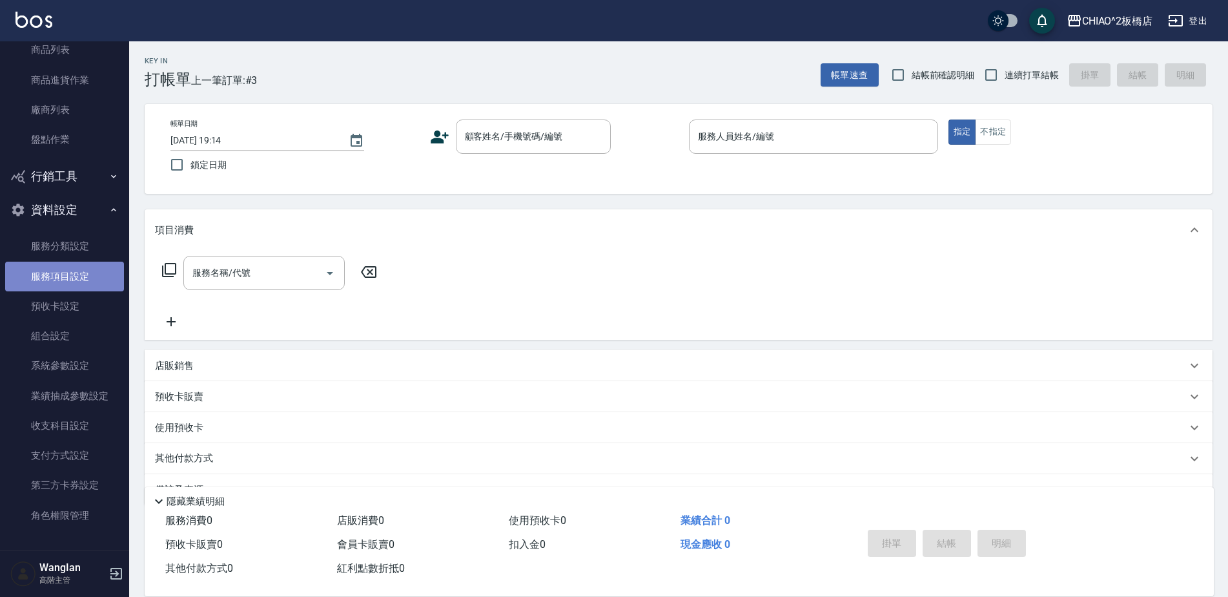
click at [94, 268] on link "服務項目設定" at bounding box center [64, 277] width 119 height 30
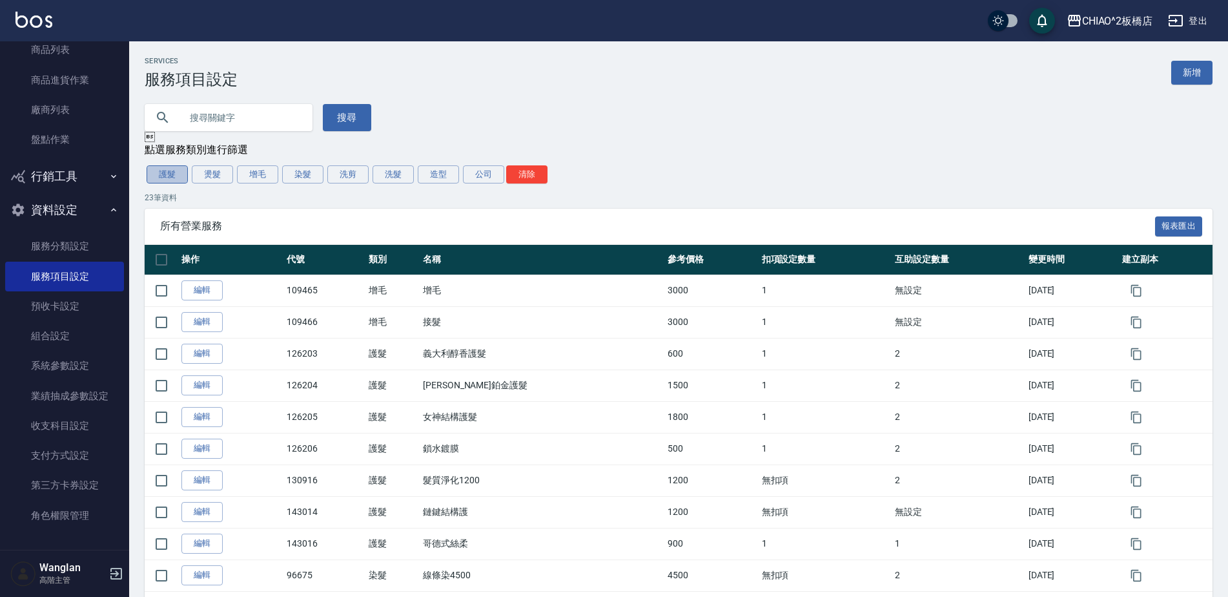
click at [154, 170] on button "護髮" at bounding box center [167, 174] width 41 height 18
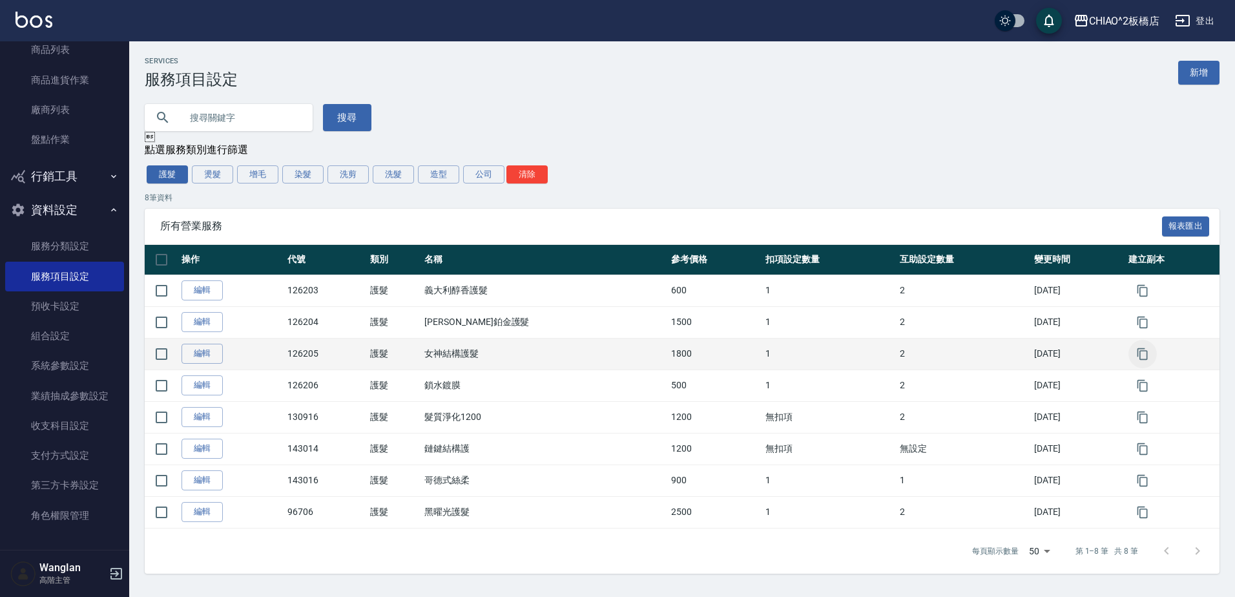
click at [1137, 357] on icon "button" at bounding box center [1142, 353] width 10 height 12
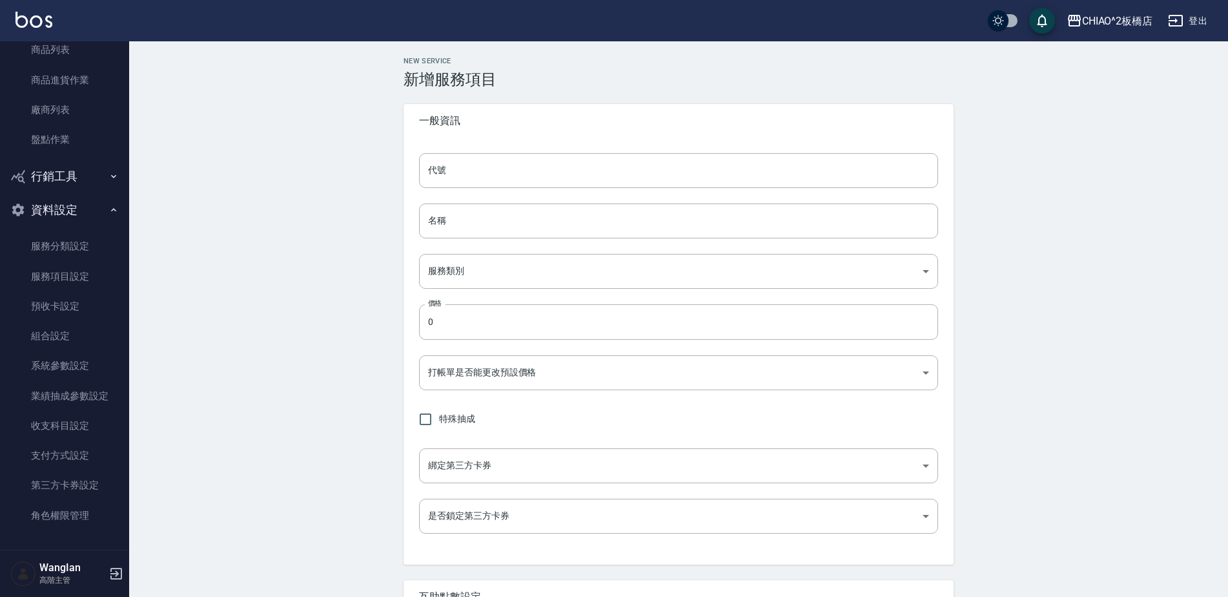
type input "126205的副本"
type input "女神結構護髮的副本"
type input "47a6ab7f-44e0-4422-8d8a-0300a890a118"
type input "1800"
type input "FALSE"
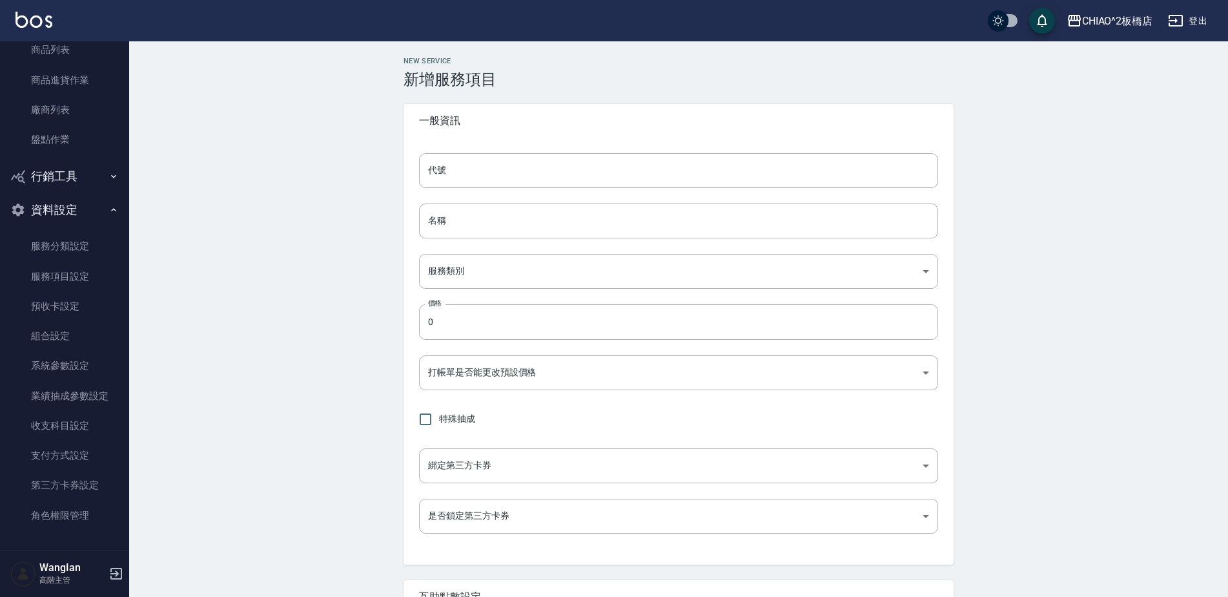
type input "none"
type input "UNSET"
type input "洗髮"
type input "1"
type input "固定金額"
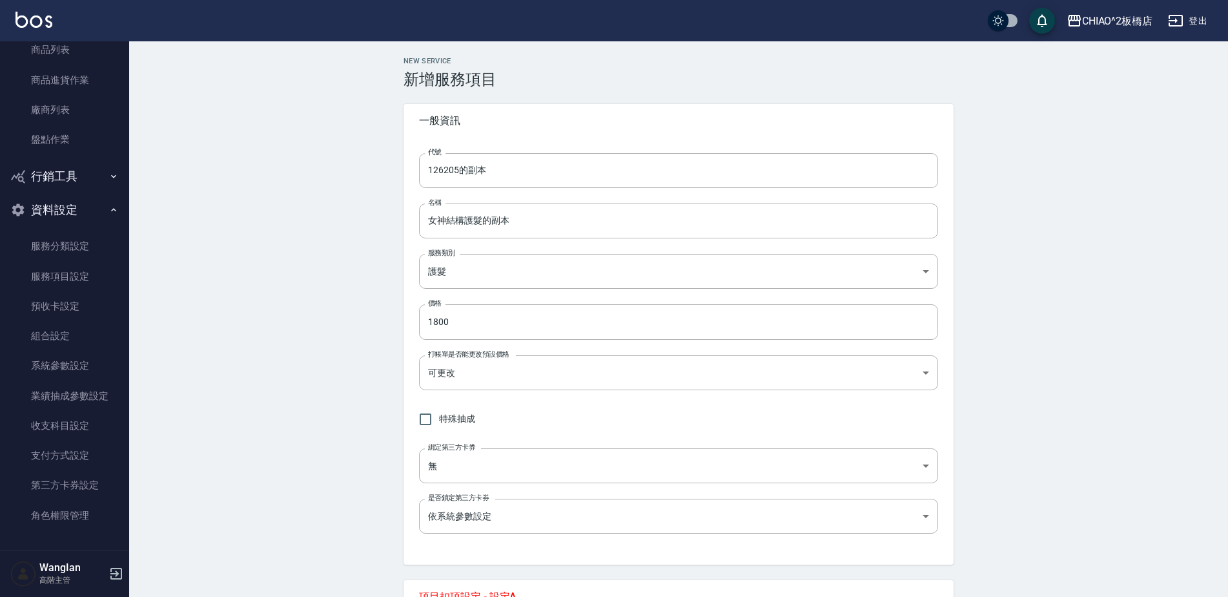
click at [543, 320] on input "1800" at bounding box center [678, 321] width 519 height 35
paste input "4888"
type input "4888"
drag, startPoint x: 1077, startPoint y: 238, endPoint x: 754, endPoint y: 230, distance: 323.6
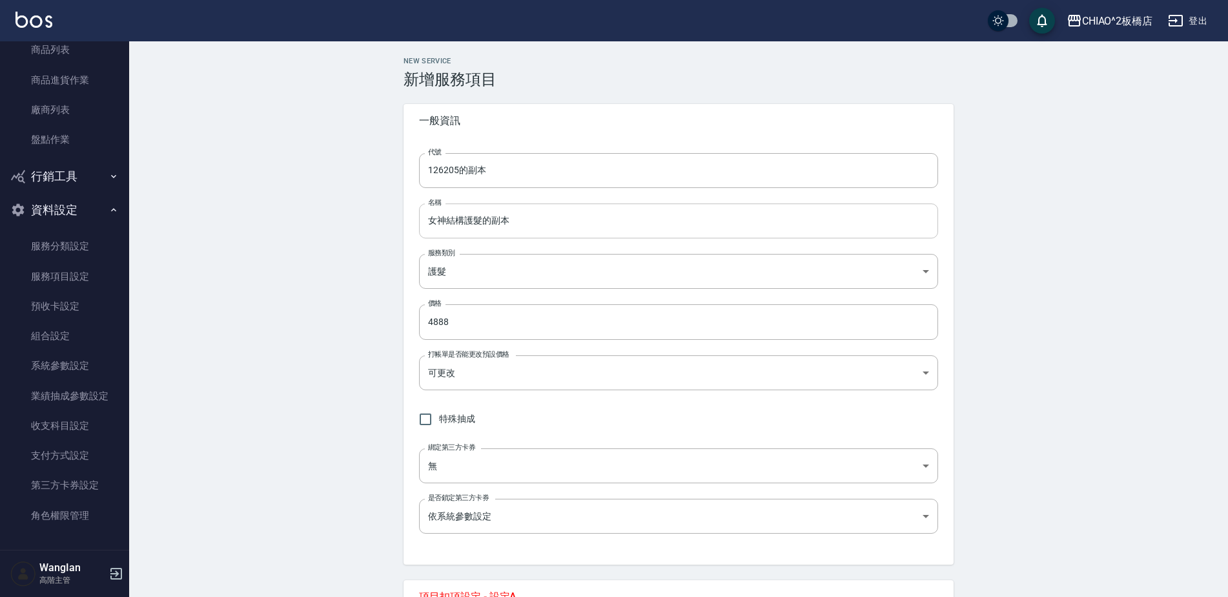
click at [568, 223] on input "女神結構護髮的副本" at bounding box center [678, 220] width 519 height 35
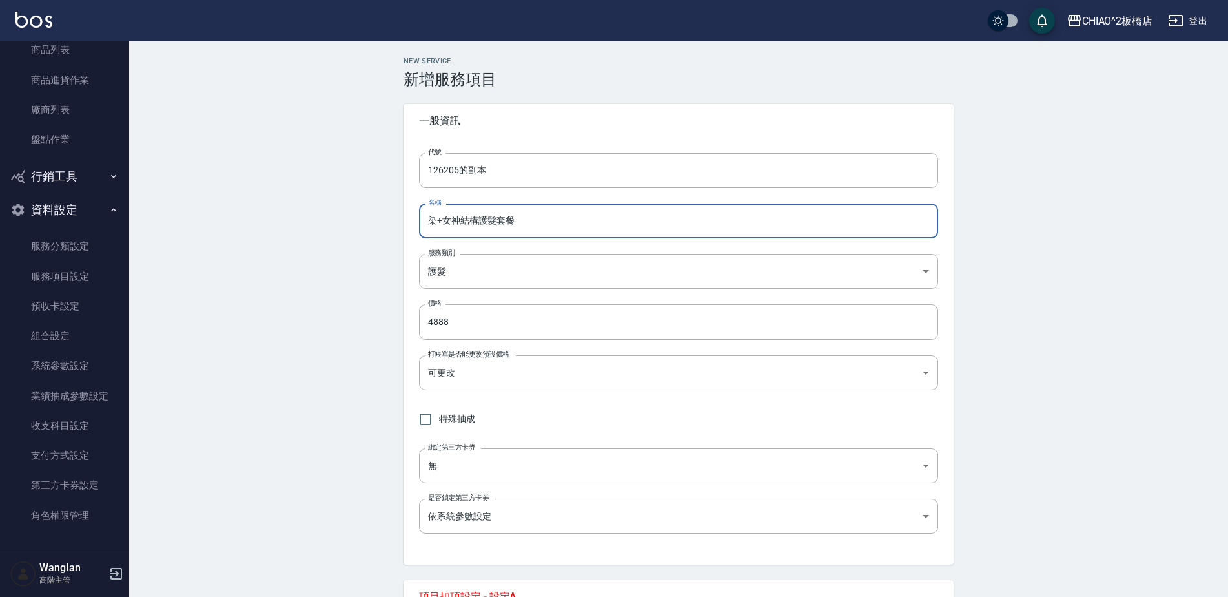
type input "染+女神結構護髮套餐"
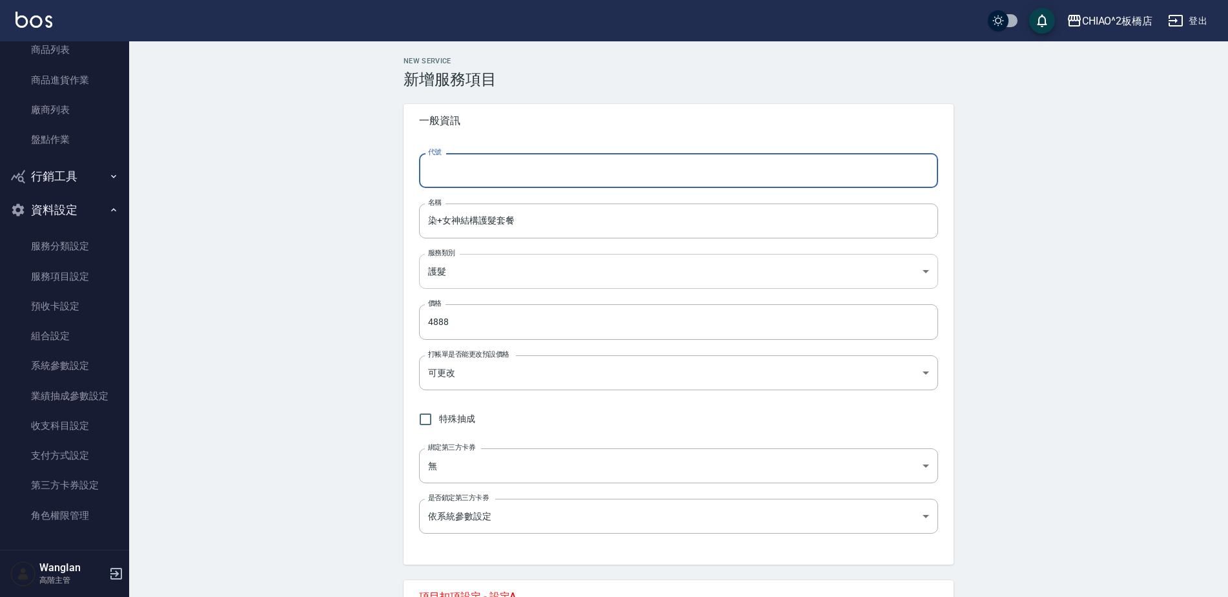
paste input "126207"
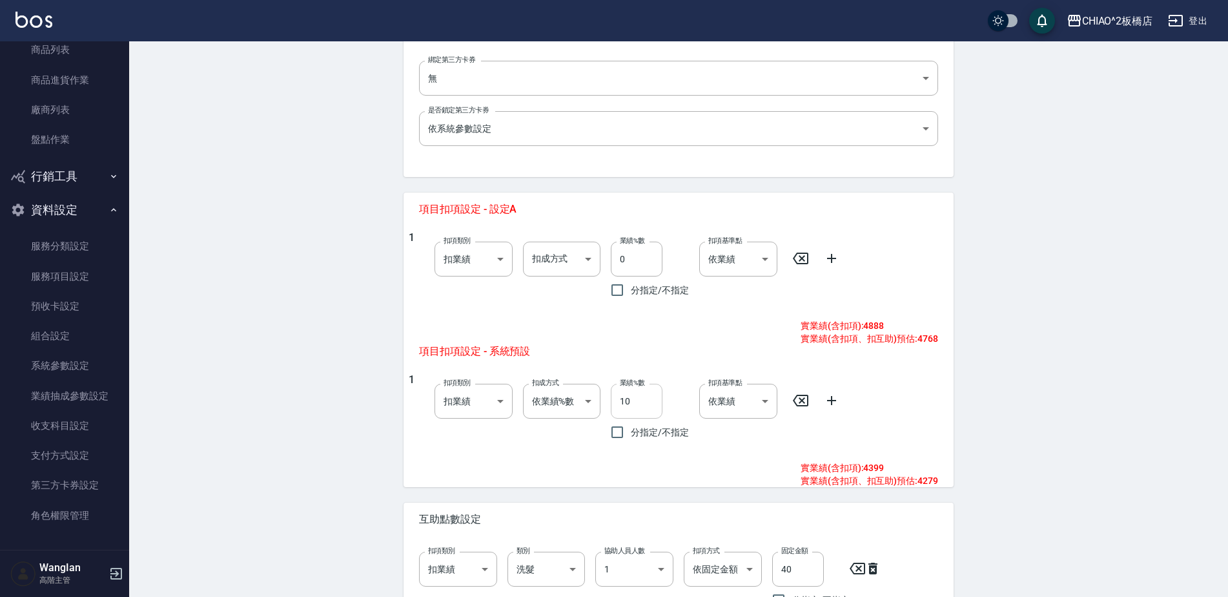
type input "126207"
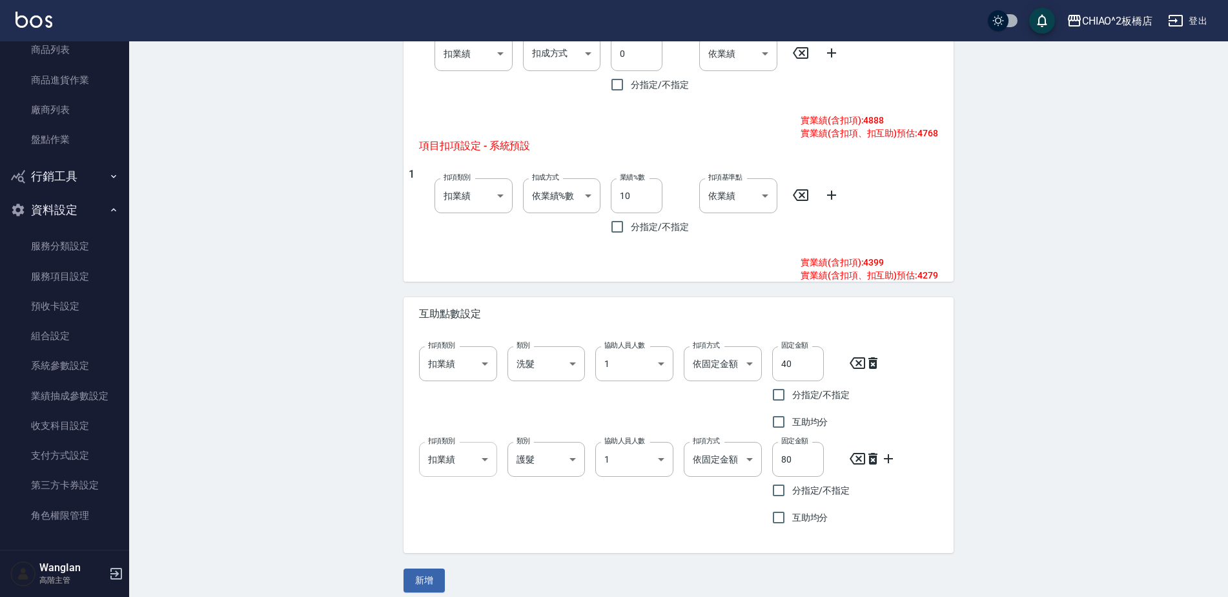
scroll to position [604, 0]
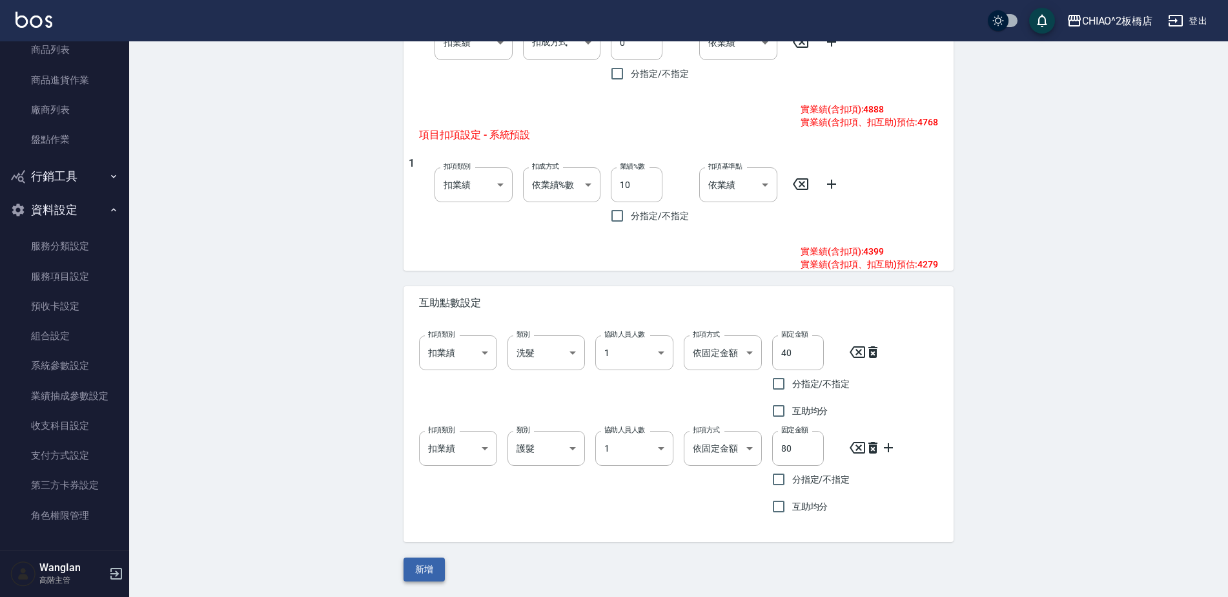
click at [412, 564] on button "新增" at bounding box center [424, 569] width 41 height 24
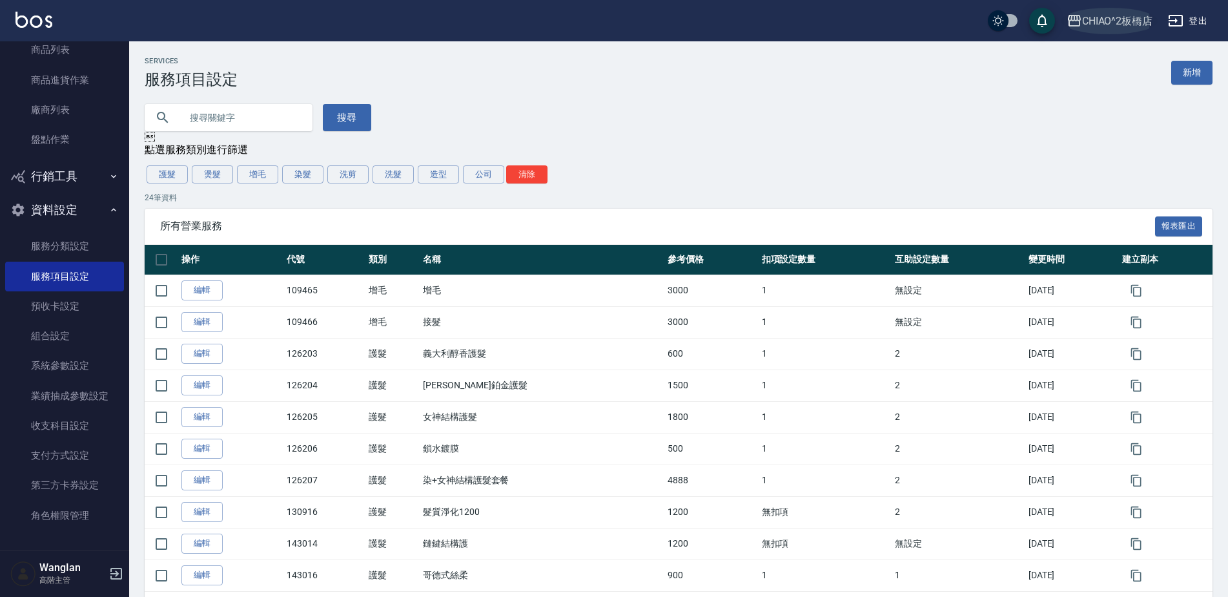
click at [1097, 17] on div "CHIAO^2板橋店" at bounding box center [1117, 21] width 71 height 16
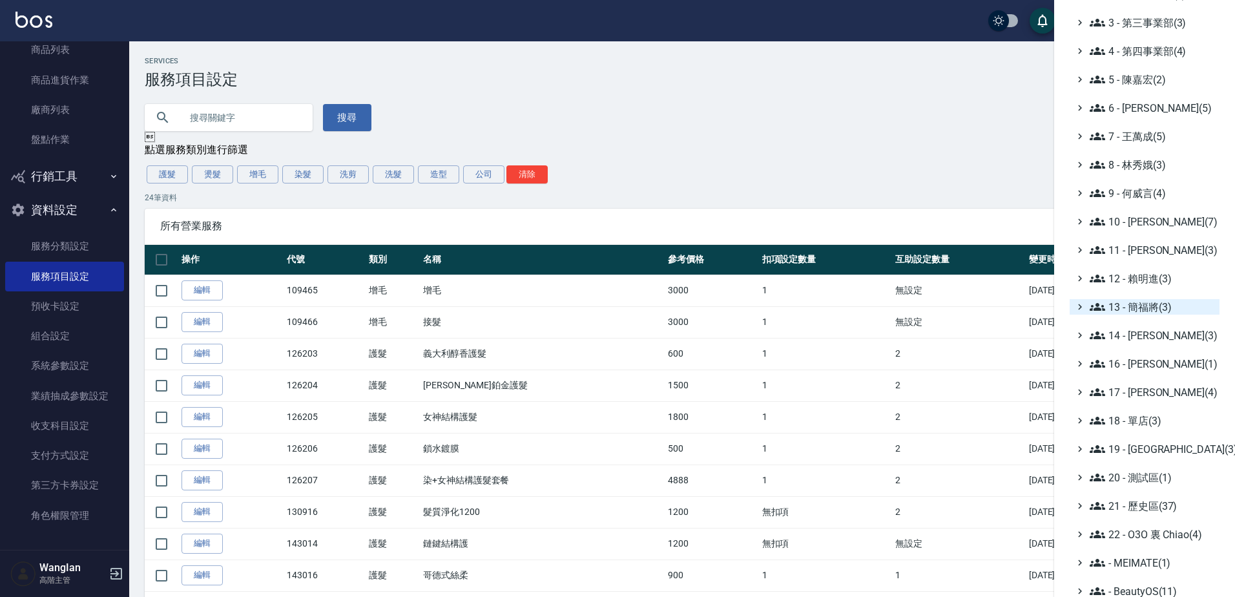
scroll to position [142, 0]
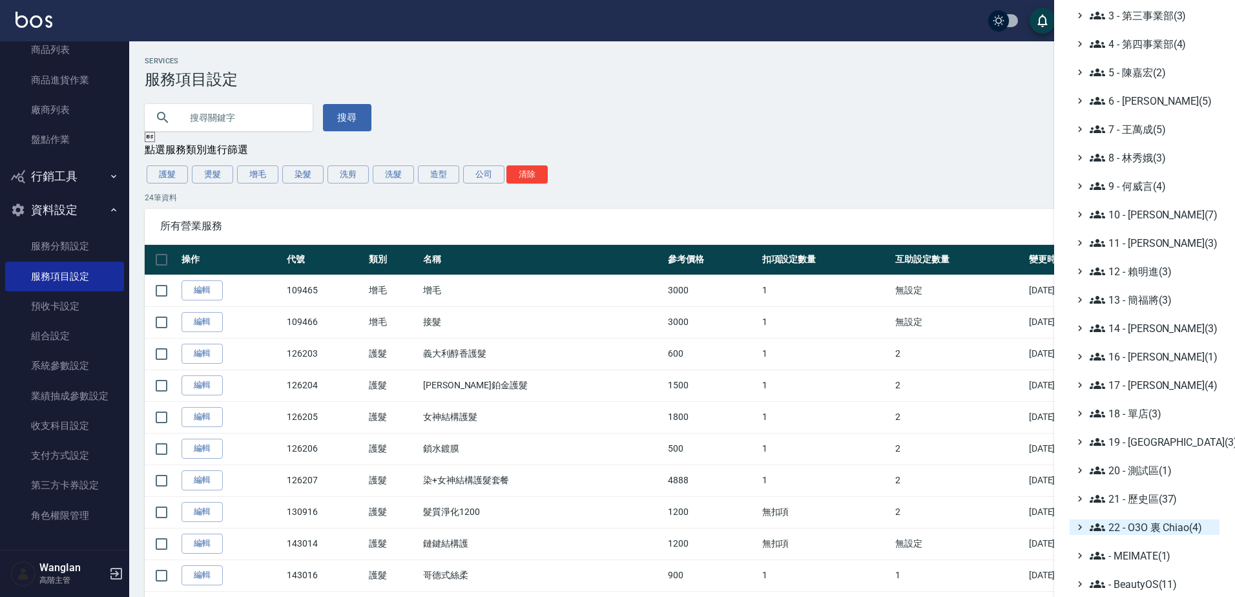
click at [1161, 521] on span "22 - O3O 裏 Chiao(4)" at bounding box center [1151, 526] width 125 height 15
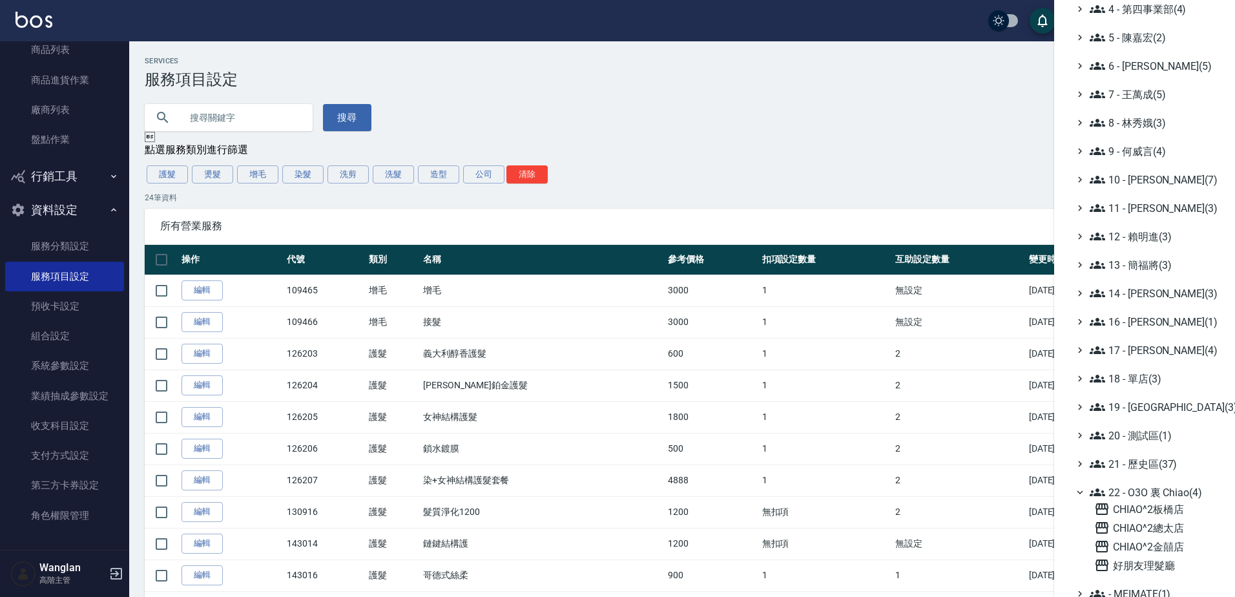
scroll to position [207, 0]
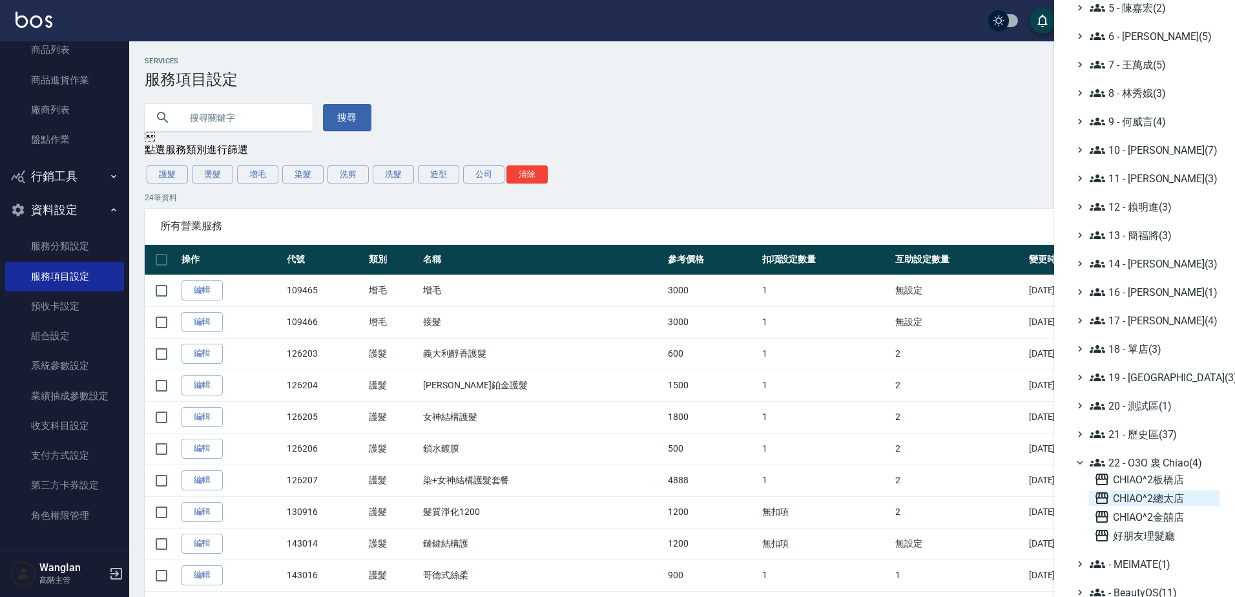
click at [1176, 499] on span "CHIAO^2總太店" at bounding box center [1154, 497] width 120 height 15
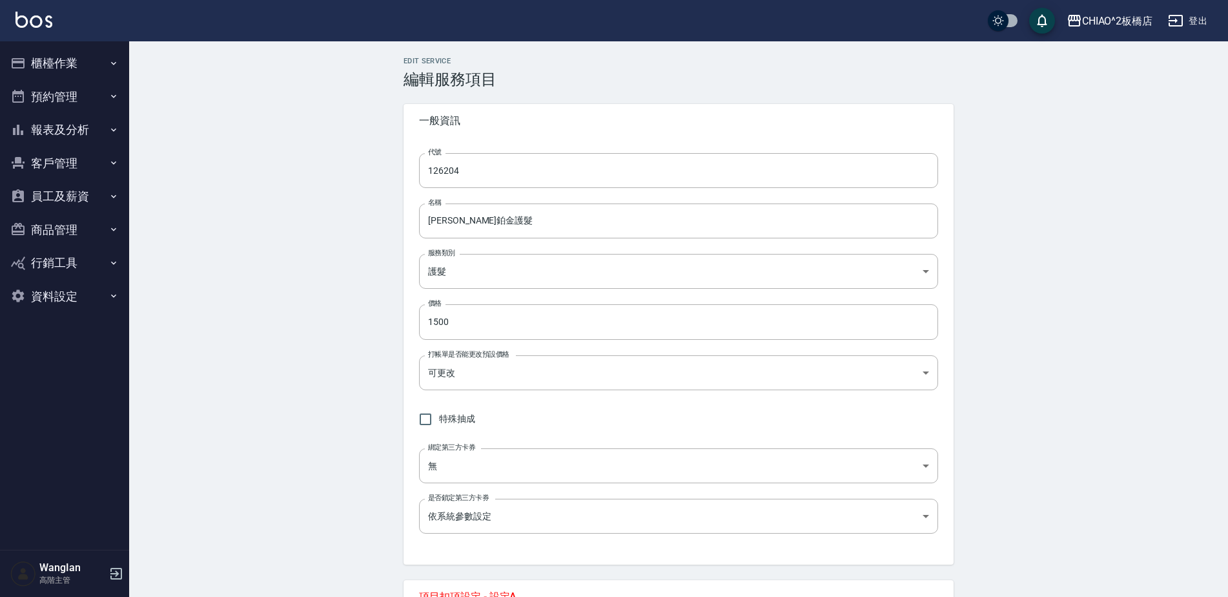
click at [108, 207] on button "員工及薪資" at bounding box center [64, 197] width 119 height 34
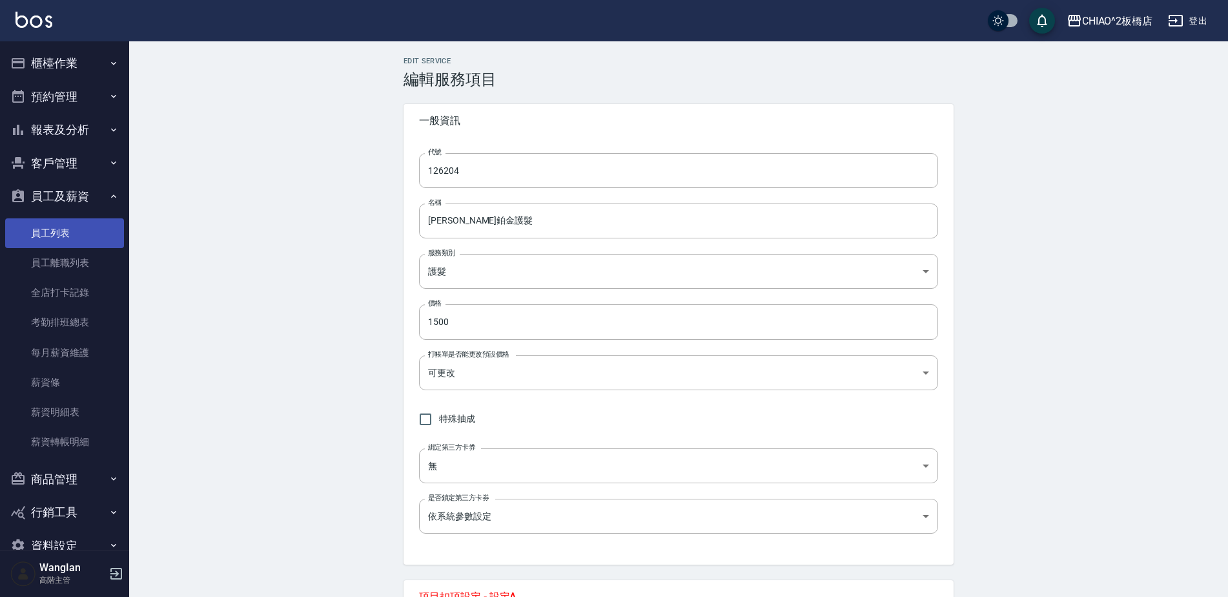
click at [96, 233] on link "員工列表" at bounding box center [64, 233] width 119 height 30
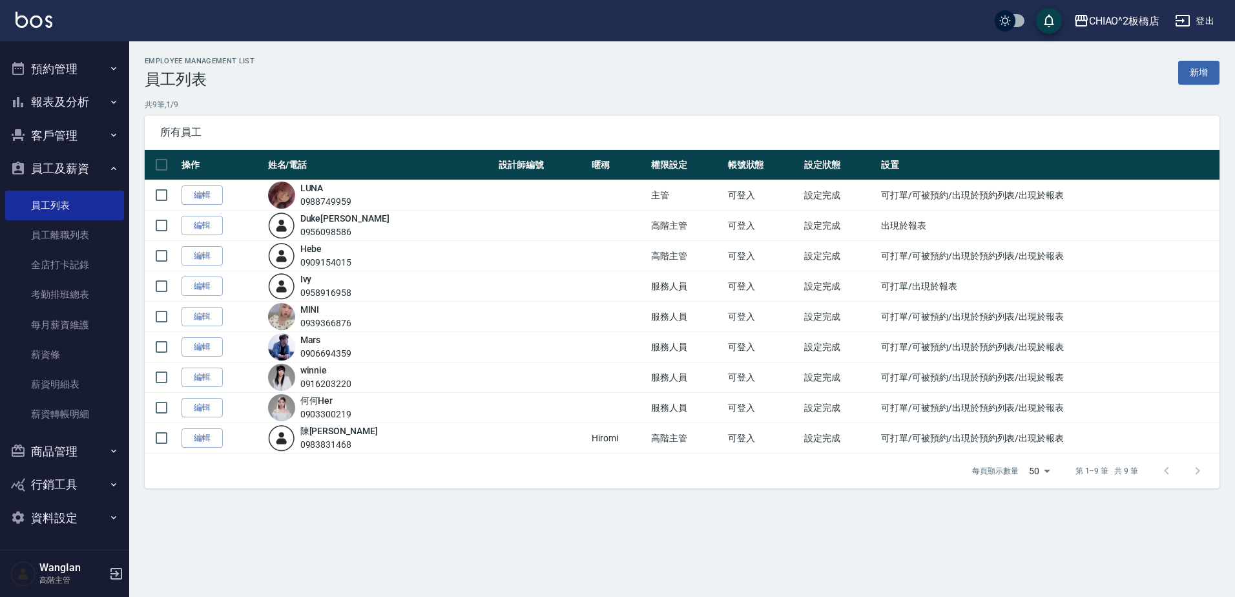
click at [64, 516] on button "資料設定" at bounding box center [64, 518] width 119 height 34
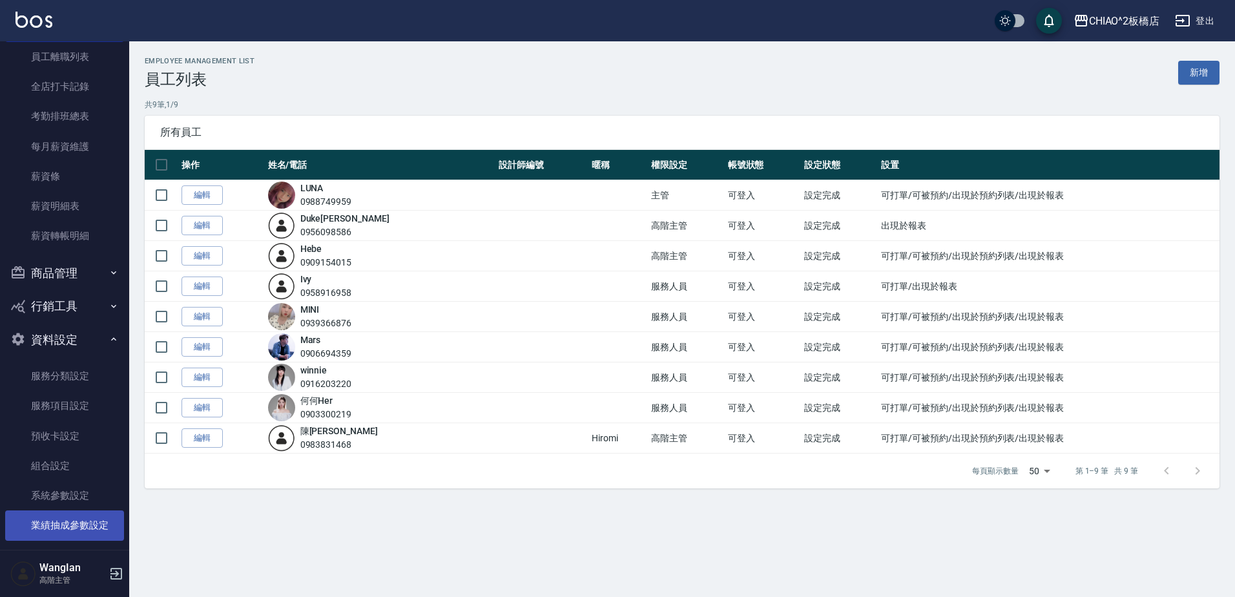
scroll to position [222, 0]
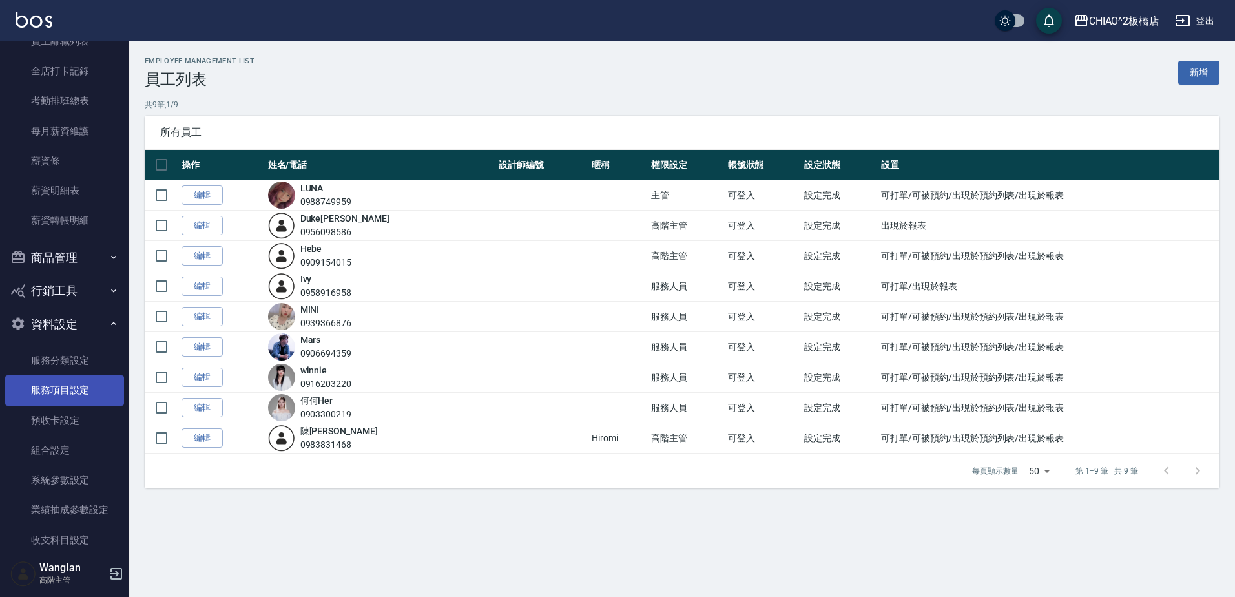
click at [72, 393] on link "服務項目設定" at bounding box center [64, 390] width 119 height 30
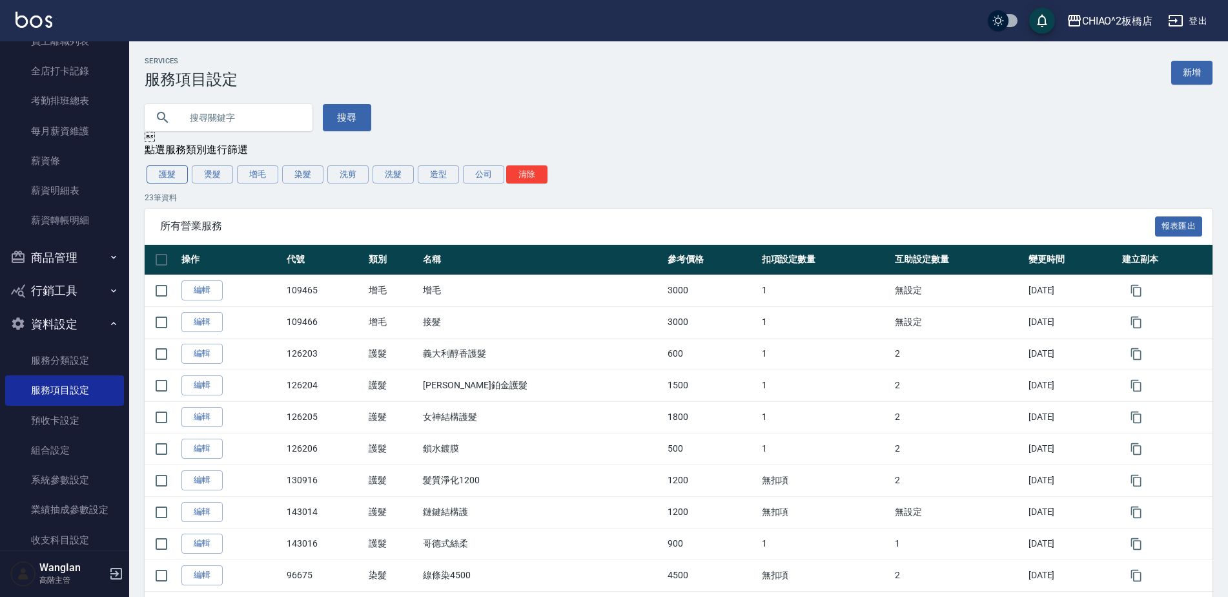
click at [174, 180] on button "護髮" at bounding box center [167, 174] width 41 height 18
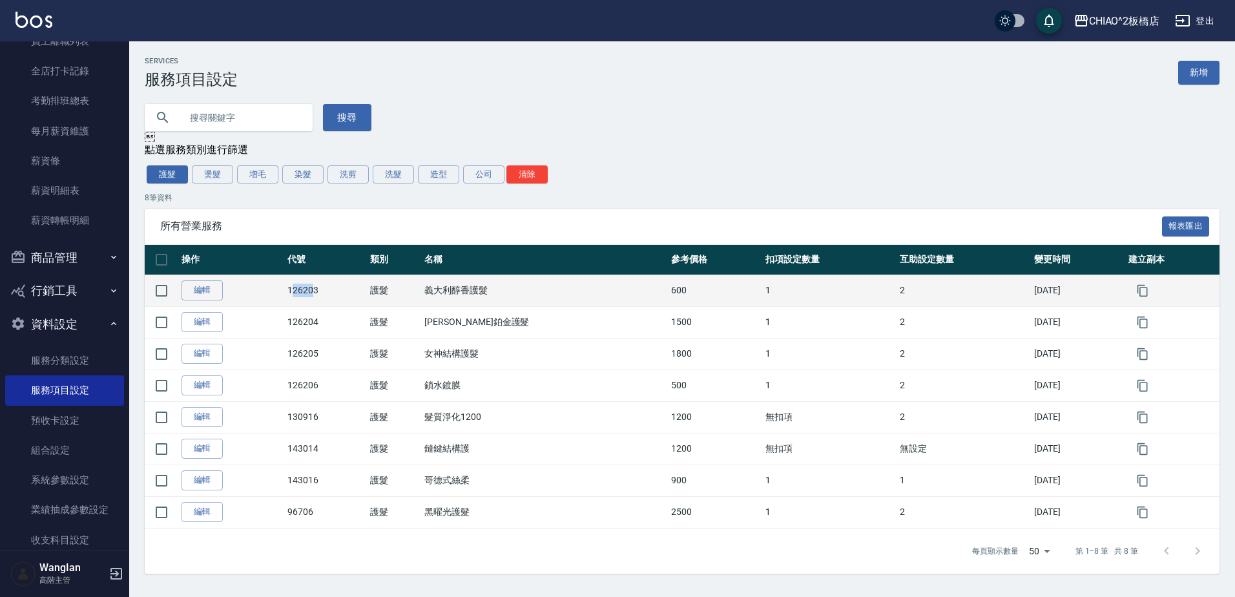
drag, startPoint x: 298, startPoint y: 287, endPoint x: 318, endPoint y: 292, distance: 20.7
click at [318, 292] on td "126203" at bounding box center [325, 290] width 83 height 32
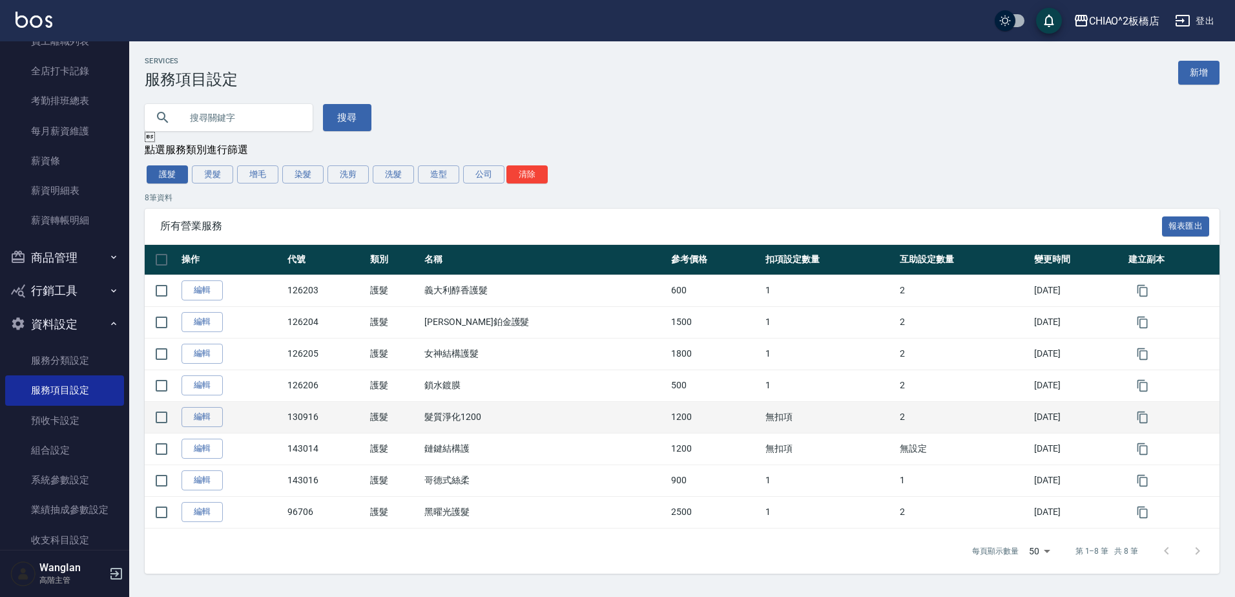
click at [306, 404] on td "130916" at bounding box center [325, 417] width 83 height 32
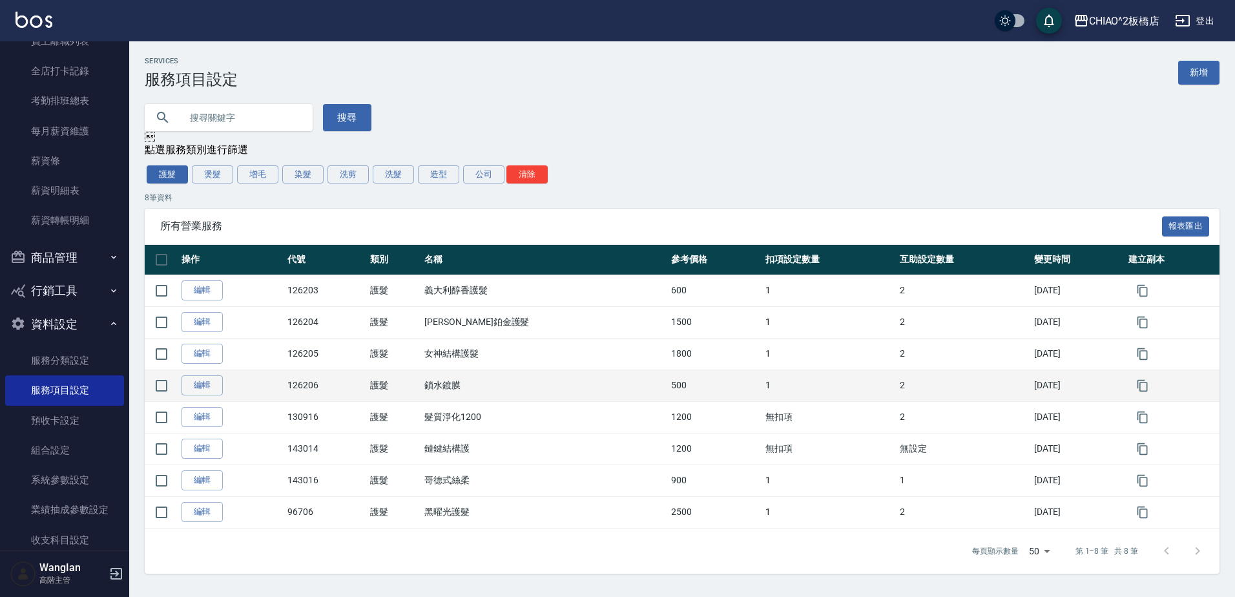
drag, startPoint x: 306, startPoint y: 404, endPoint x: 298, endPoint y: 389, distance: 16.2
click at [298, 389] on td "126206" at bounding box center [325, 385] width 83 height 32
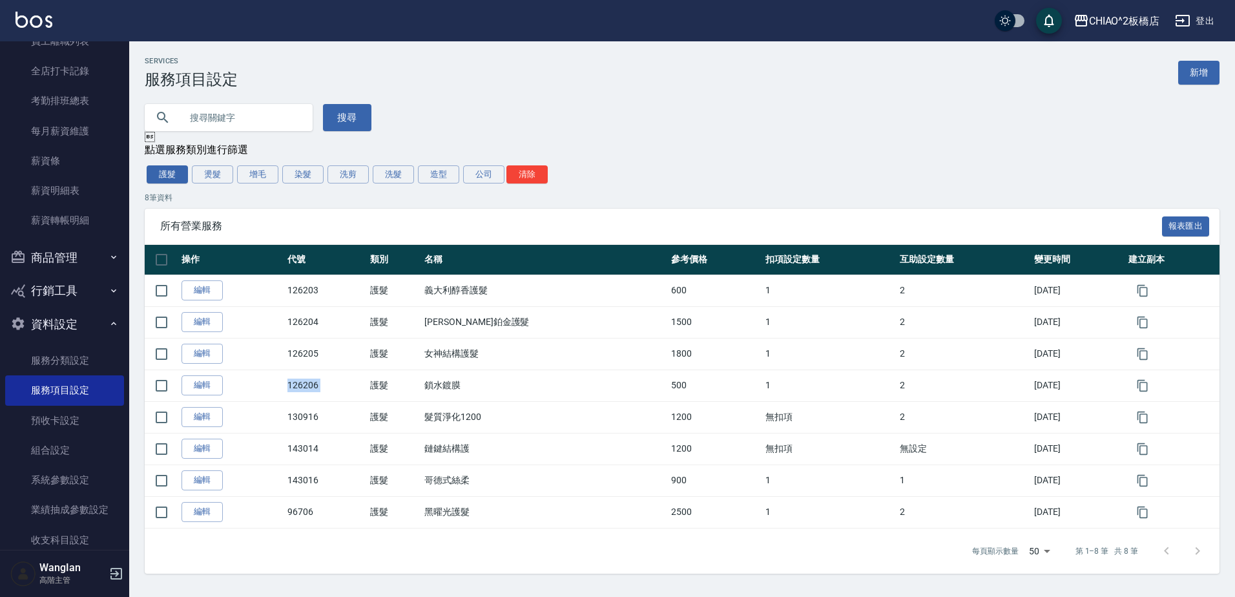
copy td "126206"
click at [1020, 73] on div "Services 服務項目設定 新增" at bounding box center [682, 73] width 1075 height 32
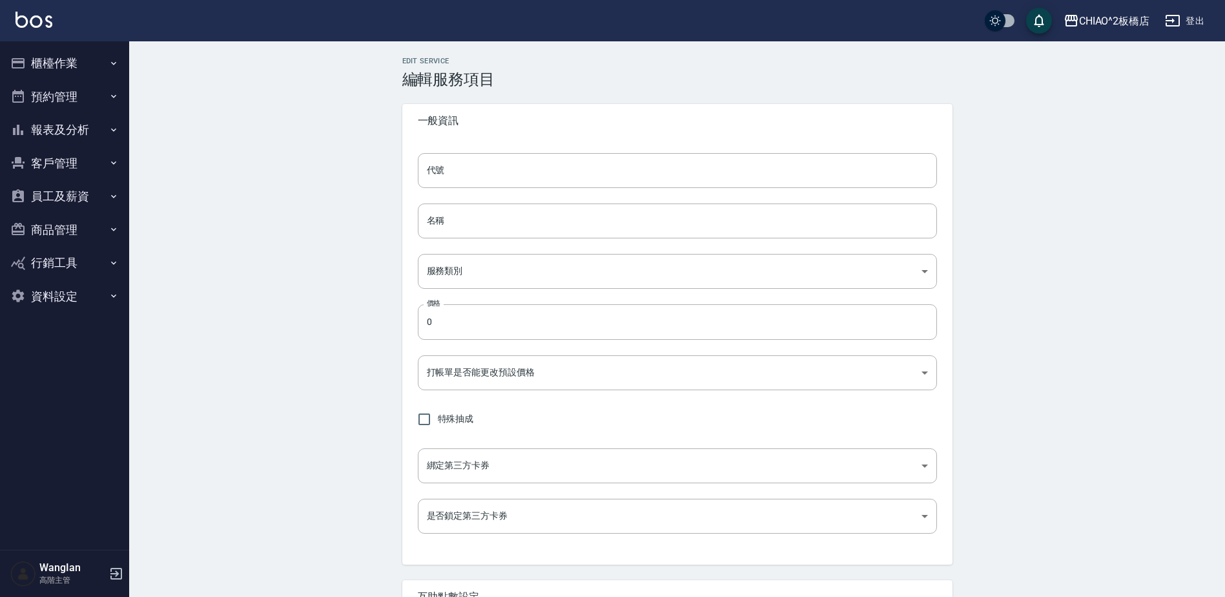
type input "126205"
type input "女神結構護髮"
type input "47a6ab7f-44e0-4422-8d8a-0300a890a118"
type input "1800"
type input "FALSE"
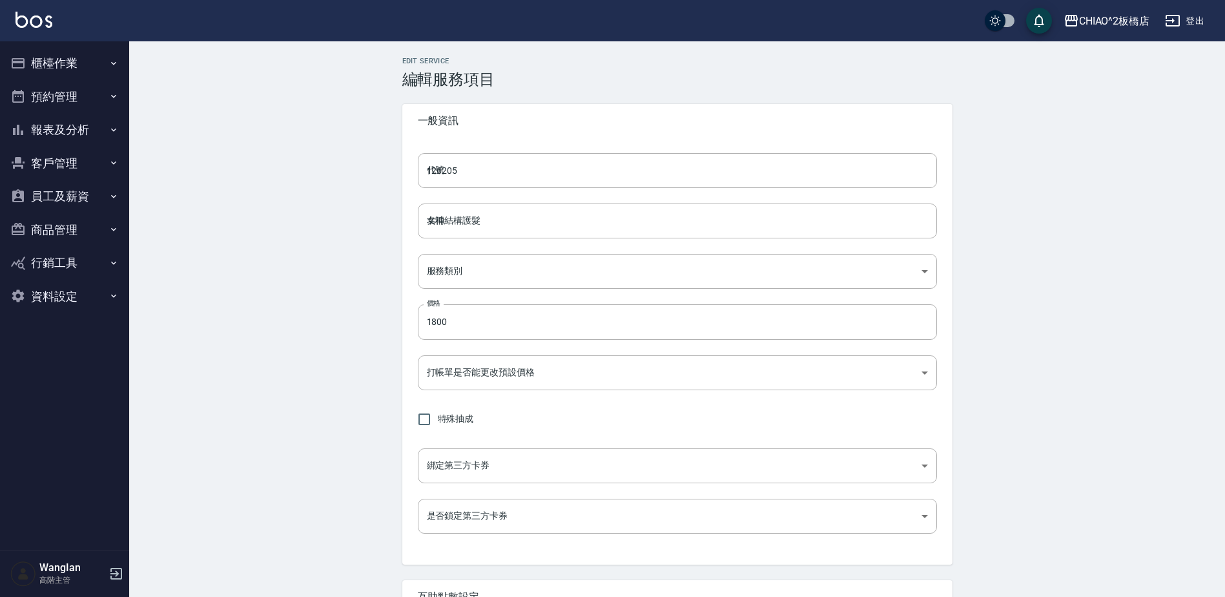
type input "none"
type input "UNSET"
type input "洗髮"
type input "1"
type input "固定金額"
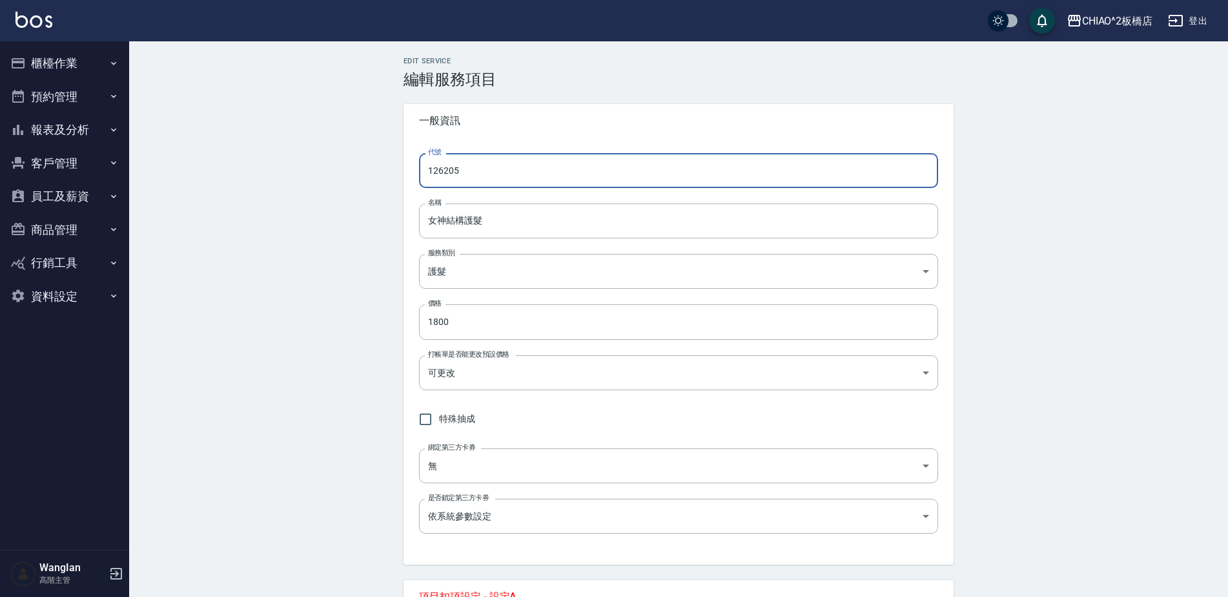
click at [561, 167] on input "126205" at bounding box center [678, 170] width 519 height 35
paste input "6"
type input "126207"
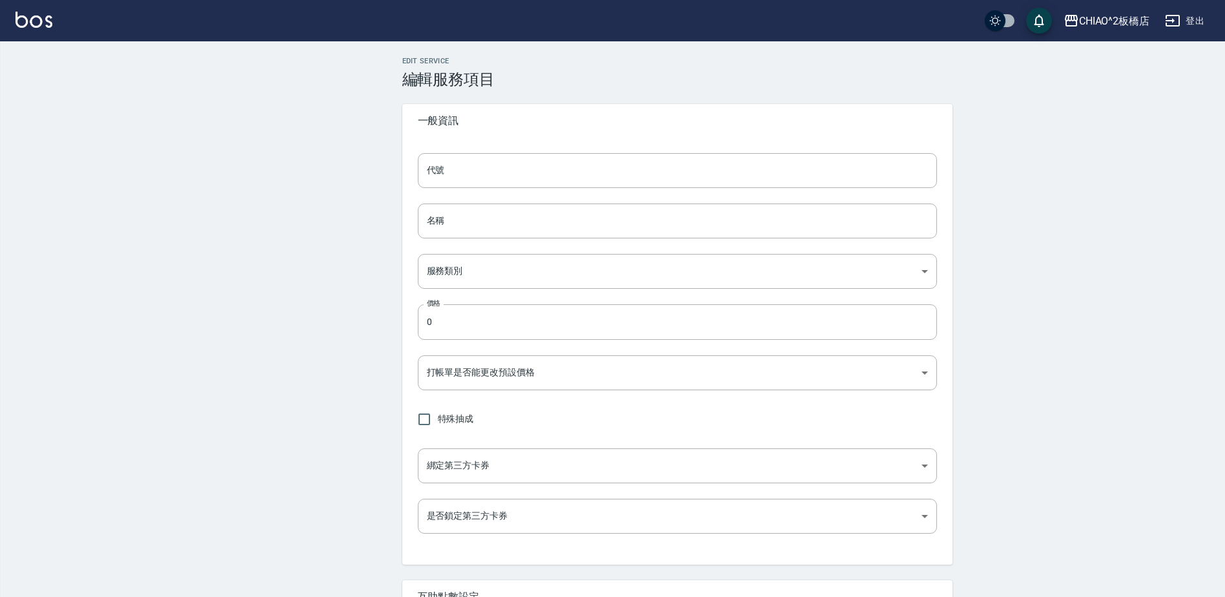
type input "126205"
type input "女神結構護髮"
type input "47a6ab7f-44e0-4422-8d8a-0300a890a118"
type input "1800"
type input "FALSE"
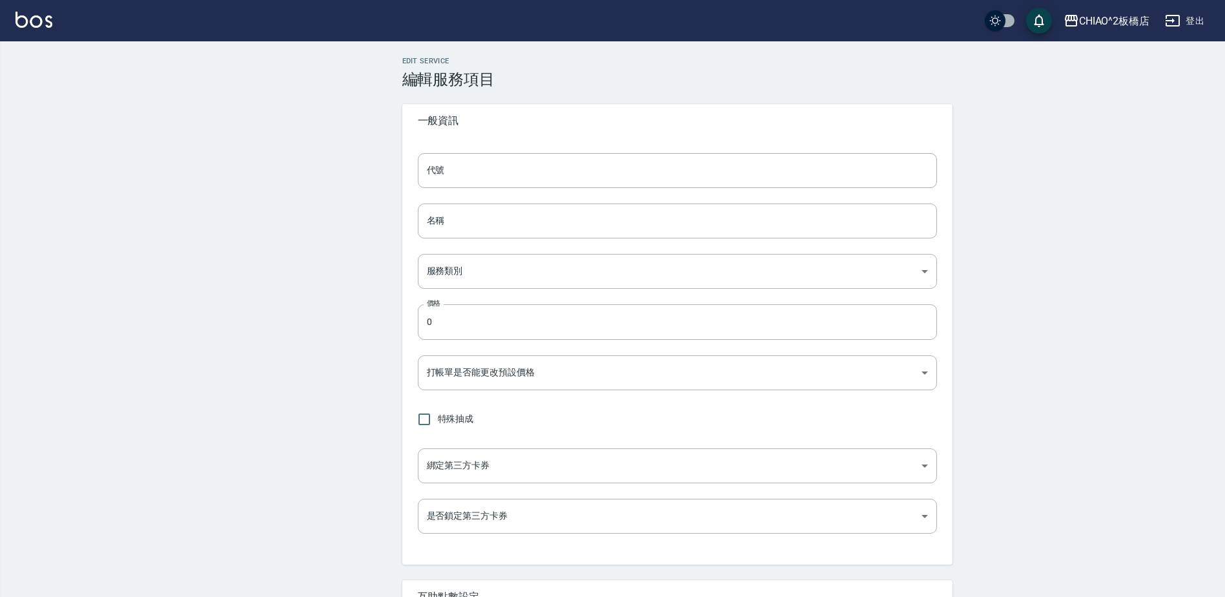
type input "none"
type input "UNSET"
type input "洗髮"
type input "1"
type input "固定金額"
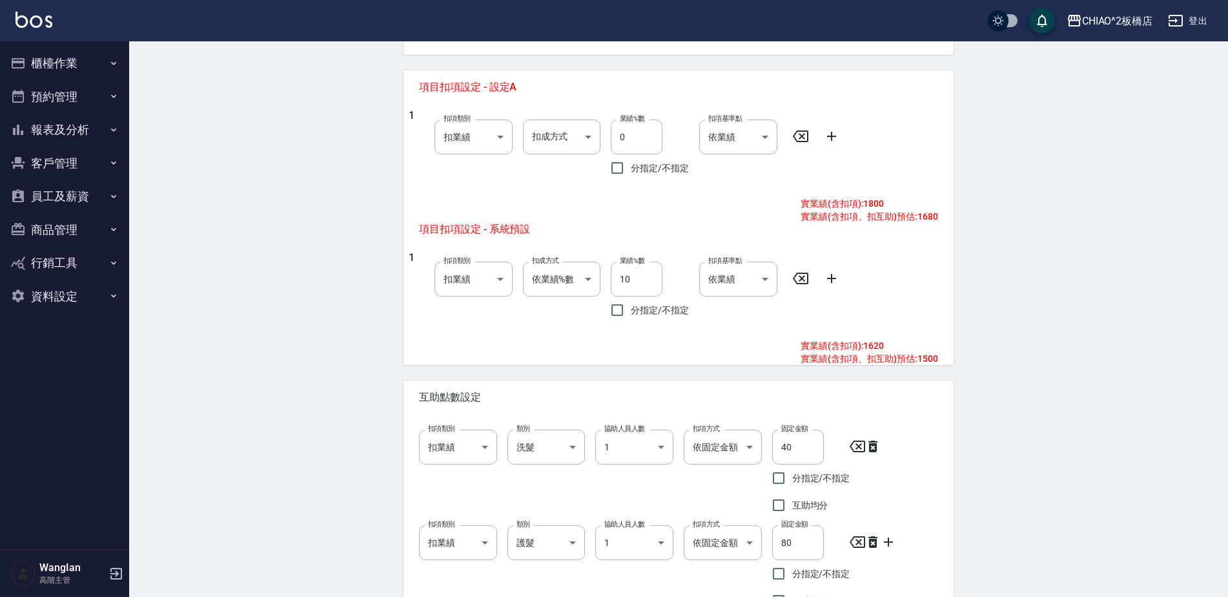
scroll to position [517, 0]
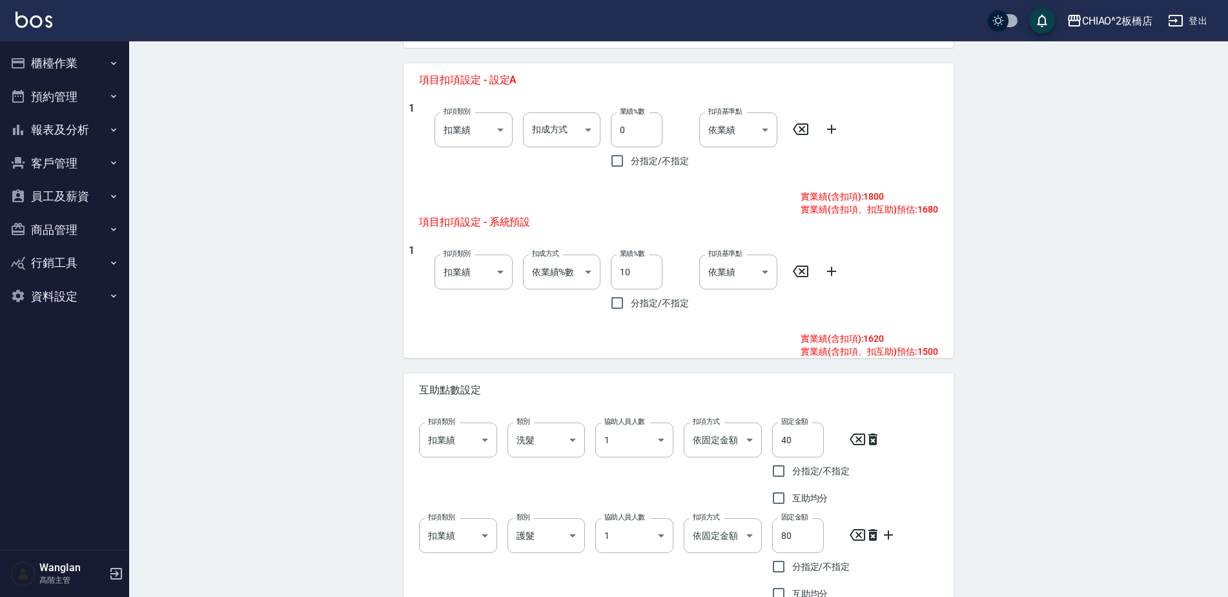
click at [1110, 335] on div "Edit Service 編輯服務項目 一般資訊 代號 126205 代號 名稱 女神結構護髮 名稱 服務類別 護髮 47a6ab7f-44e0-4422-8…" at bounding box center [678, 104] width 1099 height 1159
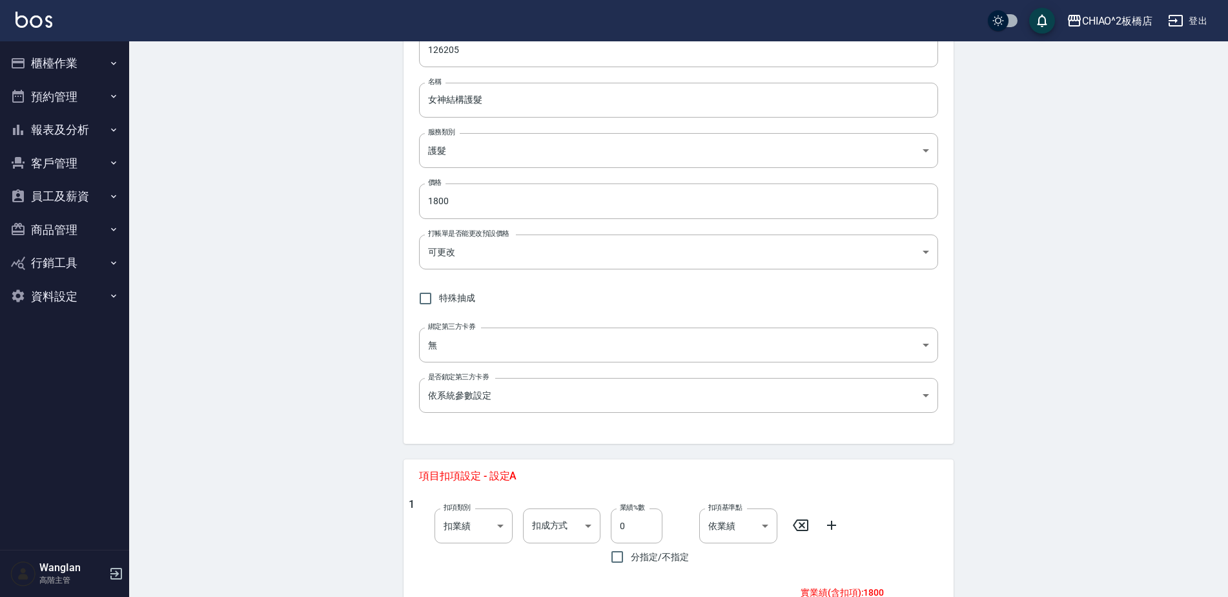
scroll to position [0, 0]
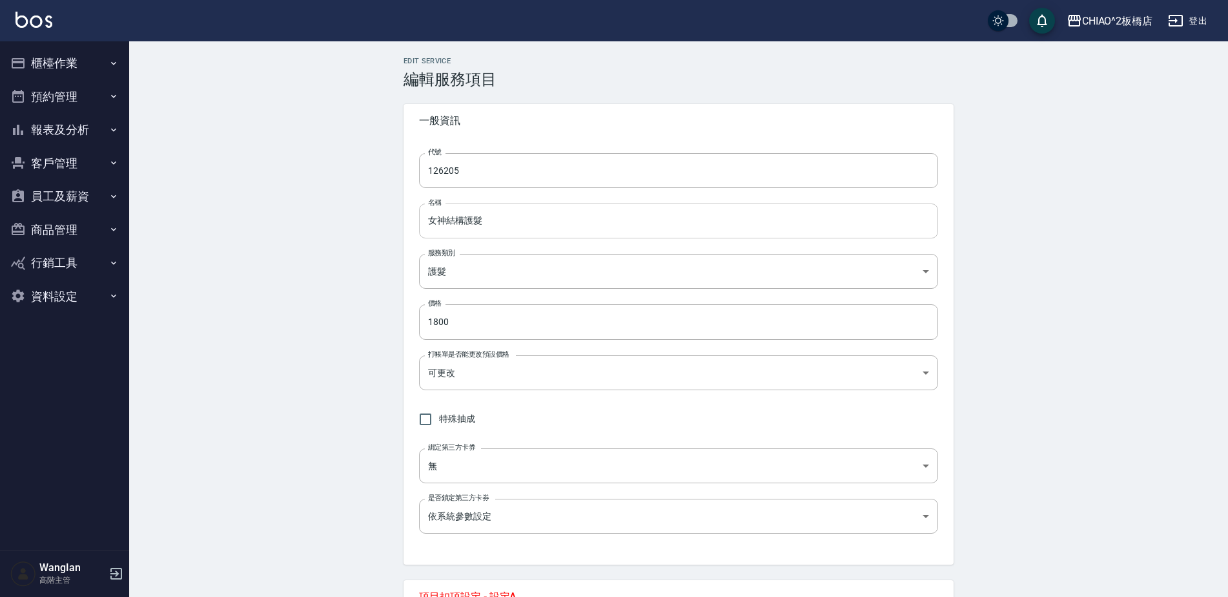
click at [560, 222] on input "女神結構護髮" at bounding box center [678, 220] width 519 height 35
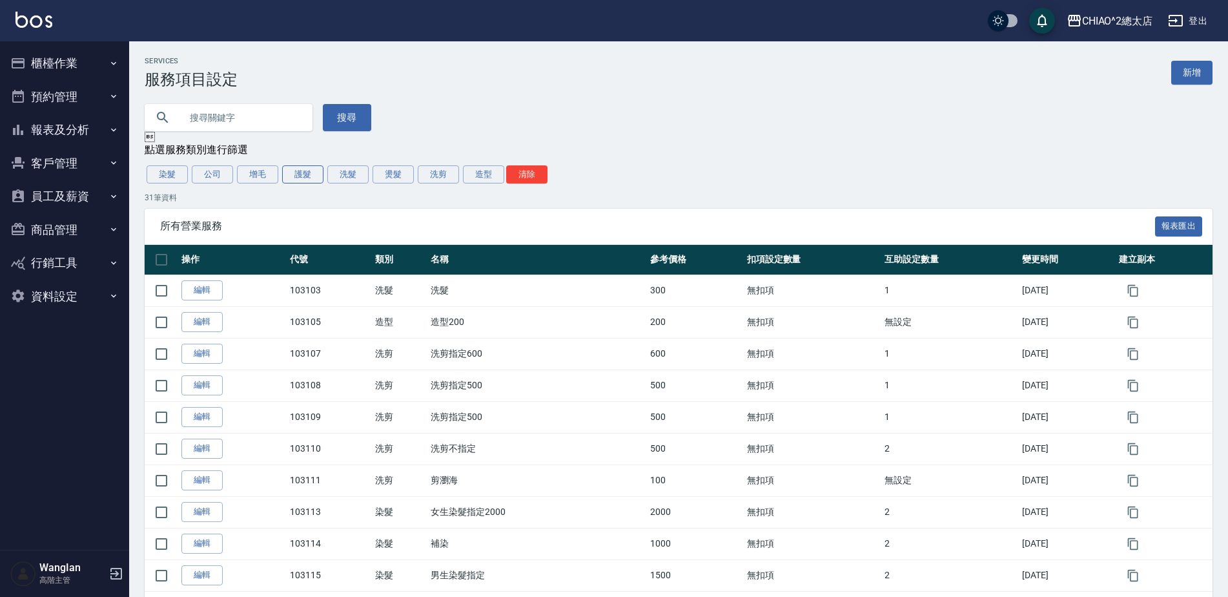
click at [307, 176] on button "護髮" at bounding box center [302, 174] width 41 height 18
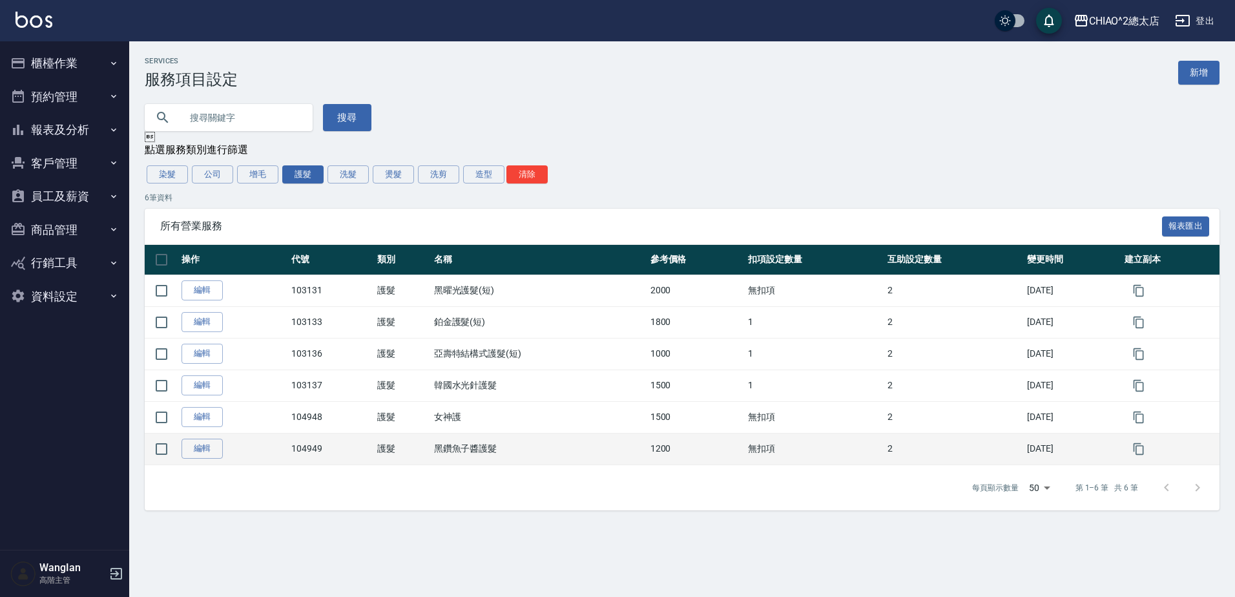
click at [745, 452] on td "無扣項" at bounding box center [814, 449] width 139 height 32
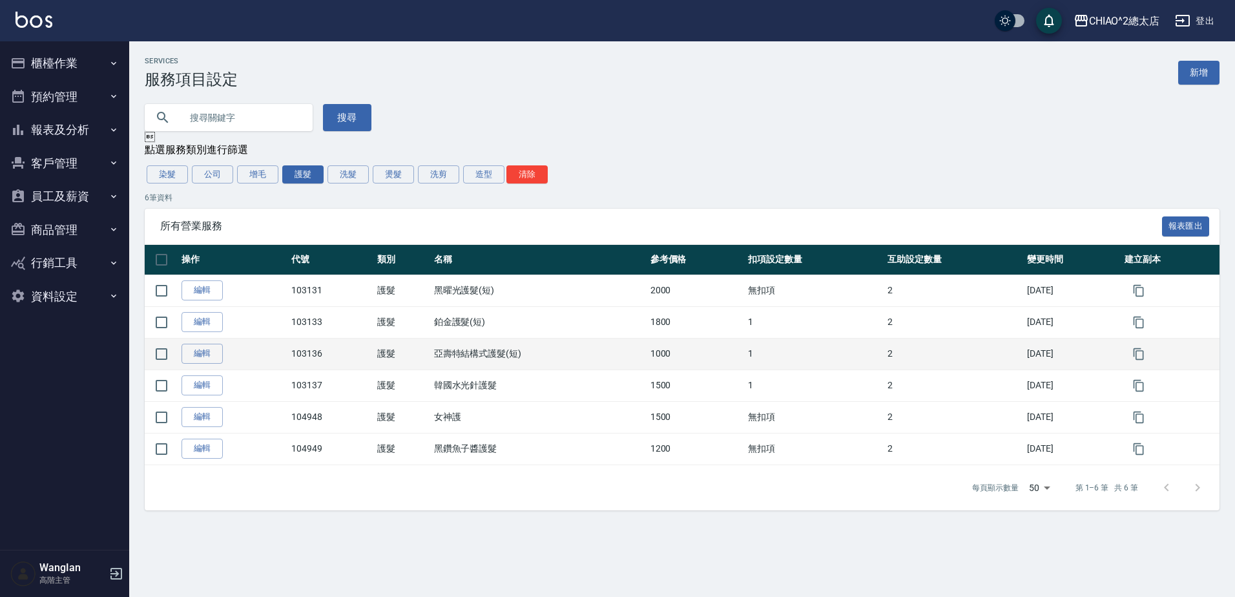
click at [577, 351] on td "亞壽特結構式護髮(短)" at bounding box center [539, 354] width 216 height 32
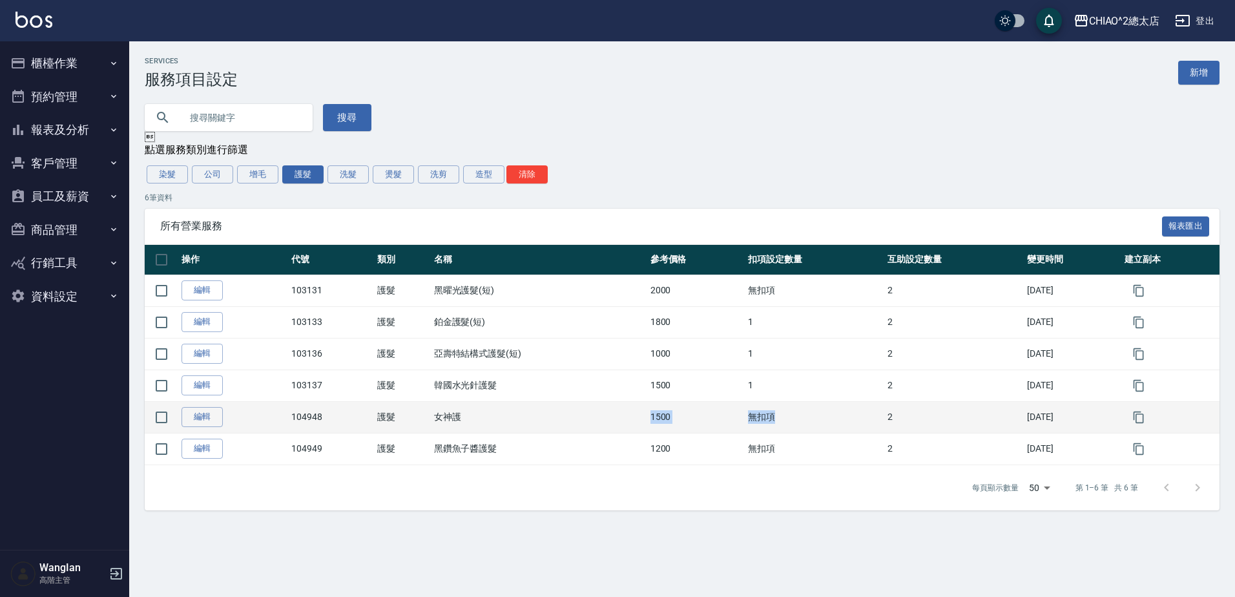
drag, startPoint x: 808, startPoint y: 420, endPoint x: 624, endPoint y: 425, distance: 184.1
click at [624, 425] on tr "編輯 104948 護髮 女神護 1500 無扣項 2 2025/04/02" at bounding box center [682, 417] width 1075 height 32
drag, startPoint x: 624, startPoint y: 425, endPoint x: 583, endPoint y: 434, distance: 41.7
click at [583, 433] on td "女神護" at bounding box center [539, 417] width 216 height 32
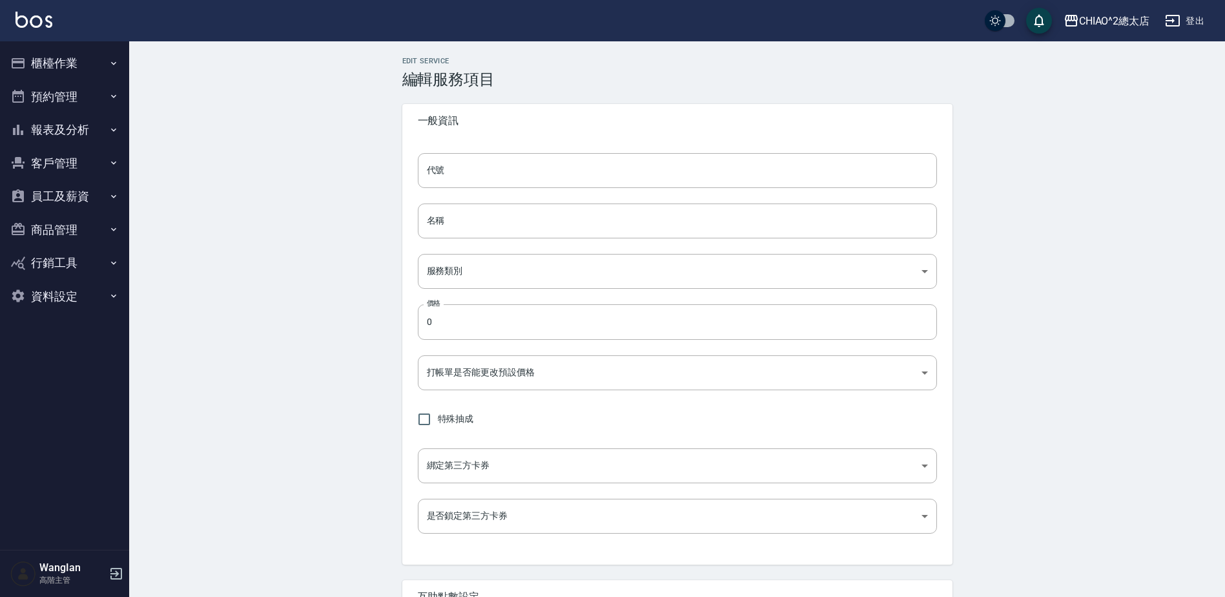
type input "103136"
type input "亞壽特結構式護髮(短)"
type input "ed22e396-5e7f-4817-b7c7-9aff08df94c3"
type input "1000"
type input "FALSE"
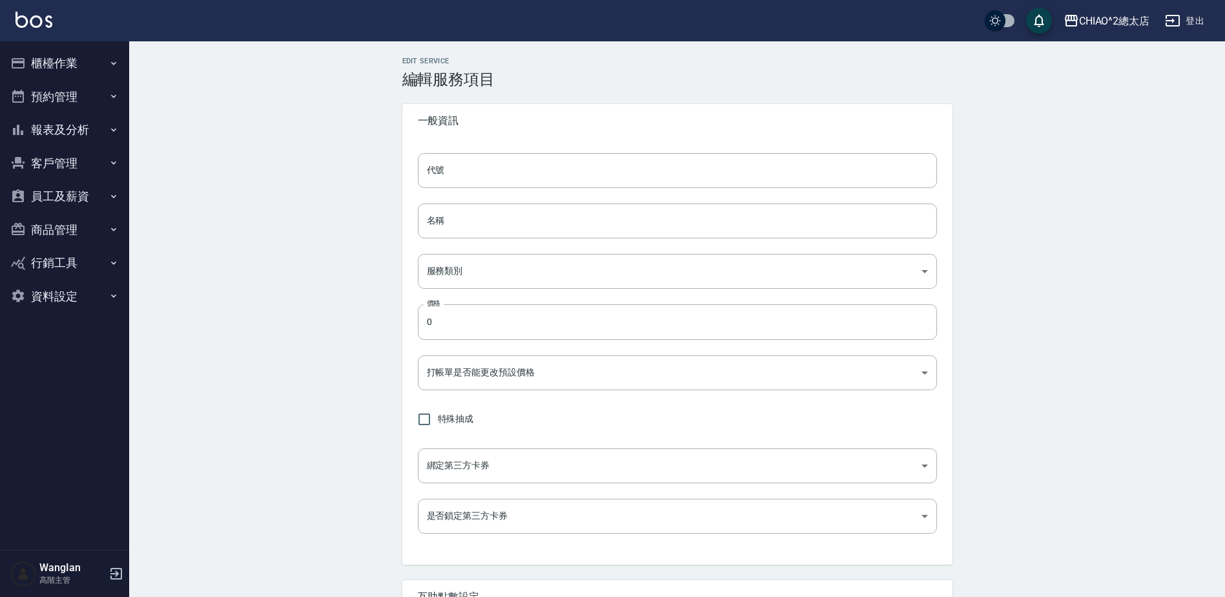
type input "none"
type input "UNSET"
type input "洗髮"
type input "1"
type input "固定金額"
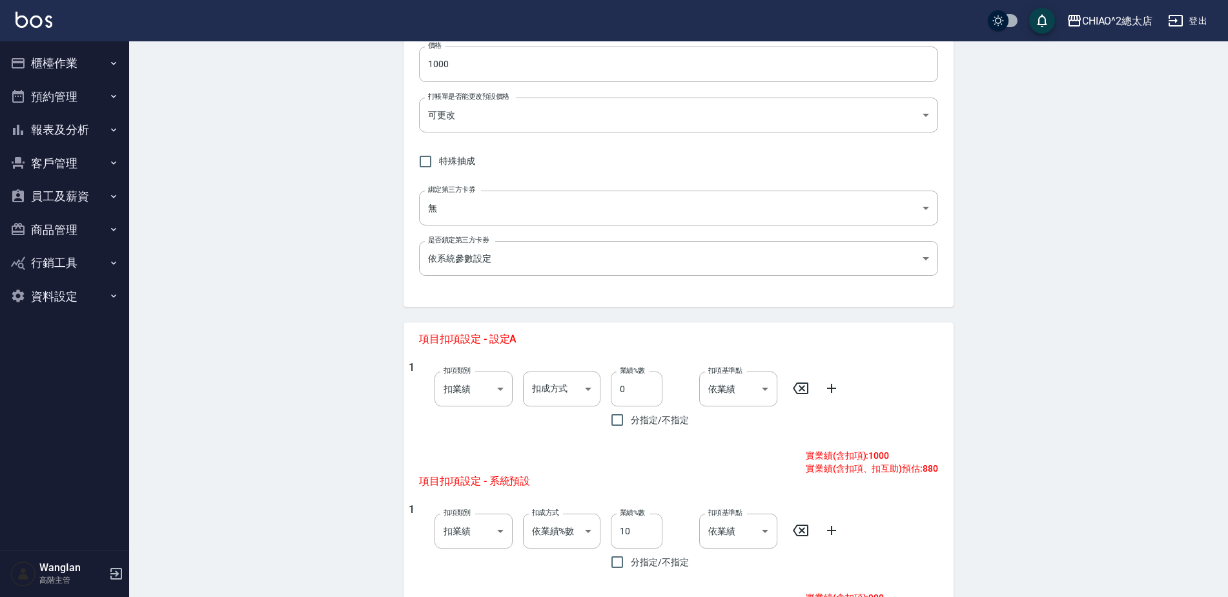
scroll to position [258, 0]
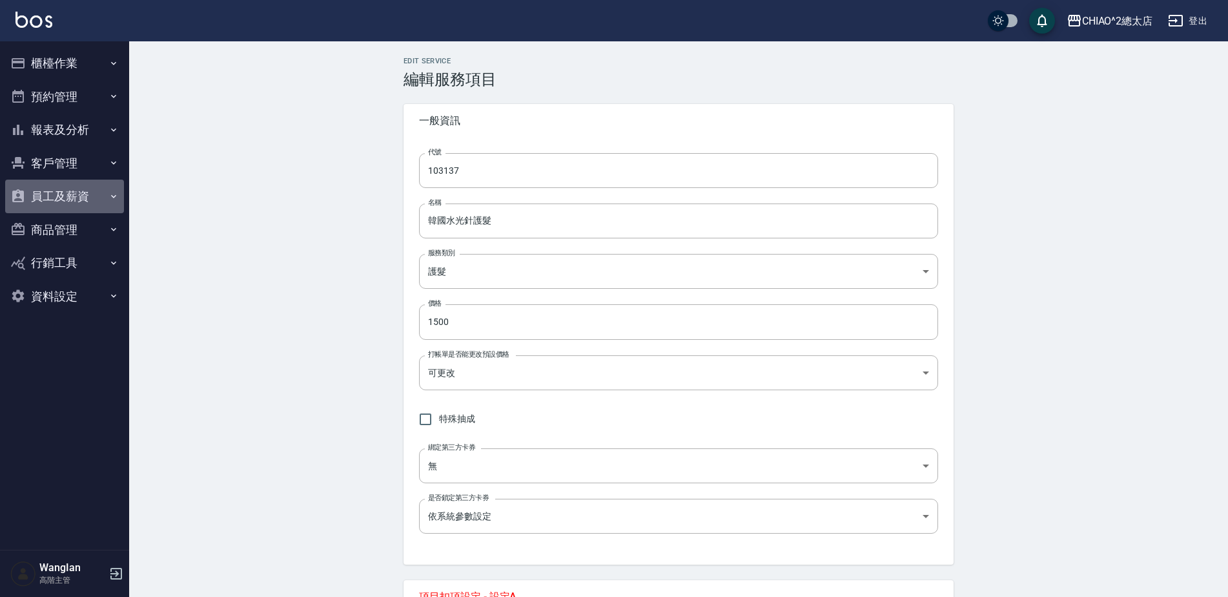
click at [98, 203] on button "員工及薪資" at bounding box center [64, 197] width 119 height 34
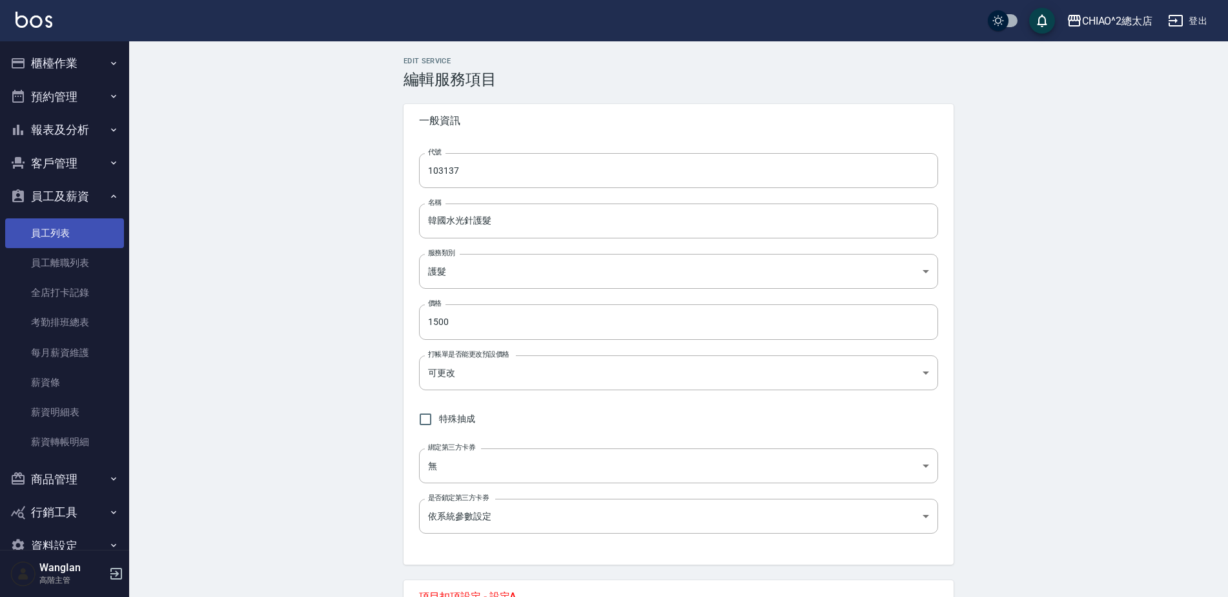
click at [94, 232] on link "員工列表" at bounding box center [64, 233] width 119 height 30
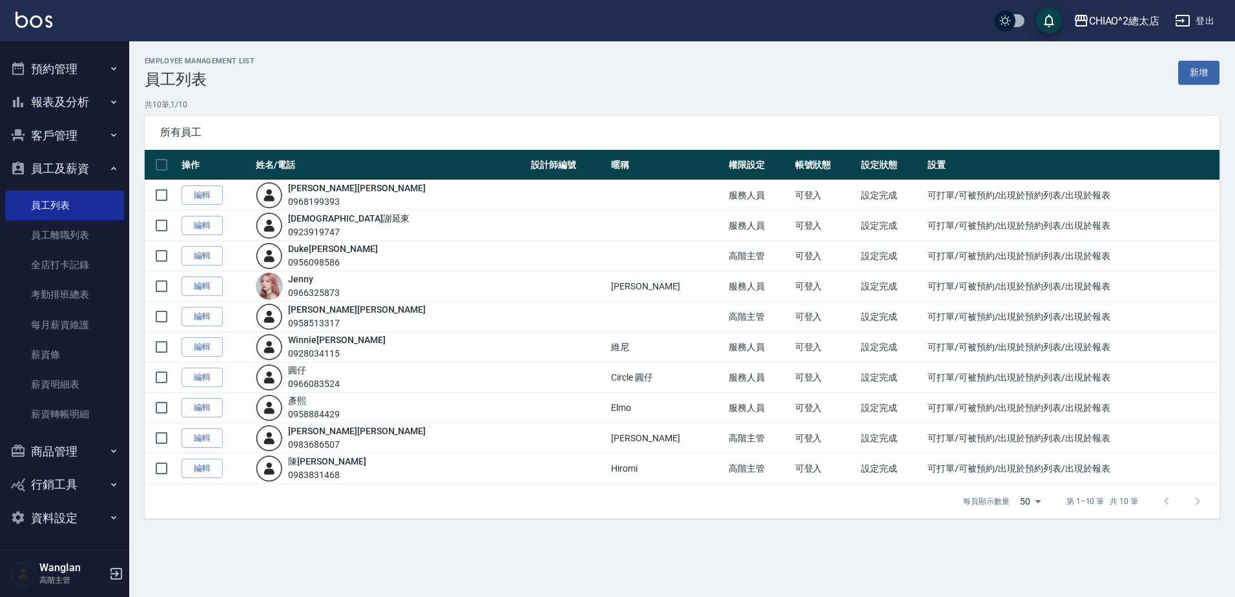
click at [86, 511] on button "資料設定" at bounding box center [64, 518] width 119 height 34
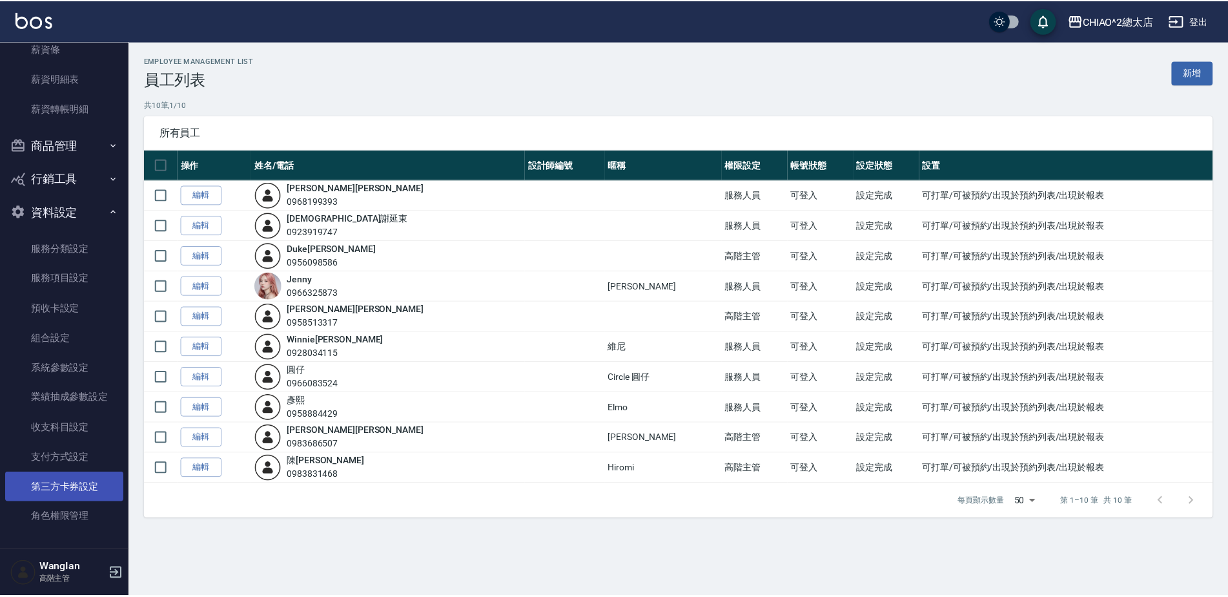
scroll to position [335, 0]
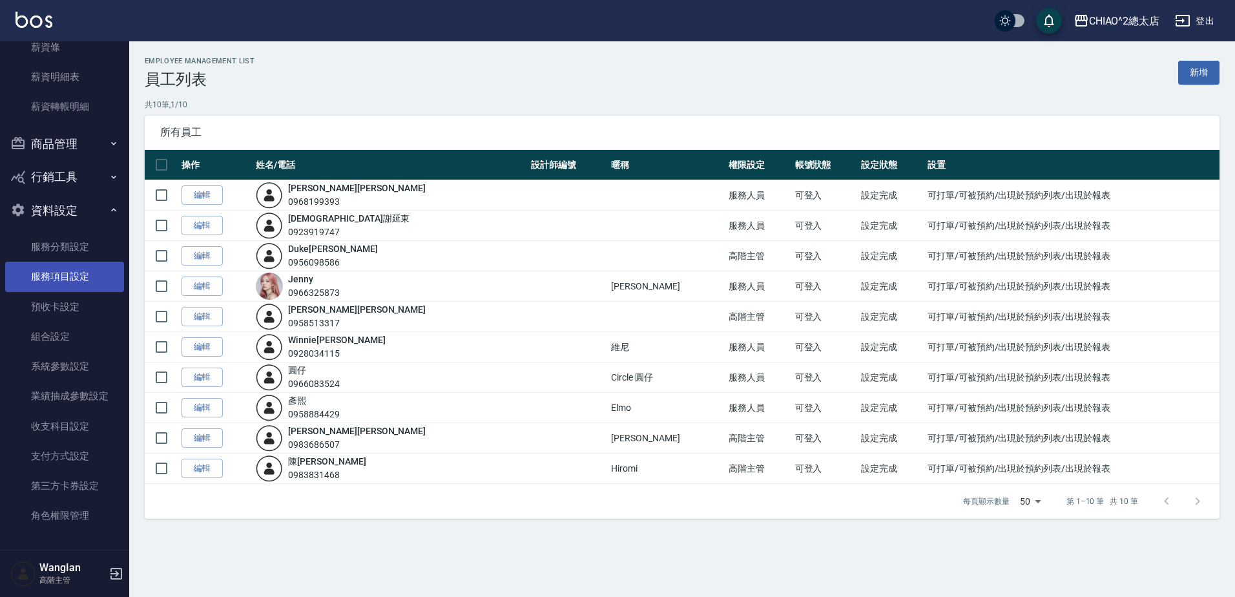
click at [85, 282] on link "服務項目設定" at bounding box center [64, 277] width 119 height 30
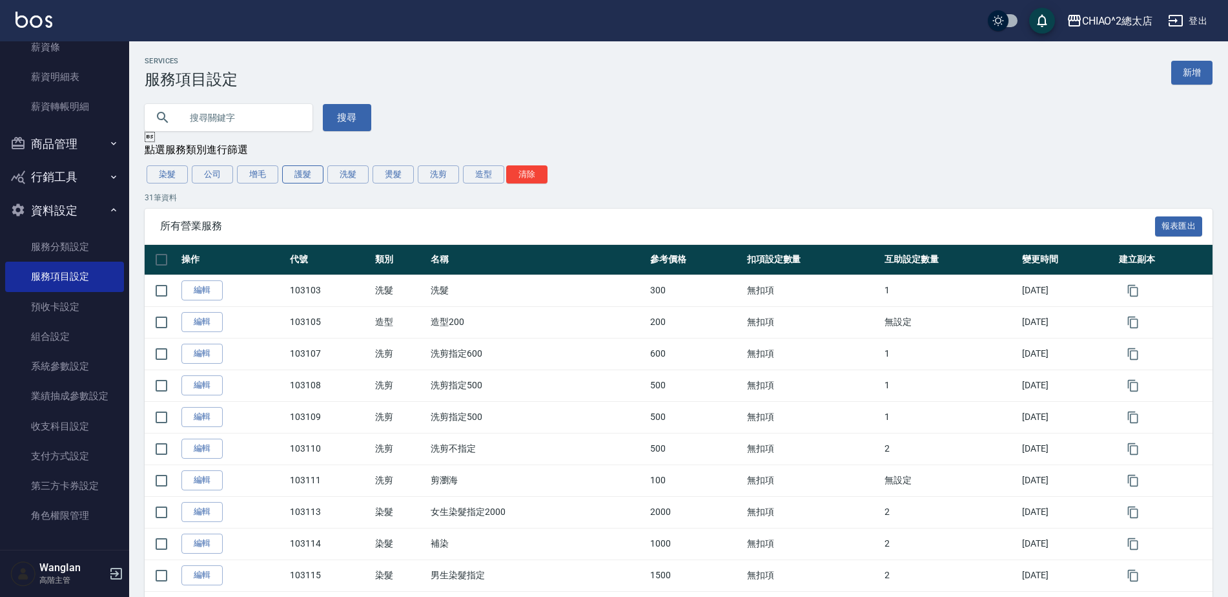
click at [305, 179] on button "護髮" at bounding box center [302, 174] width 41 height 18
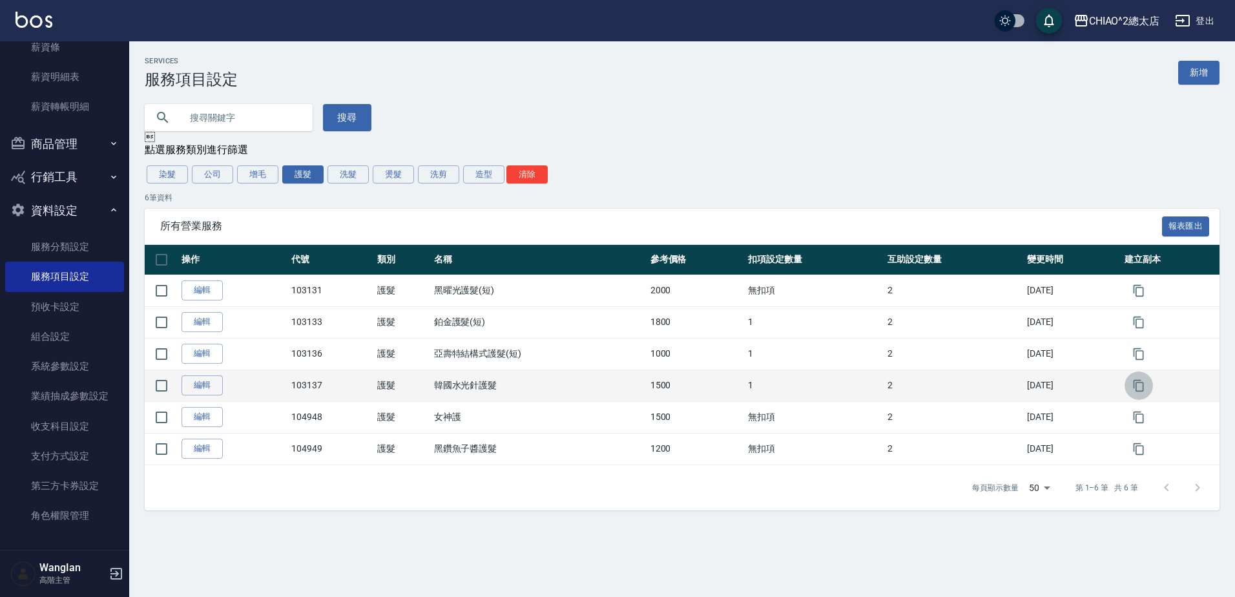
click at [1144, 389] on icon "button" at bounding box center [1138, 385] width 13 height 13
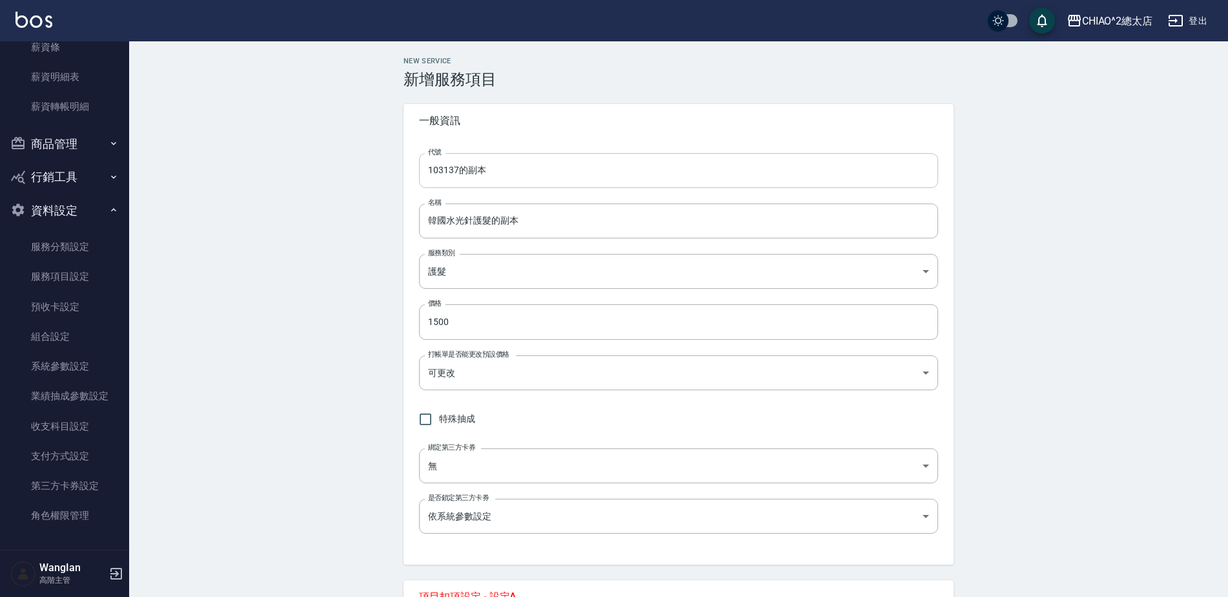
click at [499, 163] on input "103137的副本" at bounding box center [678, 170] width 519 height 35
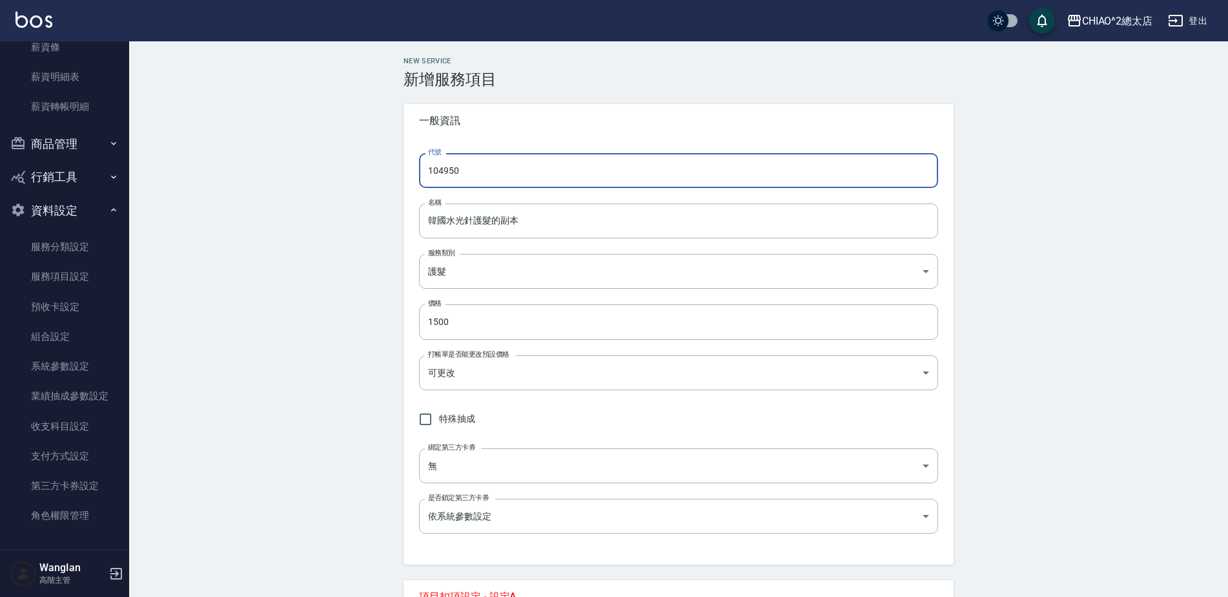
type input "104950"
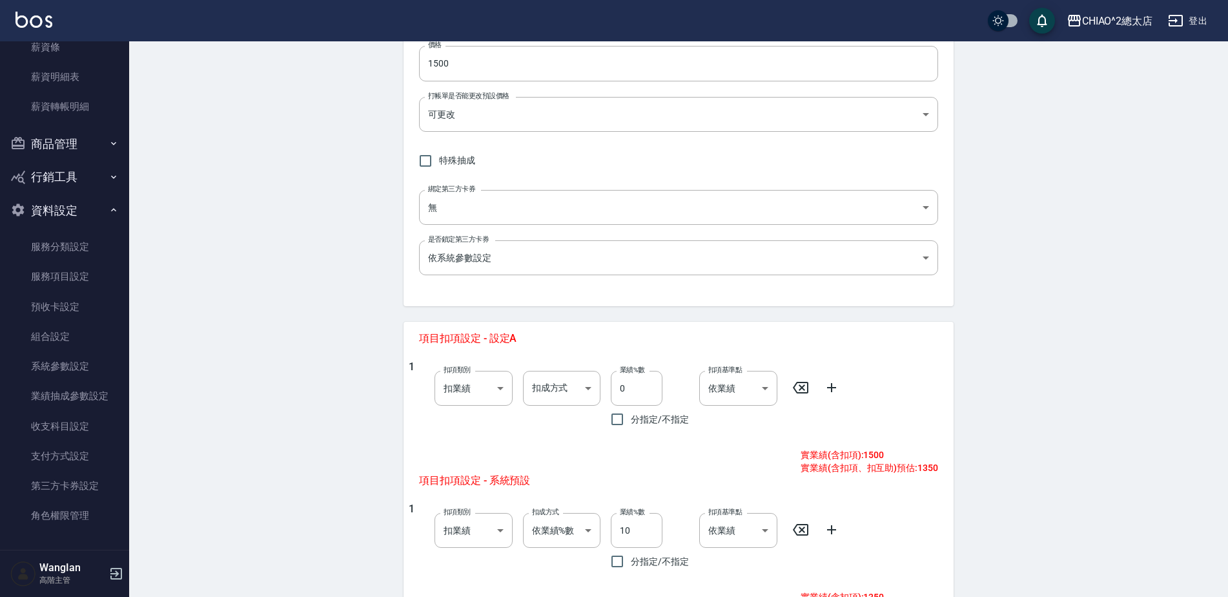
drag, startPoint x: 1020, startPoint y: 478, endPoint x: 973, endPoint y: 477, distance: 47.2
click at [1019, 478] on div "NEW SERVICE 新增服務項目 一般資訊 代號 104950 代號 名稱 韓國水光針護髮的副本 名稱 服務類別 護髮 ed22e396-5e7f-481…" at bounding box center [678, 362] width 1099 height 1159
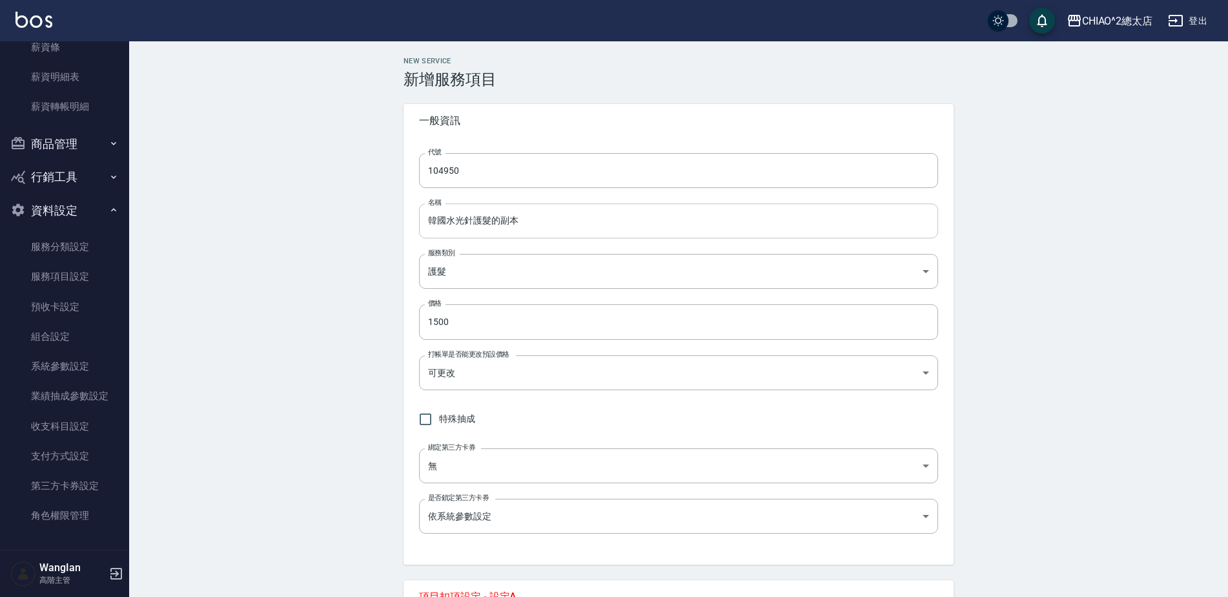
click at [639, 227] on input "韓國水光針護髮的副本" at bounding box center [678, 220] width 519 height 35
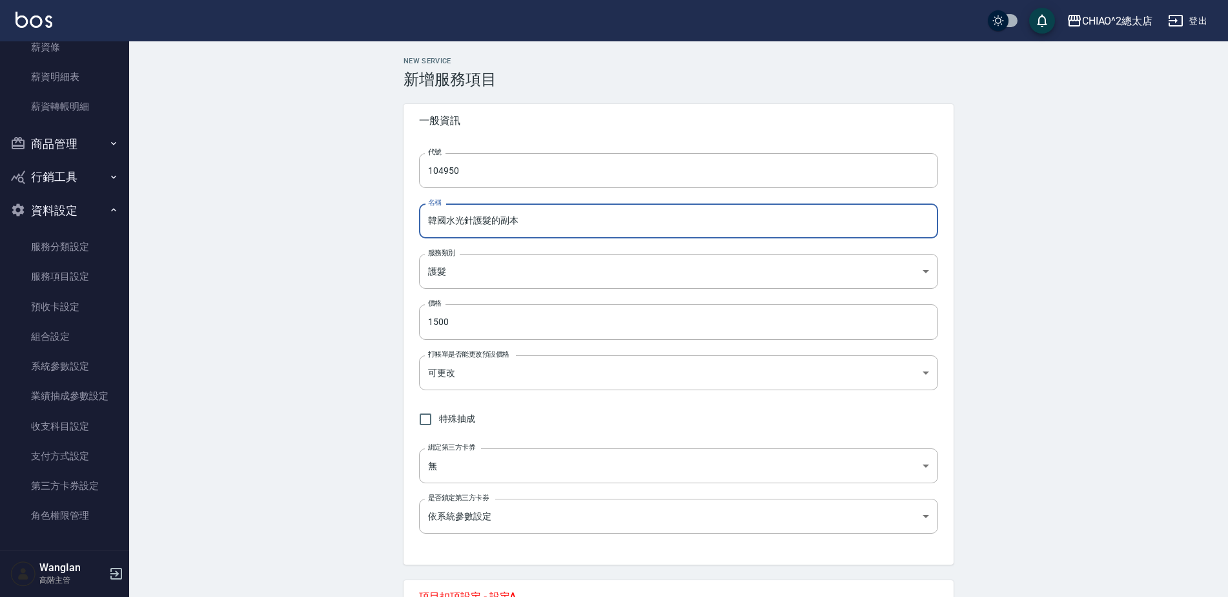
paste input "染+女神結構護髮套餐"
type input "染+女神結構護髮套餐"
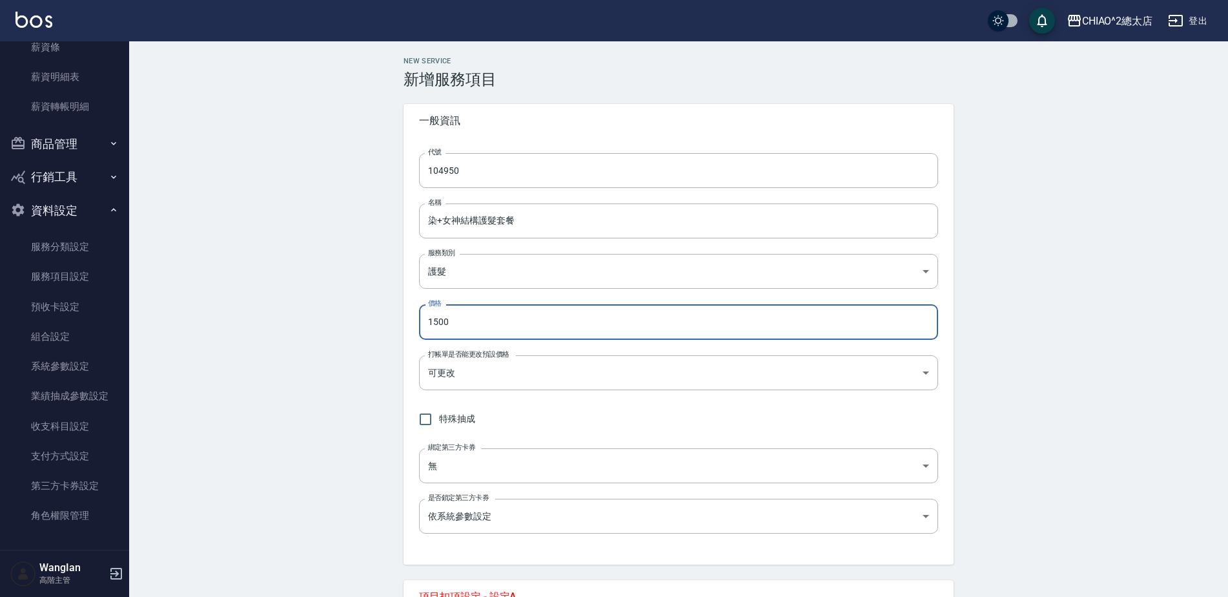
click at [501, 333] on input "1500" at bounding box center [678, 321] width 519 height 35
type input "4888"
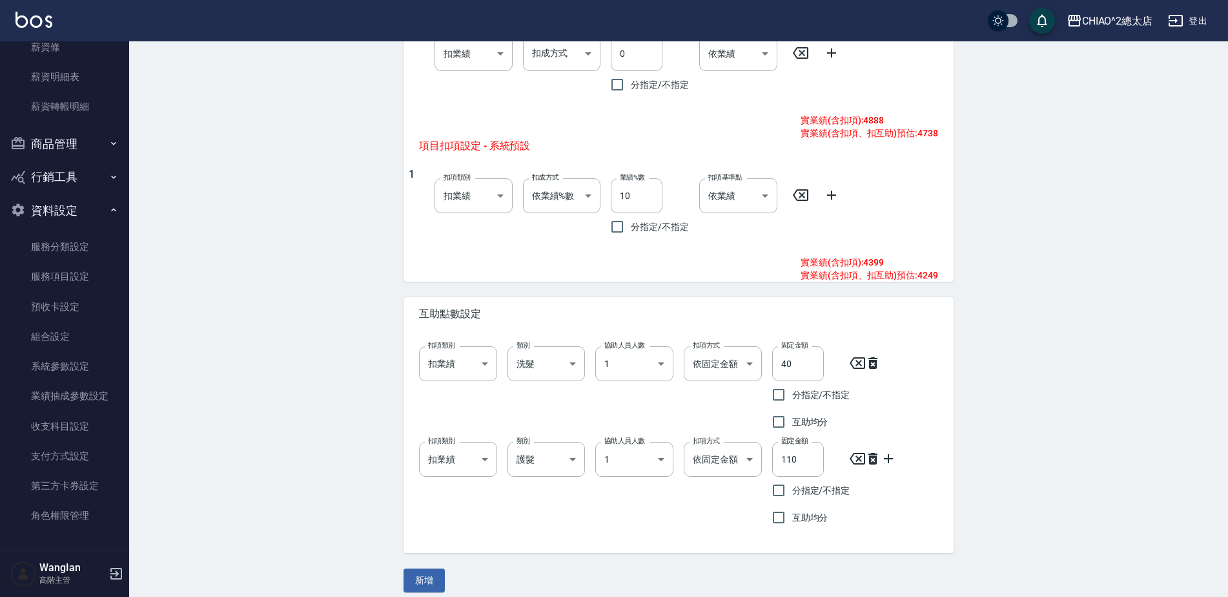
scroll to position [604, 0]
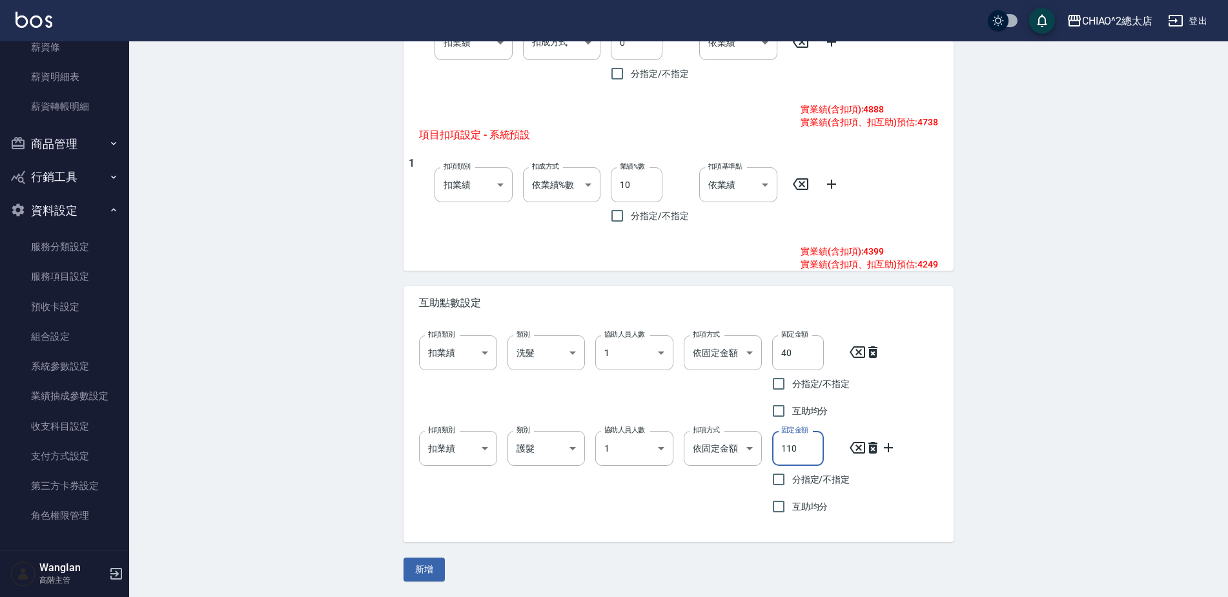
click at [810, 448] on input "110" at bounding box center [798, 448] width 52 height 35
type input "80"
click at [420, 573] on button "新增" at bounding box center [424, 569] width 41 height 24
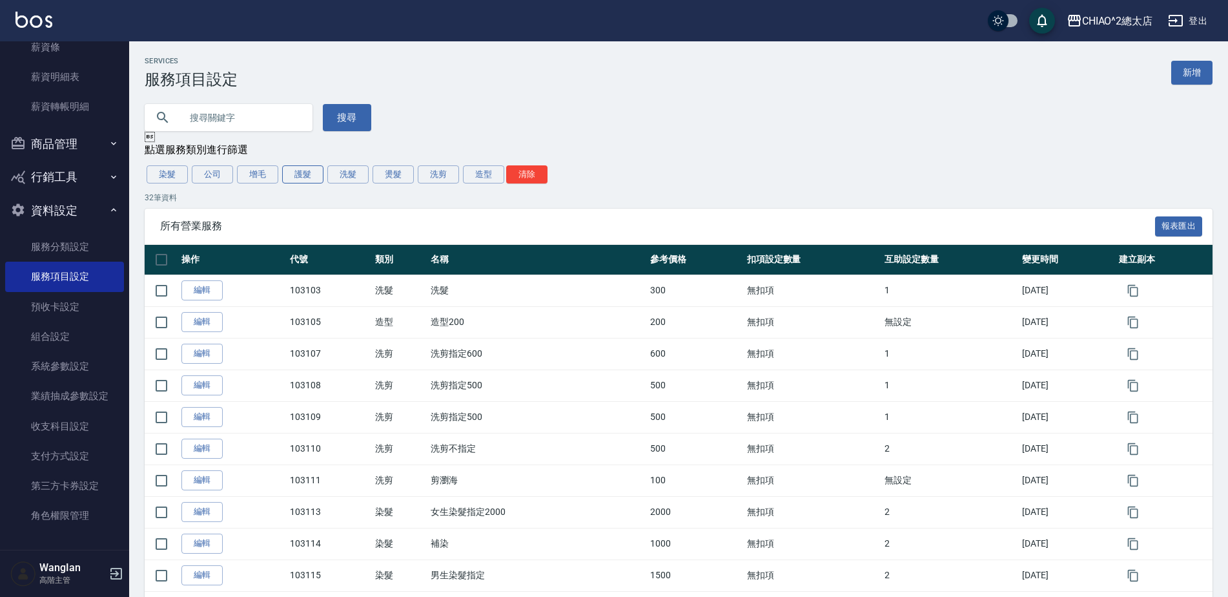
click at [299, 176] on button "護髮" at bounding box center [302, 174] width 41 height 18
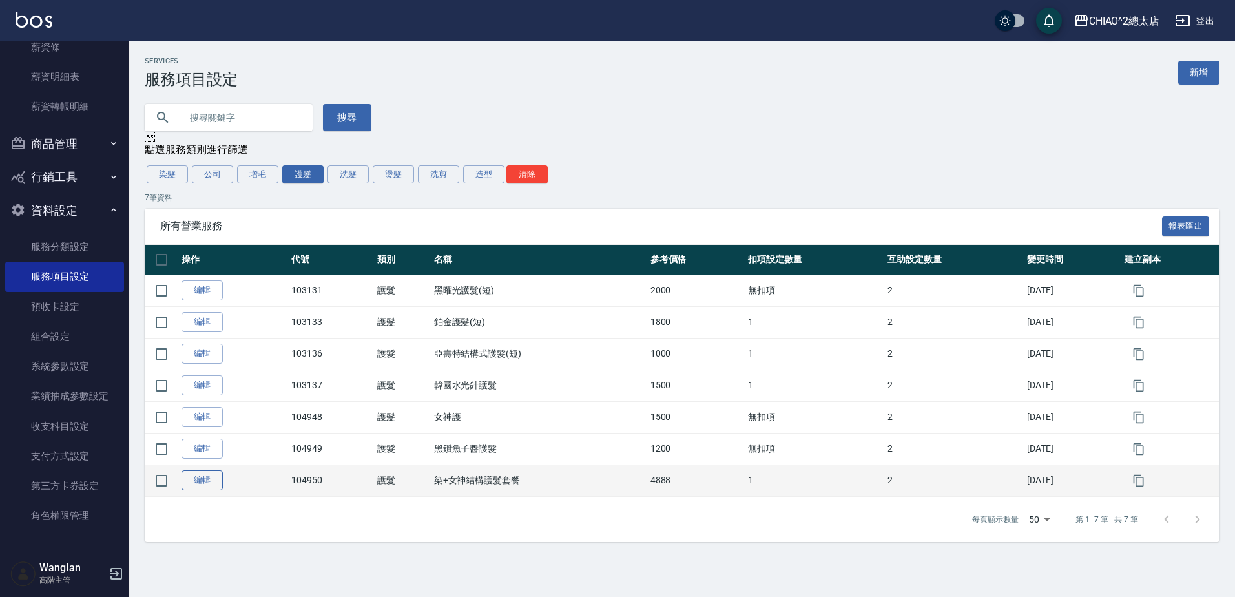
click at [214, 488] on link "編輯" at bounding box center [201, 480] width 41 height 20
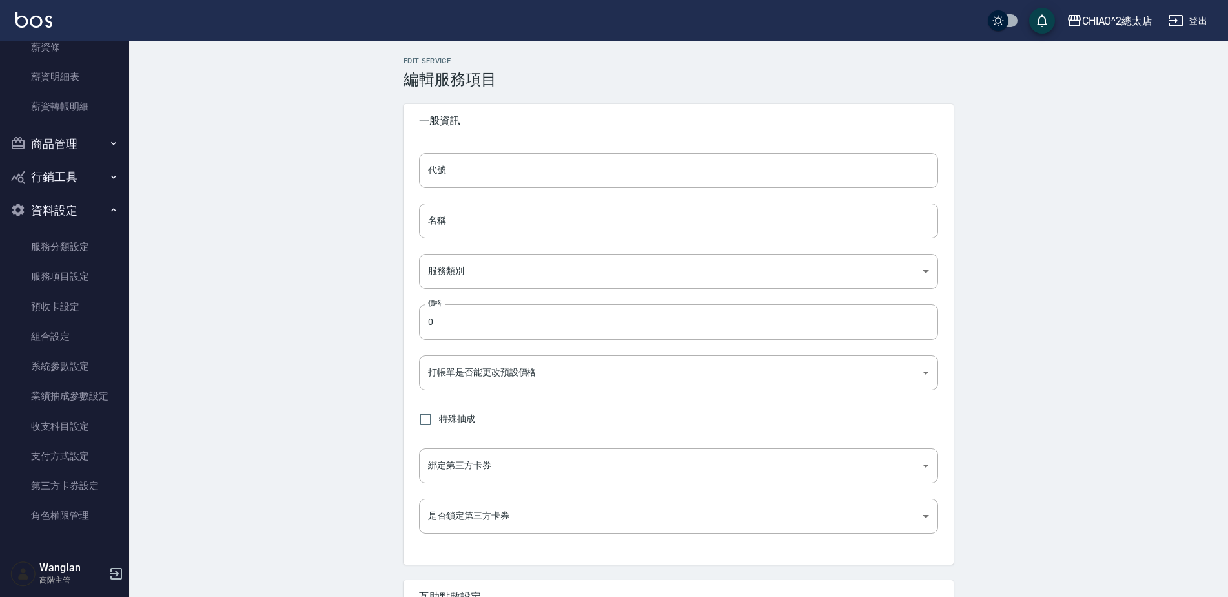
type input "104950"
type input "染+女神結構護髮套餐"
type input "ed22e396-5e7f-4817-b7c7-9aff08df94c3"
type input "4888"
type input "FALSE"
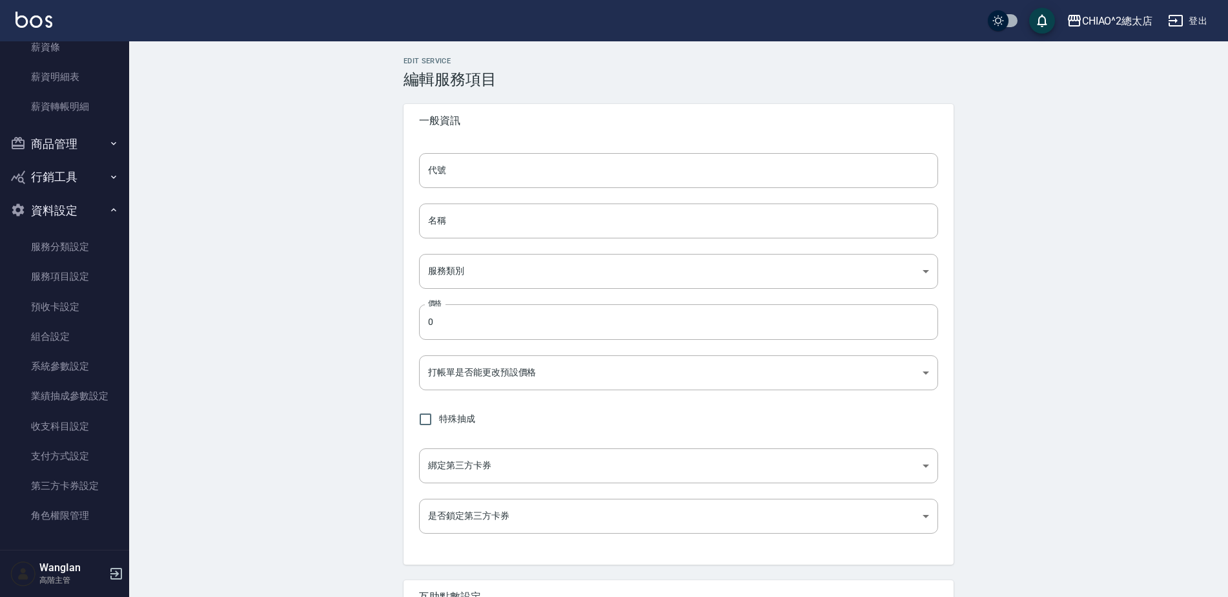
type input "none"
type input "UNSET"
type input "洗髮"
type input "1"
type input "固定金額"
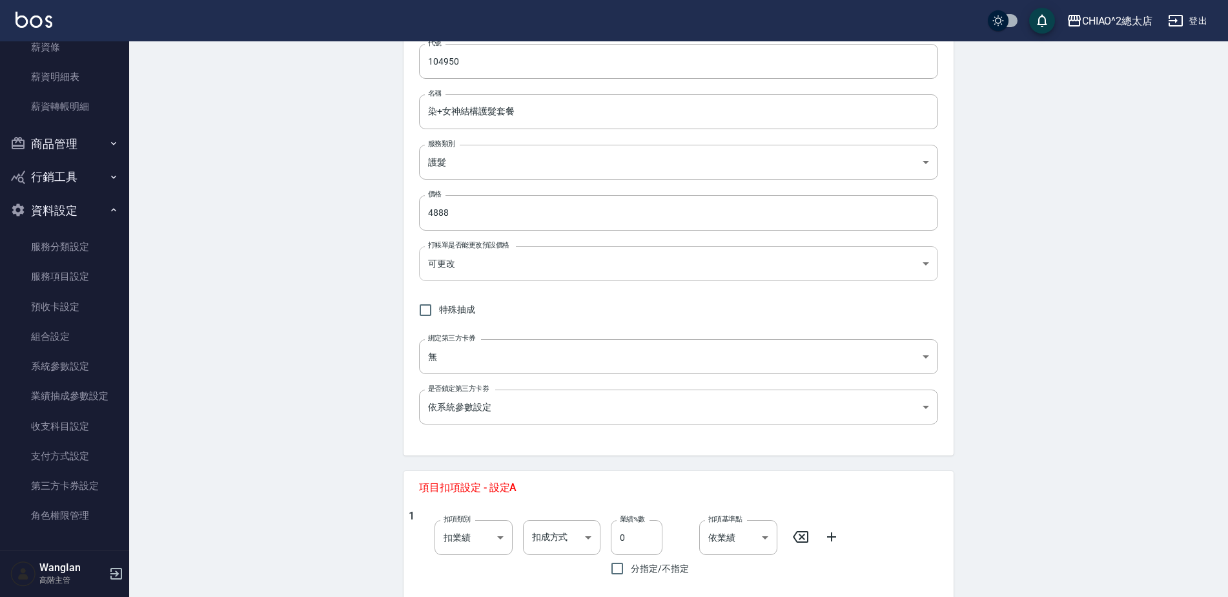
scroll to position [129, 0]
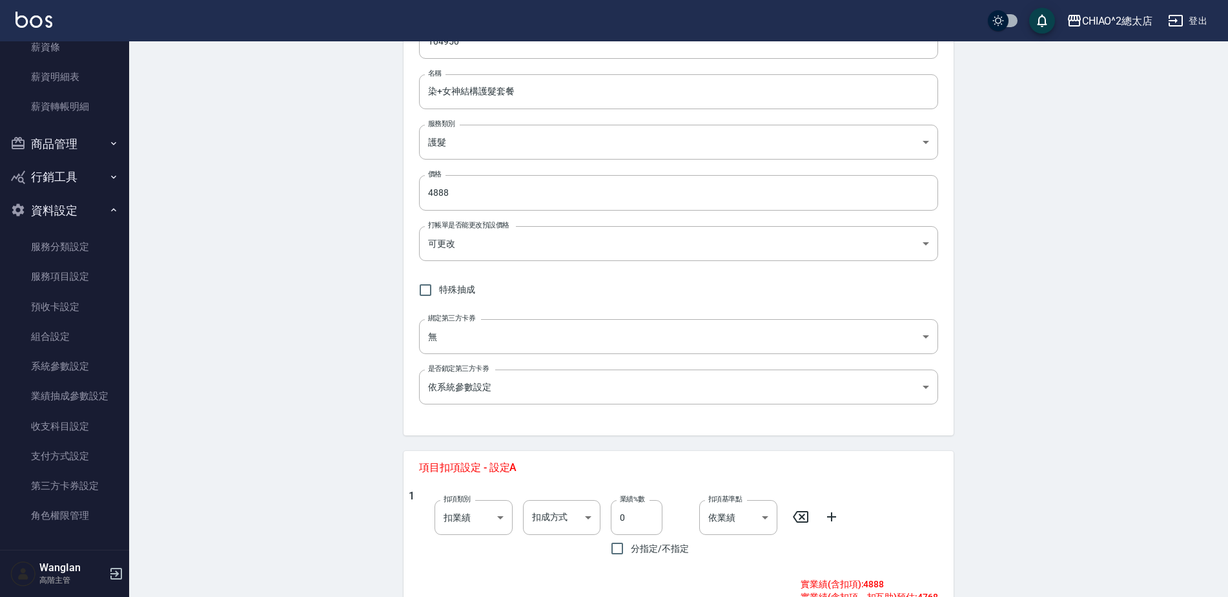
click at [1123, 323] on div "Edit Service 編輯服務項目 一般資訊 代號 104950 代號 名稱 染+女神結構護髮套餐 名稱 服務類別 護髮 ed22e396-5e7f-48…" at bounding box center [678, 491] width 1099 height 1159
